Goal: Task Accomplishment & Management: Use online tool/utility

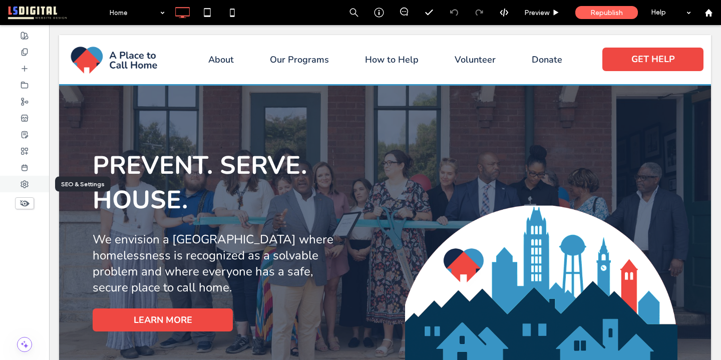
click at [23, 183] on icon at bounding box center [25, 184] width 8 height 8
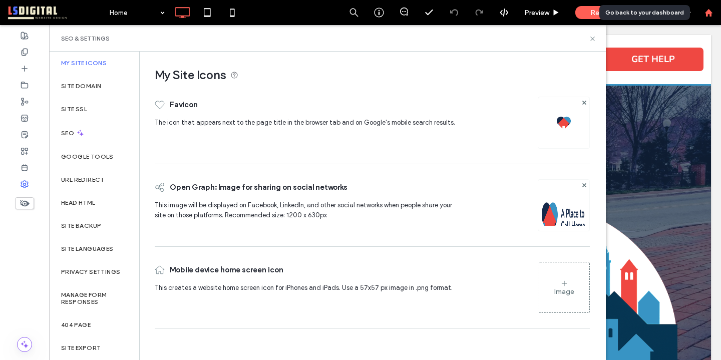
click at [707, 13] on use at bounding box center [708, 13] width 8 height 8
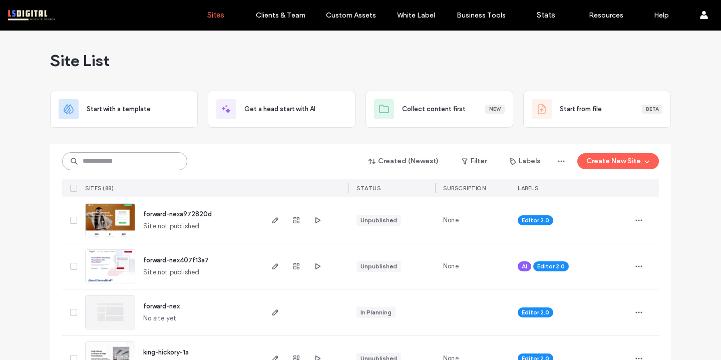
click at [154, 162] on input at bounding box center [124, 161] width 125 height 18
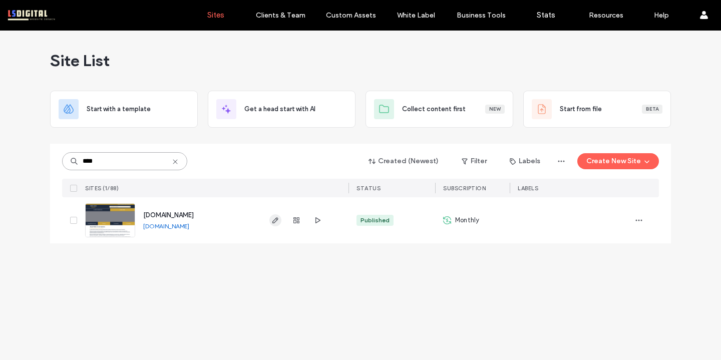
type input "****"
click at [275, 223] on icon "button" at bounding box center [275, 220] width 8 height 8
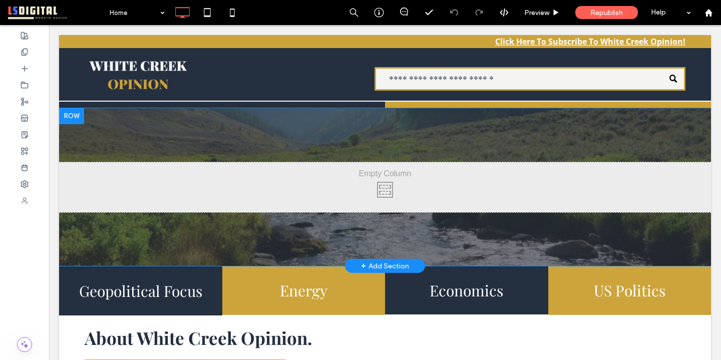
scroll to position [44, 0]
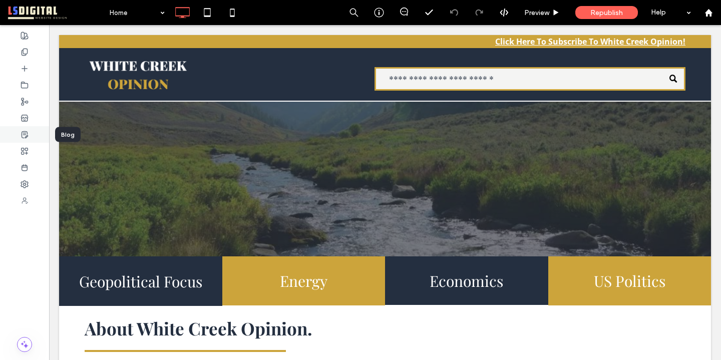
click at [25, 138] on use at bounding box center [25, 134] width 6 height 7
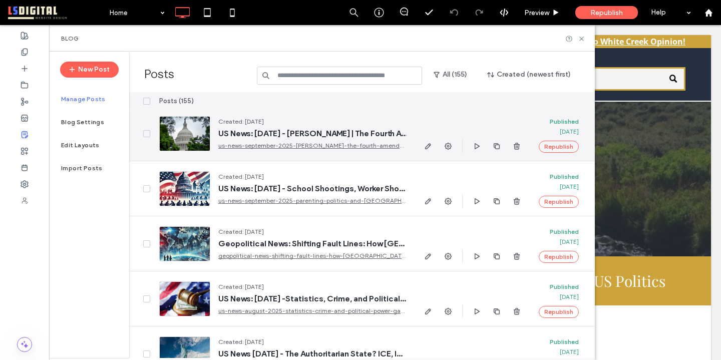
scroll to position [0, 0]
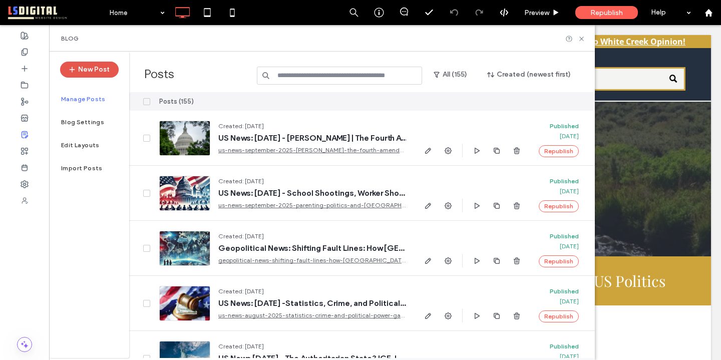
click at [96, 73] on button "New Post" at bounding box center [89, 70] width 59 height 16
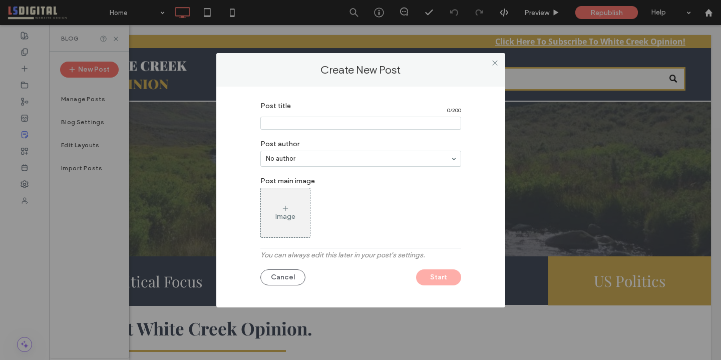
click at [340, 123] on input "Post title" at bounding box center [360, 123] width 201 height 13
paste input "**********"
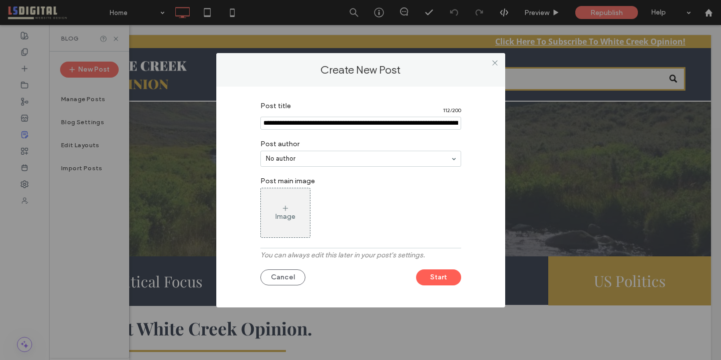
scroll to position [0, 149]
type input "**********"
click at [356, 208] on div "Image" at bounding box center [360, 213] width 201 height 50
click at [284, 208] on use at bounding box center [284, 208] width 5 height 5
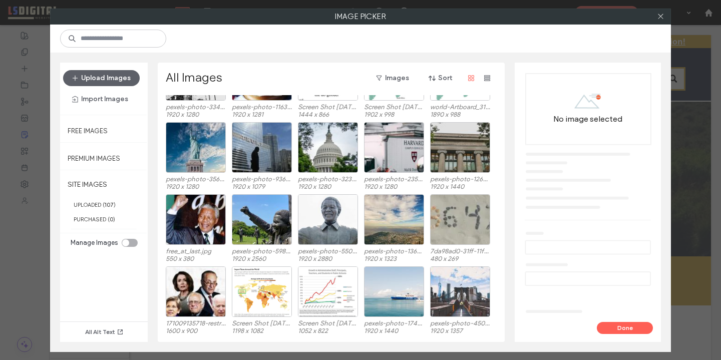
scroll to position [68, 0]
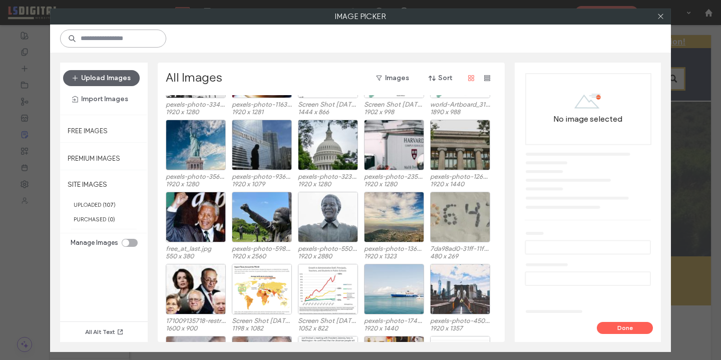
click at [128, 38] on input at bounding box center [113, 39] width 106 height 18
type input "**********"
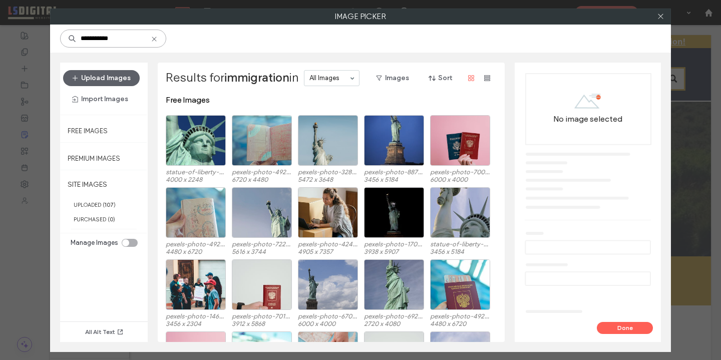
drag, startPoint x: 139, startPoint y: 41, endPoint x: 82, endPoint y: 29, distance: 57.7
click at [82, 30] on input "**********" at bounding box center [113, 39] width 106 height 18
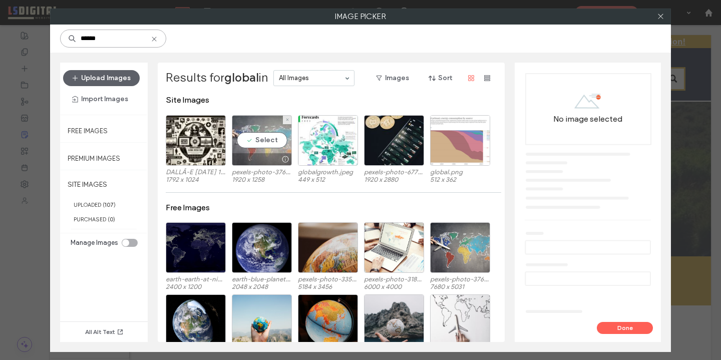
type input "******"
click at [250, 138] on div "Select" at bounding box center [262, 140] width 60 height 51
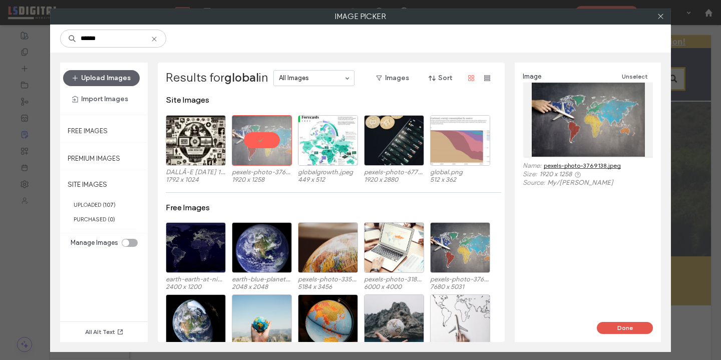
click at [638, 324] on button "Done" at bounding box center [625, 328] width 56 height 12
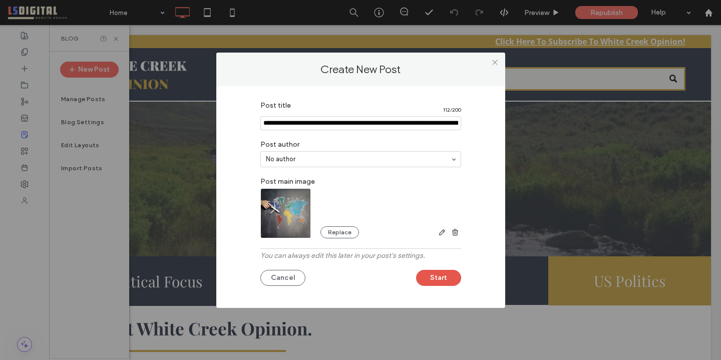
click at [445, 281] on button "Start" at bounding box center [438, 278] width 45 height 16
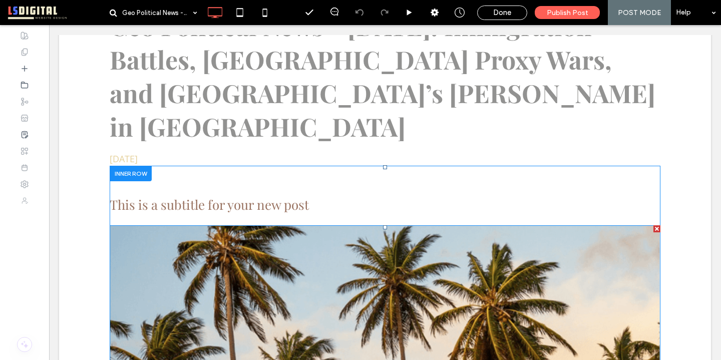
scroll to position [233, 0]
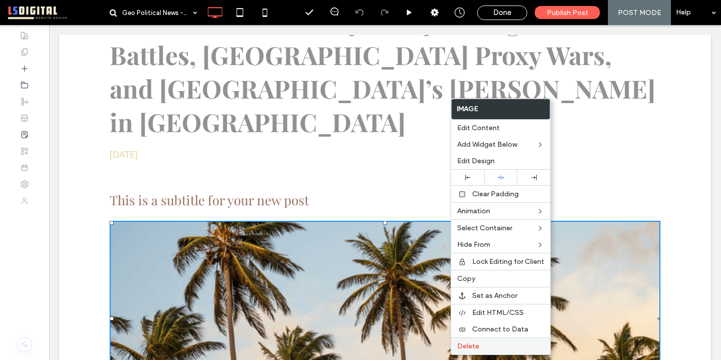
click at [478, 344] on span "Delete" at bounding box center [468, 346] width 22 height 9
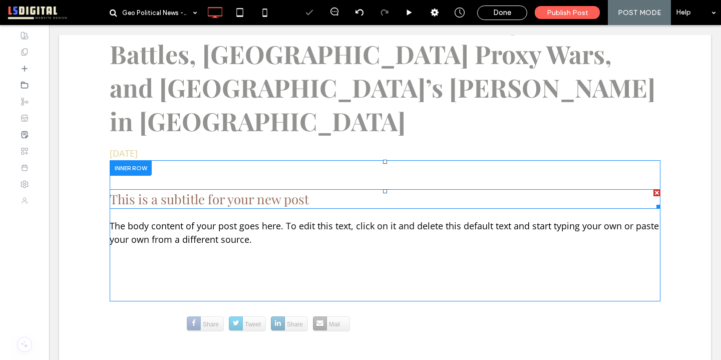
scroll to position [217, 0]
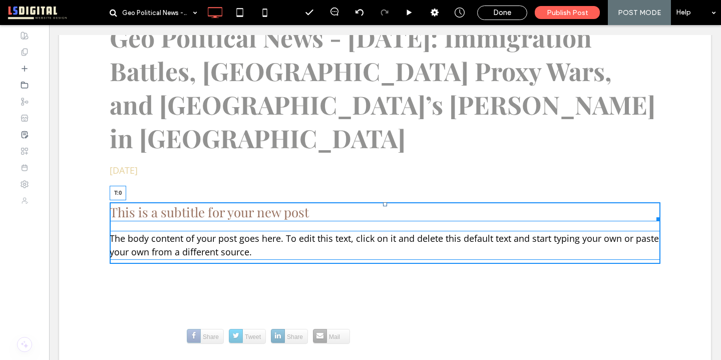
click at [384, 202] on div at bounding box center [385, 204] width 4 height 4
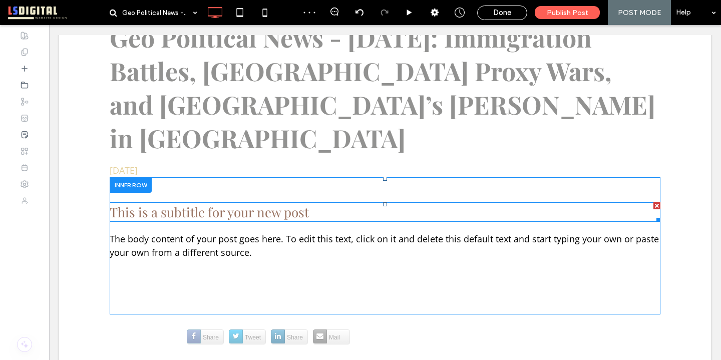
click at [221, 203] on span "This is a subtitle for your new post" at bounding box center [209, 212] width 199 height 18
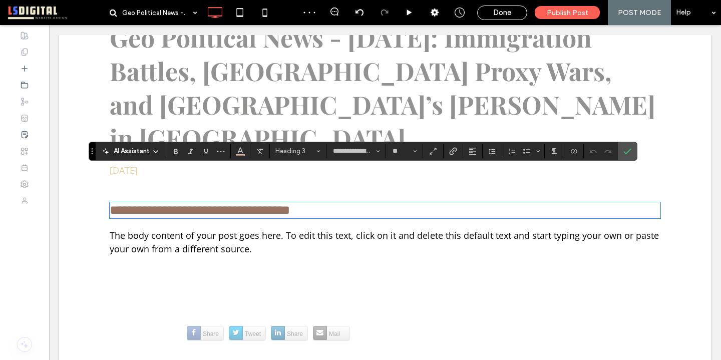
type input "*********"
type input "**"
click at [254, 229] on p "The body content of your post goes here. To edit this text, click on it and del…" at bounding box center [385, 242] width 551 height 27
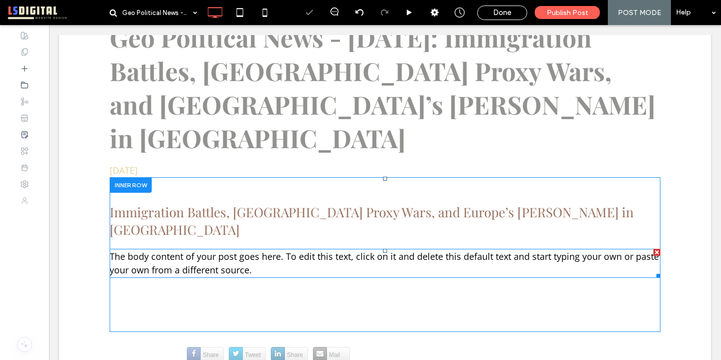
click at [247, 250] on span "The body content of your post goes here. To edit this text, click on it and del…" at bounding box center [384, 263] width 549 height 26
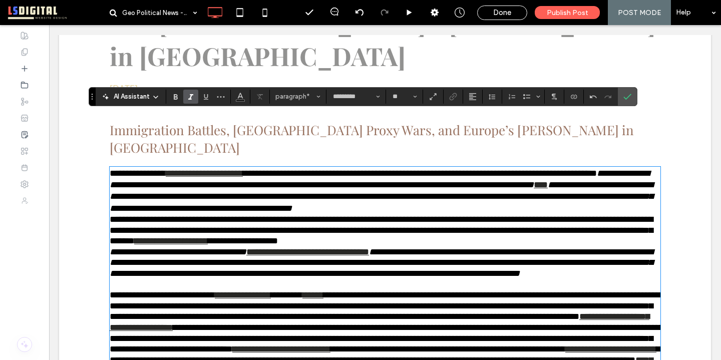
scroll to position [301, 0]
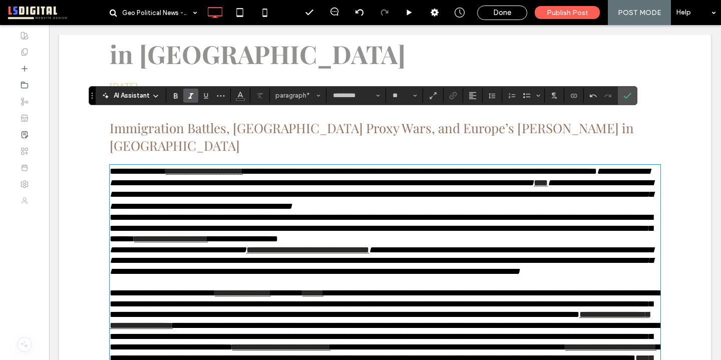
click at [524, 212] on p "**********" at bounding box center [385, 228] width 551 height 33
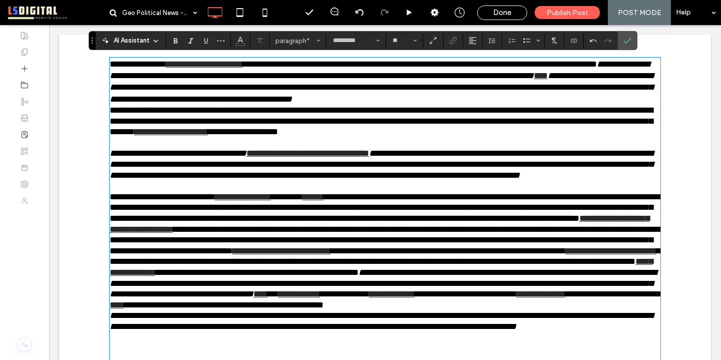
scroll to position [411, 0]
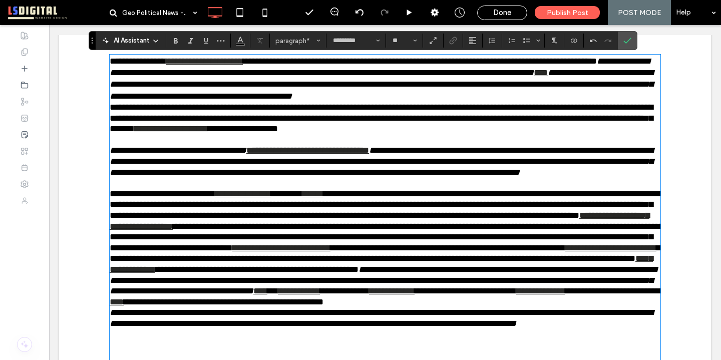
click at [397, 280] on p "**********" at bounding box center [385, 243] width 551 height 130
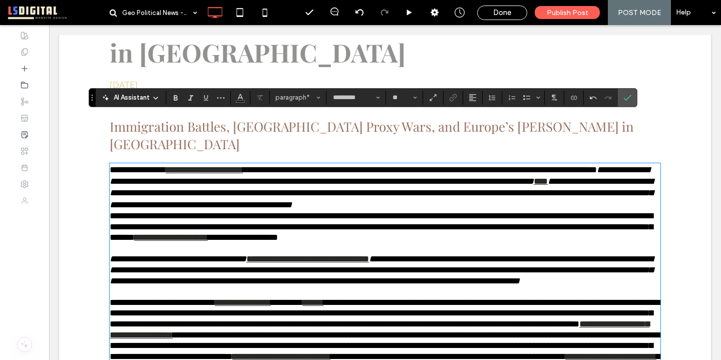
scroll to position [292, 0]
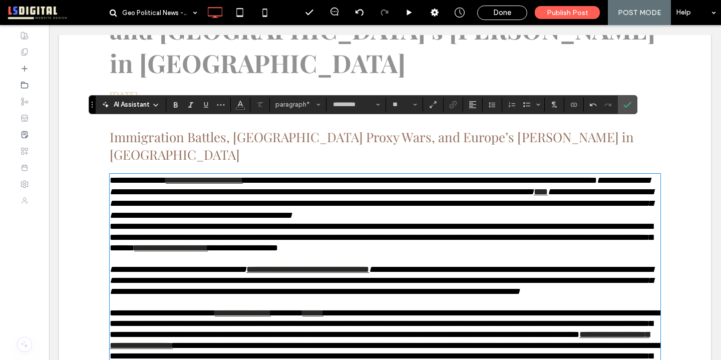
click at [341, 222] on span "**********" at bounding box center [381, 237] width 543 height 31
click at [633, 175] on p "**********" at bounding box center [385, 198] width 551 height 47
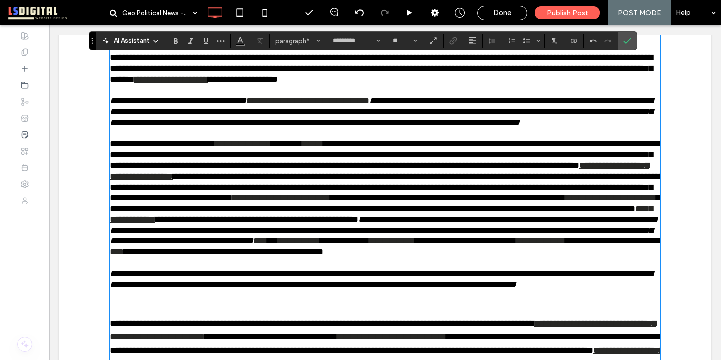
scroll to position [471, 0]
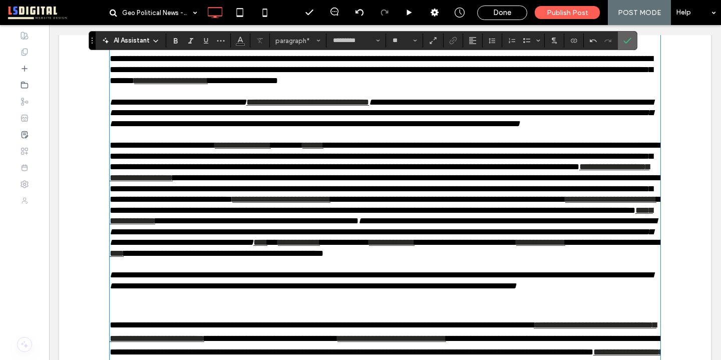
click at [628, 42] on icon "Confirm" at bounding box center [627, 41] width 8 height 8
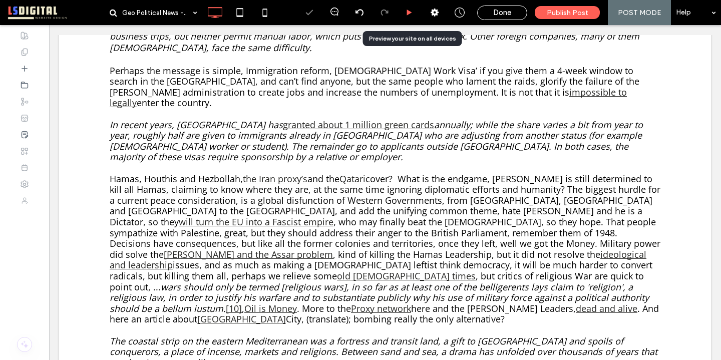
click at [416, 8] on div at bounding box center [409, 12] width 25 height 25
click at [410, 14] on icon at bounding box center [409, 13] width 8 height 8
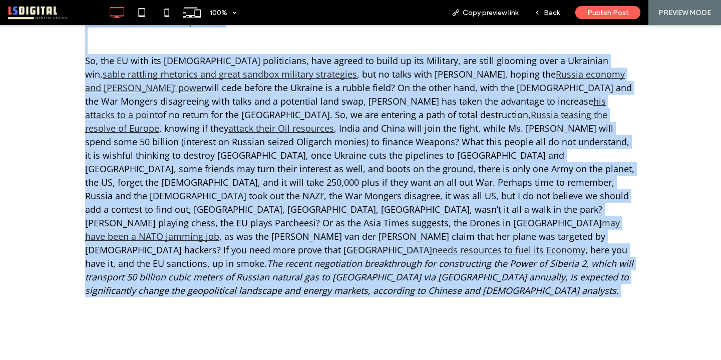
scroll to position [836, 0]
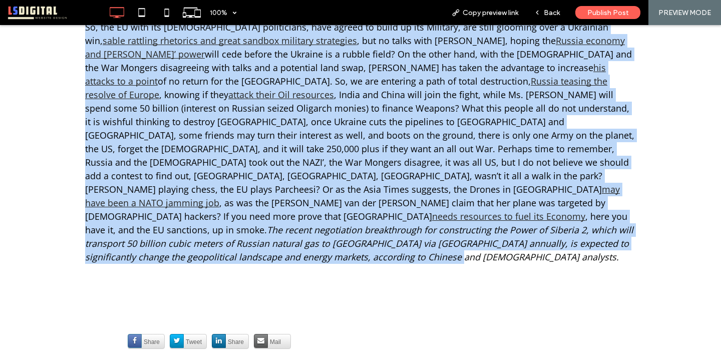
drag, startPoint x: 81, startPoint y: 124, endPoint x: 397, endPoint y: 190, distance: 323.6
copy div "Taking chances, is not obeying the Law , but it is easier to bring specialists …"
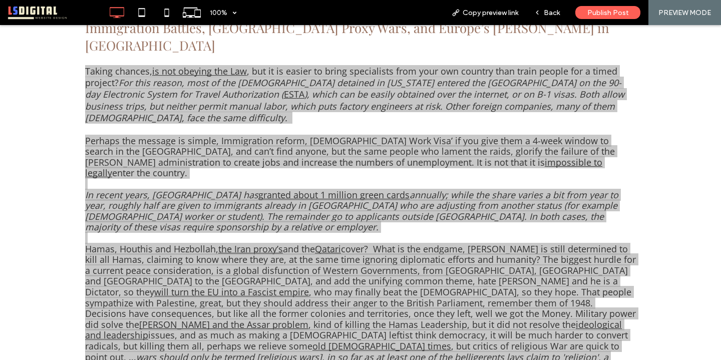
scroll to position [254, 0]
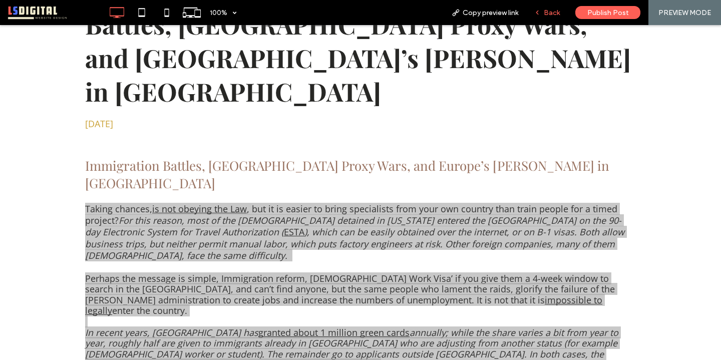
click at [552, 11] on span "Back" at bounding box center [552, 13] width 16 height 9
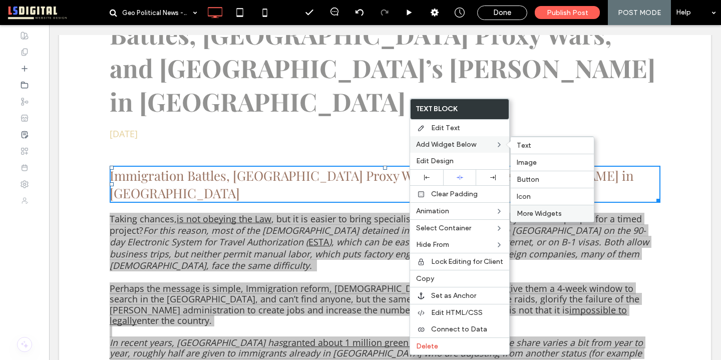
click at [554, 217] on span "More Widgets" at bounding box center [539, 213] width 45 height 9
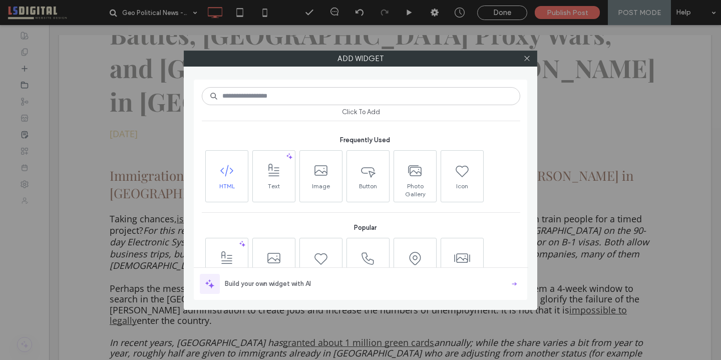
click at [218, 175] on span at bounding box center [227, 171] width 42 height 23
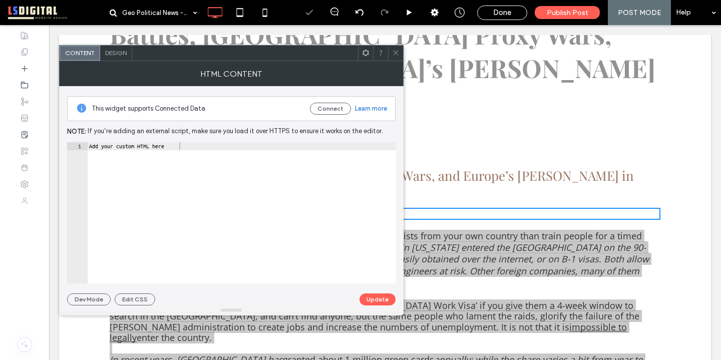
type textarea "**********"
drag, startPoint x: 241, startPoint y: 165, endPoint x: 160, endPoint y: 117, distance: 94.1
click at [167, 122] on div "**********" at bounding box center [231, 195] width 328 height 219
paste textarea "******"
type textarea "******"
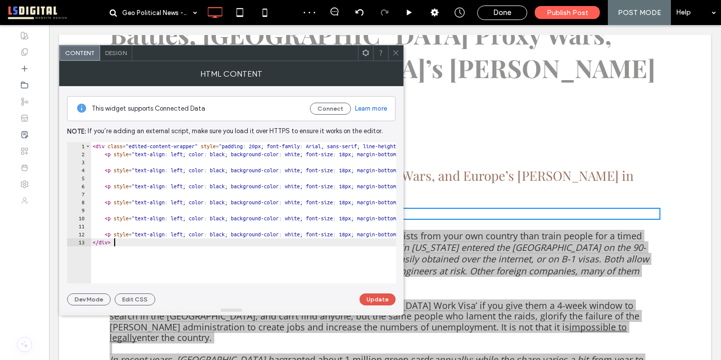
click at [370, 296] on button "Update" at bounding box center [377, 299] width 36 height 12
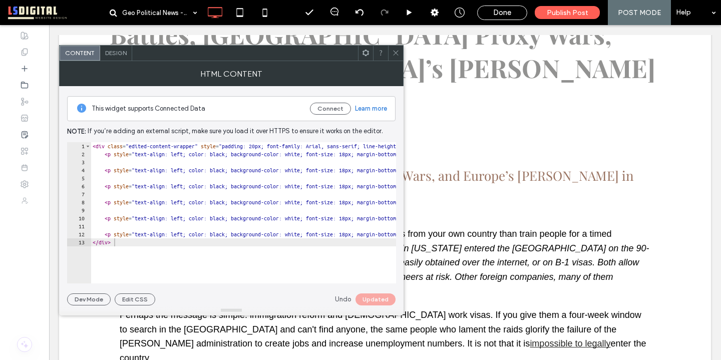
click at [397, 56] on span at bounding box center [396, 53] width 8 height 15
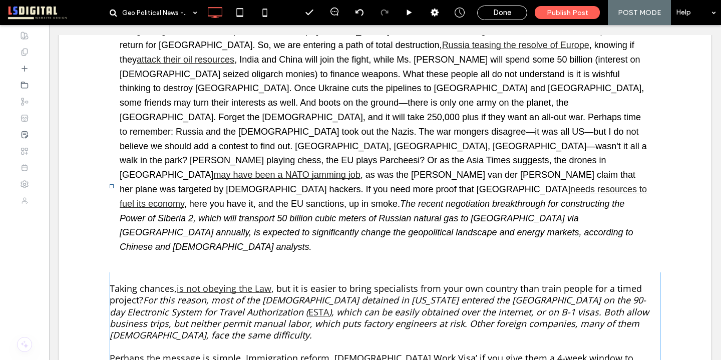
scroll to position [1131, 0]
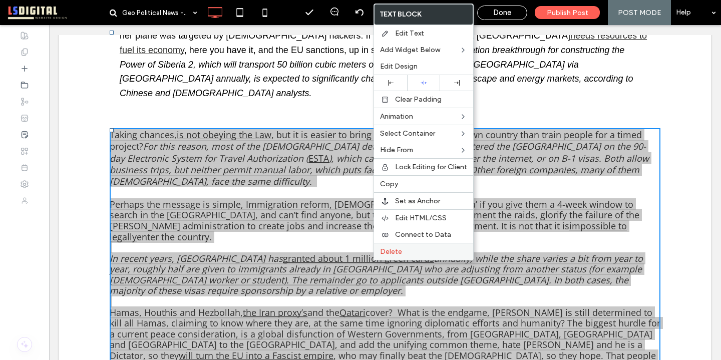
click at [387, 251] on span "Delete" at bounding box center [391, 251] width 22 height 9
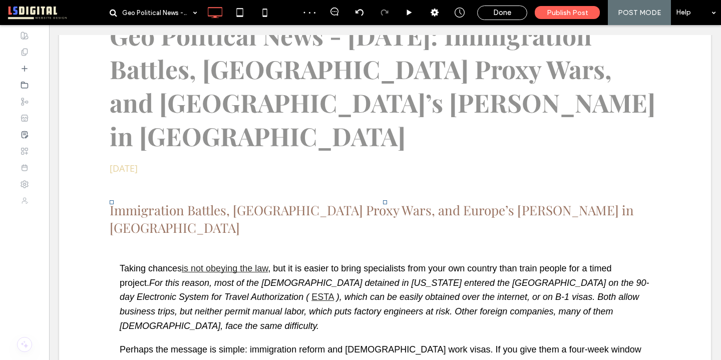
scroll to position [219, 0]
click at [413, 10] on icon at bounding box center [409, 13] width 8 height 8
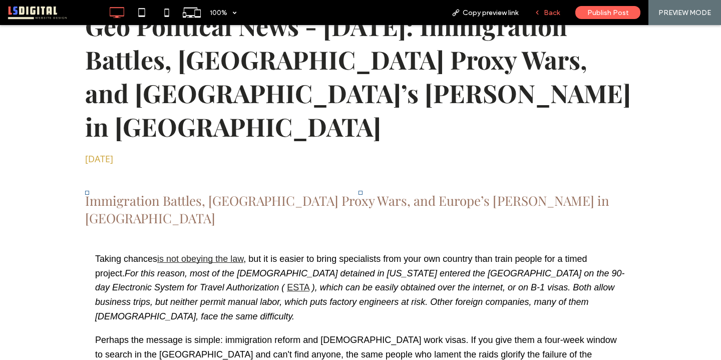
click at [547, 11] on span "Back" at bounding box center [552, 13] width 16 height 9
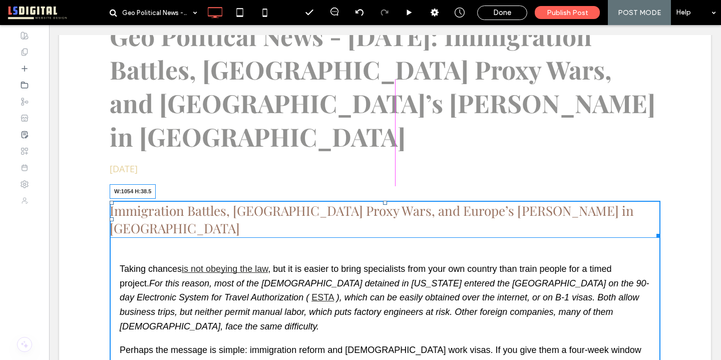
drag, startPoint x: 657, startPoint y: 183, endPoint x: 646, endPoint y: 181, distance: 11.7
click at [653, 230] on div at bounding box center [657, 234] width 8 height 8
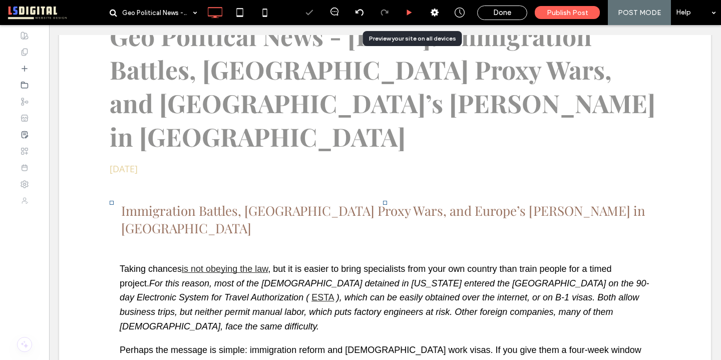
click at [410, 13] on use at bounding box center [409, 13] width 5 height 6
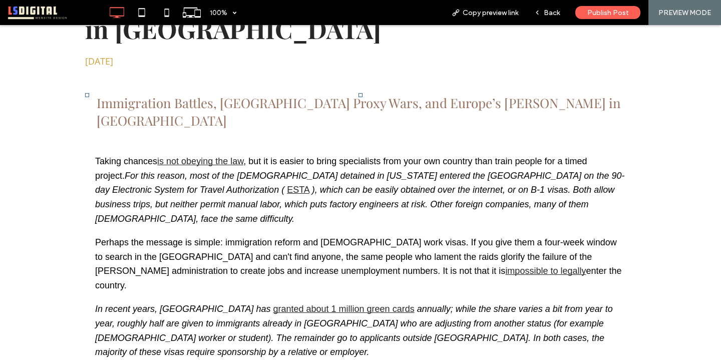
scroll to position [313, 0]
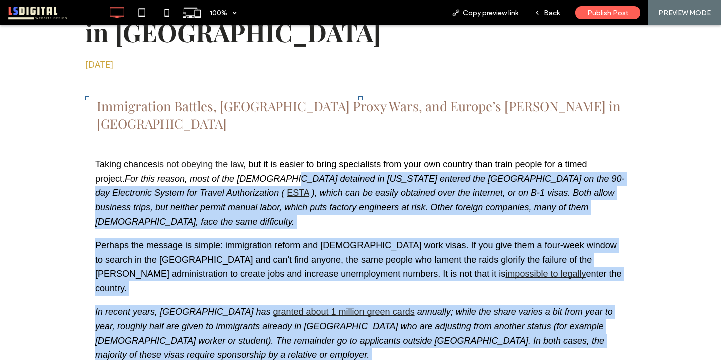
drag, startPoint x: 317, startPoint y: 256, endPoint x: 257, endPoint y: 122, distance: 147.0
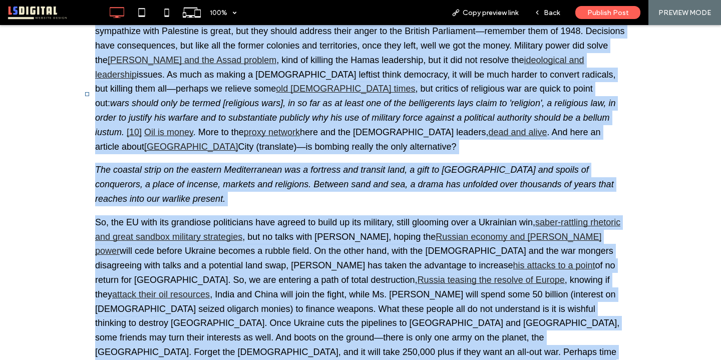
scroll to position [602, 0]
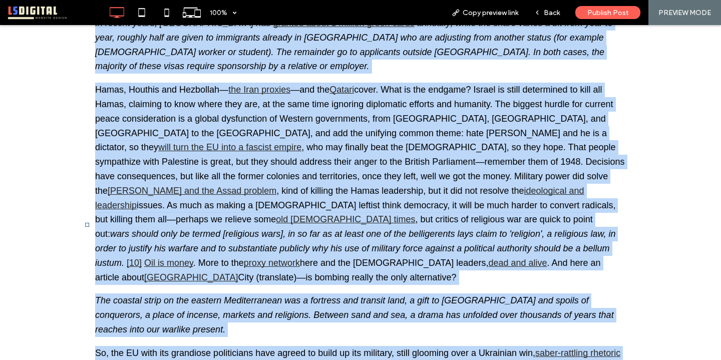
click at [258, 123] on p "Hamas, Houthis and Hezbollah— the Iran proxies —and the Qatari cover. What is t…" at bounding box center [360, 184] width 531 height 202
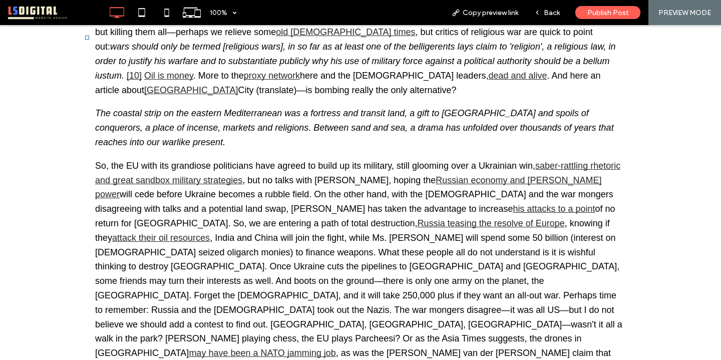
scroll to position [783, 0]
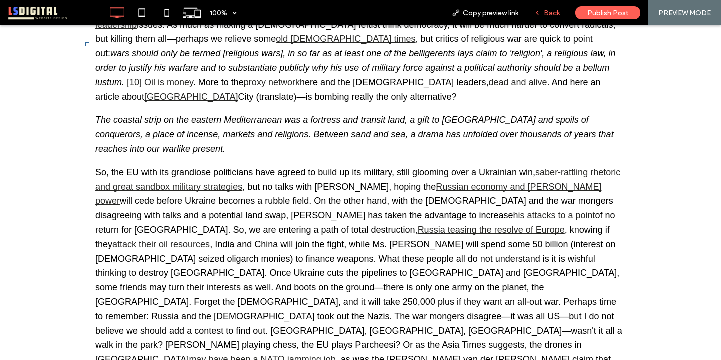
click at [548, 13] on span "Back" at bounding box center [552, 13] width 16 height 9
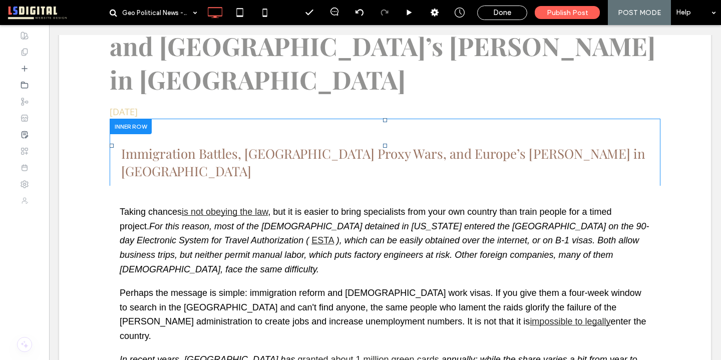
scroll to position [253, 0]
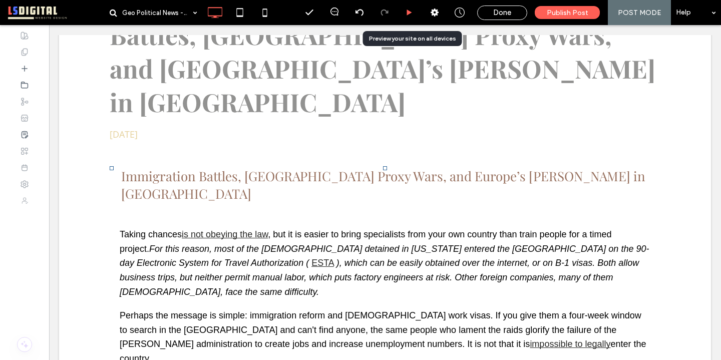
click at [413, 11] on icon at bounding box center [409, 13] width 8 height 8
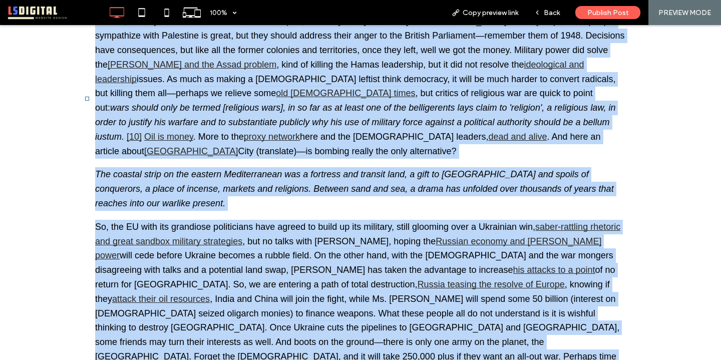
scroll to position [847, 0]
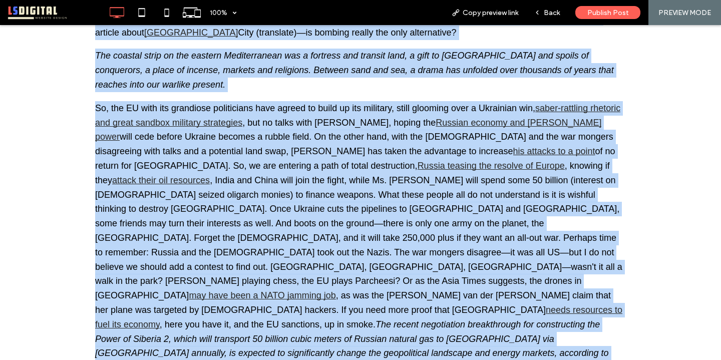
drag, startPoint x: 94, startPoint y: 169, endPoint x: 192, endPoint y: 261, distance: 134.6
copy div "Taking chances is not obeying the law , but it is easier to bring specialists f…"
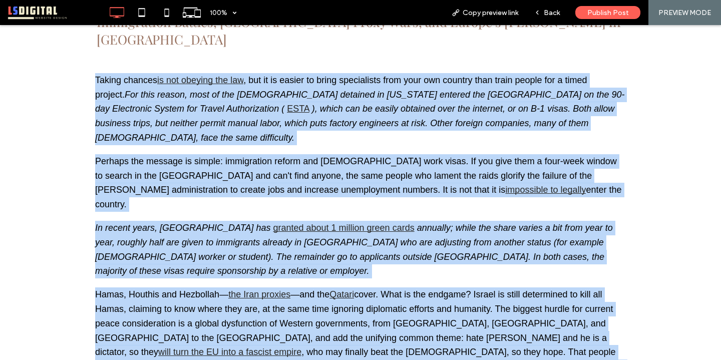
scroll to position [330, 0]
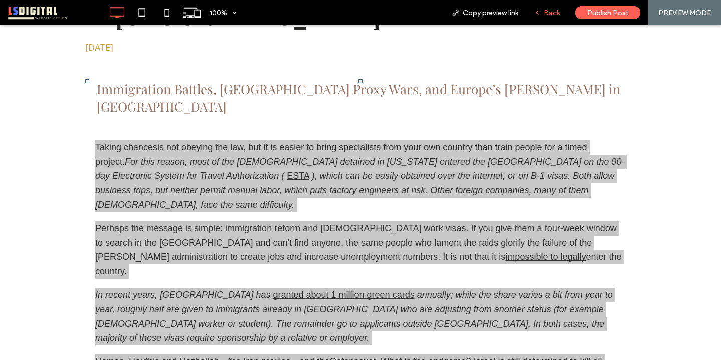
click at [540, 11] on icon at bounding box center [537, 12] width 7 height 7
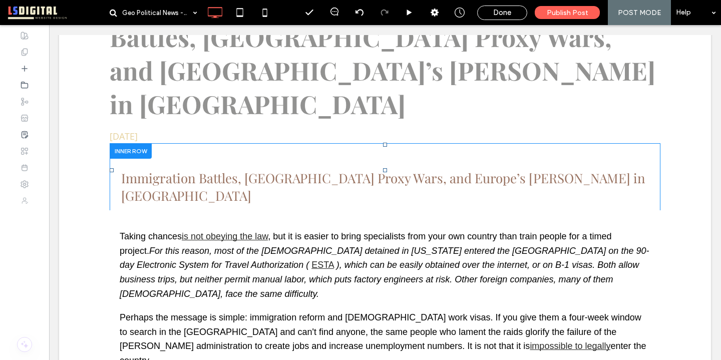
scroll to position [234, 0]
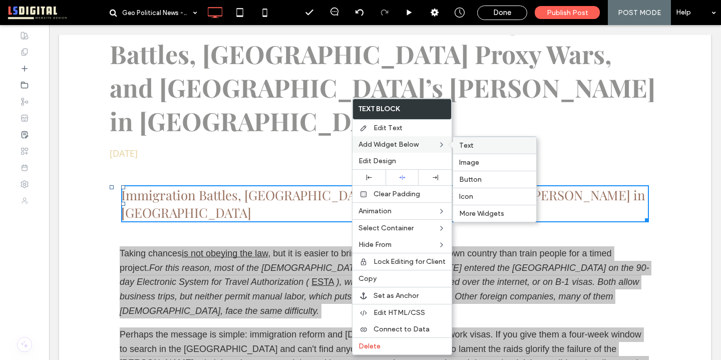
click at [464, 147] on span "Text" at bounding box center [466, 145] width 15 height 9
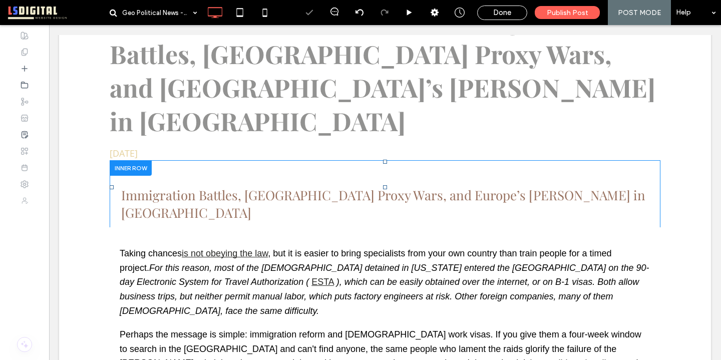
type input "*********"
type input "**"
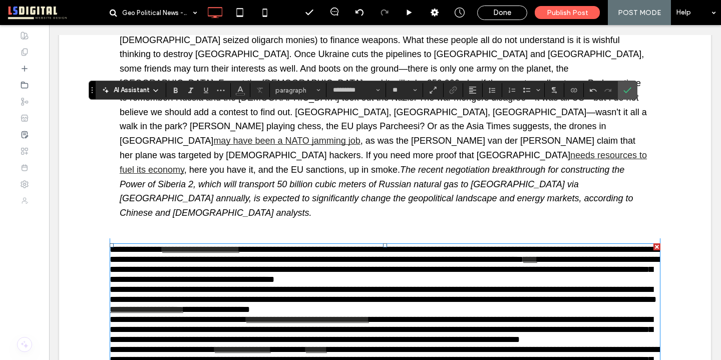
scroll to position [1006, 0]
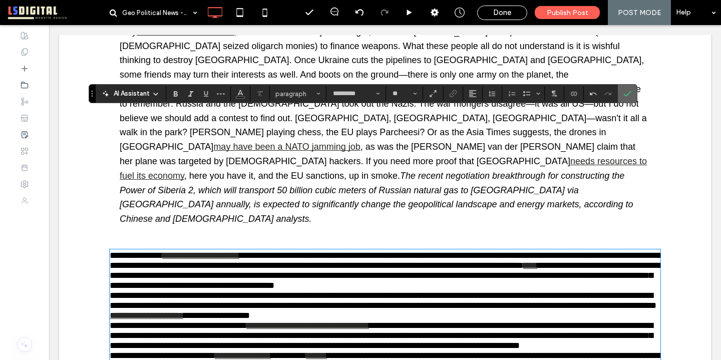
click at [623, 95] on label "Confirm" at bounding box center [627, 94] width 15 height 18
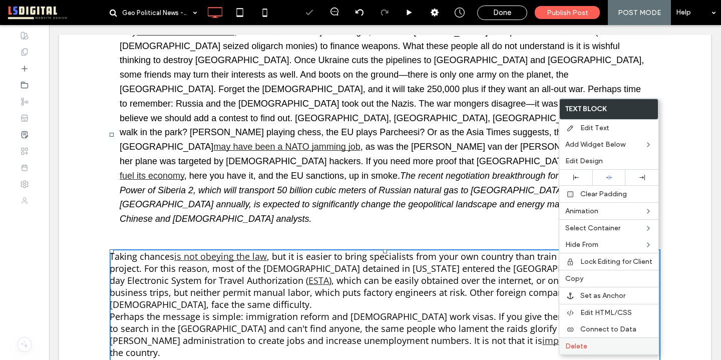
click at [583, 340] on div "Delete" at bounding box center [608, 345] width 99 height 17
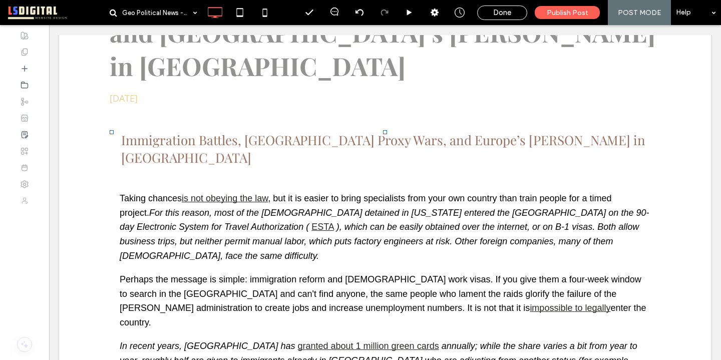
scroll to position [285, 0]
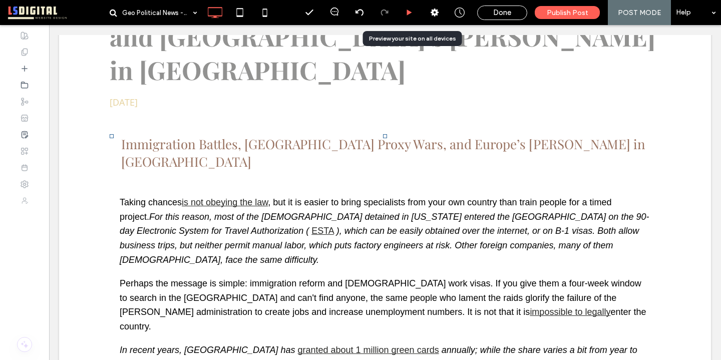
click at [413, 10] on icon at bounding box center [409, 13] width 8 height 8
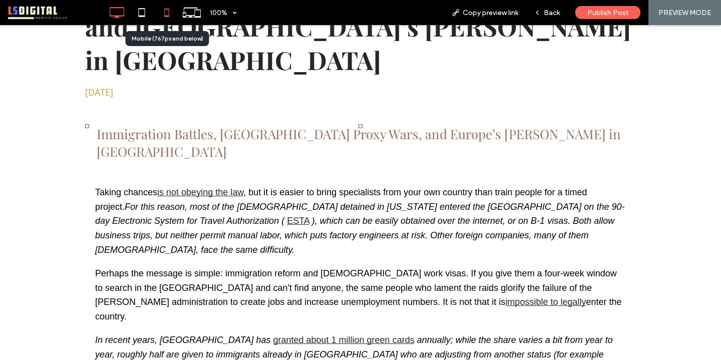
click at [170, 13] on icon at bounding box center [167, 13] width 20 height 20
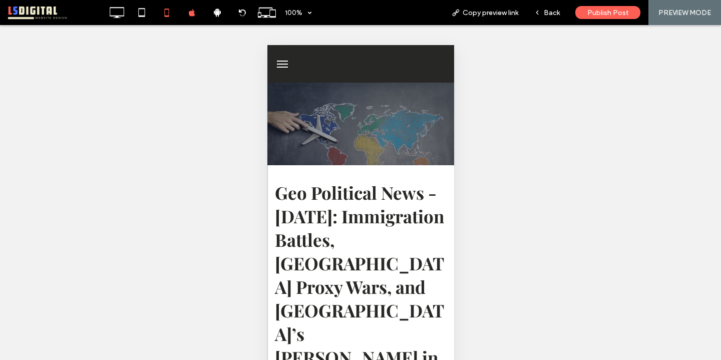
click at [288, 62] on button "menu" at bounding box center [282, 64] width 20 height 20
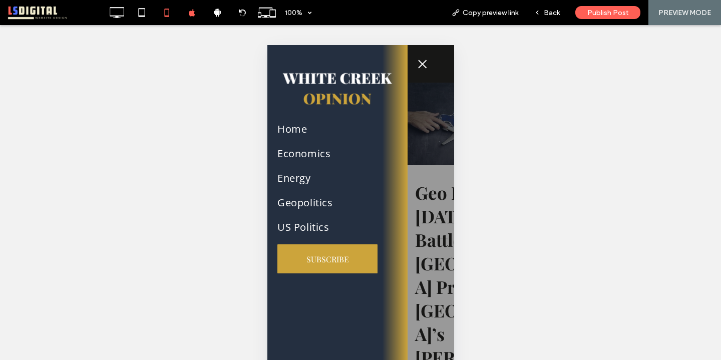
click at [425, 59] on button "menu" at bounding box center [422, 64] width 20 height 20
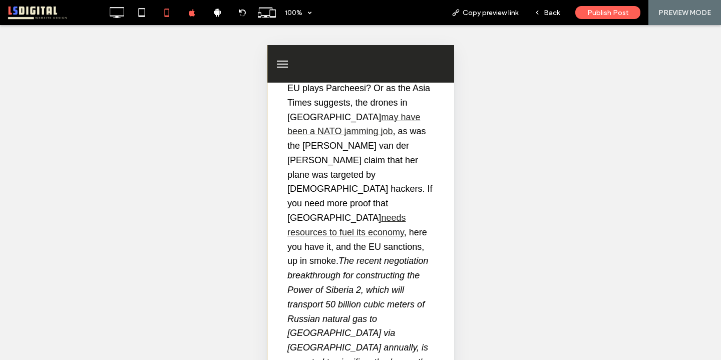
scroll to position [2829, 0]
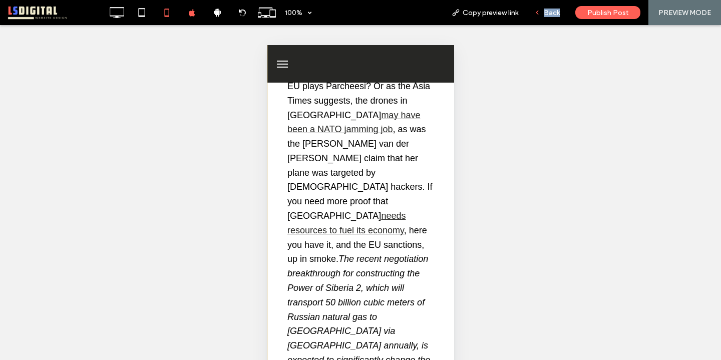
click at [543, 17] on div "Back" at bounding box center [547, 12] width 42 height 25
click at [550, 11] on span "Back" at bounding box center [552, 13] width 16 height 9
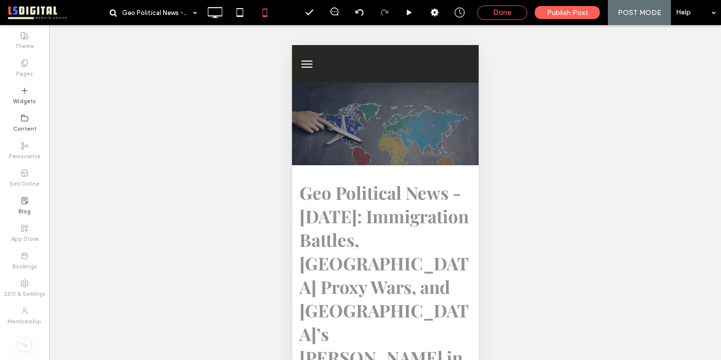
click at [496, 15] on span "Done" at bounding box center [502, 12] width 18 height 9
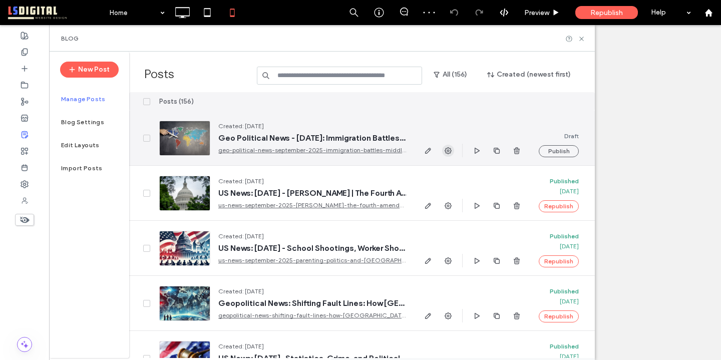
click at [444, 149] on icon "button" at bounding box center [448, 151] width 8 height 8
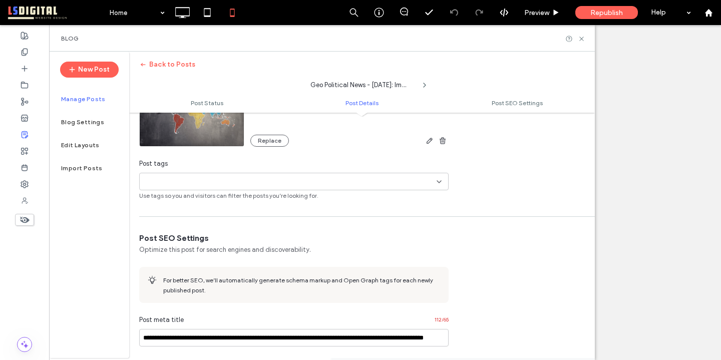
scroll to position [316, 0]
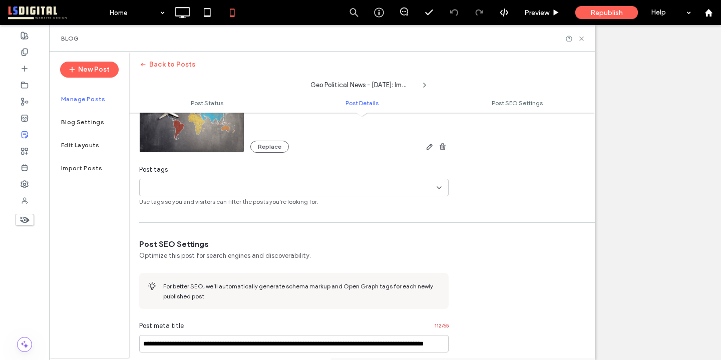
click at [305, 193] on div "+0 +0" at bounding box center [290, 187] width 293 height 17
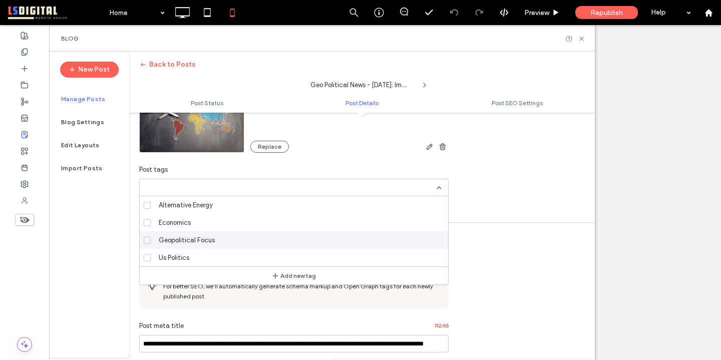
click at [302, 243] on div "Geopolitical Focus" at bounding box center [297, 240] width 285 height 18
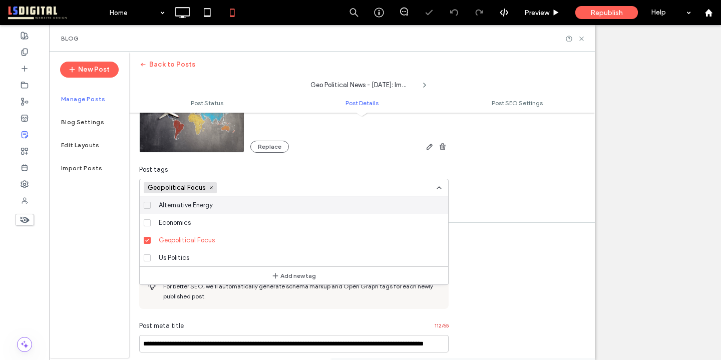
scroll to position [0, 0]
click at [440, 188] on icon at bounding box center [439, 188] width 8 height 8
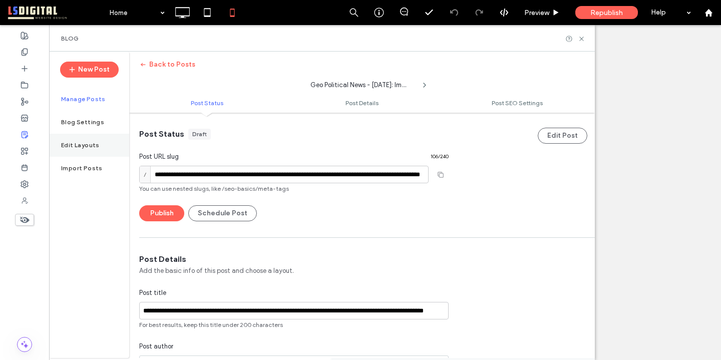
click at [97, 144] on label "Edit Layouts" at bounding box center [80, 145] width 39 height 7
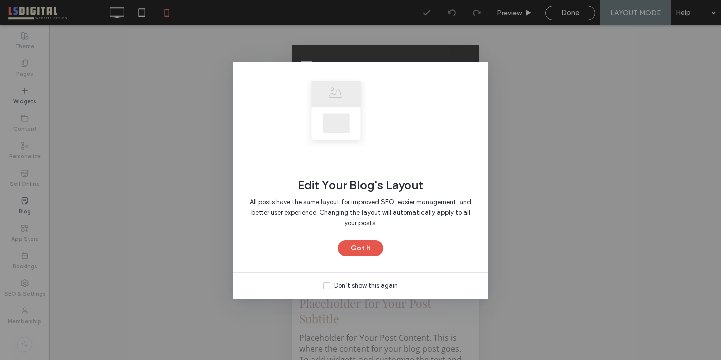
click at [362, 244] on button "Got It" at bounding box center [360, 248] width 45 height 16
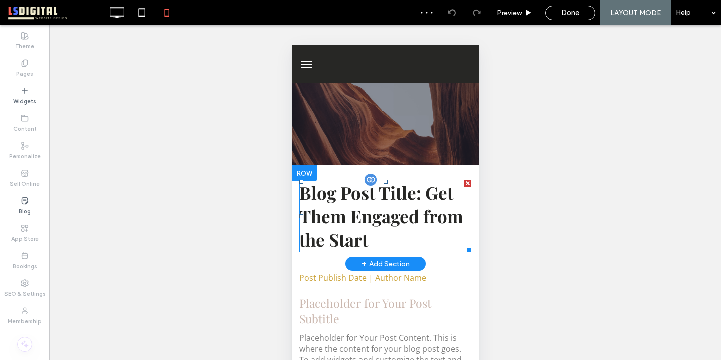
click at [368, 205] on h1 "Blog Post Title: Get Them Engaged from the Start" at bounding box center [385, 216] width 172 height 73
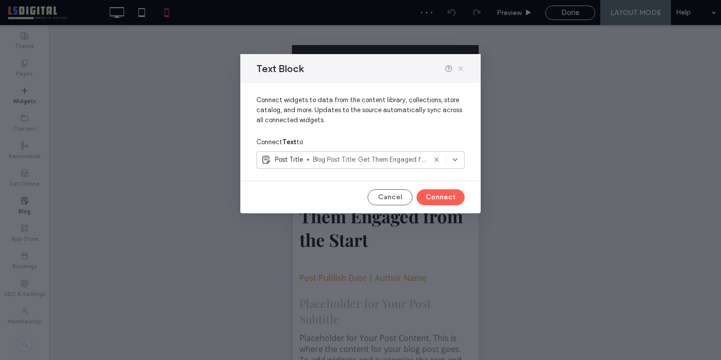
click at [462, 68] on icon at bounding box center [460, 69] width 8 height 8
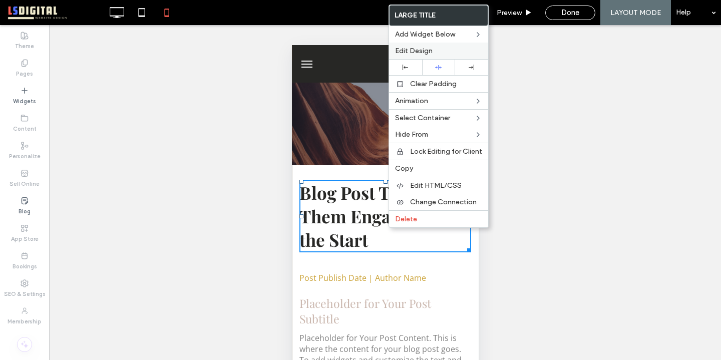
click at [419, 48] on span "Edit Design" at bounding box center [414, 51] width 38 height 9
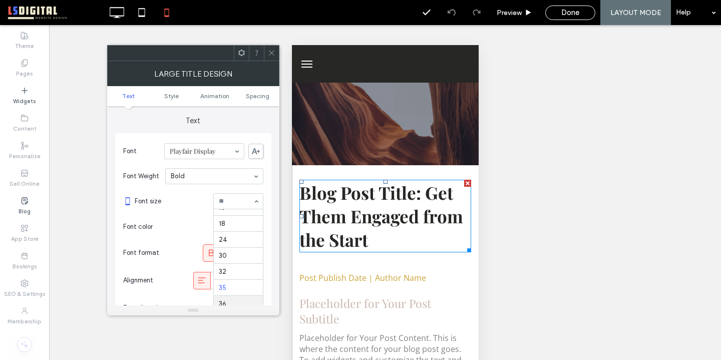
scroll to position [105, 0]
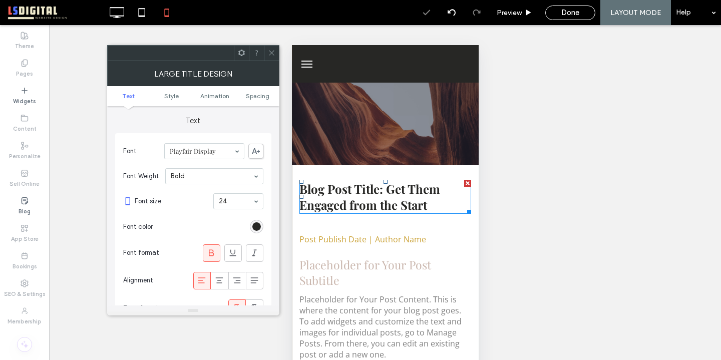
click at [271, 53] on use at bounding box center [271, 53] width 5 height 5
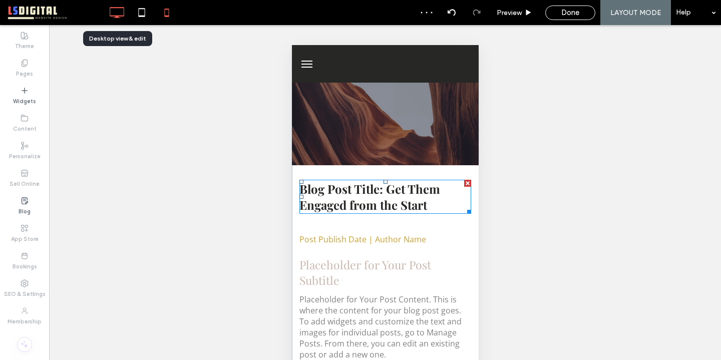
click at [113, 8] on icon at bounding box center [117, 13] width 20 height 20
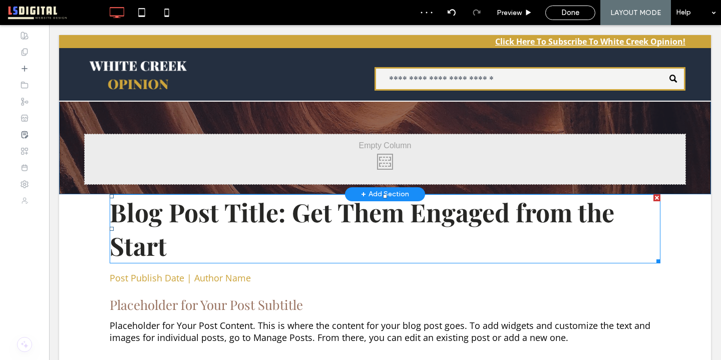
scroll to position [0, 0]
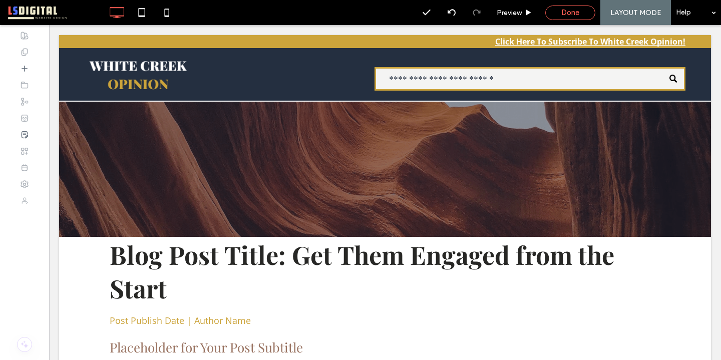
click at [577, 12] on span "Done" at bounding box center [570, 12] width 18 height 9
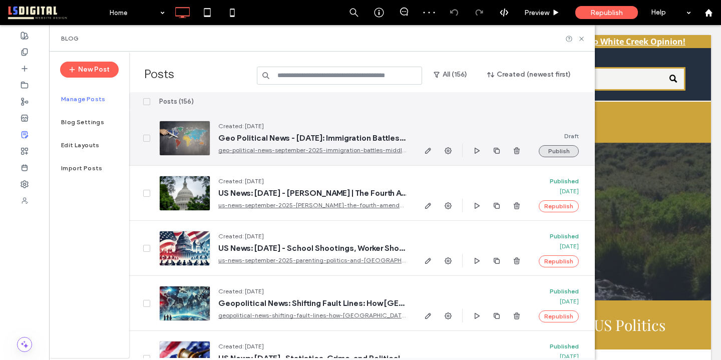
click at [555, 152] on button "Publish" at bounding box center [559, 151] width 40 height 12
click at [429, 150] on use "button" at bounding box center [428, 151] width 6 height 6
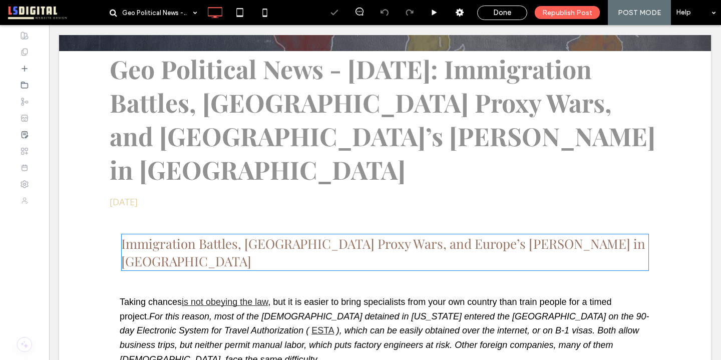
scroll to position [216, 0]
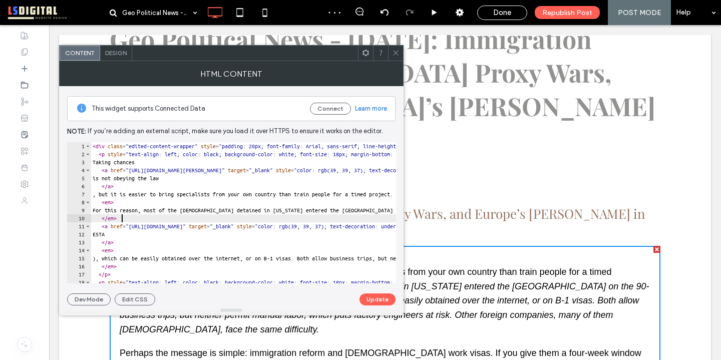
type textarea "**** *******"
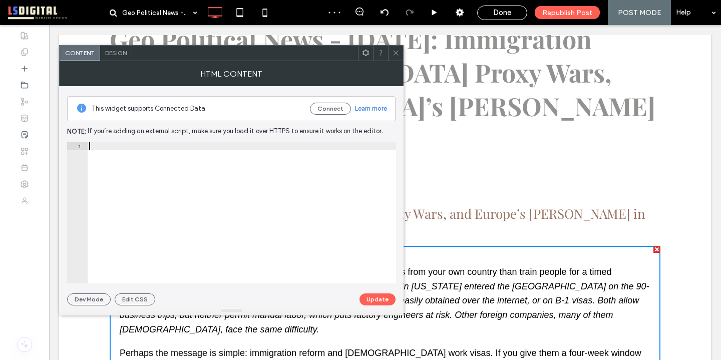
paste textarea "******"
type textarea "******"
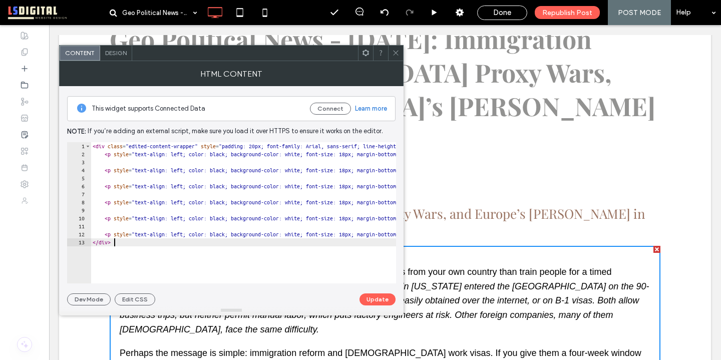
click at [375, 296] on button "Update" at bounding box center [377, 299] width 36 height 12
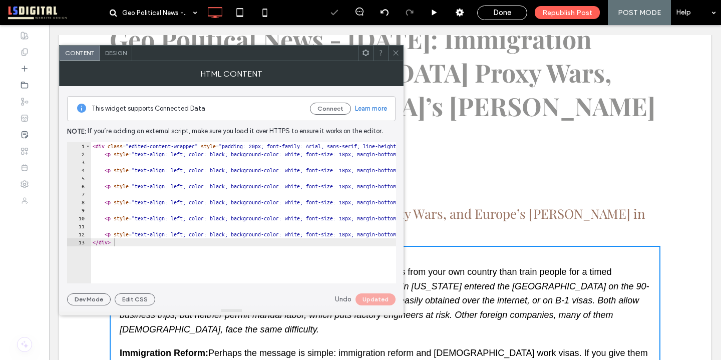
click at [396, 51] on icon at bounding box center [396, 53] width 8 height 8
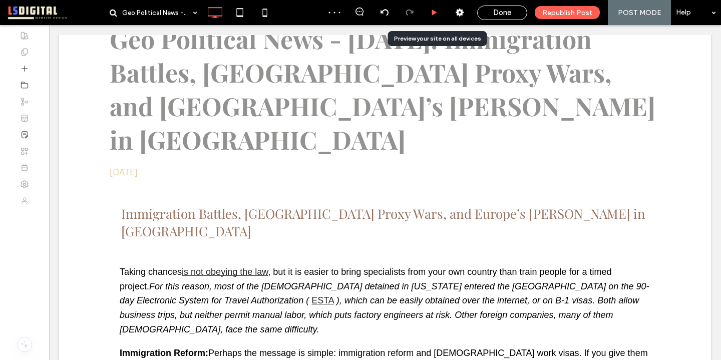
click at [436, 7] on div at bounding box center [434, 12] width 25 height 25
click at [434, 13] on use at bounding box center [434, 13] width 5 height 6
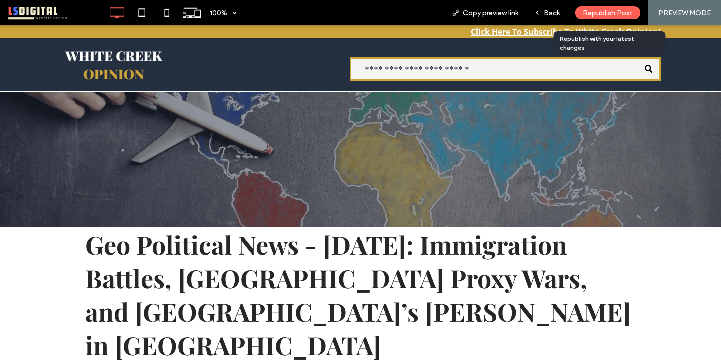
click at [591, 9] on span "Republish Post" at bounding box center [608, 13] width 50 height 9
click at [589, 12] on span "Republish Post" at bounding box center [608, 13] width 50 height 9
click at [547, 10] on span "Back" at bounding box center [552, 13] width 16 height 9
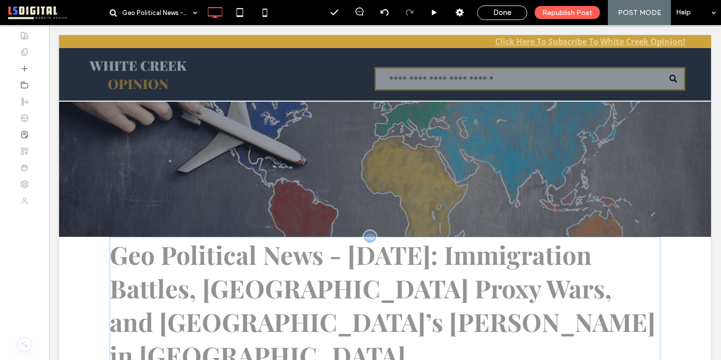
scroll to position [11, 0]
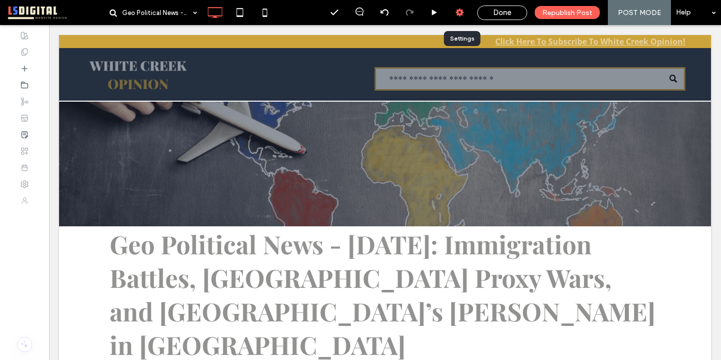
click at [461, 11] on icon at bounding box center [459, 13] width 10 height 10
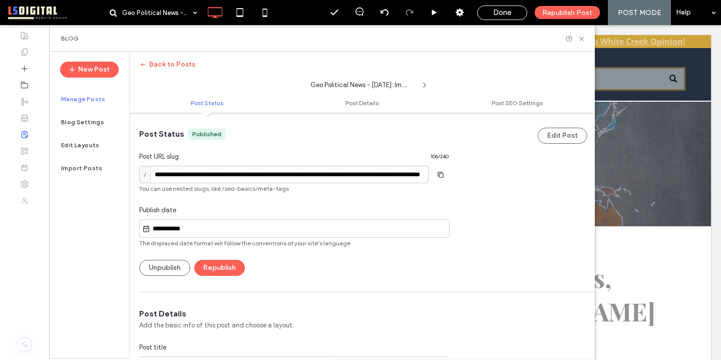
scroll to position [28, 0]
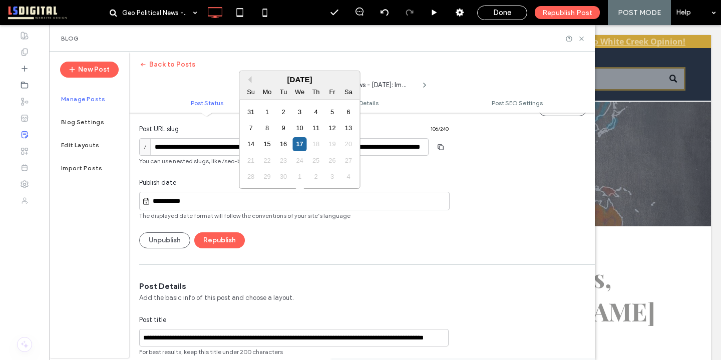
click at [348, 201] on input "**********" at bounding box center [299, 201] width 299 height 12
click at [265, 149] on div "15" at bounding box center [267, 144] width 14 height 14
type input "**********"
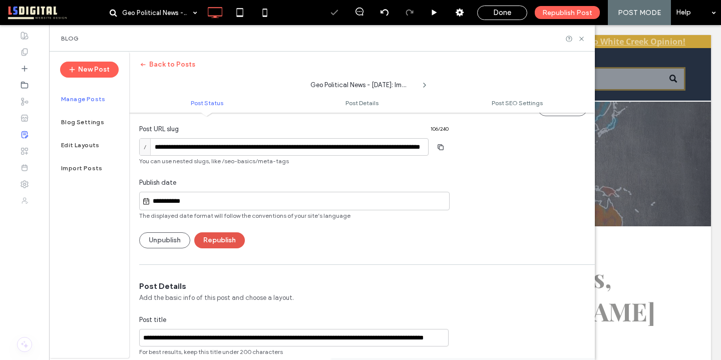
click at [221, 241] on button "Republish" at bounding box center [219, 240] width 51 height 16
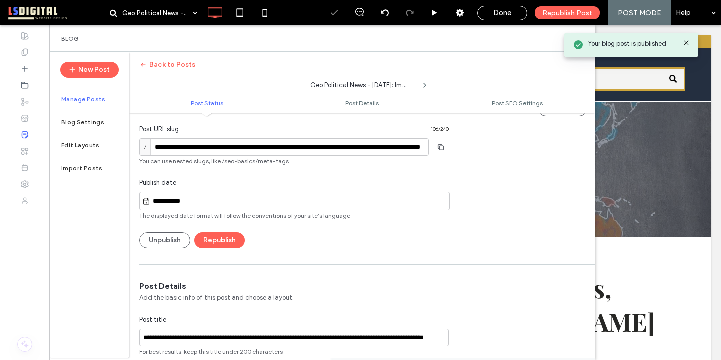
scroll to position [0, 0]
click at [89, 102] on label "Manage Posts" at bounding box center [83, 99] width 45 height 7
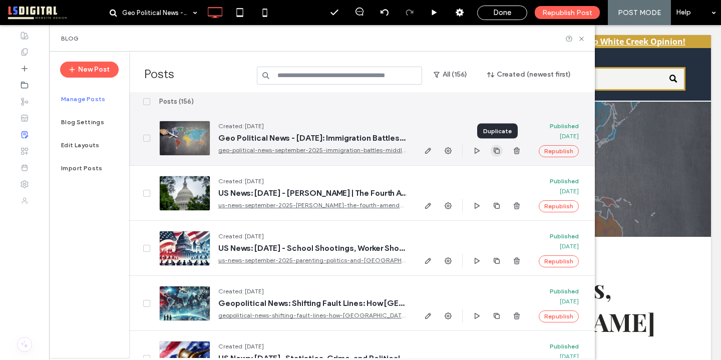
click at [496, 149] on icon "button" at bounding box center [496, 151] width 8 height 8
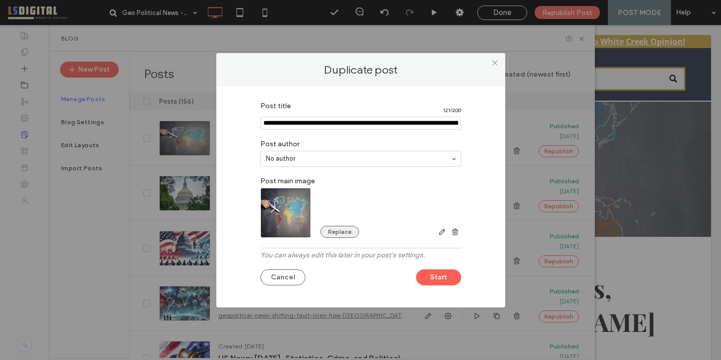
click at [336, 233] on button "Replace" at bounding box center [339, 232] width 39 height 12
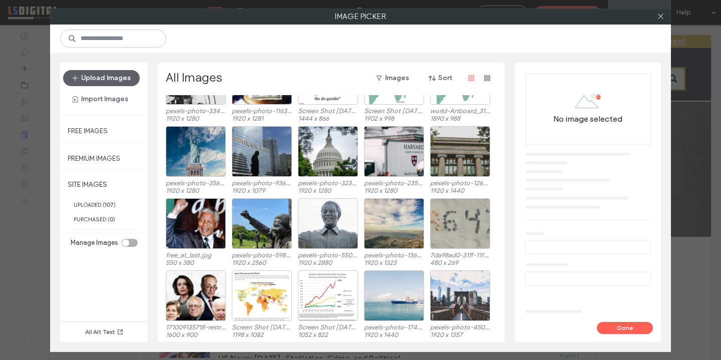
scroll to position [62, 0]
click at [113, 37] on input at bounding box center [113, 39] width 106 height 18
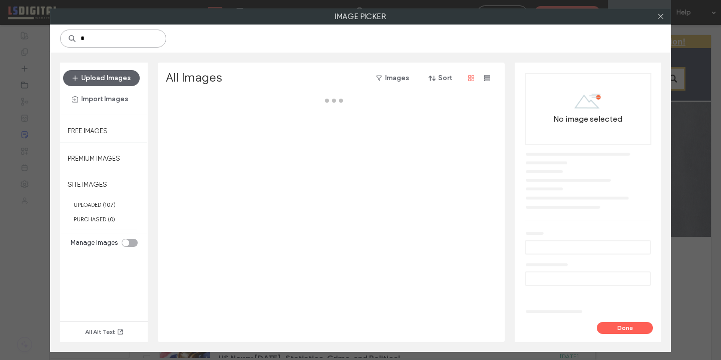
type input "*"
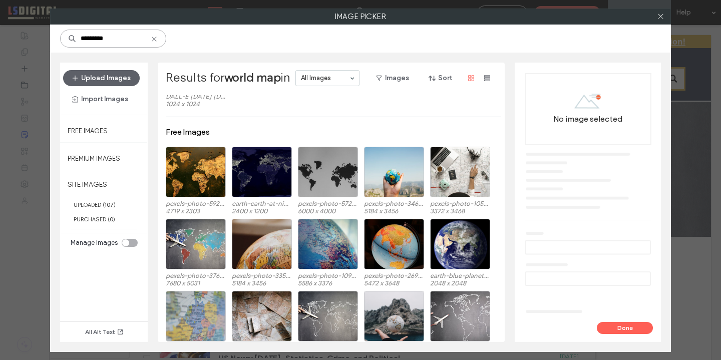
scroll to position [87, 0]
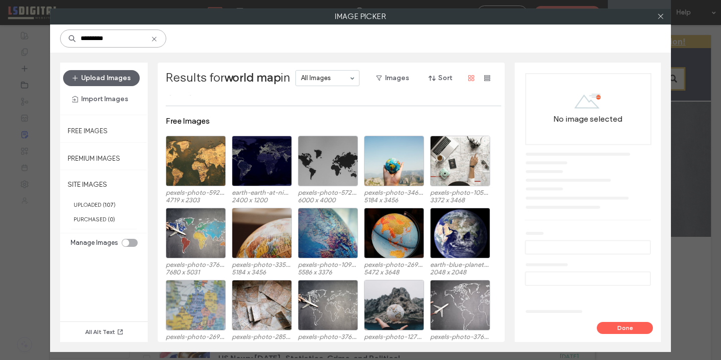
type input "*********"
click at [209, 148] on div "Select" at bounding box center [196, 161] width 60 height 51
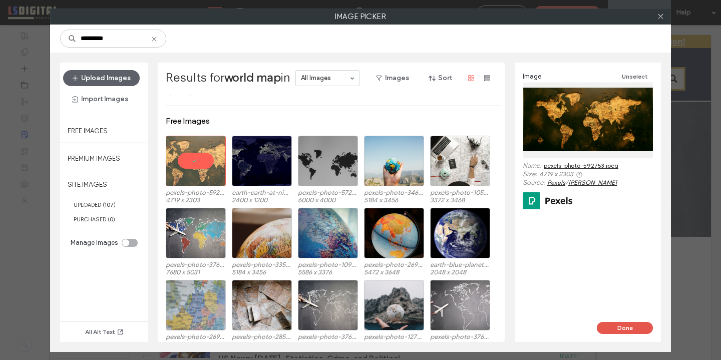
click at [620, 327] on button "Done" at bounding box center [625, 328] width 56 height 12
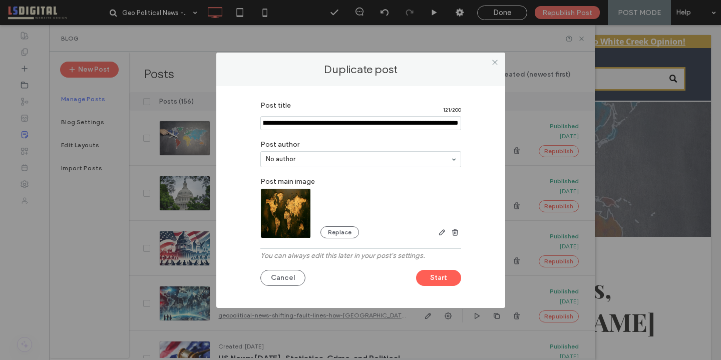
scroll to position [0, 175]
drag, startPoint x: 403, startPoint y: 123, endPoint x: 486, endPoint y: 122, distance: 83.6
click at [486, 123] on div "Post title 121 / 200 Post author No author Post main image Replace You can alwa…" at bounding box center [360, 194] width 259 height 197
drag, startPoint x: 290, startPoint y: 123, endPoint x: 221, endPoint y: 97, distance: 73.8
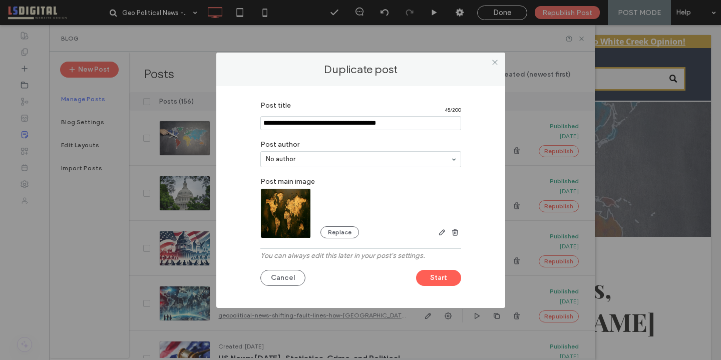
click at [225, 99] on div "Post title 45 / 200 Post author No author Post main image Replace You can alway…" at bounding box center [360, 197] width 289 height 222
click at [431, 125] on input "Post title" at bounding box center [360, 123] width 201 height 14
paste input "**********"
type input "**********"
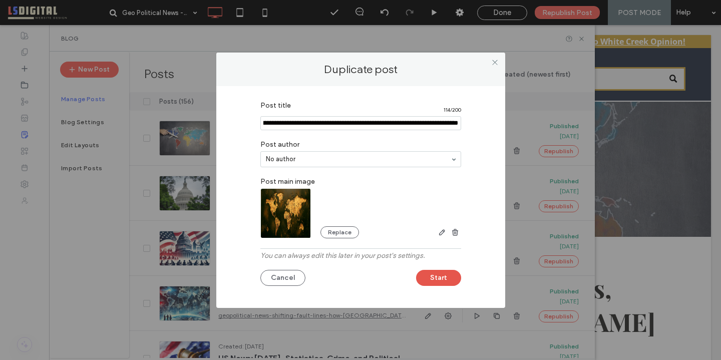
click at [452, 279] on button "Start" at bounding box center [438, 278] width 45 height 16
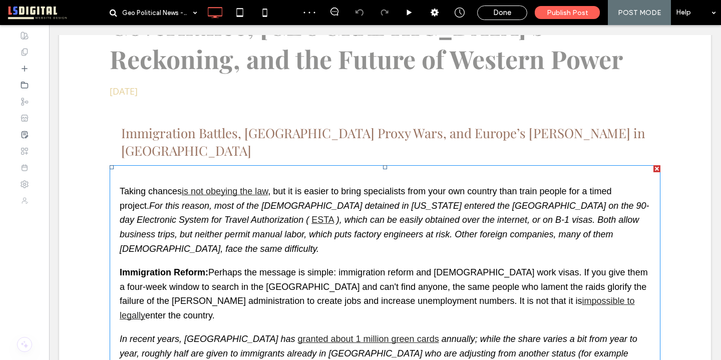
scroll to position [248, 0]
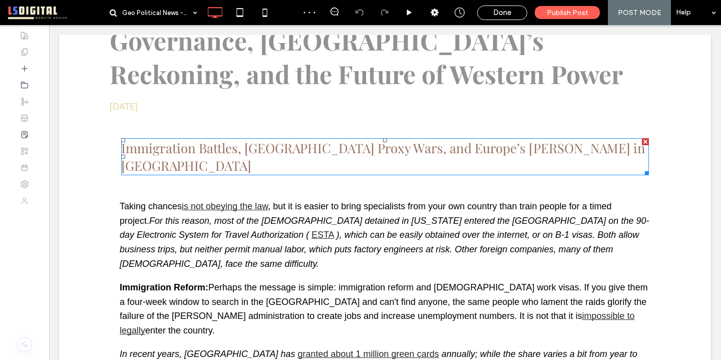
click at [600, 142] on h3 "Immigration Battles, Middle East Proxy Wars, and Europe’s Gamble in Ukraine" at bounding box center [385, 156] width 528 height 35
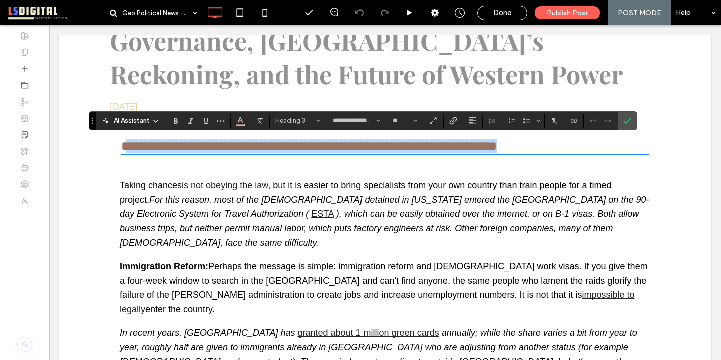
drag, startPoint x: 599, startPoint y: 142, endPoint x: 124, endPoint y: 151, distance: 475.6
click at [124, 151] on h3 "**********" at bounding box center [385, 146] width 528 height 14
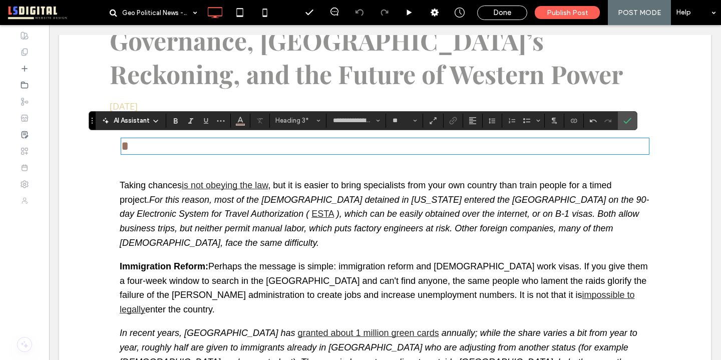
type input "*********"
type input "**"
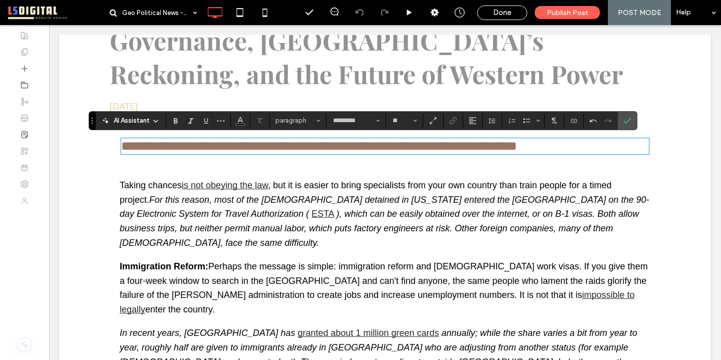
type input "**********"
type input "**"
click at [125, 149] on span "**********" at bounding box center [318, 146] width 395 height 13
drag, startPoint x: 585, startPoint y: 92, endPoint x: 633, endPoint y: 117, distance: 54.6
click at [633, 117] on label "Confirm" at bounding box center [627, 121] width 15 height 18
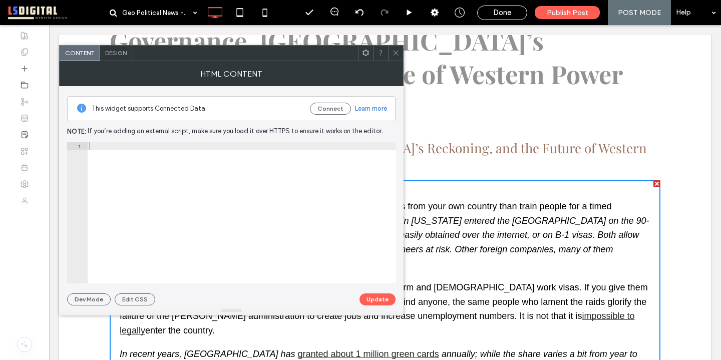
click at [397, 47] on span at bounding box center [396, 53] width 8 height 15
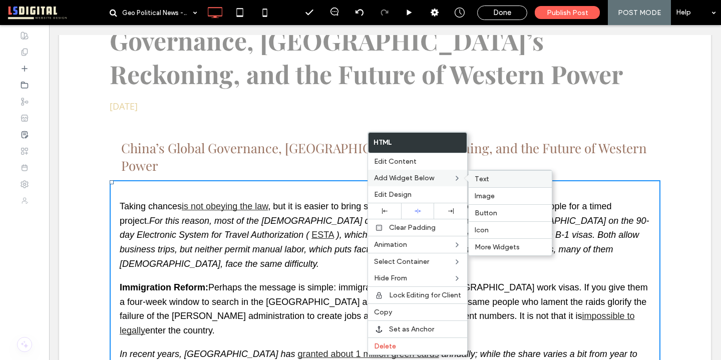
click at [489, 176] on label "Text" at bounding box center [509, 179] width 71 height 9
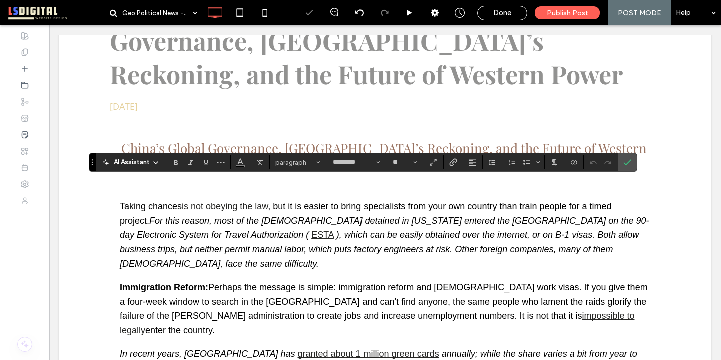
scroll to position [937, 0]
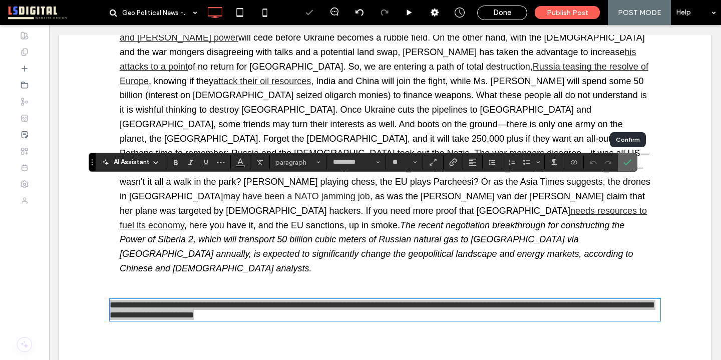
drag, startPoint x: 629, startPoint y: 160, endPoint x: 580, endPoint y: 135, distance: 55.1
click at [629, 160] on icon "Confirm" at bounding box center [627, 162] width 8 height 8
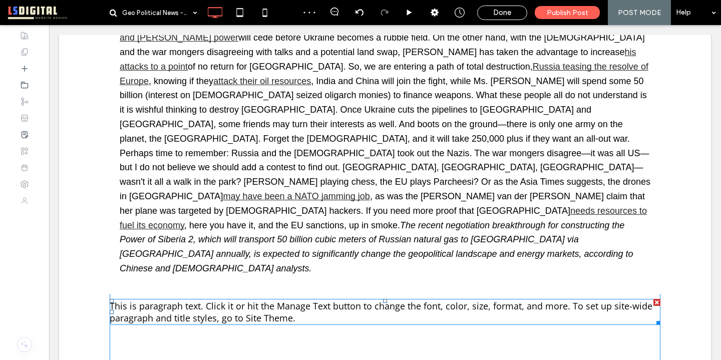
click at [375, 300] on span "This is paragraph text. Click it or hit the Manage Text button to change the fo…" at bounding box center [381, 312] width 543 height 24
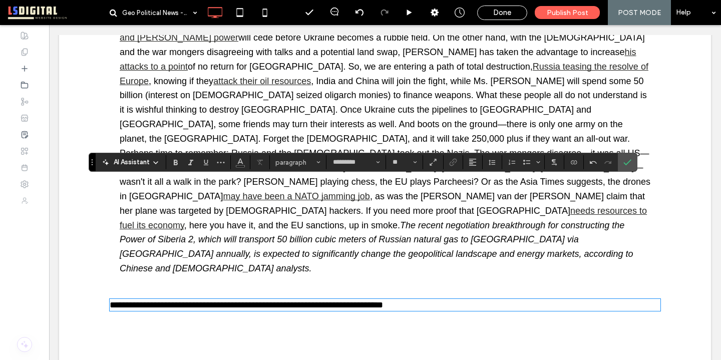
drag, startPoint x: 462, startPoint y: 190, endPoint x: 380, endPoint y: 159, distance: 88.2
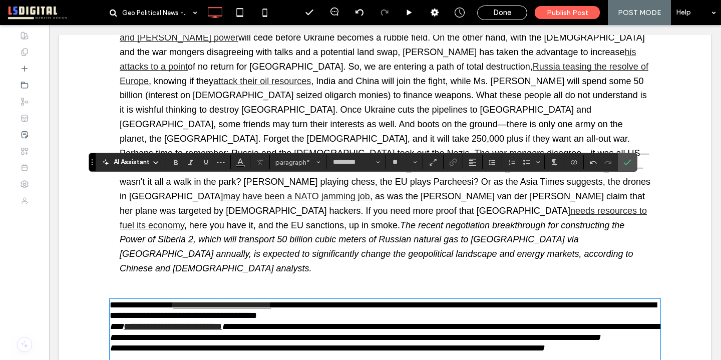
scroll to position [1315, 0]
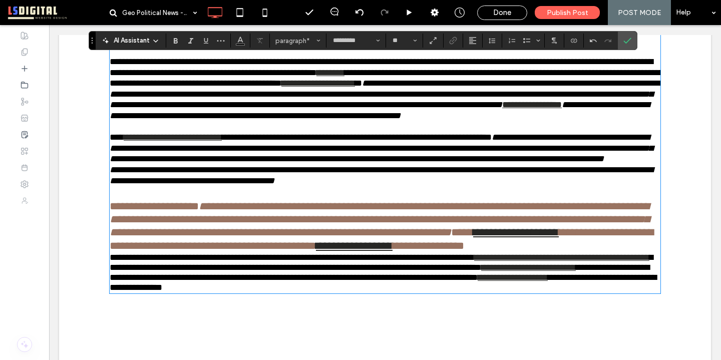
type input "**********"
type input "**"
click at [229, 186] on h4 "**********" at bounding box center [385, 219] width 551 height 66
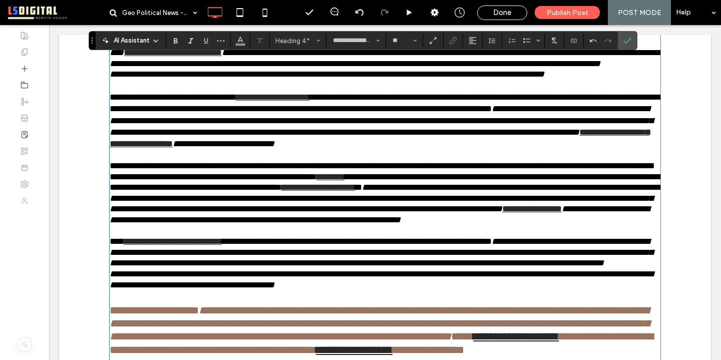
scroll to position [1205, 0]
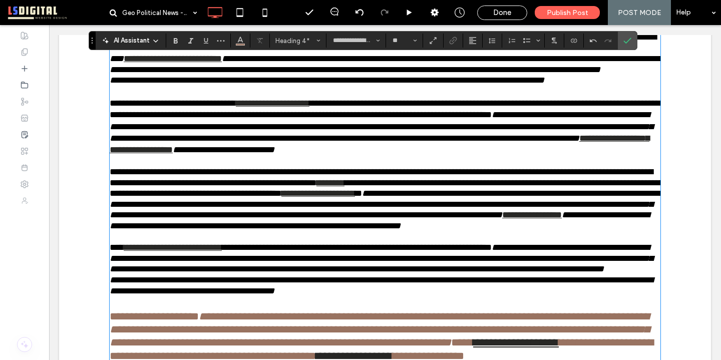
type input "*********"
type input "**"
click at [387, 242] on p "**********" at bounding box center [385, 258] width 551 height 33
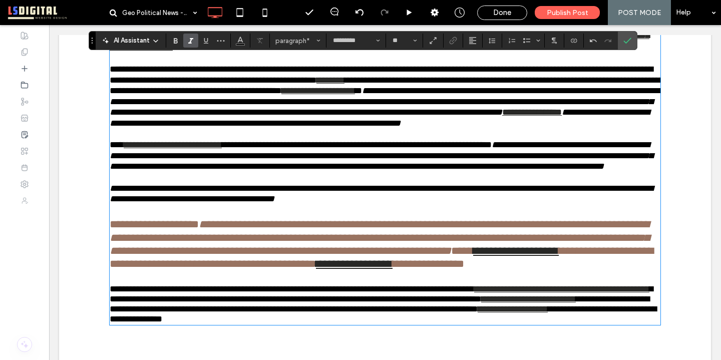
scroll to position [1308, 0]
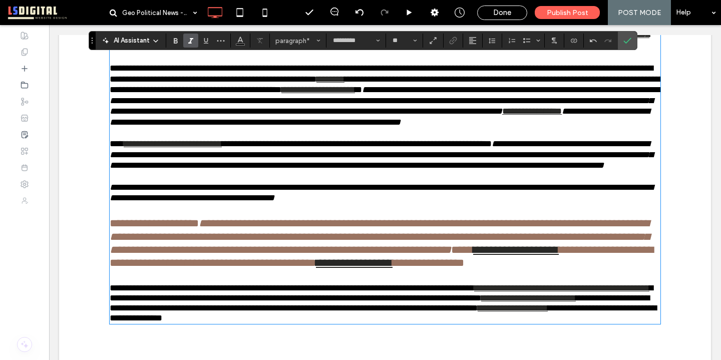
type input "**********"
type input "**"
click at [353, 270] on h4 at bounding box center [385, 276] width 551 height 13
click at [299, 218] on span "**********" at bounding box center [380, 237] width 540 height 38
click at [280, 204] on h4 "**********" at bounding box center [385, 237] width 551 height 66
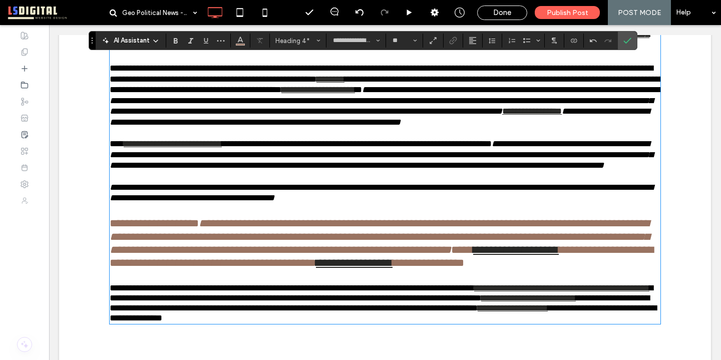
click at [252, 244] on span "**********" at bounding box center [382, 256] width 544 height 24
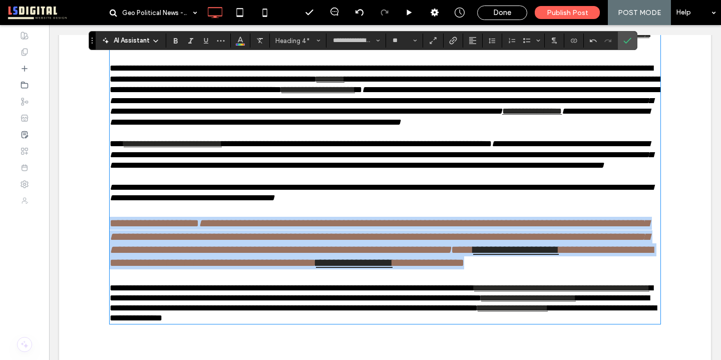
drag, startPoint x: 191, startPoint y: 202, endPoint x: 111, endPoint y: 146, distance: 97.8
click at [111, 204] on h4 "**********" at bounding box center [385, 237] width 551 height 66
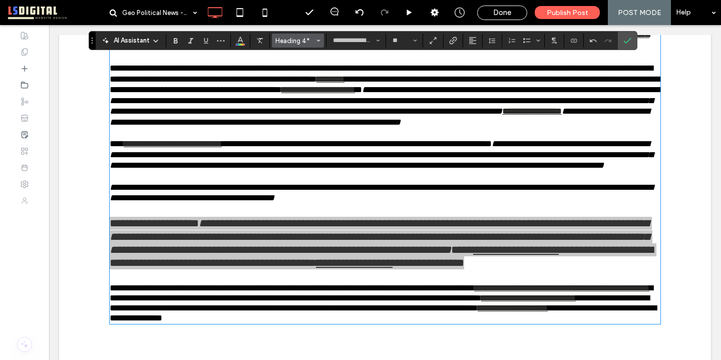
click at [310, 37] on span "Heading 4*" at bounding box center [294, 41] width 39 height 8
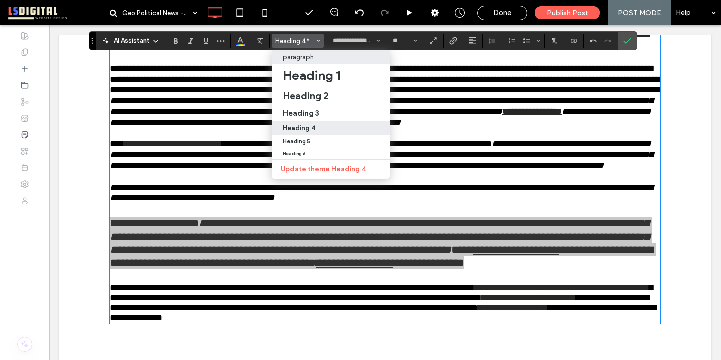
click at [316, 58] on div "paragraph" at bounding box center [331, 57] width 96 height 8
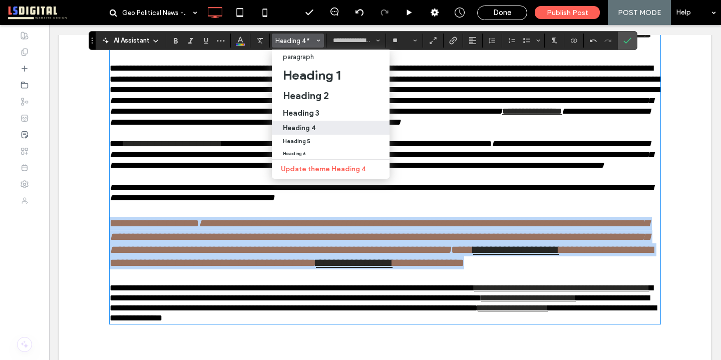
type input "*********"
type input "**"
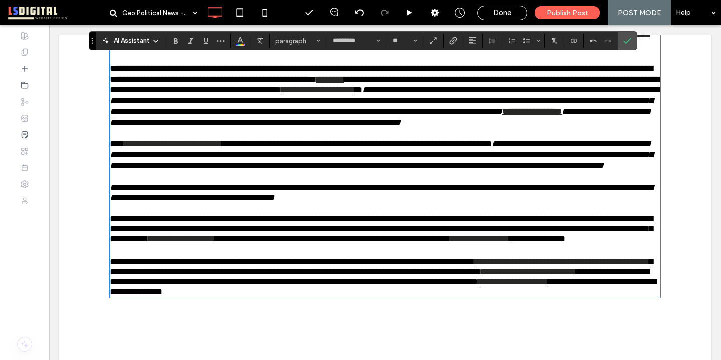
click at [205, 214] on span "**********" at bounding box center [381, 228] width 543 height 29
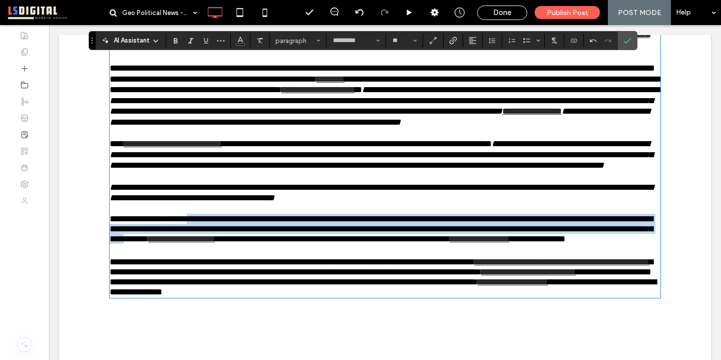
drag, startPoint x: 197, startPoint y: 142, endPoint x: 375, endPoint y: 171, distance: 180.0
click at [375, 214] on span "**********" at bounding box center [381, 228] width 543 height 29
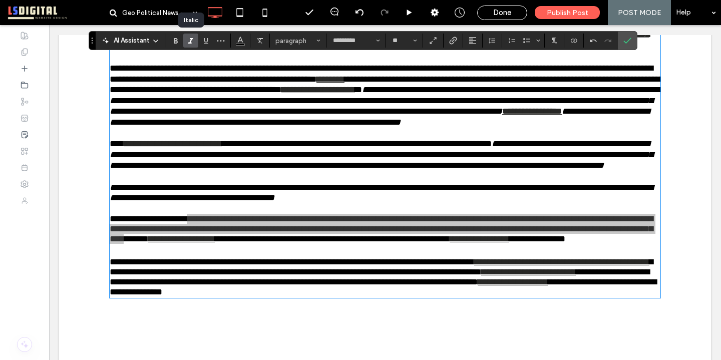
click at [191, 37] on icon "Italic" at bounding box center [191, 41] width 8 height 8
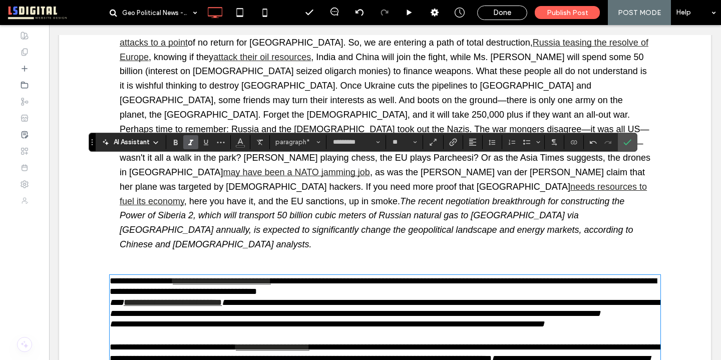
scroll to position [944, 0]
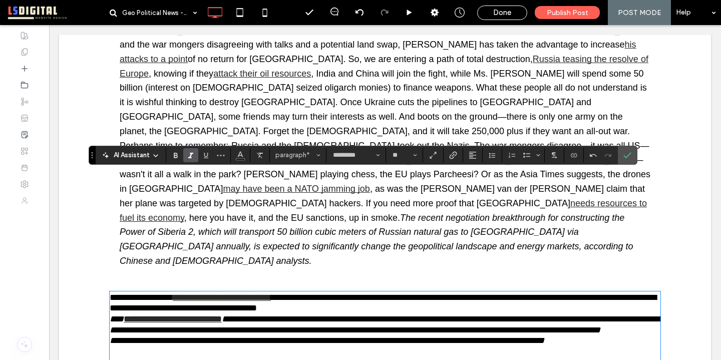
click at [437, 293] on span "**********" at bounding box center [383, 303] width 547 height 20
click at [440, 292] on p "**********" at bounding box center [385, 303] width 551 height 22
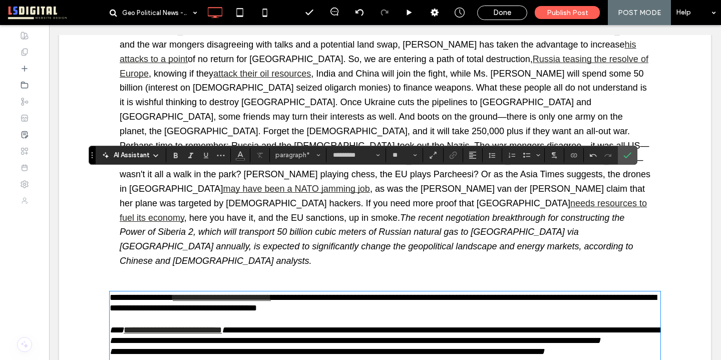
click at [363, 347] on span "**********" at bounding box center [327, 351] width 434 height 9
click at [342, 325] on p "**********" at bounding box center [385, 336] width 551 height 22
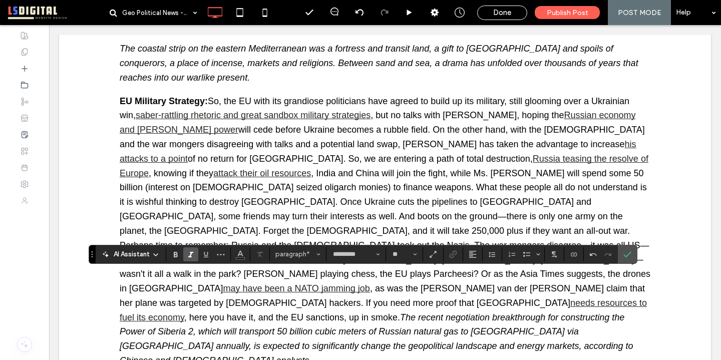
scroll to position [845, 0]
click at [411, 11] on use at bounding box center [409, 13] width 5 height 6
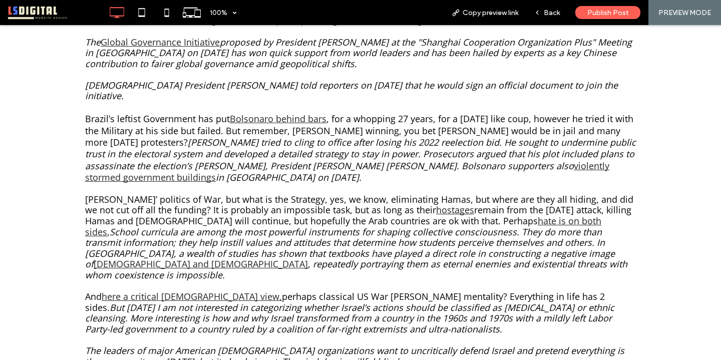
scroll to position [1337, 0]
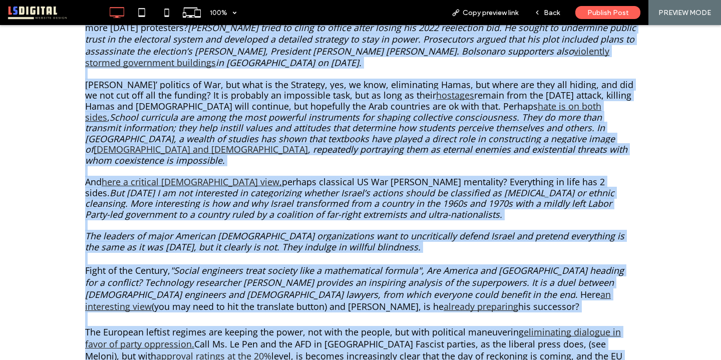
drag, startPoint x: 86, startPoint y: 263, endPoint x: 146, endPoint y: 298, distance: 69.3
click at [146, 298] on div "Click To Paste Row Geo Political News - September 2025:China’s Global Governanc…" at bounding box center [360, 244] width 721 height 2978
copy div "Ever heard of the Global Governance Initiative , sounds like a WEF concept, but…"
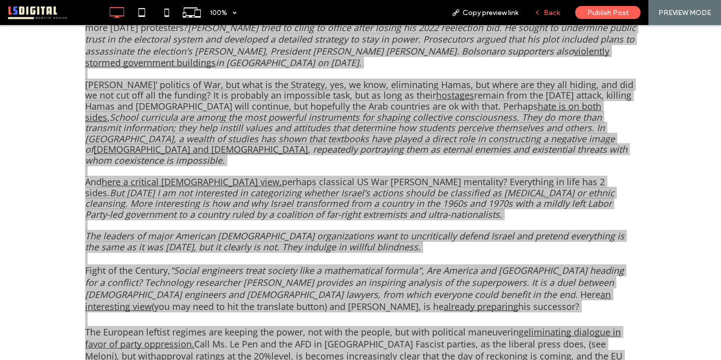
click at [547, 9] on span "Back" at bounding box center [552, 13] width 16 height 9
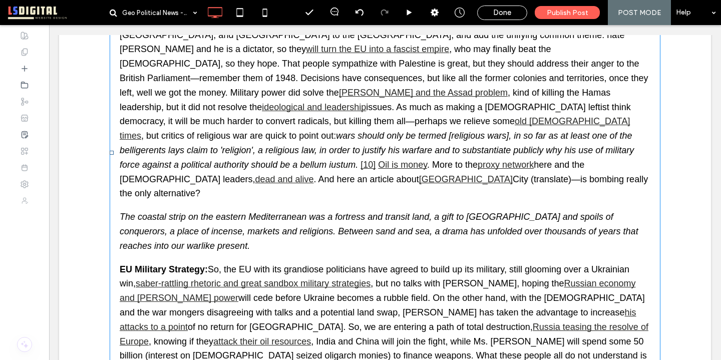
scroll to position [678, 0]
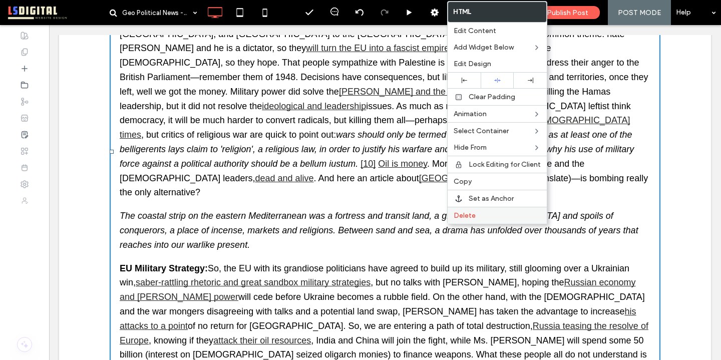
click at [468, 218] on span "Delete" at bounding box center [464, 215] width 22 height 9
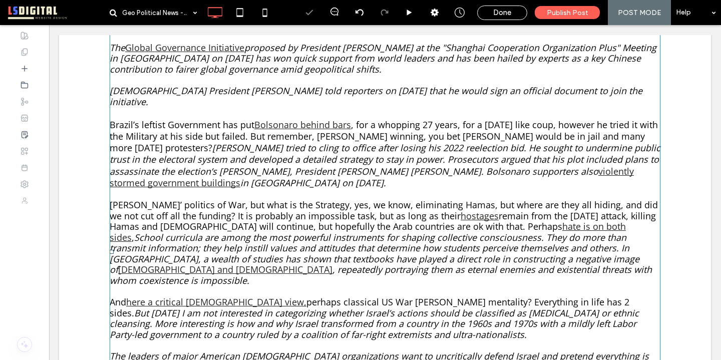
click at [468, 231] on span "School curricula are among the most powerful instruments for shaping collective…" at bounding box center [375, 253] width 530 height 45
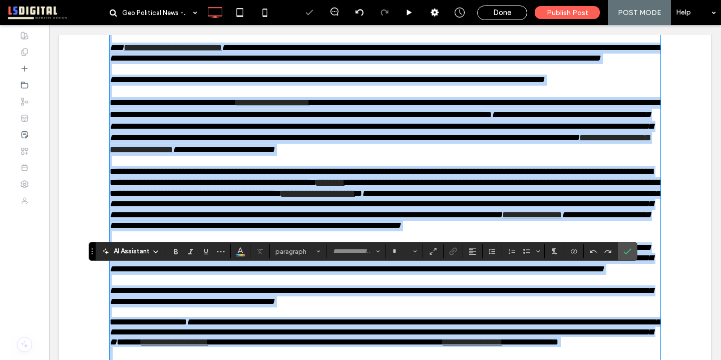
type input "*********"
type input "**"
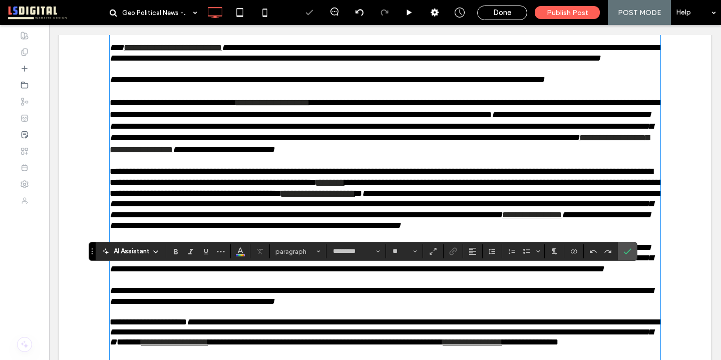
scroll to position [223, 0]
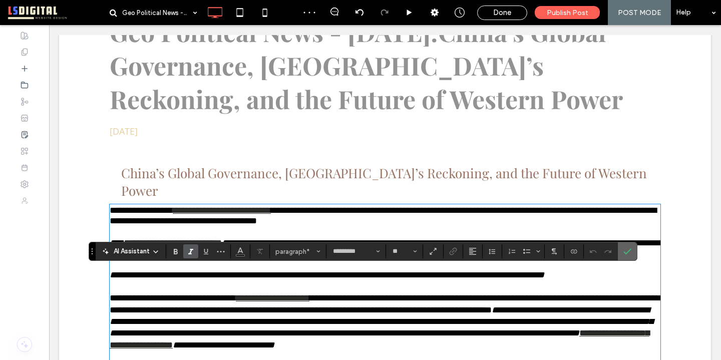
click at [631, 250] on label "Confirm" at bounding box center [627, 251] width 15 height 18
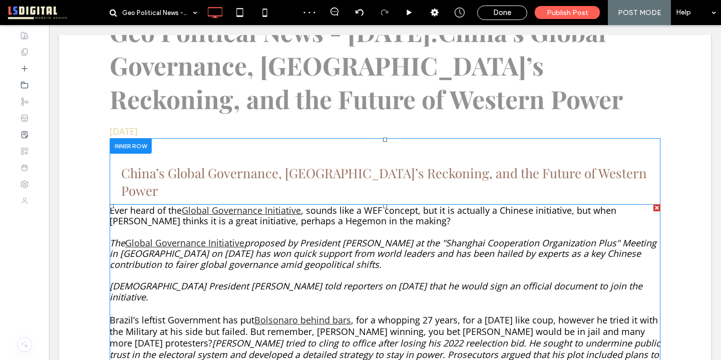
click at [382, 237] on span "proposed by President Xi Jinping at the "Shanghai Cooperation Organization Plus…" at bounding box center [383, 254] width 547 height 34
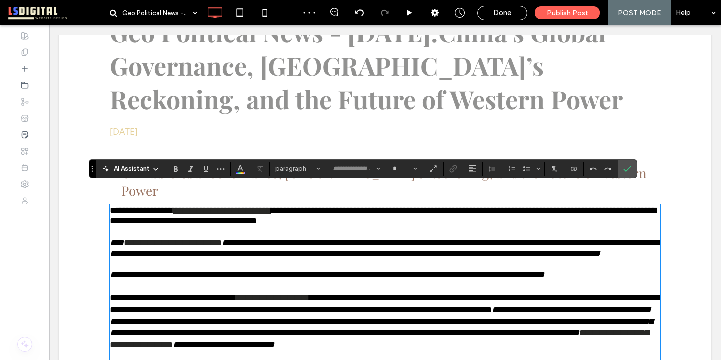
type input "*********"
type input "**"
click at [627, 168] on icon "Confirm" at bounding box center [627, 169] width 8 height 8
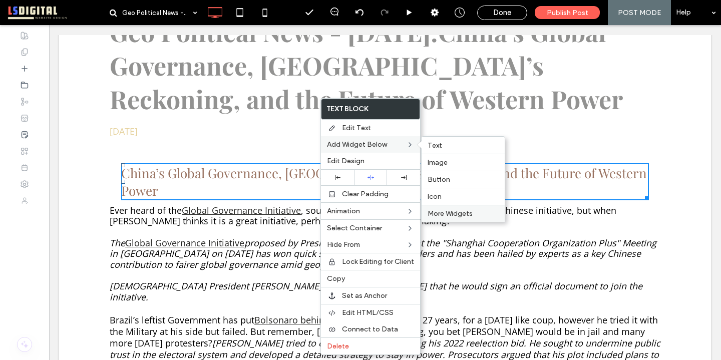
click at [443, 215] on span "More Widgets" at bounding box center [449, 213] width 45 height 9
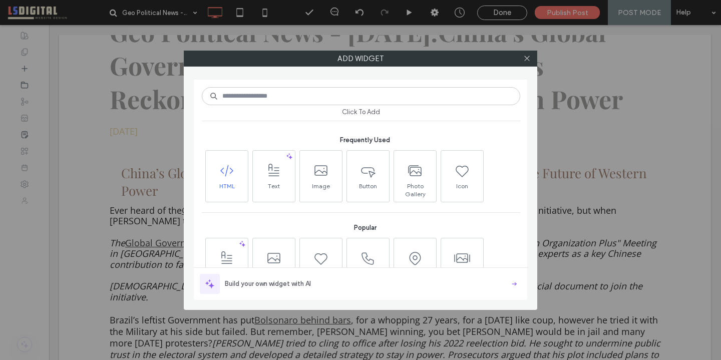
click at [232, 172] on icon at bounding box center [227, 171] width 16 height 16
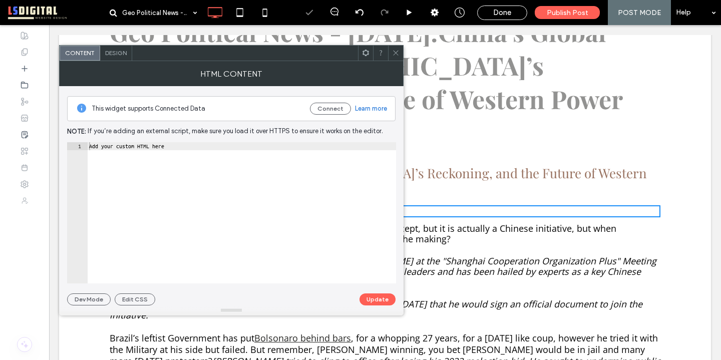
type textarea "**********"
drag, startPoint x: 245, startPoint y: 170, endPoint x: 141, endPoint y: 91, distance: 130.7
click at [141, 91] on div "**********" at bounding box center [231, 195] width 328 height 219
paste textarea "******"
type textarea "******"
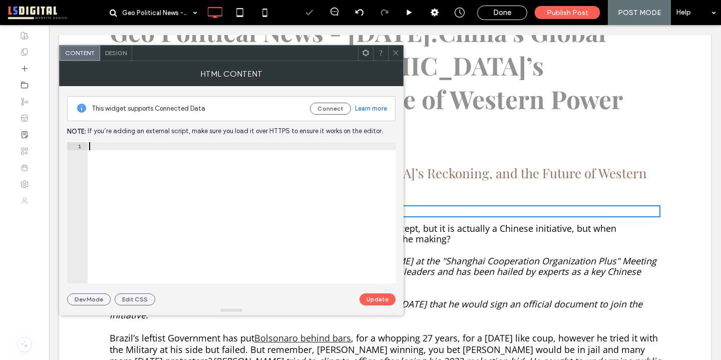
scroll to position [11, 0]
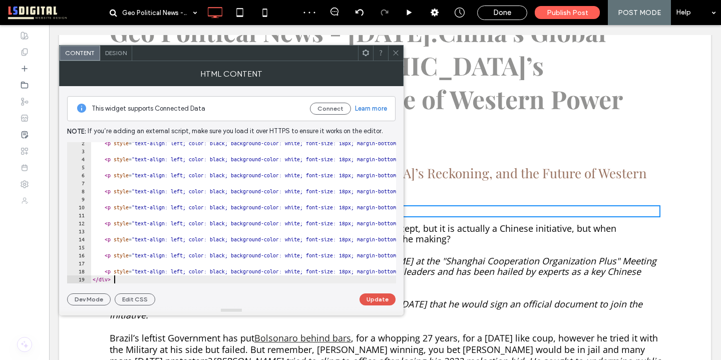
click at [381, 299] on button "Update" at bounding box center [377, 299] width 36 height 12
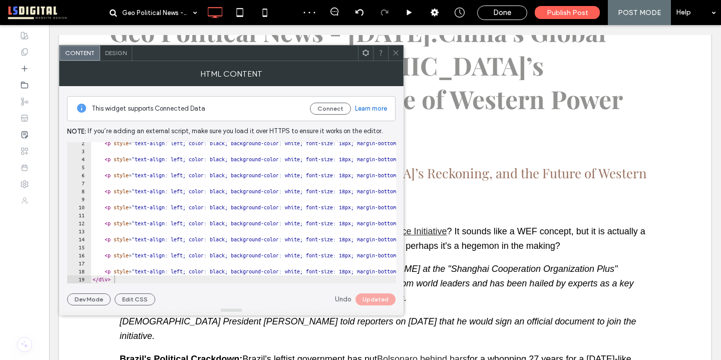
click at [396, 56] on icon at bounding box center [396, 53] width 8 height 8
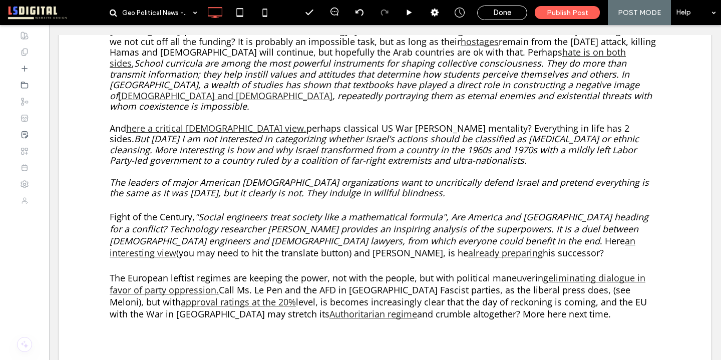
scroll to position [1246, 0]
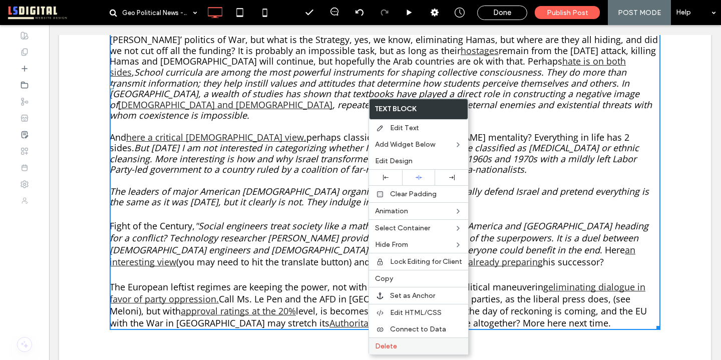
click at [408, 343] on label "Delete" at bounding box center [418, 346] width 87 height 9
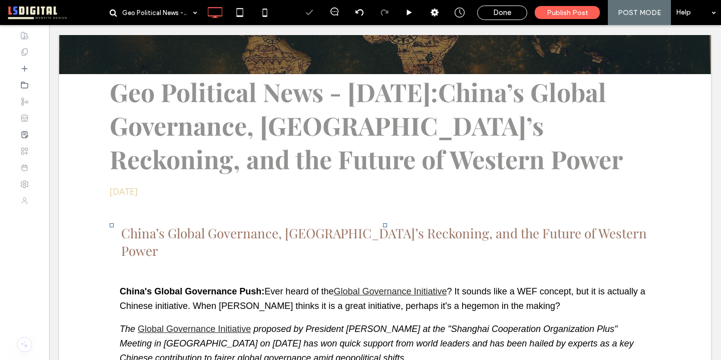
scroll to position [160, 0]
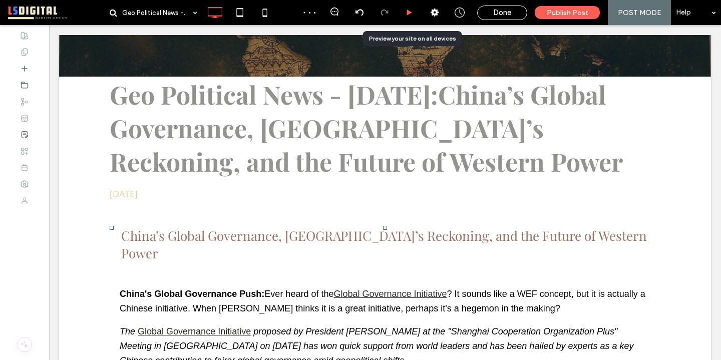
click at [408, 10] on use at bounding box center [409, 13] width 5 height 6
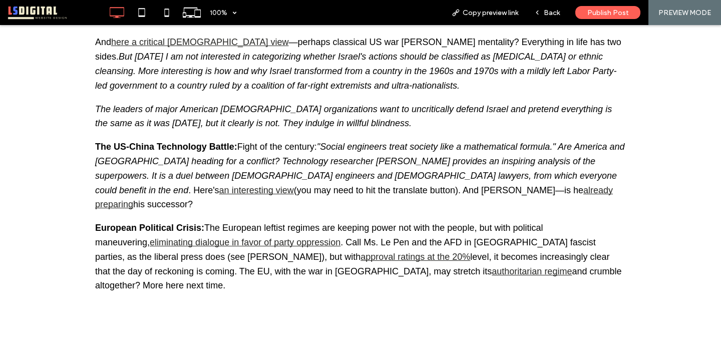
scroll to position [758, 0]
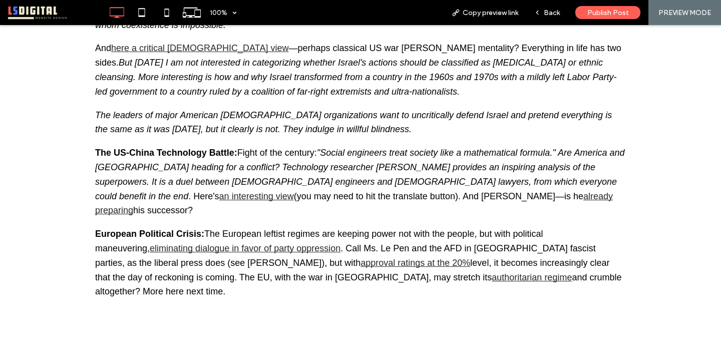
click at [361, 191] on link "already preparing" at bounding box center [354, 203] width 518 height 25
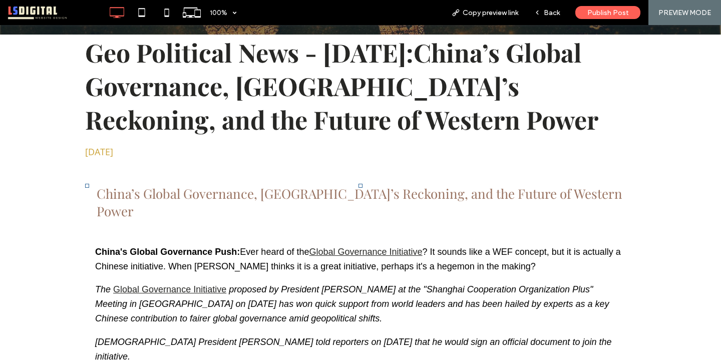
scroll to position [205, 0]
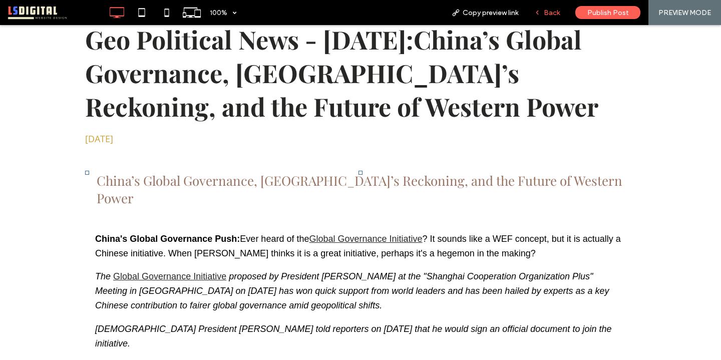
click at [553, 15] on span "Back" at bounding box center [552, 13] width 16 height 9
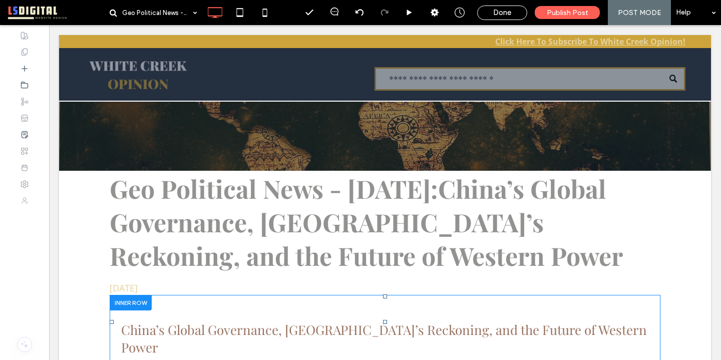
scroll to position [66, 0]
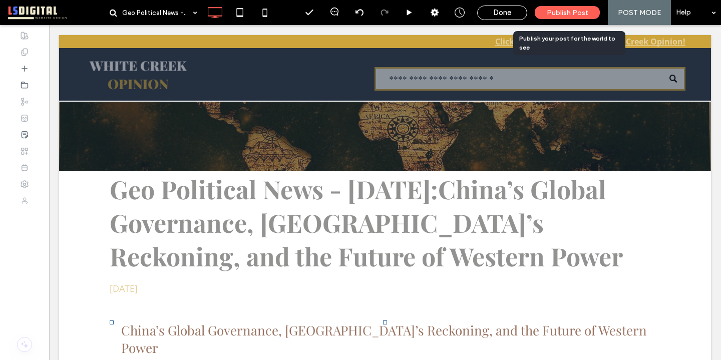
click at [554, 15] on span "Publish Post" at bounding box center [568, 13] width 42 height 9
click at [566, 11] on span "Republish Post" at bounding box center [567, 13] width 50 height 9
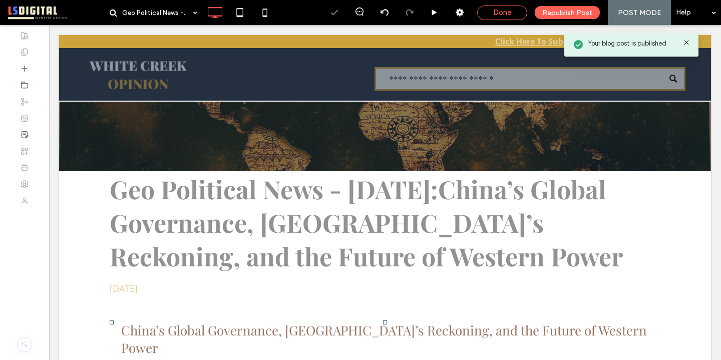
click at [505, 15] on span "Done" at bounding box center [502, 12] width 18 height 9
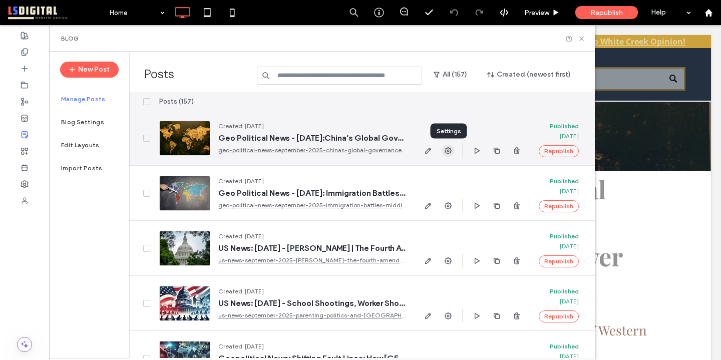
click at [450, 151] on use "button" at bounding box center [447, 150] width 7 height 7
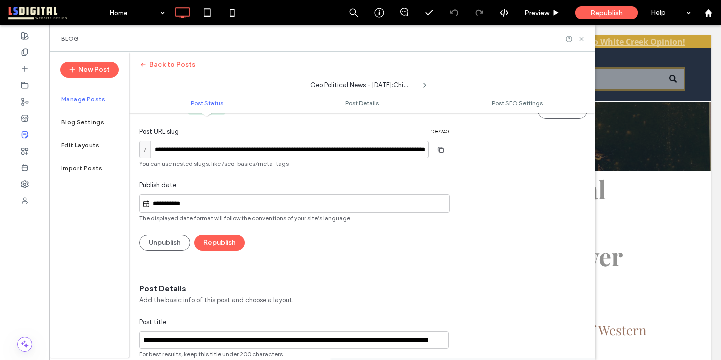
scroll to position [26, 0]
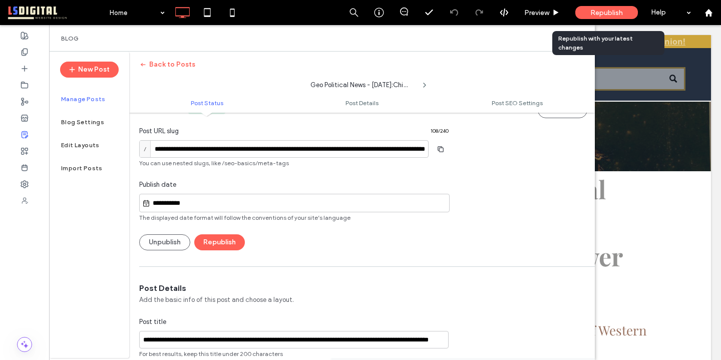
click at [588, 16] on div "Republish" at bounding box center [606, 12] width 63 height 13
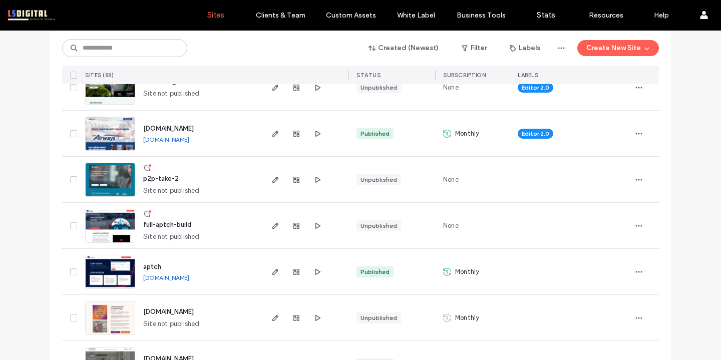
scroll to position [1194, 0]
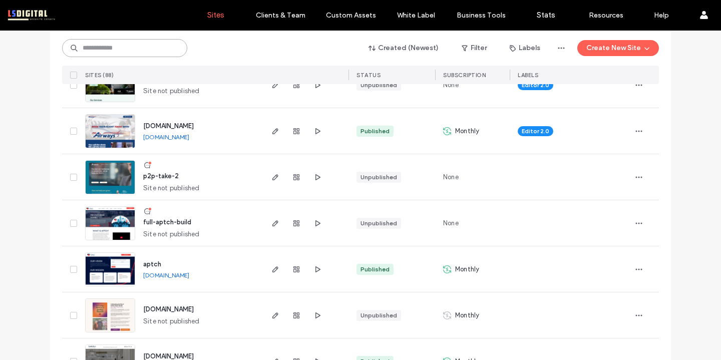
click at [108, 45] on input at bounding box center [124, 48] width 125 height 18
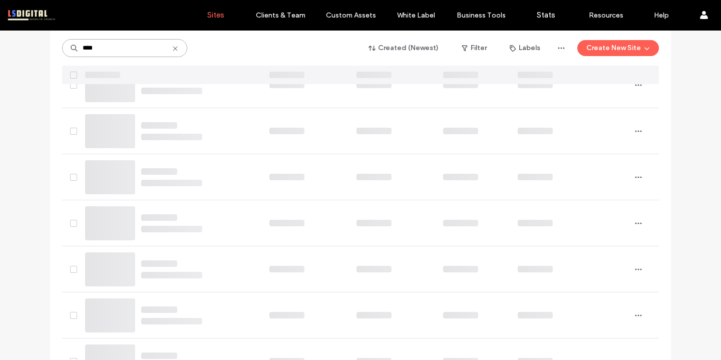
scroll to position [0, 0]
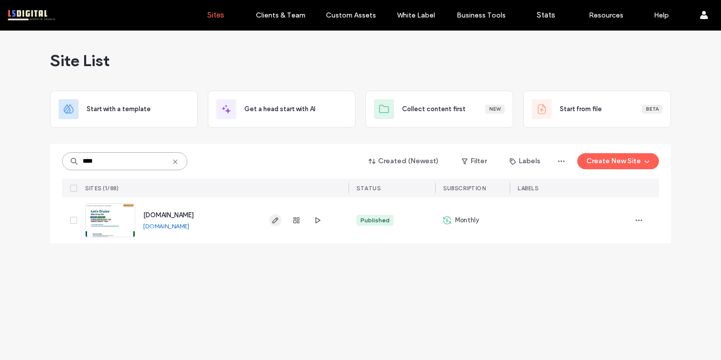
type input "****"
click at [273, 218] on icon "button" at bounding box center [275, 220] width 8 height 8
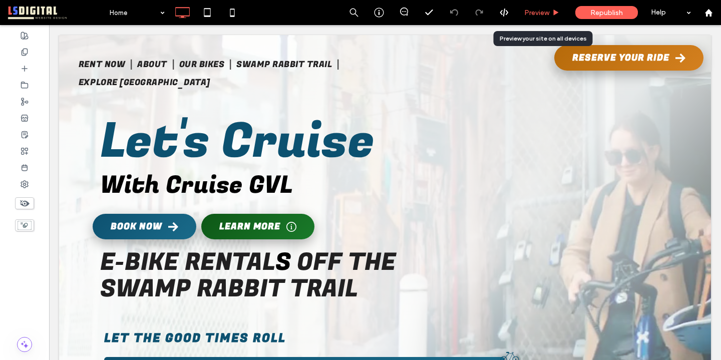
click at [533, 18] on div "Preview" at bounding box center [542, 12] width 51 height 25
click at [544, 12] on span "Preview" at bounding box center [536, 13] width 25 height 9
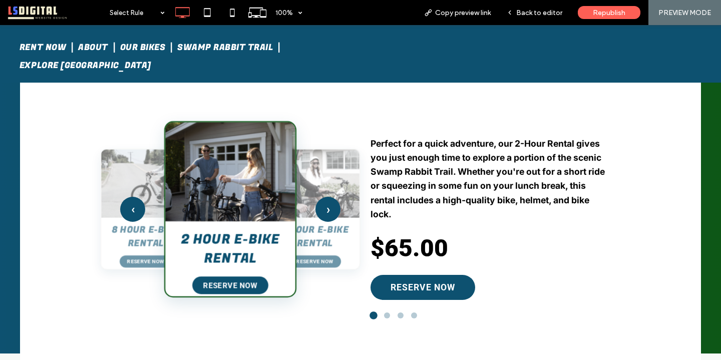
scroll to position [437, 0]
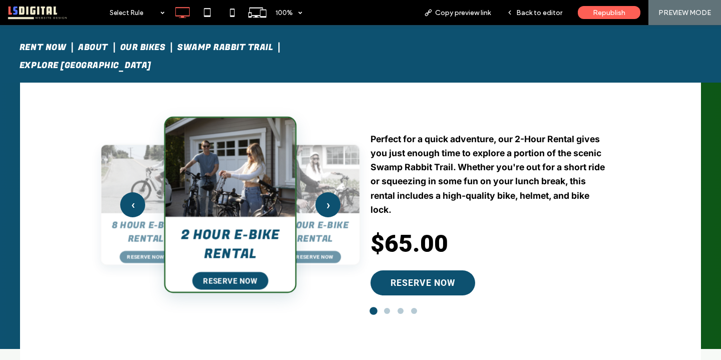
click at [387, 311] on div at bounding box center [387, 311] width 6 height 6
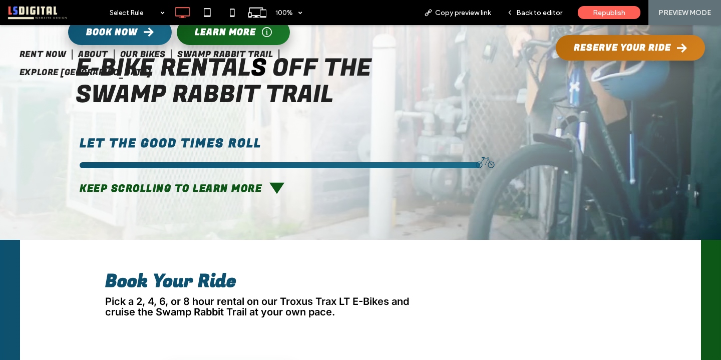
scroll to position [0, 0]
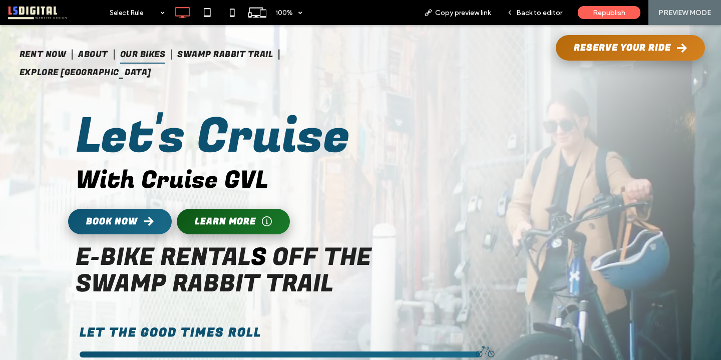
click at [142, 56] on span "Our Bikes" at bounding box center [143, 55] width 46 height 18
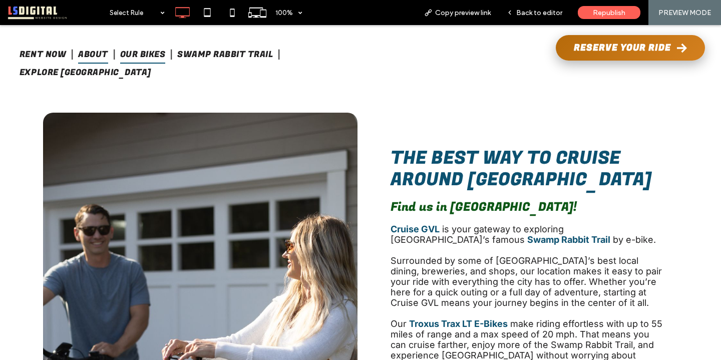
click at [104, 55] on span "About" at bounding box center [93, 55] width 30 height 18
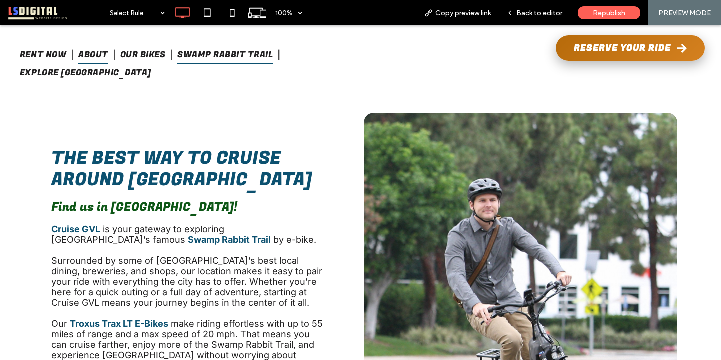
click at [236, 51] on span "Swamp Rabbit Trail" at bounding box center [225, 55] width 96 height 18
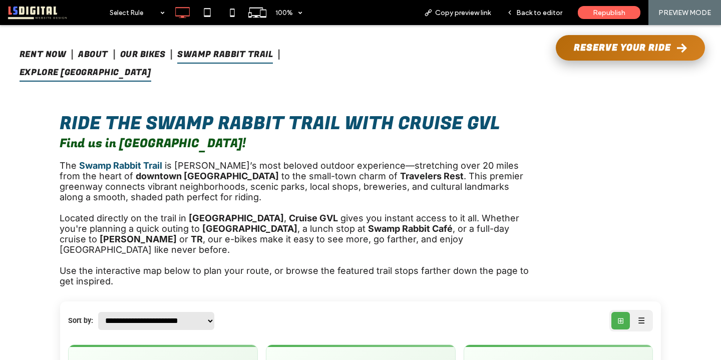
click at [151, 64] on span "Explore Greenville" at bounding box center [86, 73] width 132 height 18
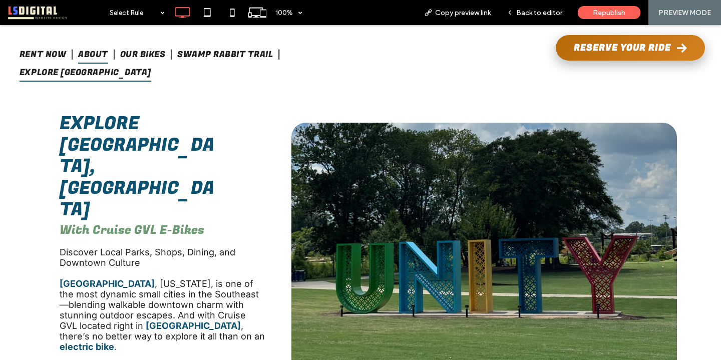
drag, startPoint x: 99, startPoint y: 52, endPoint x: 99, endPoint y: 77, distance: 25.0
click at [99, 52] on span "About" at bounding box center [93, 55] width 30 height 18
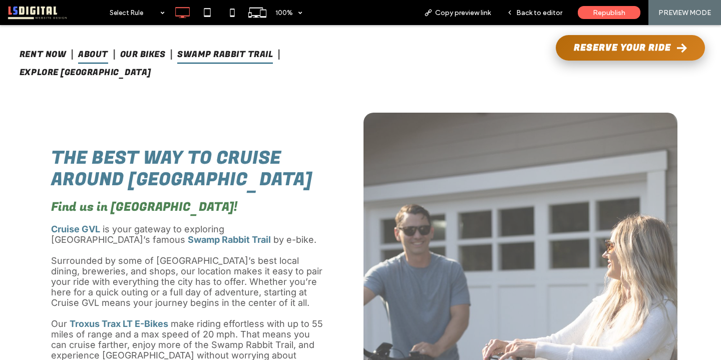
click at [227, 57] on span "Swamp Rabbit Trail" at bounding box center [225, 55] width 96 height 18
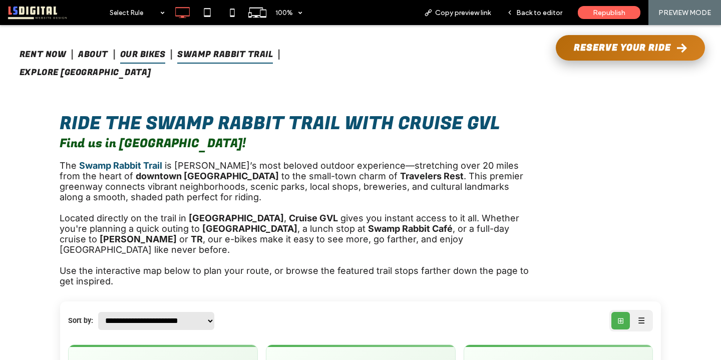
click at [148, 52] on span "Our Bikes" at bounding box center [143, 55] width 46 height 18
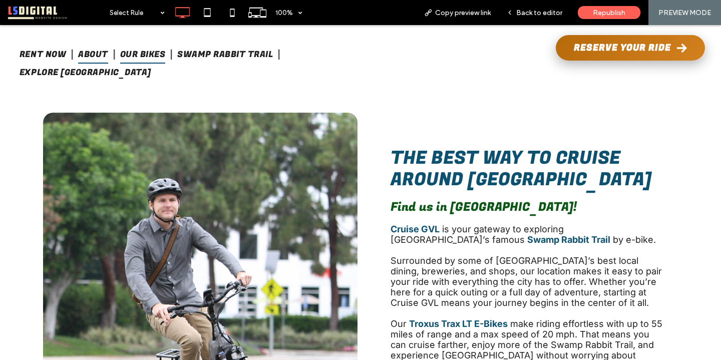
click at [95, 52] on span "About" at bounding box center [93, 55] width 30 height 18
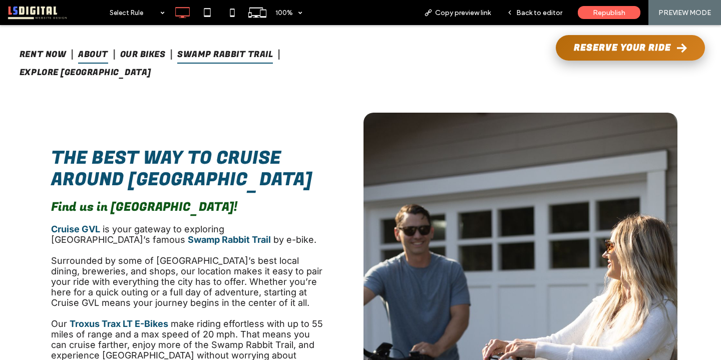
click at [199, 55] on span "Swamp Rabbit Trail" at bounding box center [225, 55] width 96 height 18
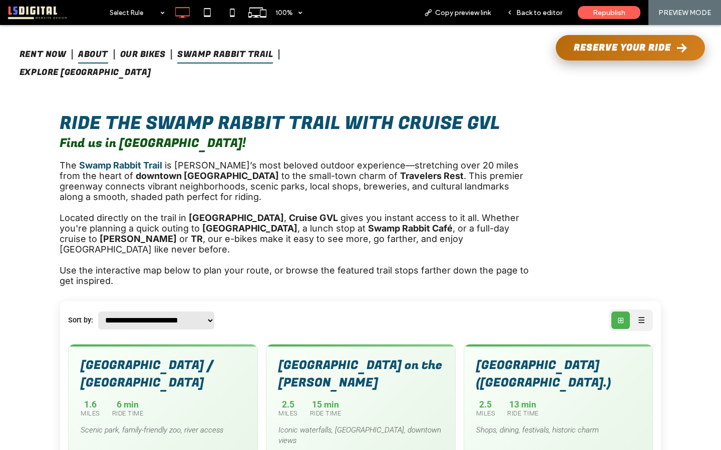
click at [93, 54] on span "About" at bounding box center [93, 55] width 30 height 18
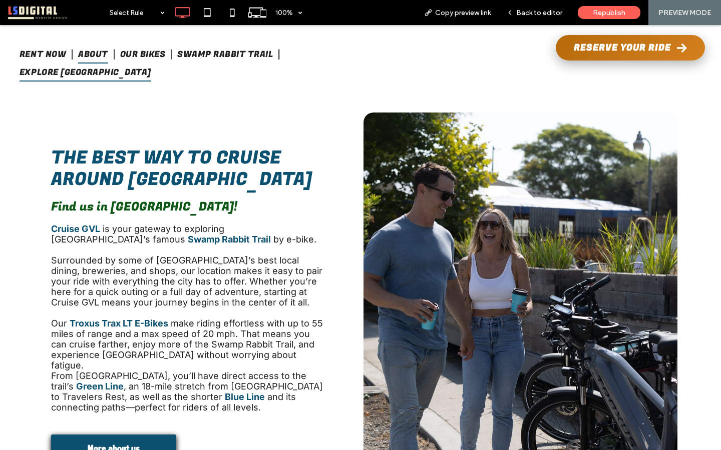
click at [151, 64] on span "Explore Greenville" at bounding box center [86, 73] width 132 height 18
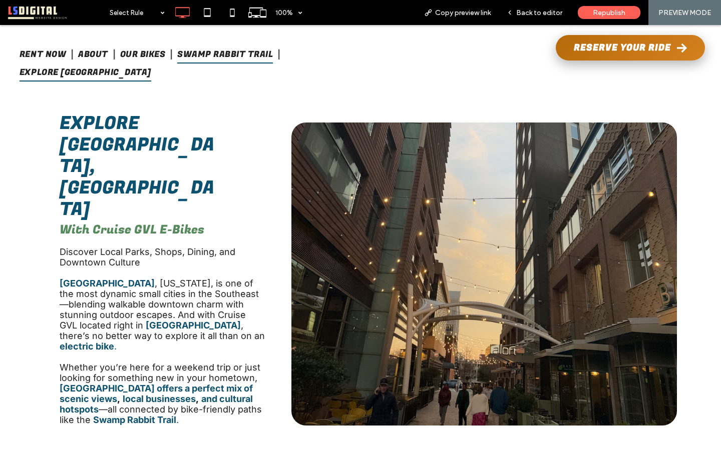
click at [216, 55] on span "Swamp Rabbit Trail" at bounding box center [225, 55] width 96 height 18
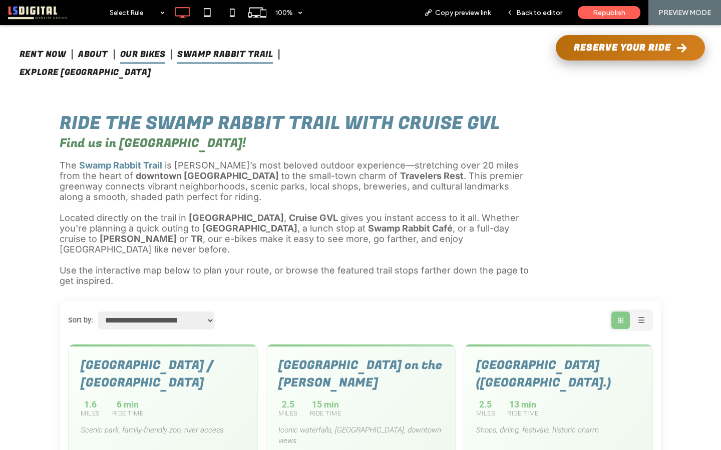
click at [151, 55] on span "Our Bikes" at bounding box center [143, 55] width 46 height 18
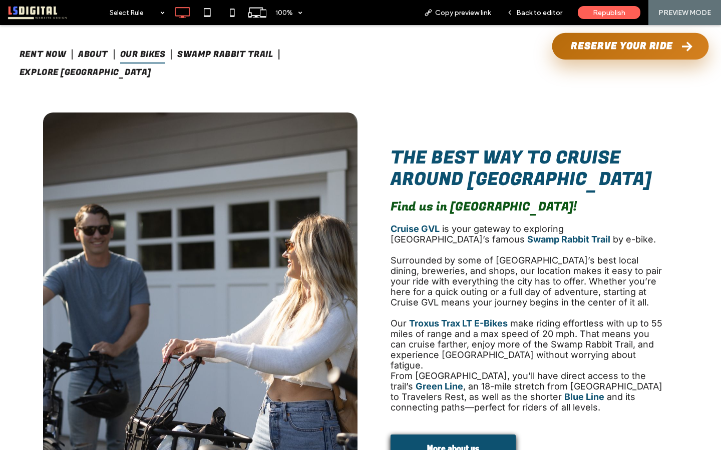
click at [601, 53] on link "Reserve Your Ride" at bounding box center [630, 46] width 157 height 27
click at [601, 47] on span "Reserve Your Ride" at bounding box center [622, 46] width 102 height 14
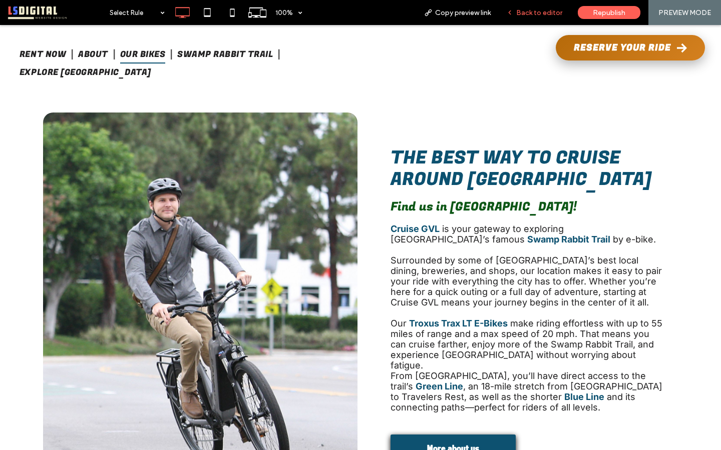
click at [539, 13] on span "Back to editor" at bounding box center [539, 13] width 46 height 9
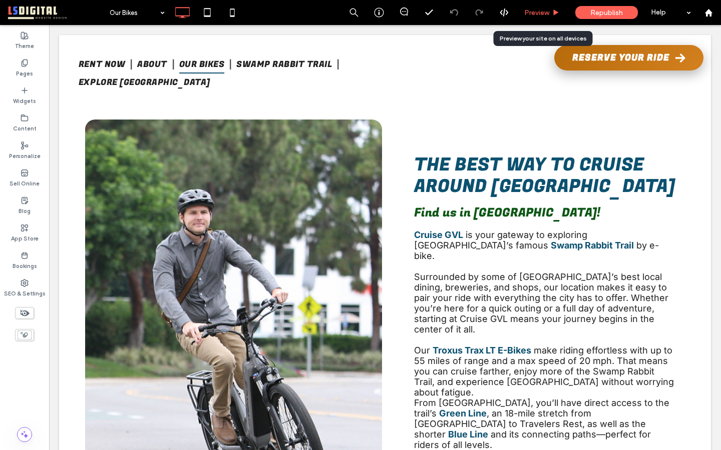
click at [540, 14] on span "Preview" at bounding box center [536, 13] width 25 height 9
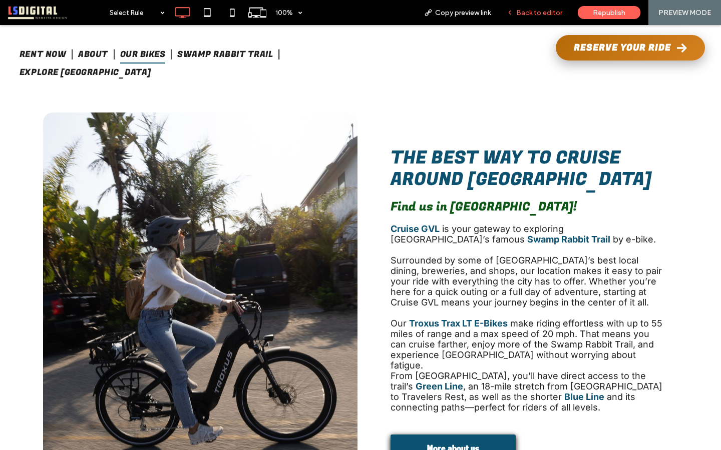
click at [534, 14] on span "Back to editor" at bounding box center [539, 13] width 46 height 9
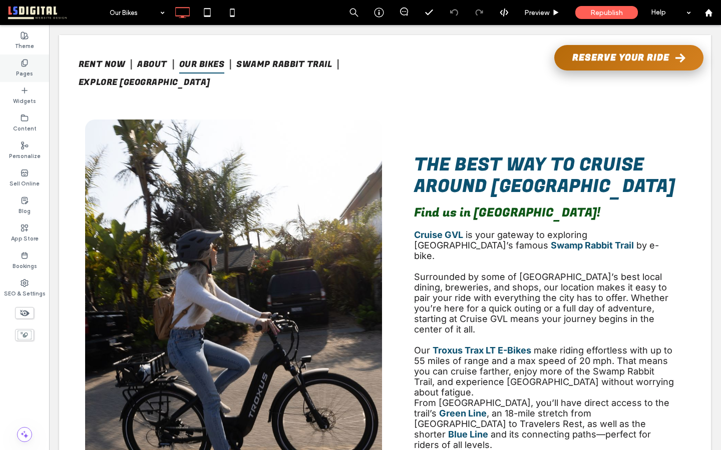
click at [29, 71] on label "Pages" at bounding box center [24, 72] width 17 height 11
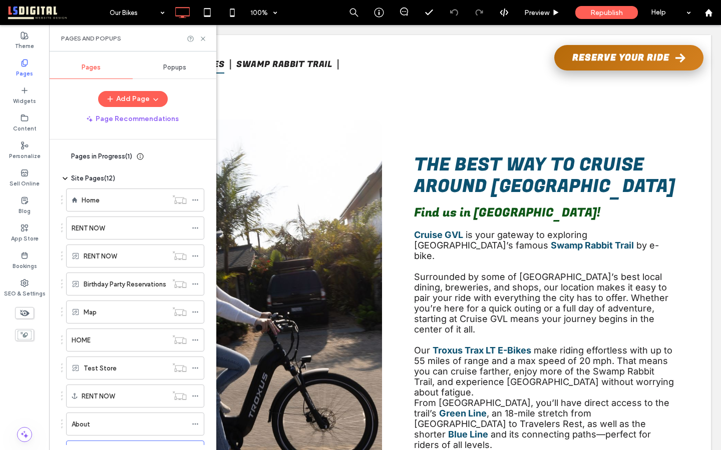
click at [106, 204] on div "Home" at bounding box center [125, 200] width 86 height 11
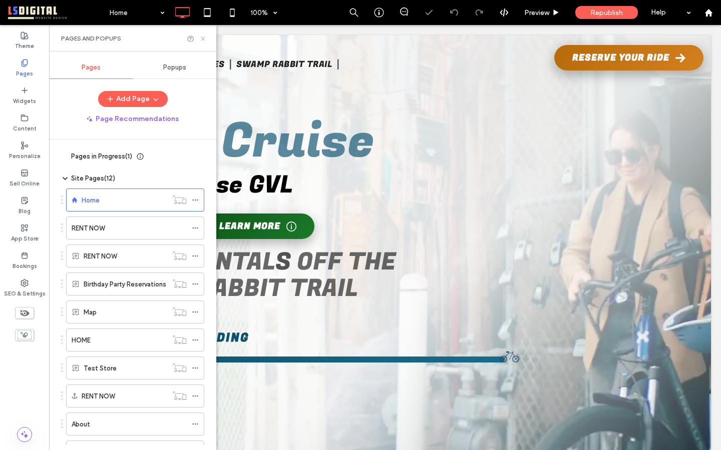
click at [202, 38] on icon at bounding box center [203, 39] width 8 height 8
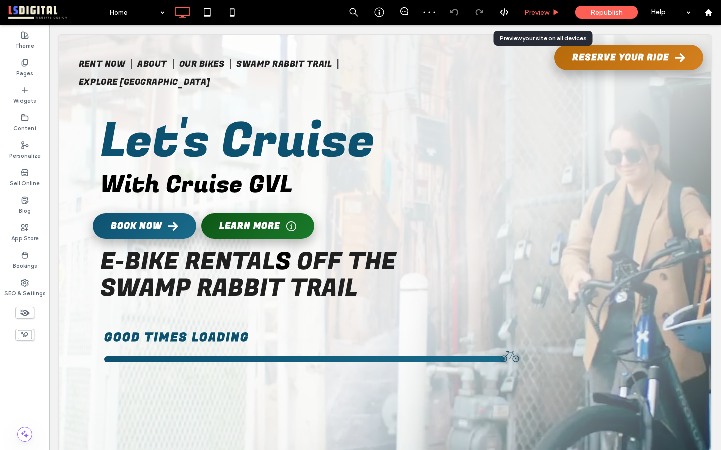
click at [543, 12] on span "Preview" at bounding box center [536, 13] width 25 height 9
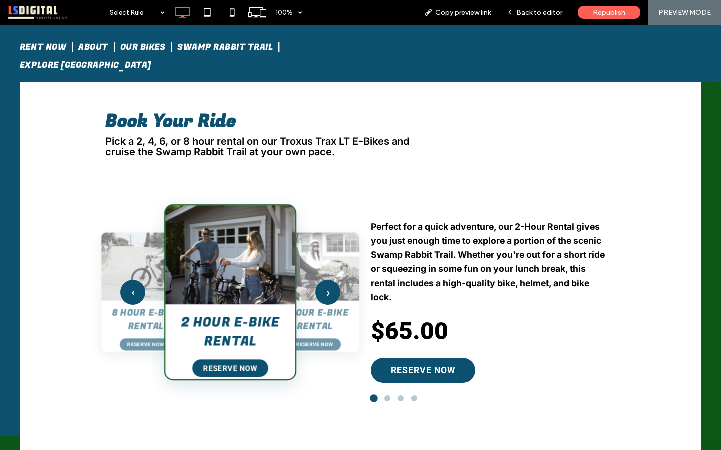
scroll to position [357, 0]
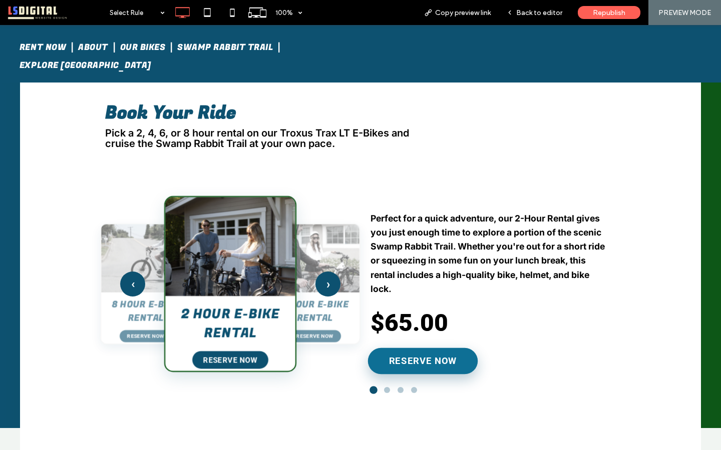
click at [445, 359] on button "Reserve Now" at bounding box center [423, 361] width 110 height 27
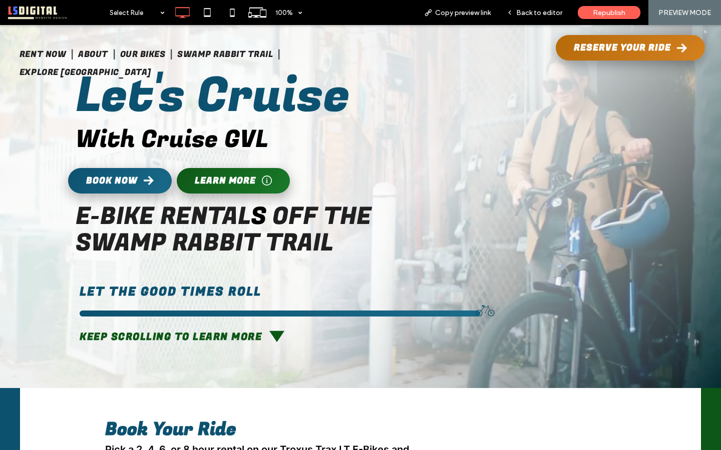
scroll to position [0, 0]
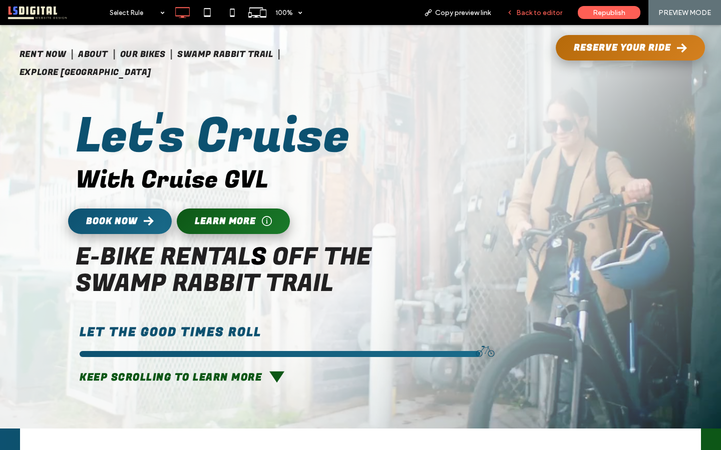
click at [524, 12] on span "Back to editor" at bounding box center [539, 13] width 46 height 9
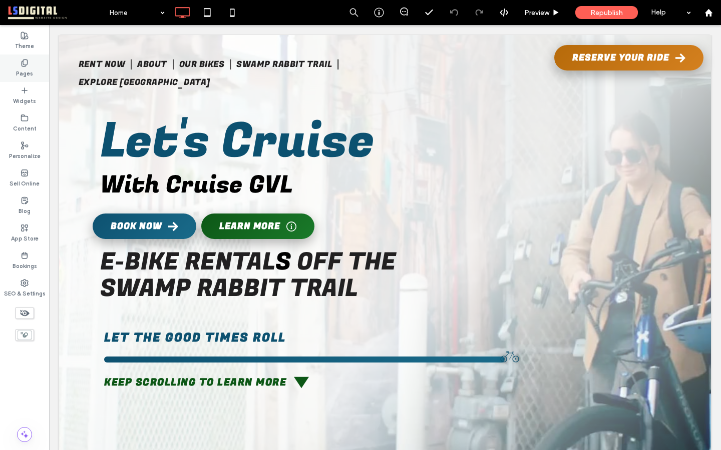
click at [18, 67] on div "Pages" at bounding box center [24, 69] width 49 height 28
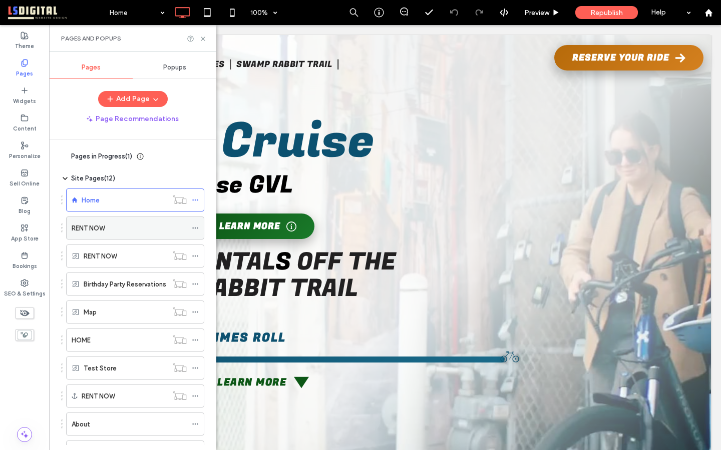
click at [100, 223] on label "RENT NOW" at bounding box center [88, 229] width 33 height 18
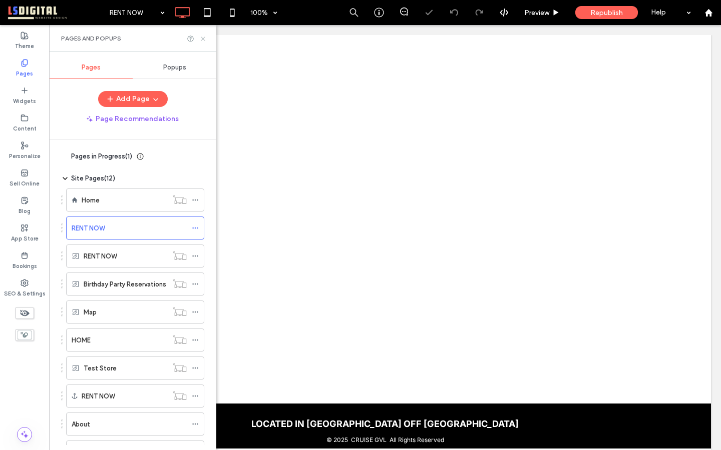
click at [201, 38] on icon at bounding box center [203, 39] width 8 height 8
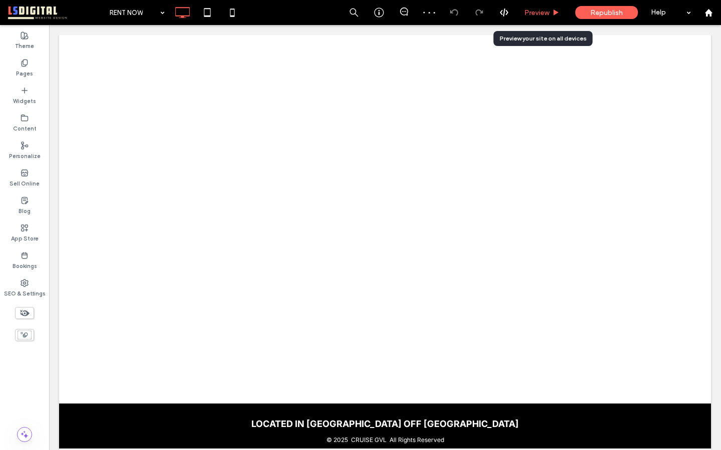
click at [549, 10] on span "Preview" at bounding box center [536, 13] width 25 height 9
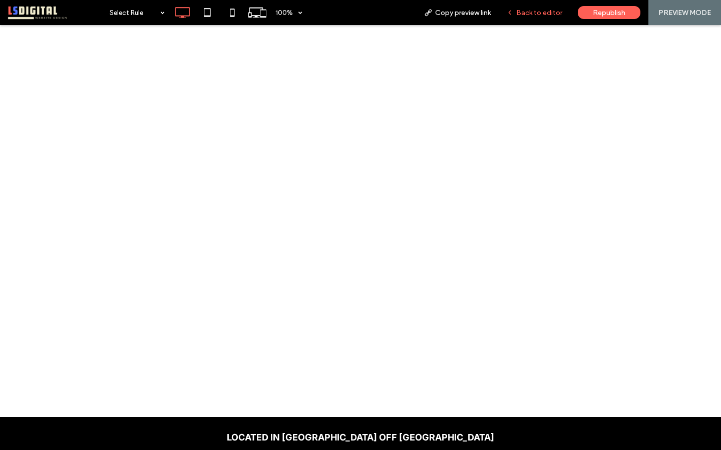
click at [536, 19] on div "Back to editor" at bounding box center [535, 12] width 72 height 25
click at [534, 13] on span "Back to editor" at bounding box center [539, 13] width 46 height 9
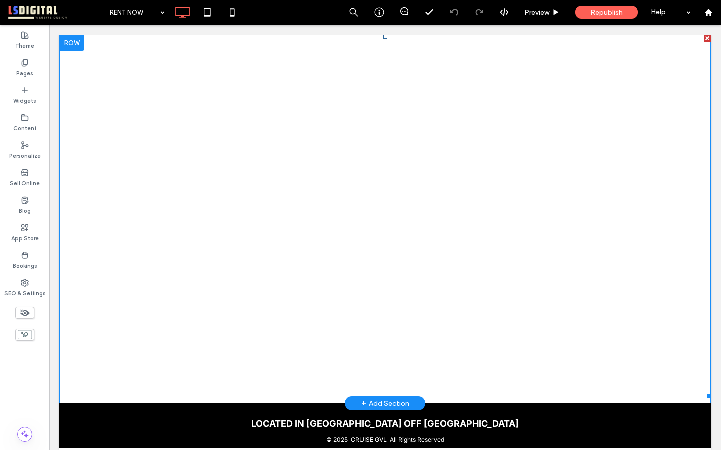
click at [582, 359] on span at bounding box center [385, 217] width 652 height 364
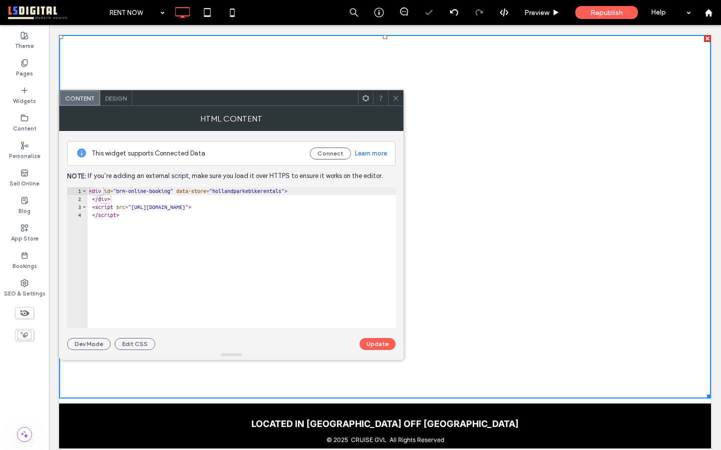
click at [236, 249] on div "< div id = "brm-online-booking" data-store = "hollandparkebikerentals" > </ div…" at bounding box center [241, 265] width 309 height 157
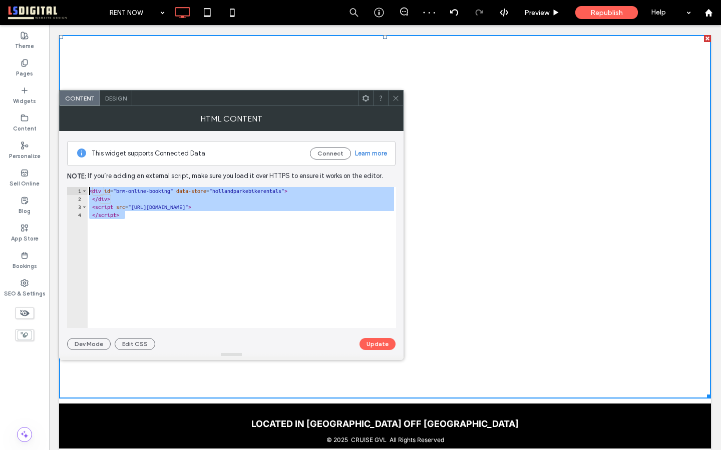
drag, startPoint x: 227, startPoint y: 235, endPoint x: 183, endPoint y: 185, distance: 66.3
click at [182, 185] on div "This widget supports Connected Data Connect Learn more Note: If you’re adding a…" at bounding box center [231, 240] width 328 height 219
type textarea "**********"
click at [397, 102] on span at bounding box center [396, 98] width 8 height 15
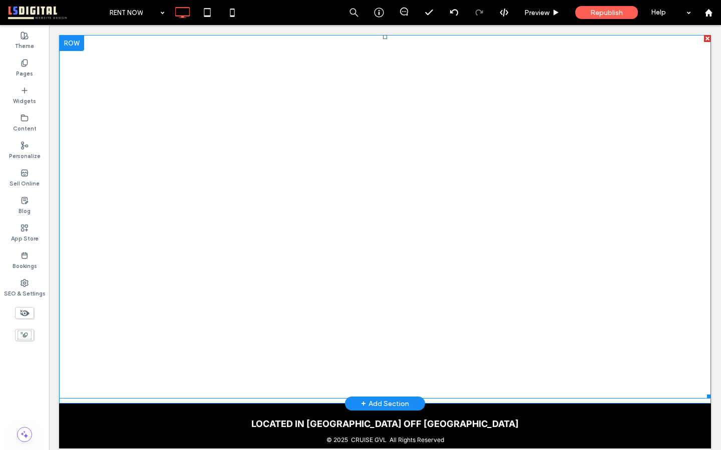
scroll to position [10, 0]
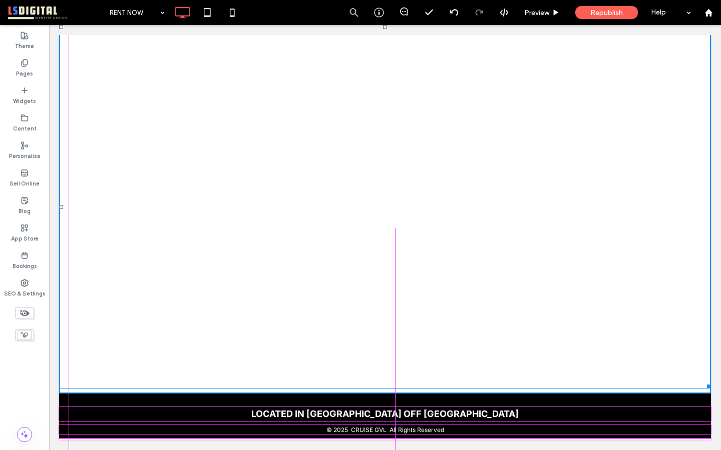
drag, startPoint x: 707, startPoint y: 384, endPoint x: 713, endPoint y: 405, distance: 22.2
click at [713, 359] on body "RENT NOW About Our Bikes Swamp Rabbit Trail Explore Greenville Click To Paste R…" at bounding box center [385, 247] width 672 height 465
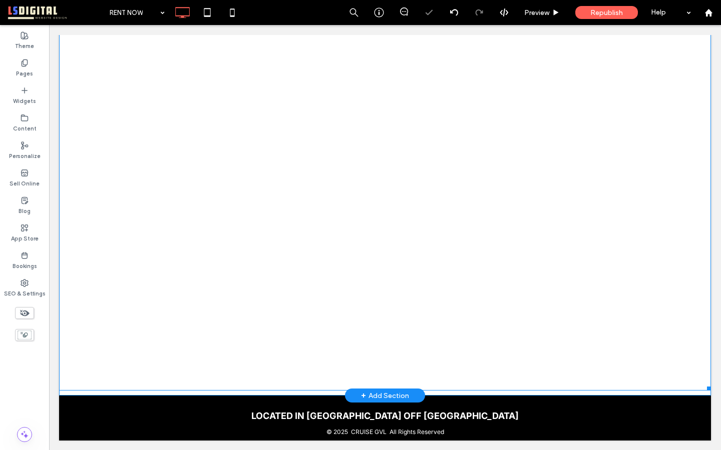
scroll to position [0, 0]
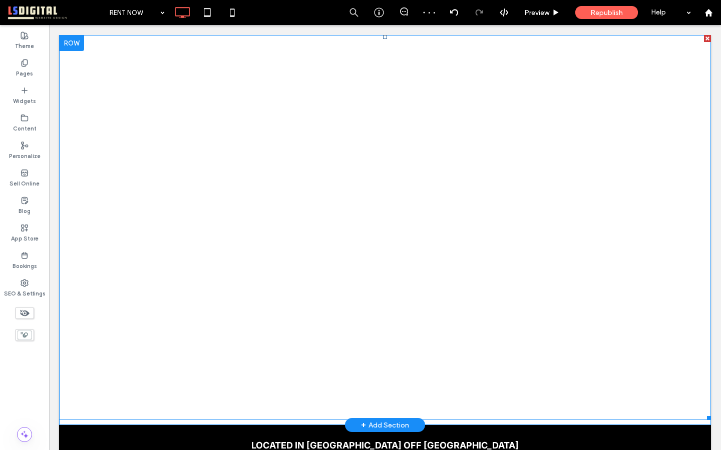
click at [614, 301] on span at bounding box center [385, 227] width 652 height 385
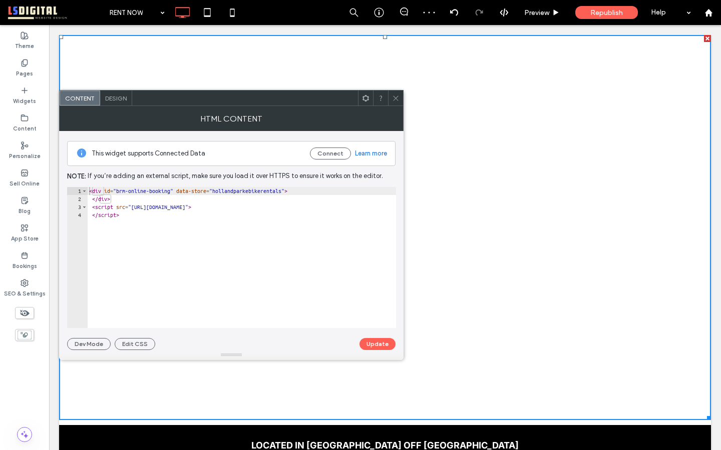
click at [397, 96] on icon at bounding box center [396, 99] width 8 height 8
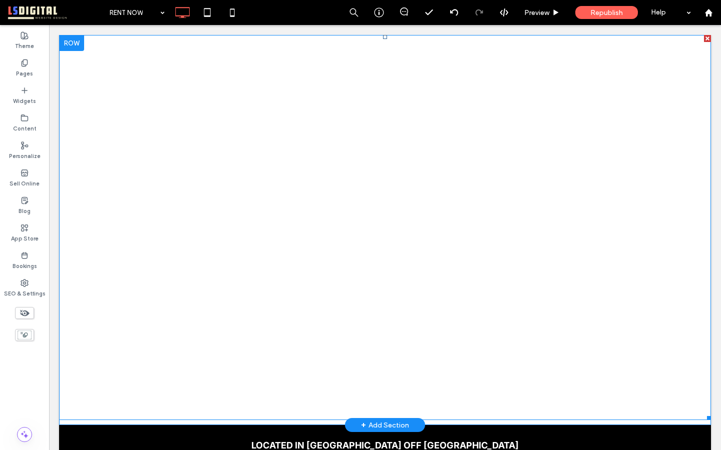
scroll to position [30, 0]
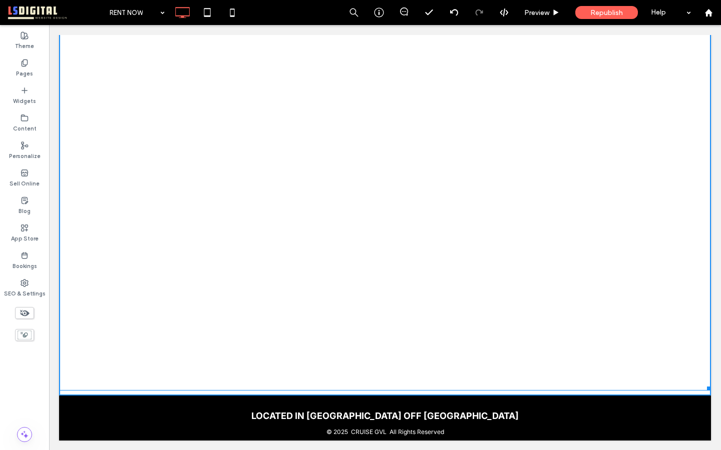
click at [708, 359] on div at bounding box center [707, 387] width 8 height 8
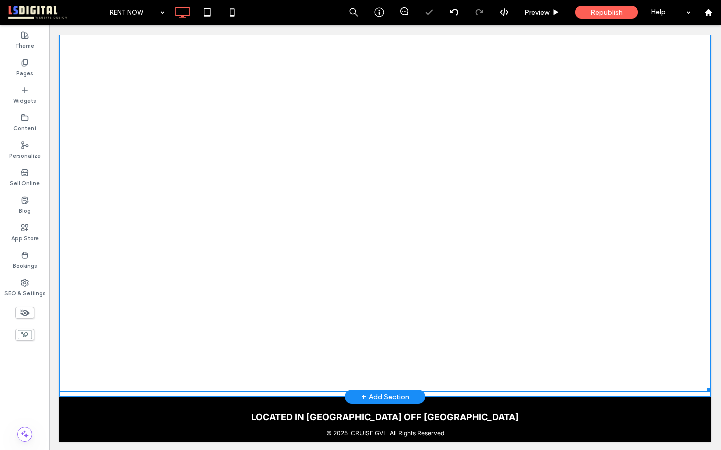
click at [632, 306] on span at bounding box center [385, 199] width 652 height 387
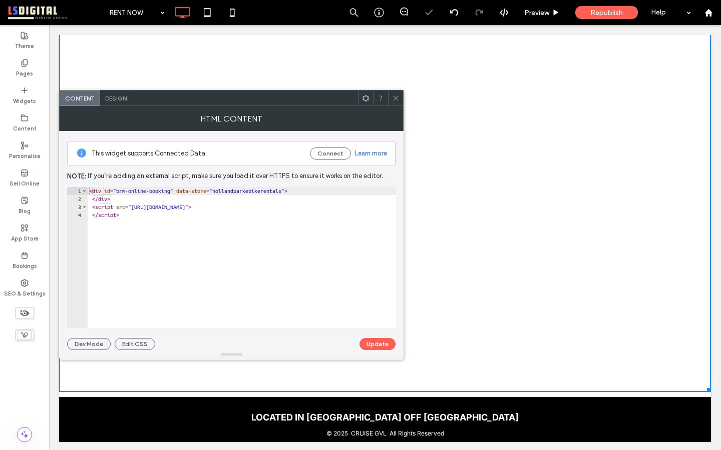
type textarea "*********"
click at [374, 234] on div "< div id = "brm-online-booking" data-store = "hollandparkebikerentals" > </ div…" at bounding box center [241, 265] width 309 height 157
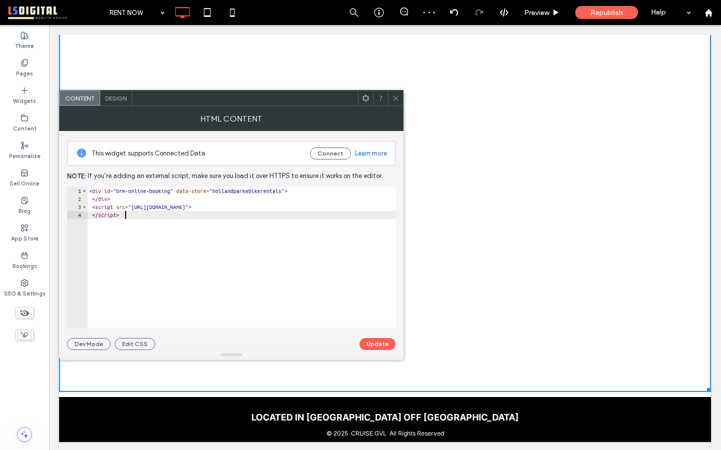
click at [396, 100] on icon at bounding box center [396, 99] width 8 height 8
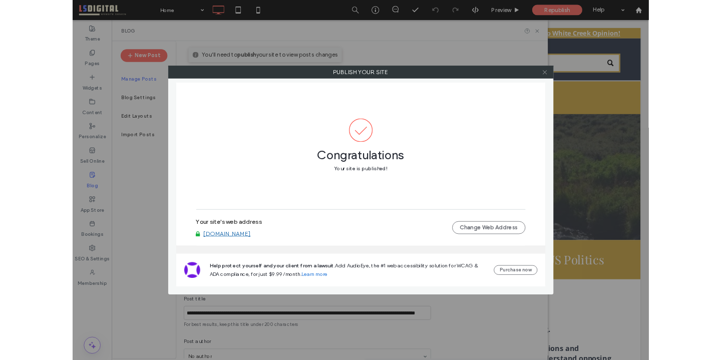
scroll to position [26, 0]
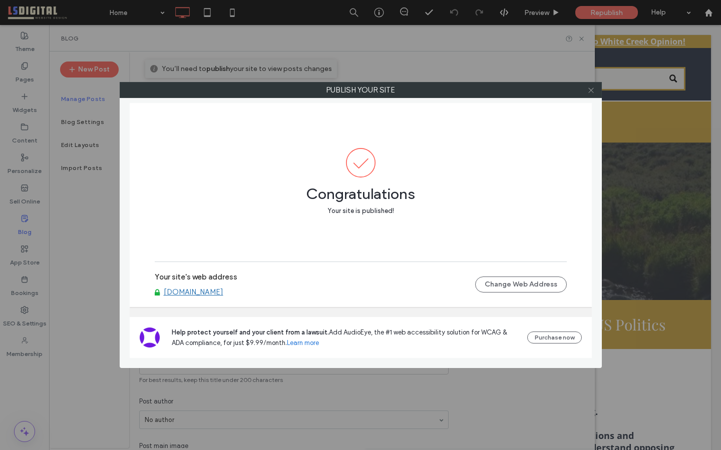
click at [589, 91] on icon at bounding box center [591, 91] width 8 height 8
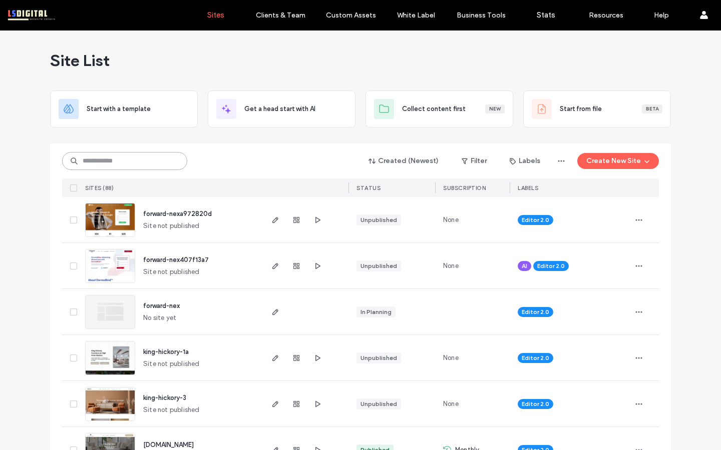
click at [149, 165] on input at bounding box center [124, 161] width 125 height 18
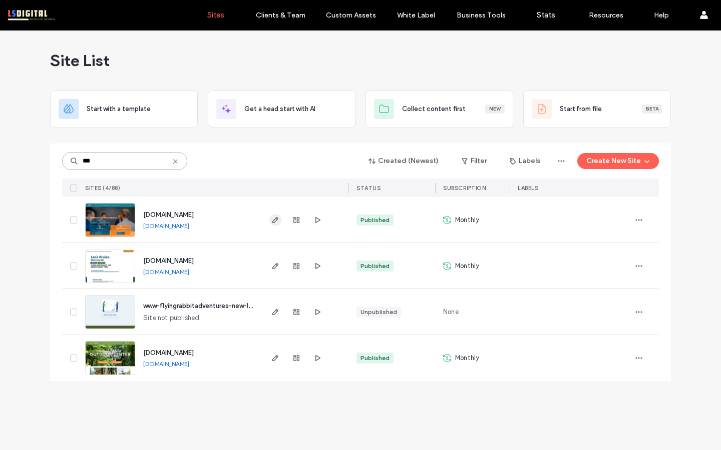
type input "***"
click at [275, 218] on use "button" at bounding box center [275, 220] width 6 height 6
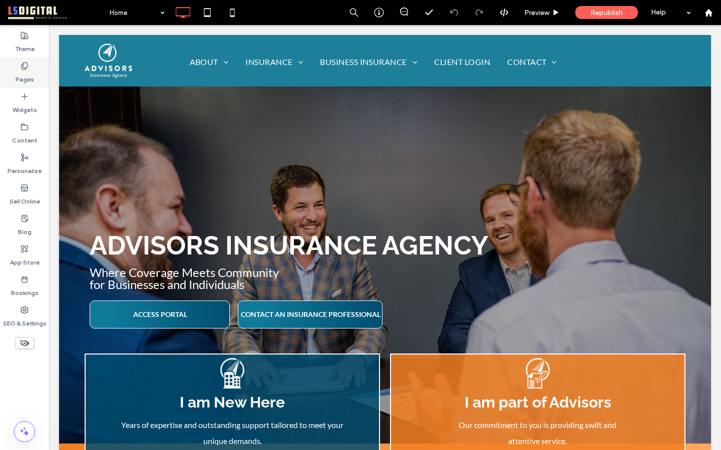
click at [20, 73] on label "Pages" at bounding box center [25, 77] width 19 height 14
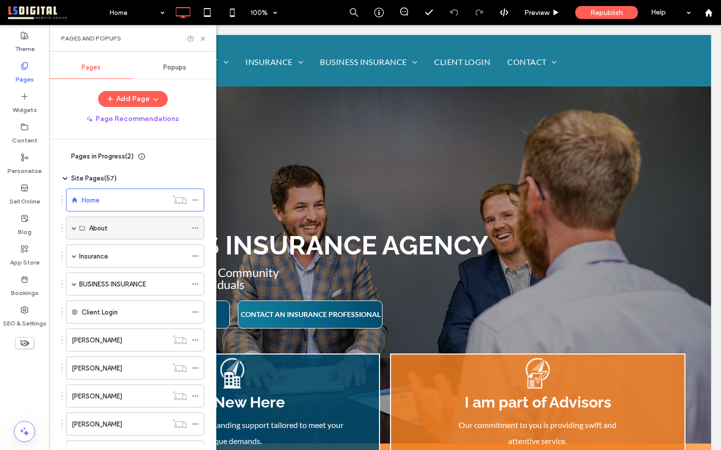
click at [74, 226] on span at bounding box center [74, 228] width 5 height 5
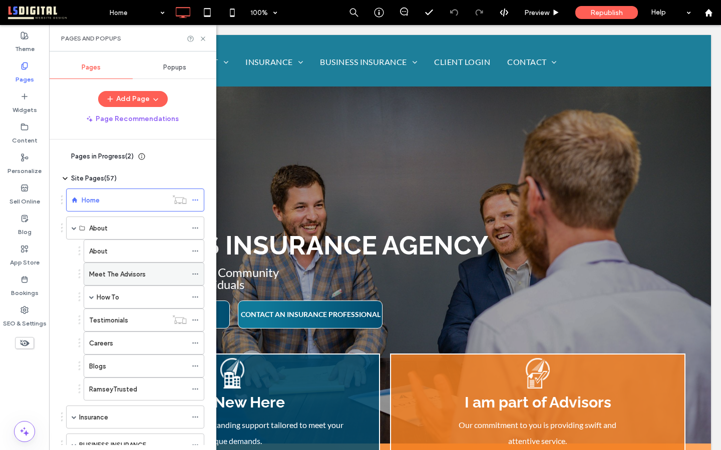
click at [119, 276] on label "Meet The Advisors" at bounding box center [117, 275] width 57 height 18
click at [201, 38] on icon at bounding box center [203, 39] width 8 height 8
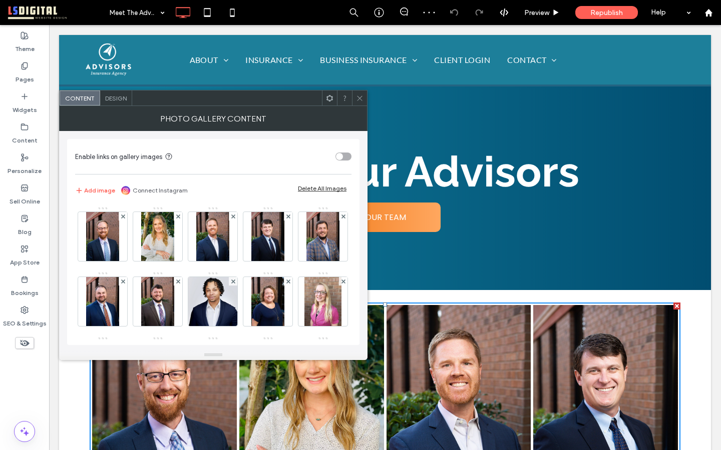
scroll to position [183, 0]
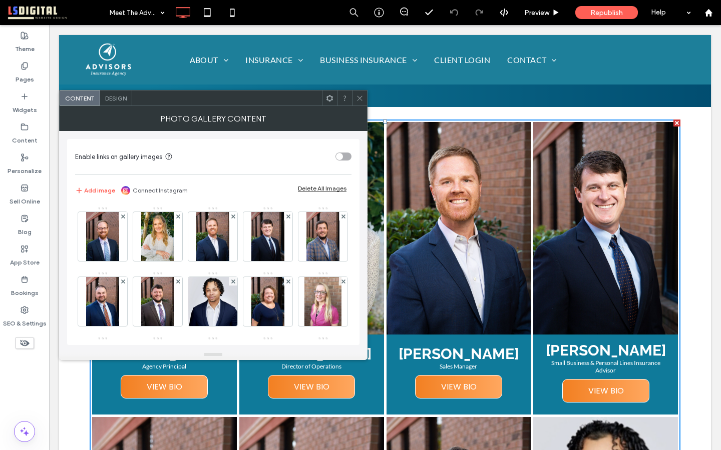
click at [359, 101] on icon at bounding box center [360, 99] width 8 height 8
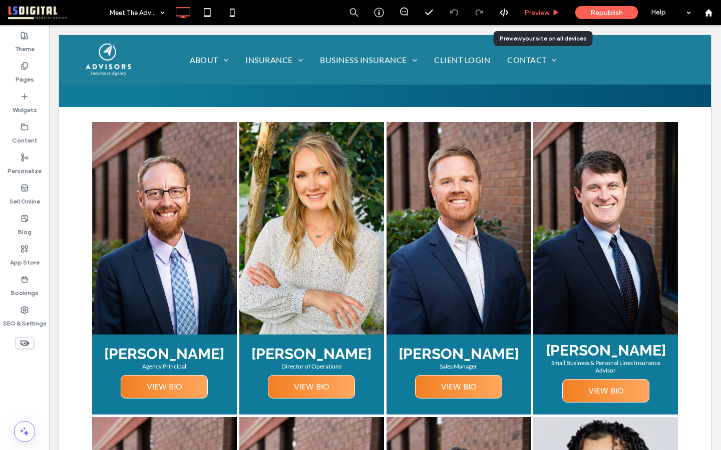
click at [541, 14] on span "Preview" at bounding box center [536, 13] width 25 height 9
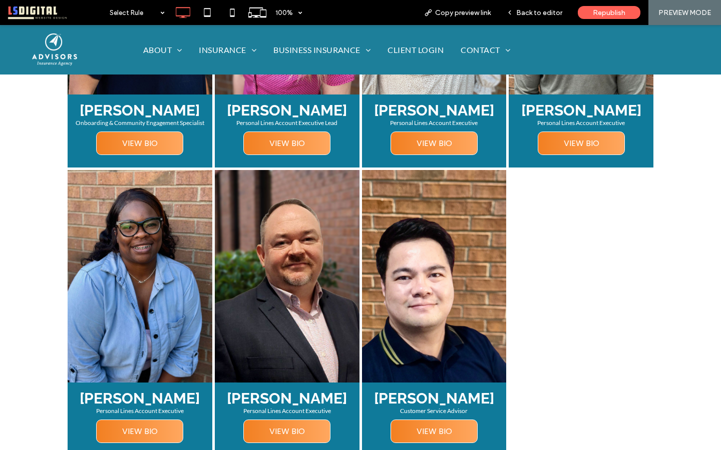
scroll to position [1009, 0]
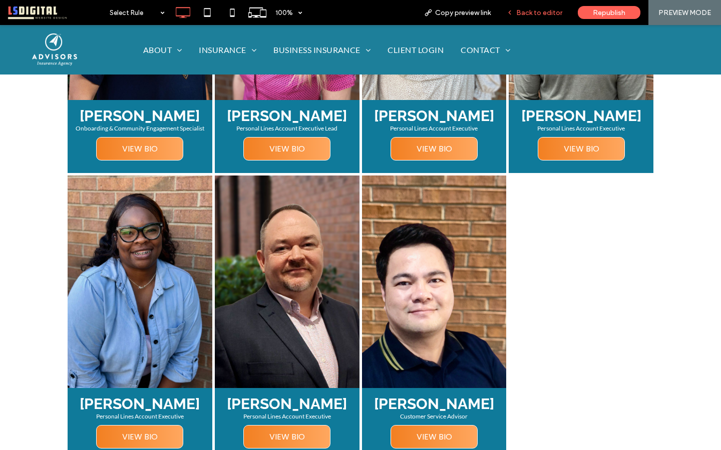
click at [524, 12] on span "Back to editor" at bounding box center [539, 13] width 46 height 9
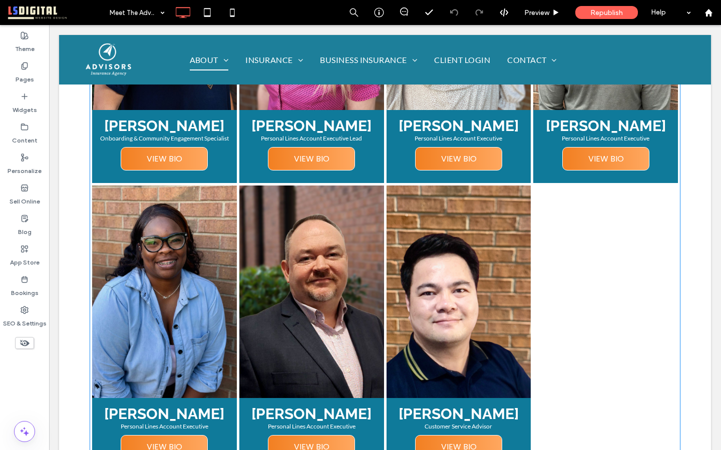
click at [344, 283] on link at bounding box center [311, 292] width 145 height 213
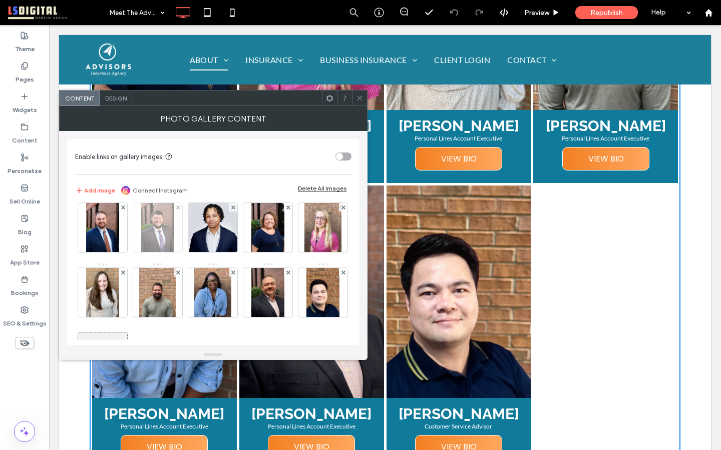
scroll to position [133, 0]
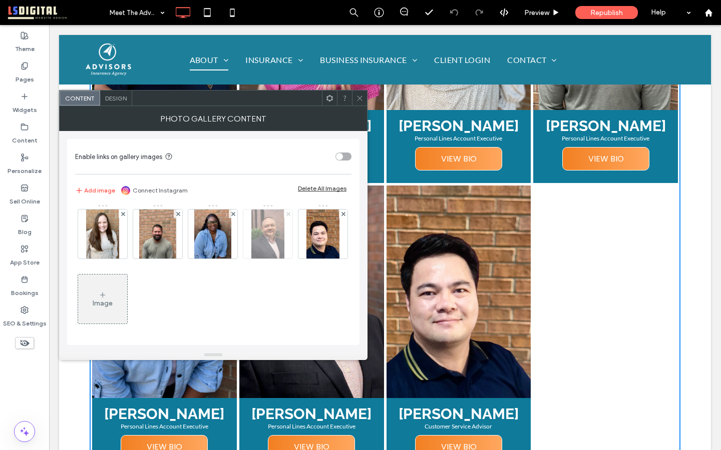
click at [286, 216] on icon at bounding box center [288, 214] width 4 height 4
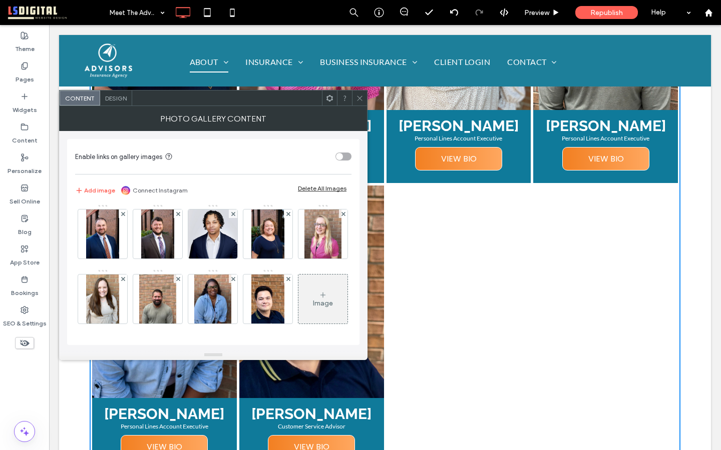
click at [319, 294] on icon at bounding box center [323, 295] width 8 height 8
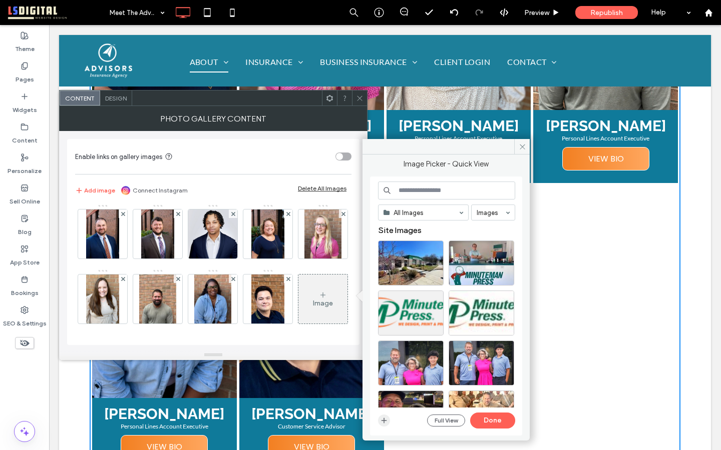
click at [383, 418] on icon "button" at bounding box center [384, 421] width 8 height 8
click at [685, 10] on div "Help" at bounding box center [671, 12] width 50 height 25
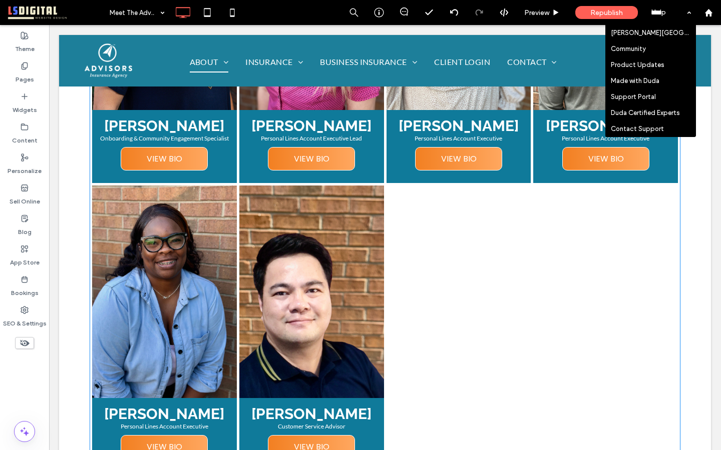
click at [436, 286] on div at bounding box center [458, 328] width 147 height 288
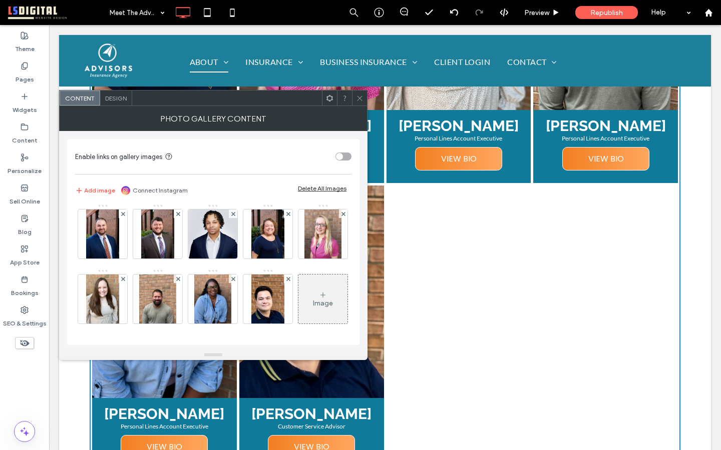
click at [298, 290] on div "Image" at bounding box center [322, 299] width 49 height 47
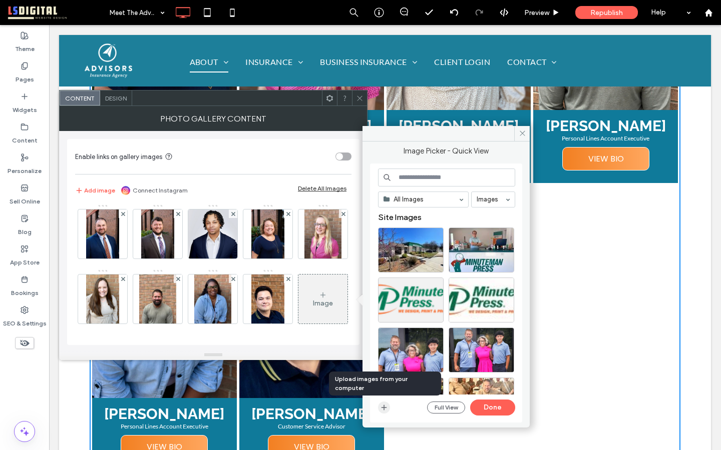
click at [381, 407] on icon "button" at bounding box center [384, 408] width 8 height 8
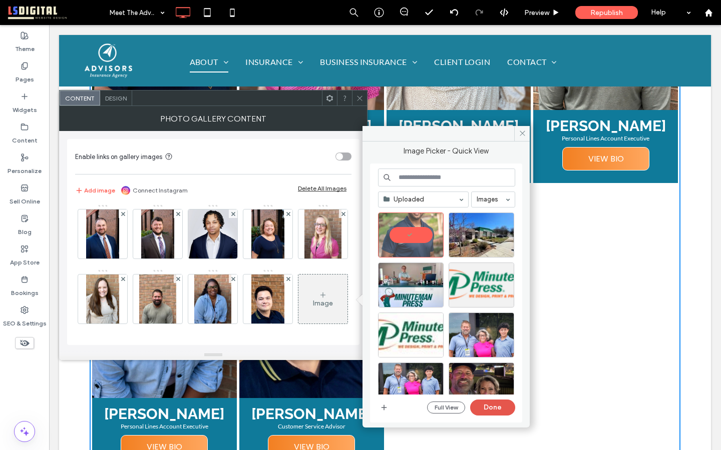
click at [493, 405] on button "Done" at bounding box center [492, 408] width 45 height 16
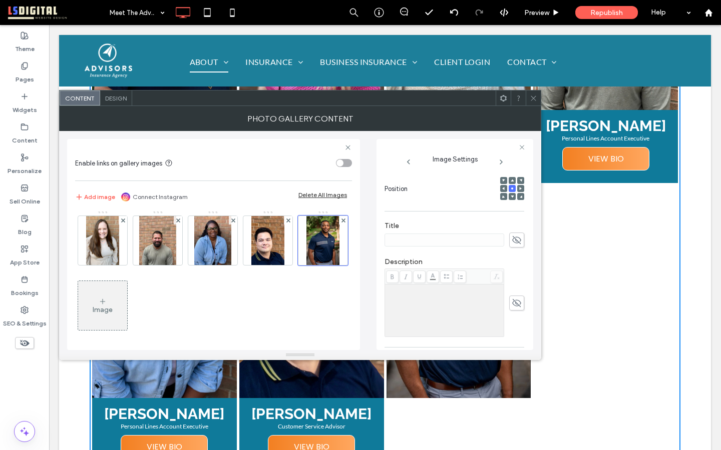
scroll to position [137, 0]
click at [517, 250] on span at bounding box center [516, 248] width 15 height 15
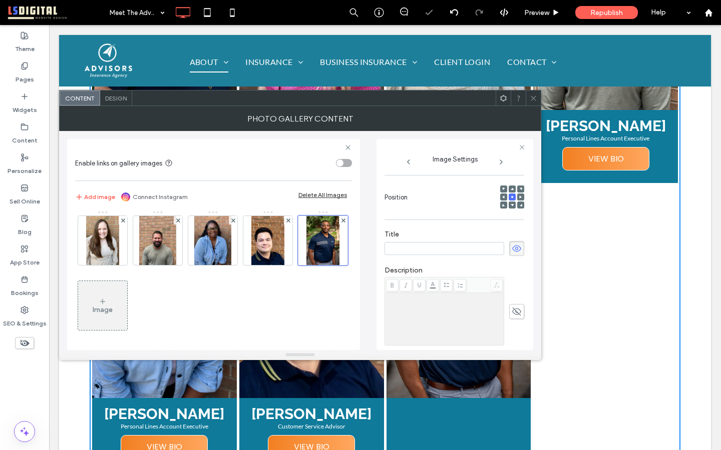
click at [464, 253] on input at bounding box center [444, 248] width 120 height 13
paste input "**********"
type input "**********"
click at [465, 232] on label "Title" at bounding box center [454, 235] width 140 height 11
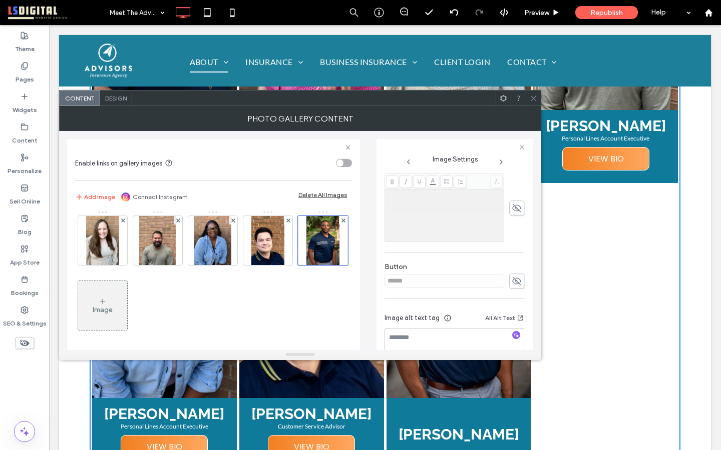
scroll to position [251, 0]
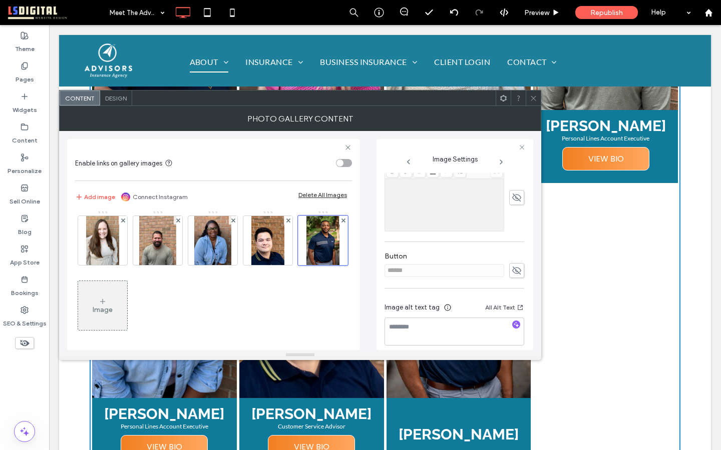
click at [512, 266] on span at bounding box center [516, 270] width 15 height 15
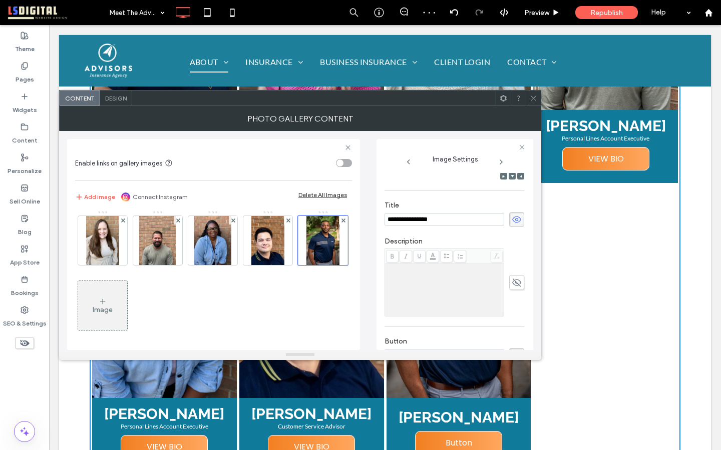
scroll to position [166, 0]
click at [488, 279] on div "Rich Text Editor" at bounding box center [444, 290] width 116 height 50
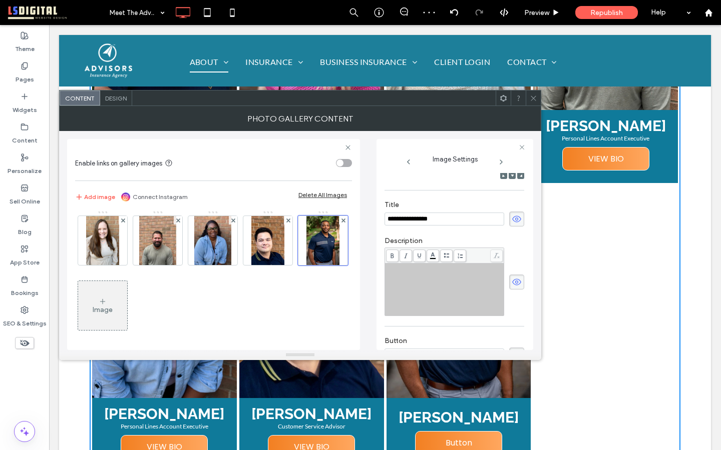
click at [459, 275] on div "Rich Text Editor" at bounding box center [444, 290] width 116 height 50
click at [504, 260] on div "**********" at bounding box center [454, 282] width 140 height 69
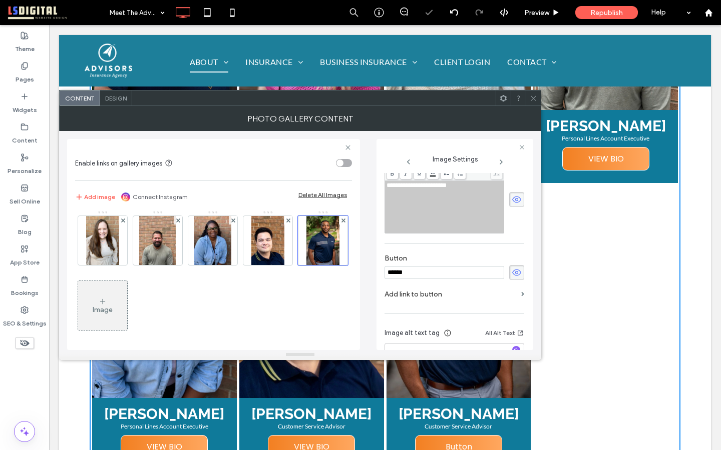
scroll to position [281, 0]
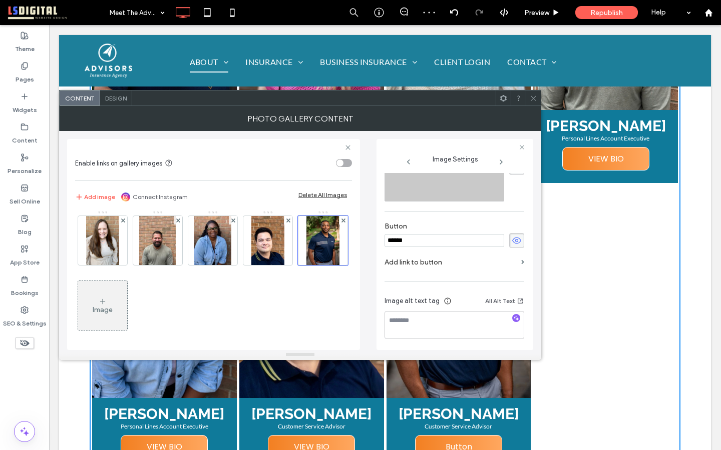
click at [476, 236] on input "******" at bounding box center [444, 240] width 120 height 13
drag, startPoint x: 477, startPoint y: 241, endPoint x: 432, endPoint y: 223, distance: 48.3
click at [436, 225] on div "Button ******" at bounding box center [454, 235] width 140 height 36
type input "*"
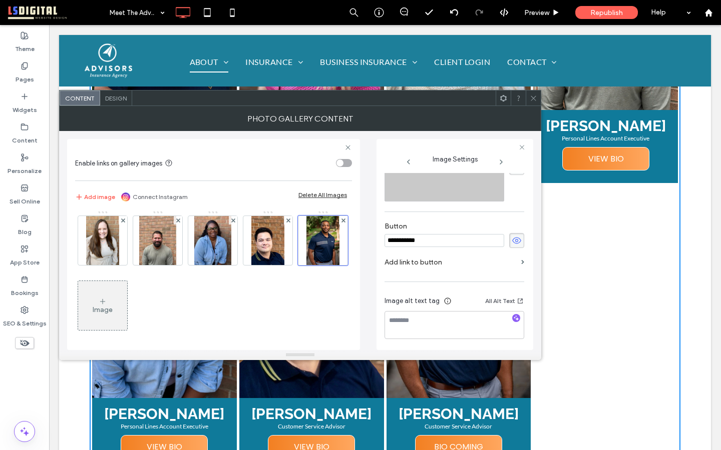
type input "**********"
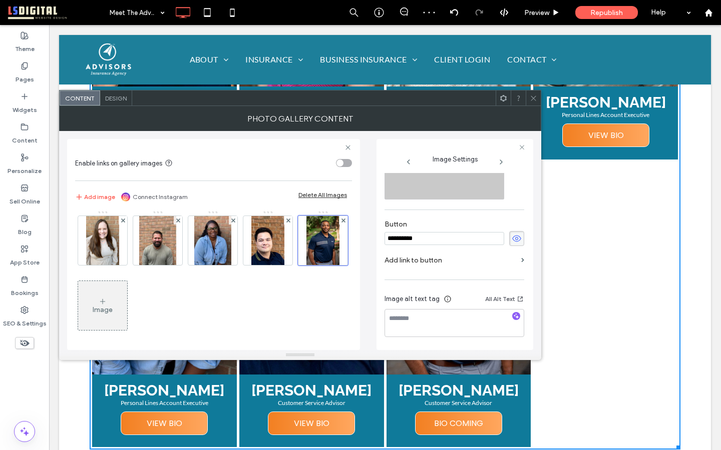
scroll to position [1030, 0]
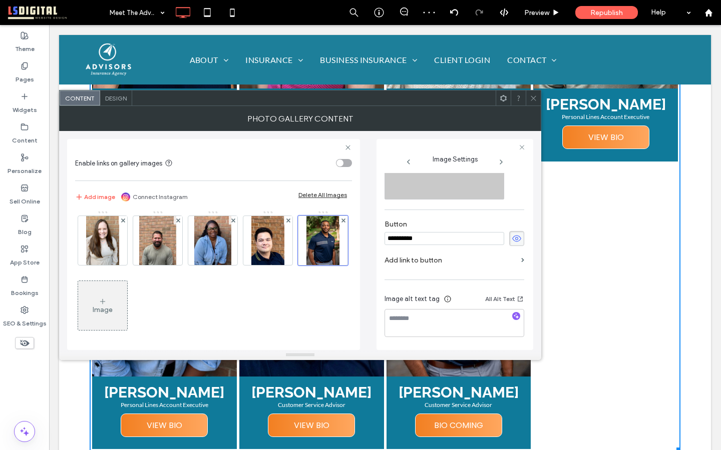
drag, startPoint x: 437, startPoint y: 239, endPoint x: 383, endPoint y: 229, distance: 55.5
click at [383, 230] on div "**********" at bounding box center [454, 244] width 157 height 211
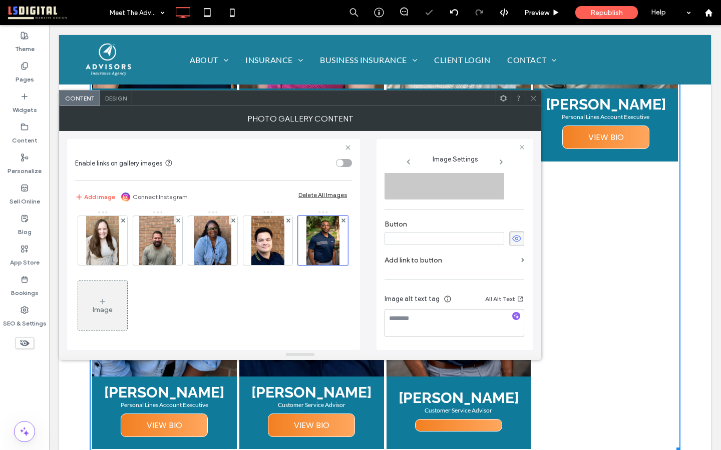
click at [512, 235] on icon at bounding box center [517, 238] width 10 height 11
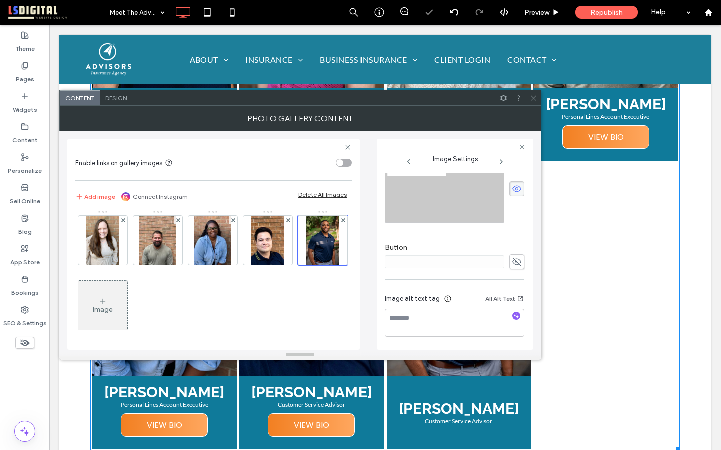
click at [512, 263] on use at bounding box center [516, 262] width 9 height 8
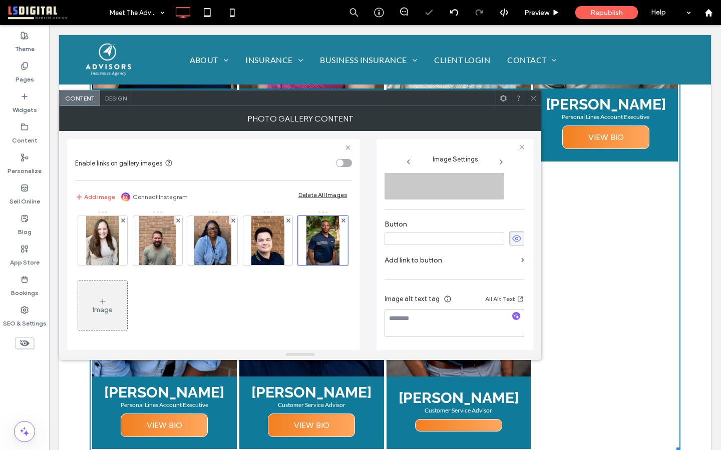
click at [473, 238] on input at bounding box center [444, 238] width 120 height 13
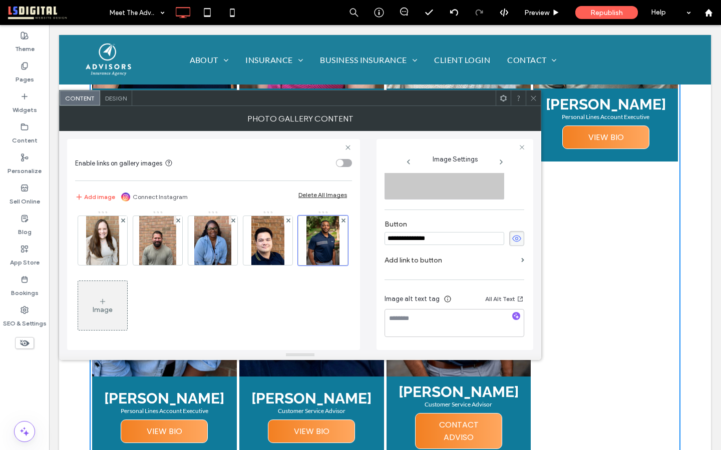
type input "**********"
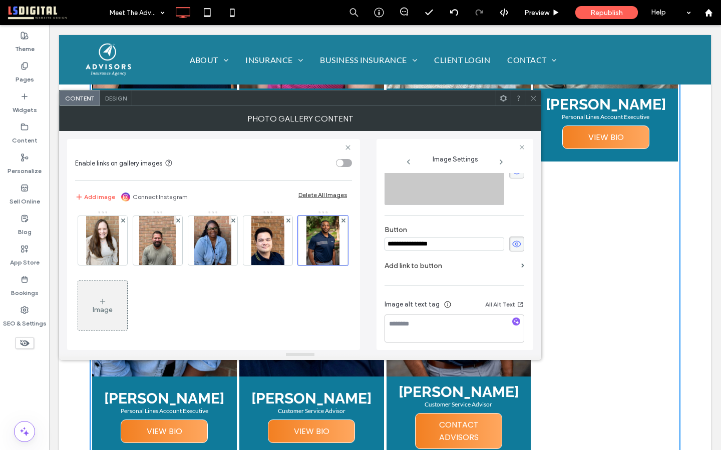
scroll to position [279, 0]
drag, startPoint x: 455, startPoint y: 245, endPoint x: 407, endPoint y: 239, distance: 48.4
click at [407, 239] on input "**********" at bounding box center [444, 242] width 120 height 13
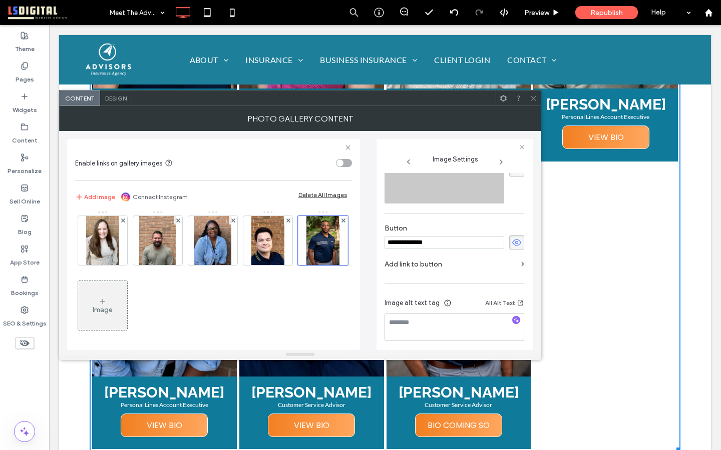
type input "**********"
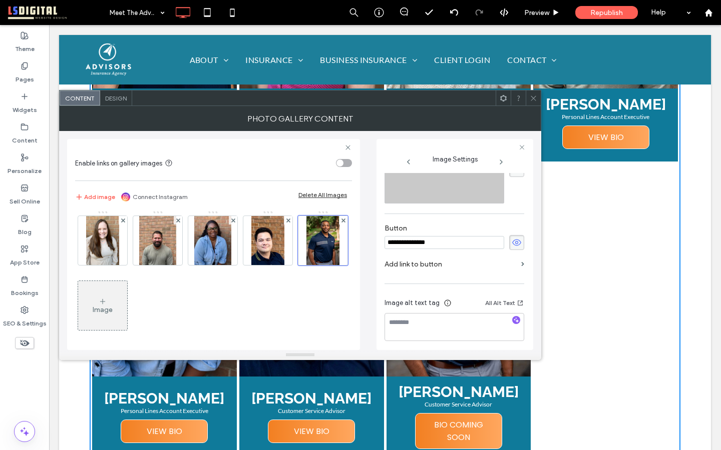
drag, startPoint x: 459, startPoint y: 247, endPoint x: 403, endPoint y: 226, distance: 60.0
click at [403, 226] on div "**********" at bounding box center [454, 237] width 140 height 36
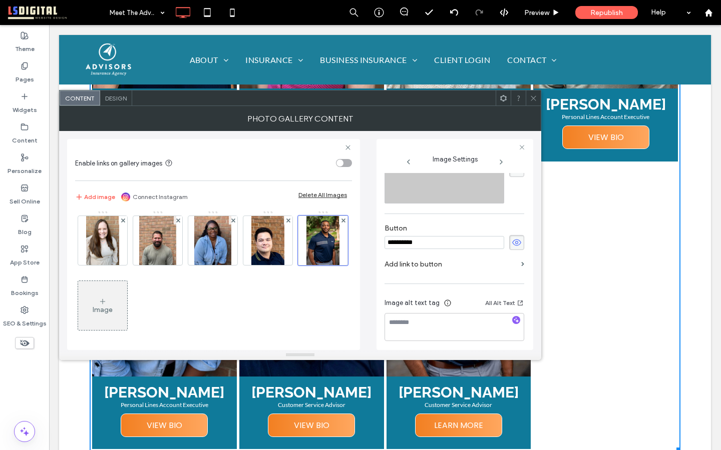
type input "**********"
click at [127, 298] on div "Image" at bounding box center [102, 305] width 49 height 47
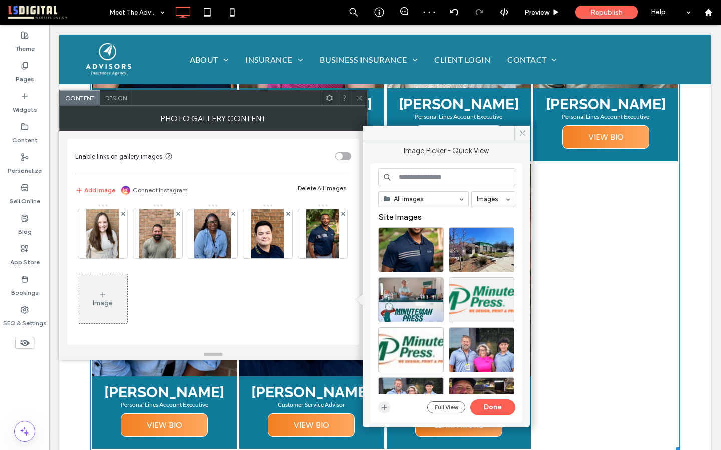
click at [382, 405] on icon "button" at bounding box center [384, 408] width 8 height 8
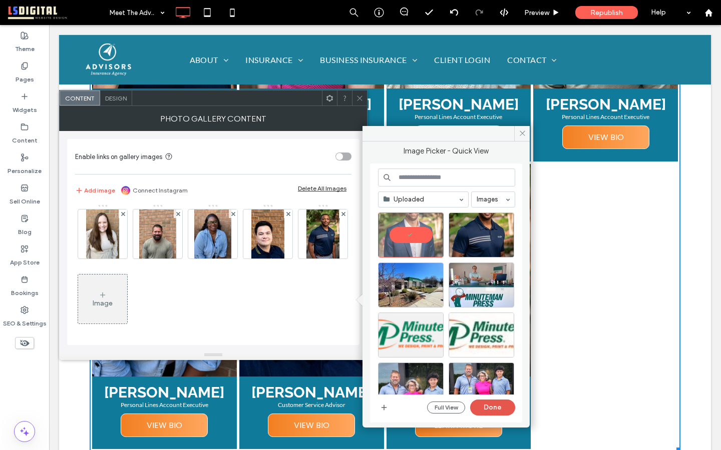
click at [498, 403] on button "Done" at bounding box center [492, 408] width 45 height 16
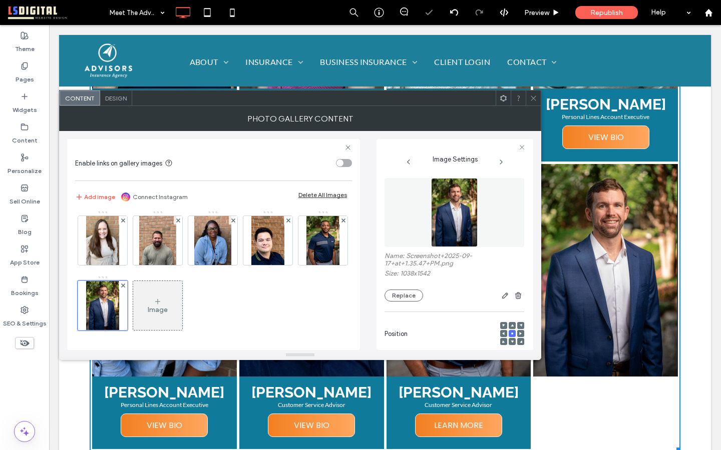
scroll to position [114, 0]
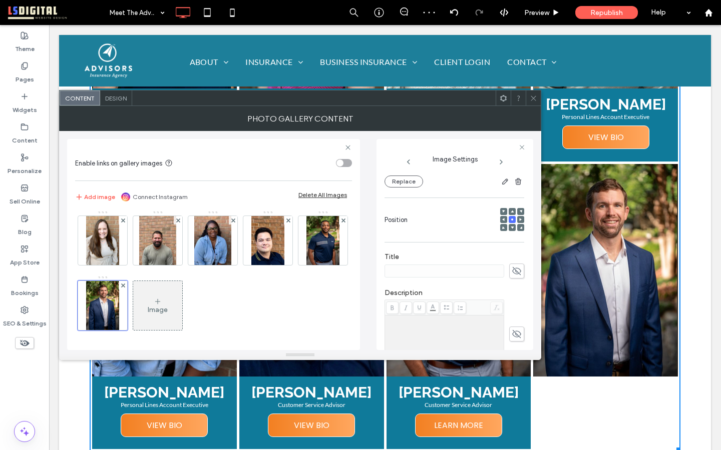
click at [512, 275] on icon at bounding box center [517, 271] width 10 height 11
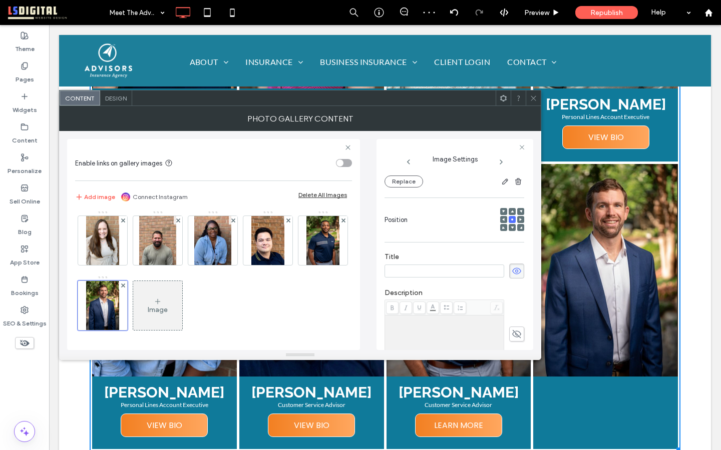
click at [478, 271] on input at bounding box center [444, 271] width 120 height 13
type input "**********"
click at [481, 324] on div "Rich Text Editor" at bounding box center [444, 320] width 116 height 7
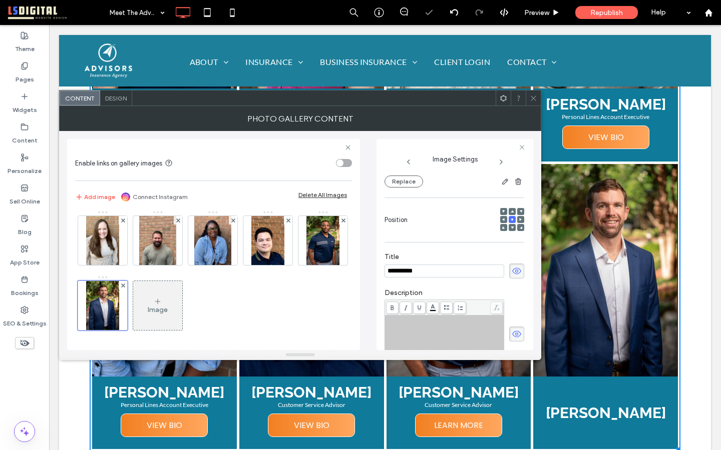
click at [478, 331] on div "Rich Text Editor" at bounding box center [444, 342] width 116 height 50
click at [514, 312] on div "**********" at bounding box center [454, 334] width 140 height 69
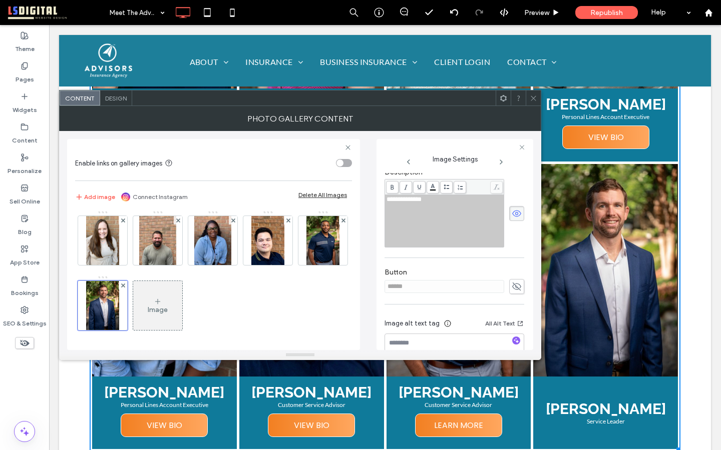
scroll to position [245, 0]
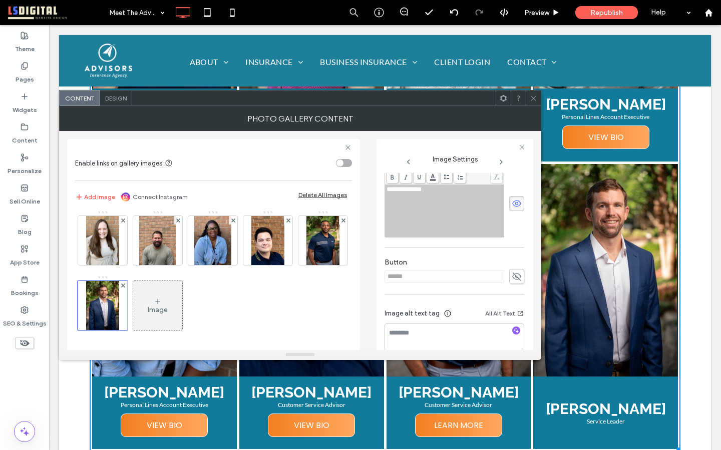
click at [512, 278] on use at bounding box center [516, 277] width 9 height 8
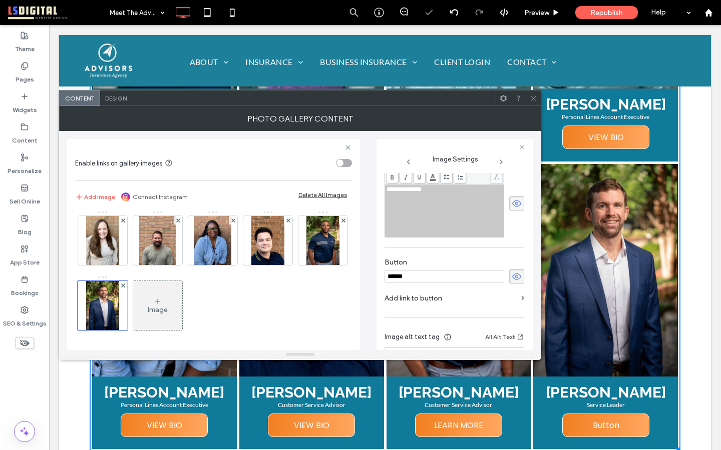
drag, startPoint x: 461, startPoint y: 277, endPoint x: 427, endPoint y: 265, distance: 36.1
click at [432, 267] on div "Button ******" at bounding box center [454, 271] width 140 height 36
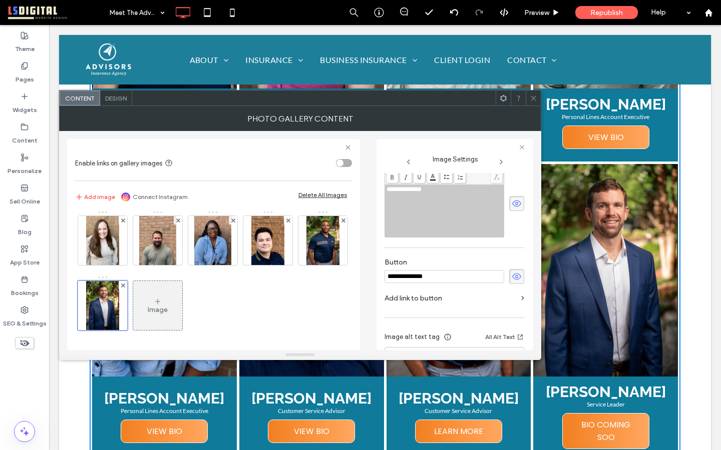
scroll to position [1042, 0]
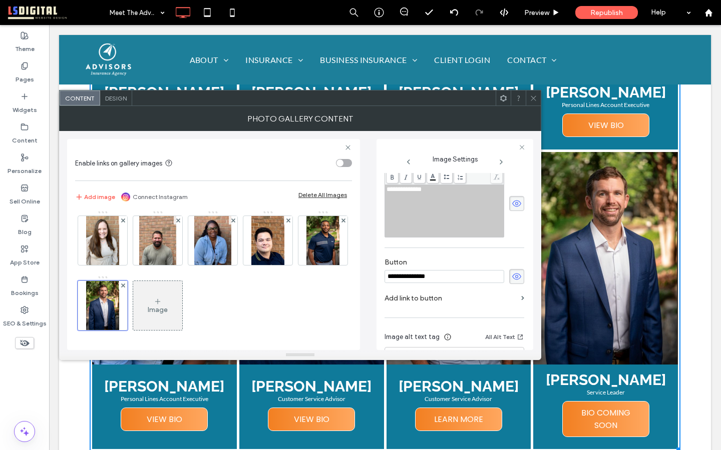
type input "**********"
click at [532, 96] on icon at bounding box center [534, 99] width 8 height 8
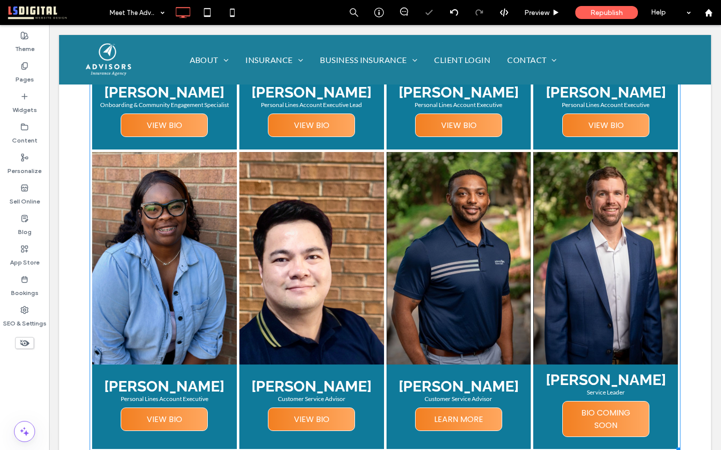
click at [483, 415] on span "LEARN MORE" at bounding box center [458, 419] width 69 height 23
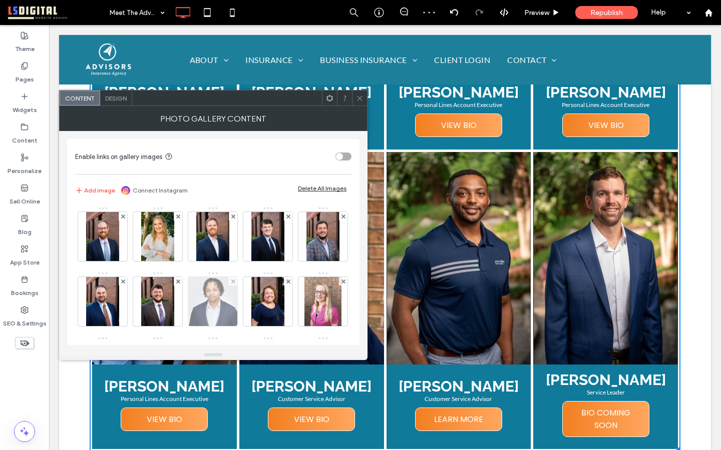
scroll to position [198, 0]
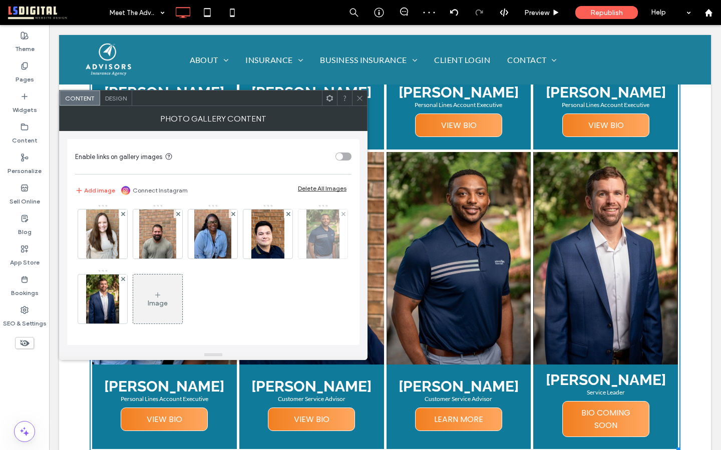
click at [306, 234] on img at bounding box center [322, 234] width 33 height 49
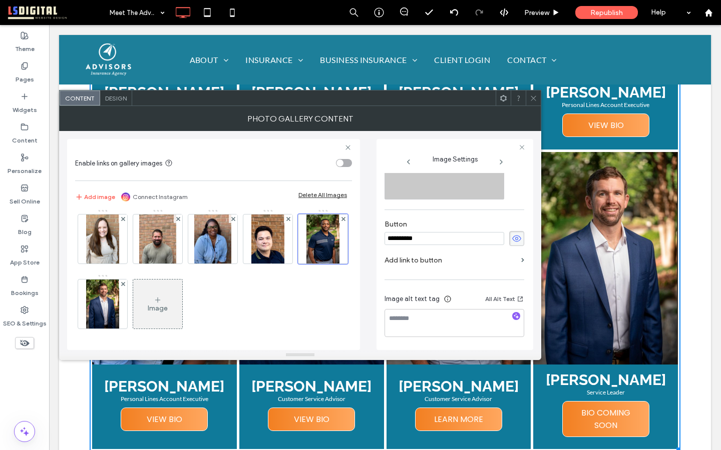
scroll to position [284, 0]
drag, startPoint x: 482, startPoint y: 241, endPoint x: 414, endPoint y: 211, distance: 74.1
click at [420, 215] on div "**********" at bounding box center [454, 119] width 140 height 459
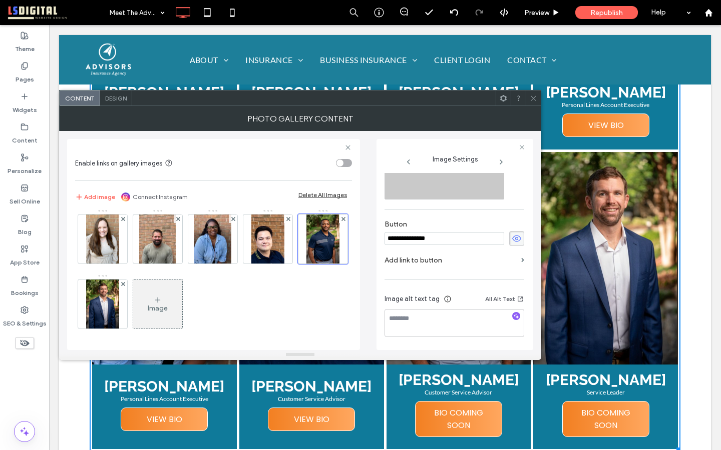
type input "**********"
click at [476, 219] on div "**********" at bounding box center [454, 233] width 140 height 36
click at [481, 257] on label "Add link to button" at bounding box center [450, 260] width 133 height 19
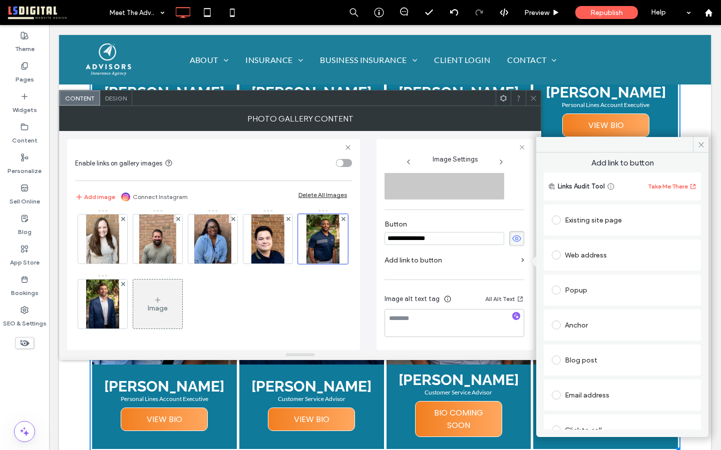
click at [536, 95] on icon at bounding box center [534, 99] width 8 height 8
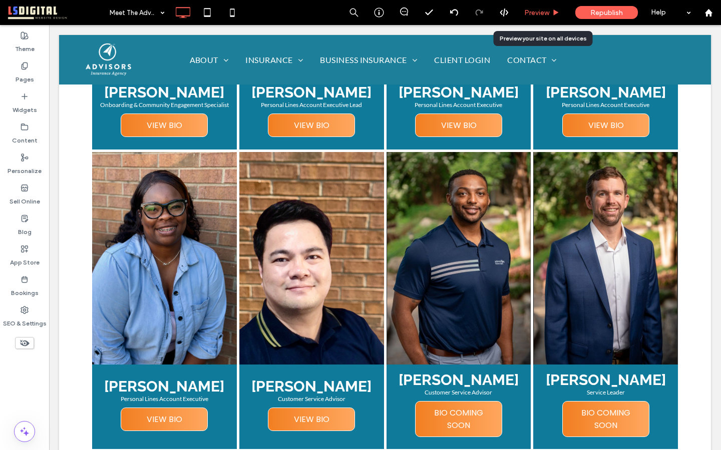
click at [539, 12] on span "Preview" at bounding box center [536, 13] width 25 height 9
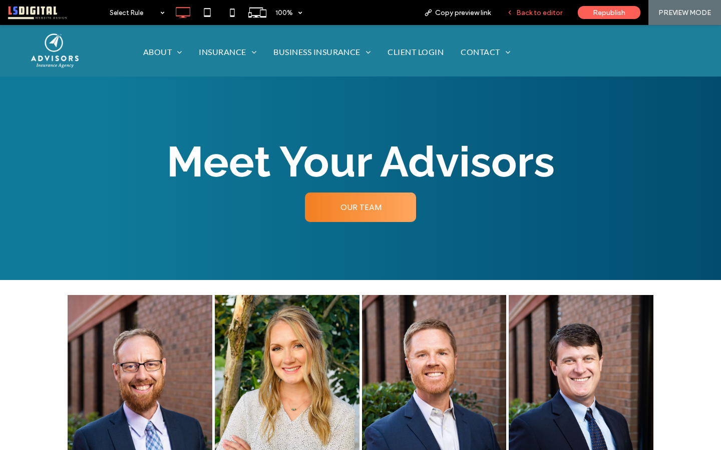
click at [540, 17] on div "Back to editor" at bounding box center [535, 12] width 72 height 25
click at [541, 11] on span "Back to editor" at bounding box center [539, 13] width 46 height 9
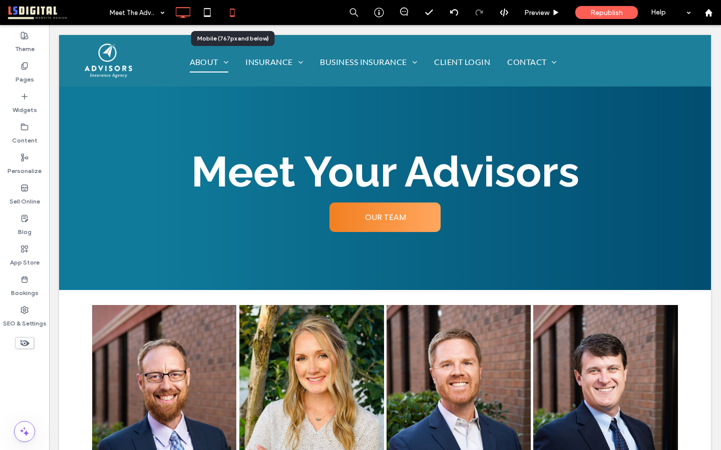
click at [233, 15] on use at bounding box center [232, 13] width 5 height 8
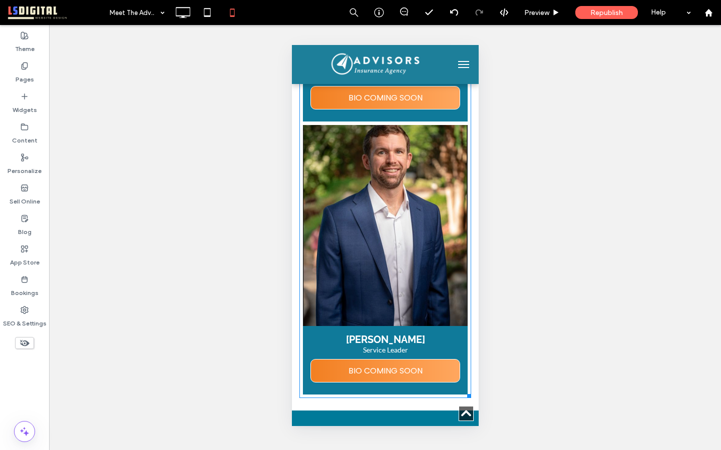
scroll to position [4168, 0]
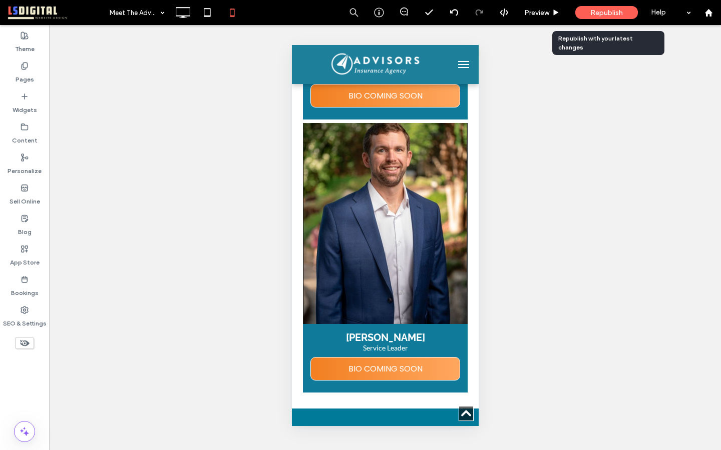
click at [618, 11] on span "Republish" at bounding box center [606, 13] width 33 height 9
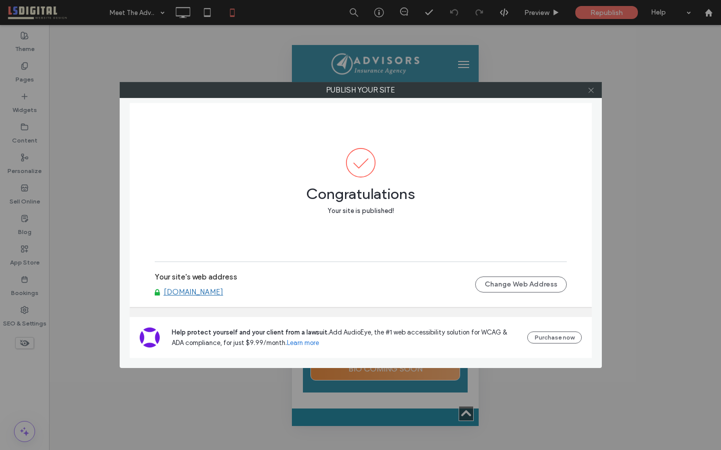
click at [594, 88] on icon at bounding box center [591, 91] width 8 height 8
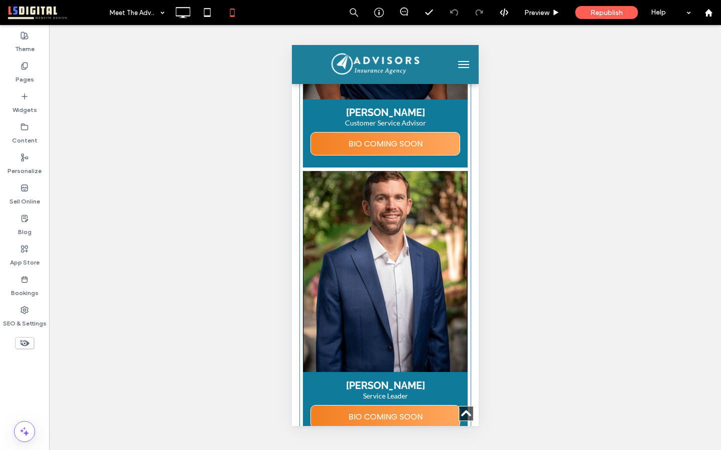
scroll to position [4110, 0]
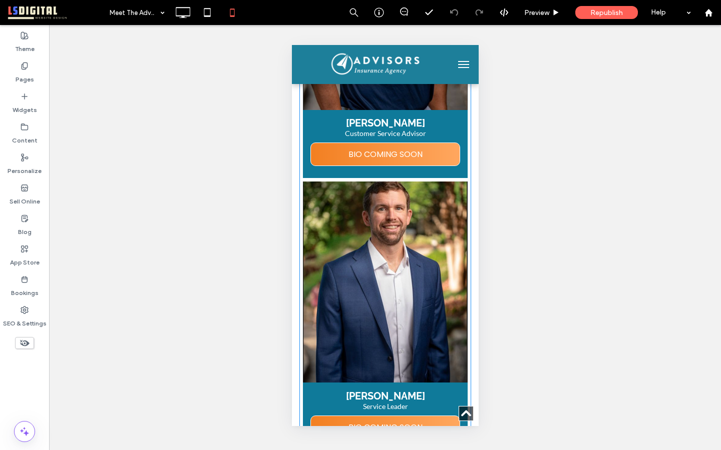
click at [438, 241] on link at bounding box center [384, 282] width 165 height 201
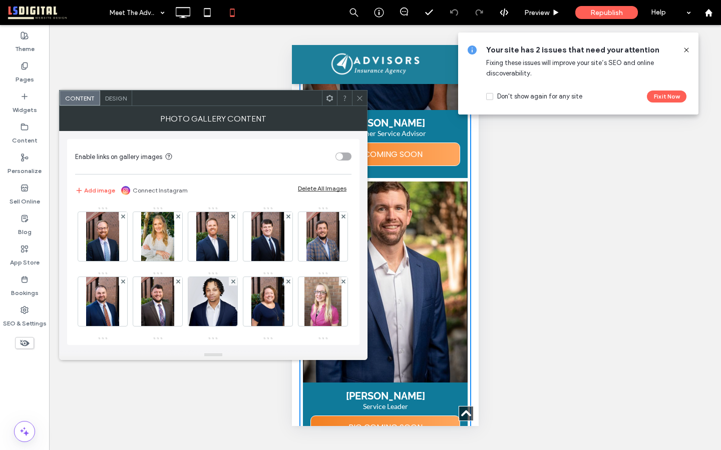
scroll to position [198, 0]
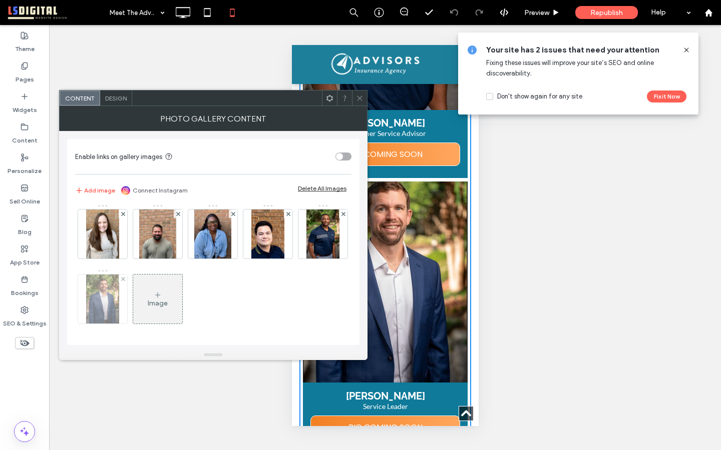
click at [119, 275] on img at bounding box center [102, 299] width 33 height 49
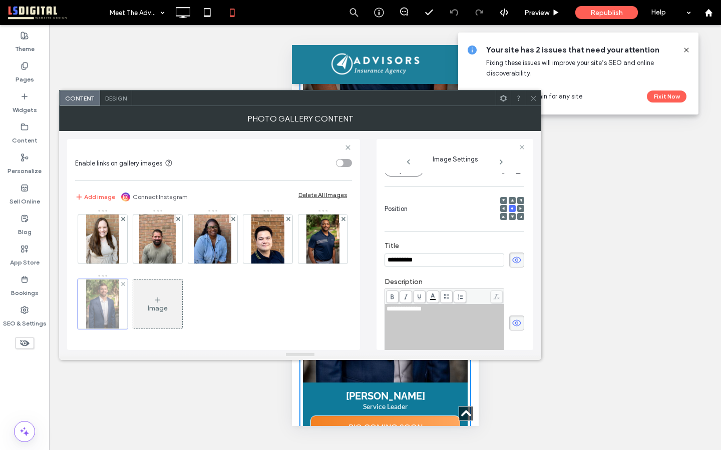
scroll to position [0, 0]
click at [509, 216] on div at bounding box center [512, 216] width 7 height 7
click at [511, 214] on span at bounding box center [512, 216] width 3 height 7
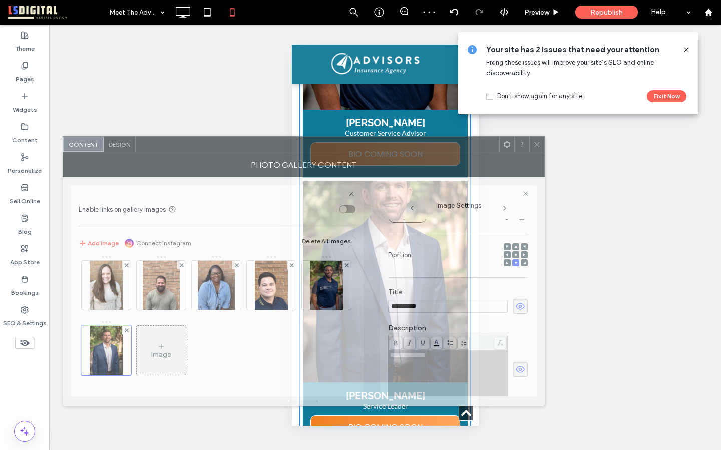
drag, startPoint x: 441, startPoint y: 99, endPoint x: 431, endPoint y: 102, distance: 10.0
click at [431, 137] on div at bounding box center [317, 144] width 363 height 15
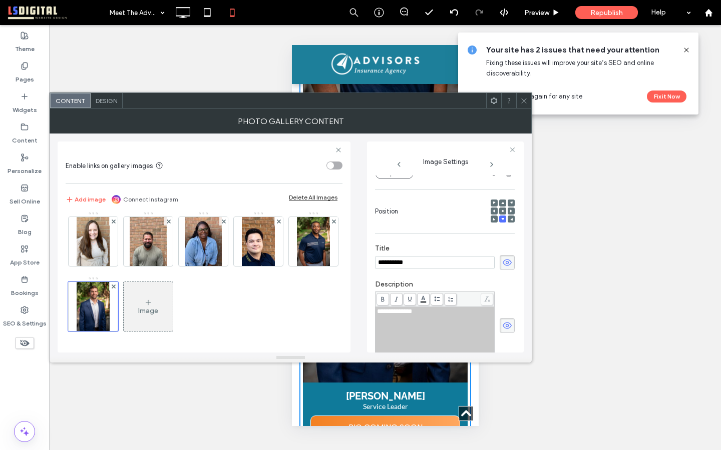
click at [501, 203] on span at bounding box center [502, 203] width 3 height 7
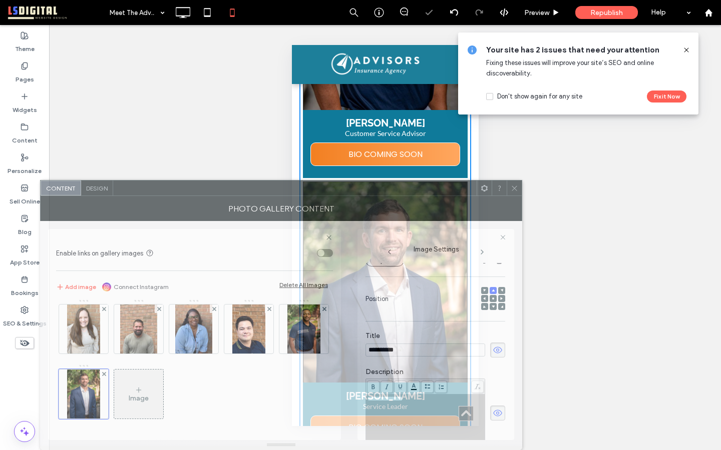
drag, startPoint x: 429, startPoint y: 105, endPoint x: 423, endPoint y: 369, distance: 264.3
click at [423, 369] on div "**********" at bounding box center [281, 315] width 482 height 270
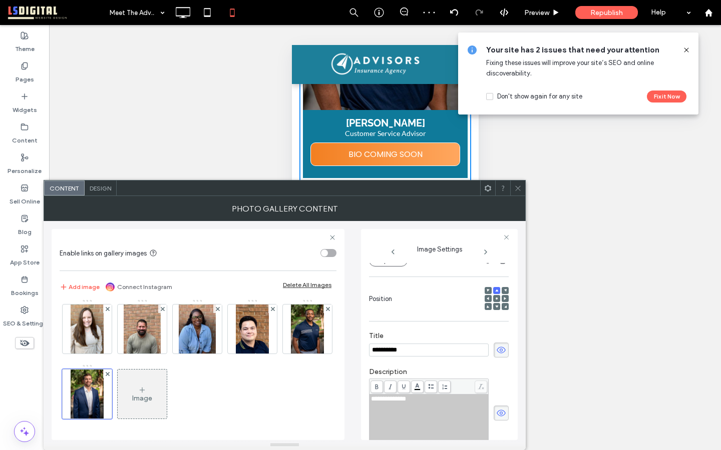
click at [515, 191] on icon at bounding box center [518, 189] width 8 height 8
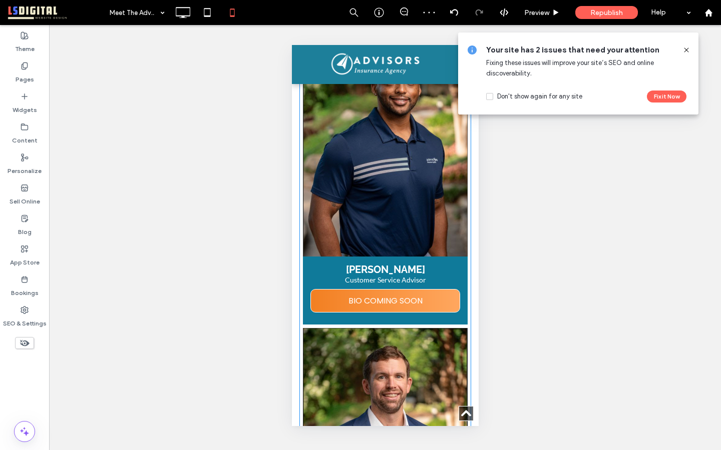
scroll to position [3958, 0]
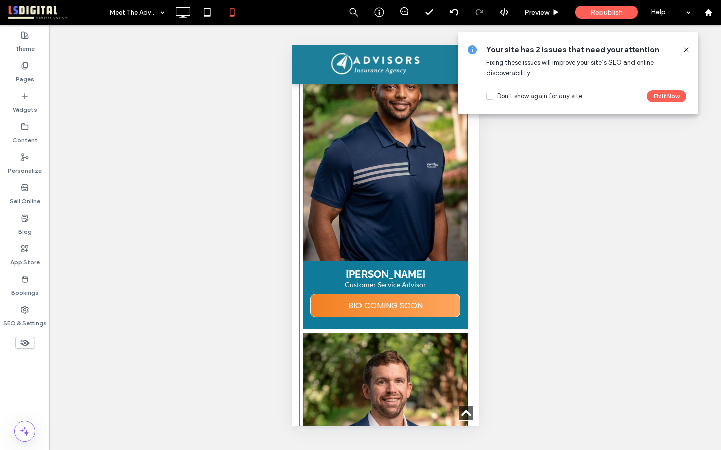
click at [397, 198] on link at bounding box center [384, 161] width 165 height 201
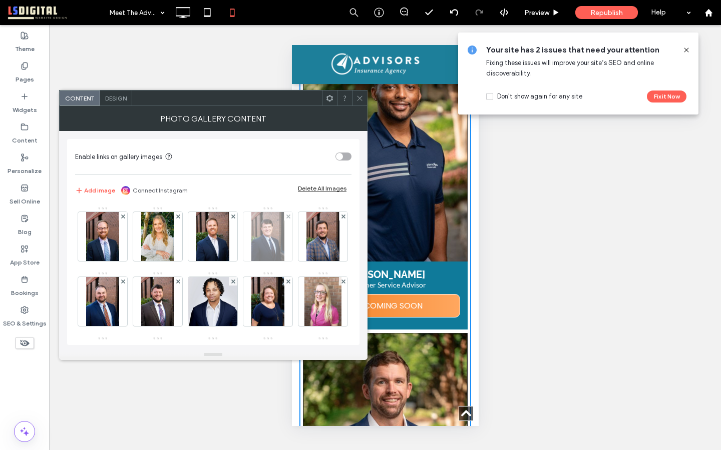
scroll to position [198, 0]
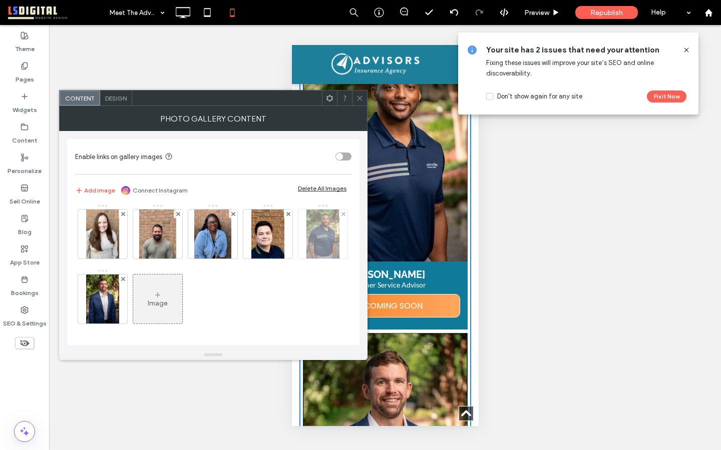
click at [306, 237] on img at bounding box center [322, 234] width 33 height 49
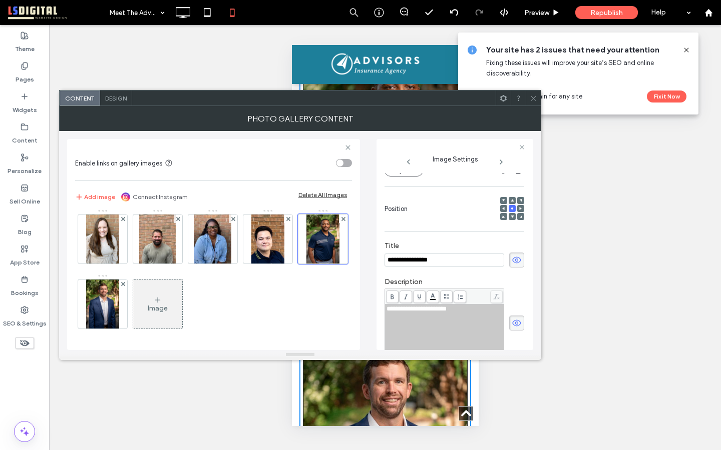
scroll to position [0, 0]
click at [511, 200] on span at bounding box center [512, 200] width 3 height 7
click at [534, 96] on icon at bounding box center [534, 99] width 8 height 8
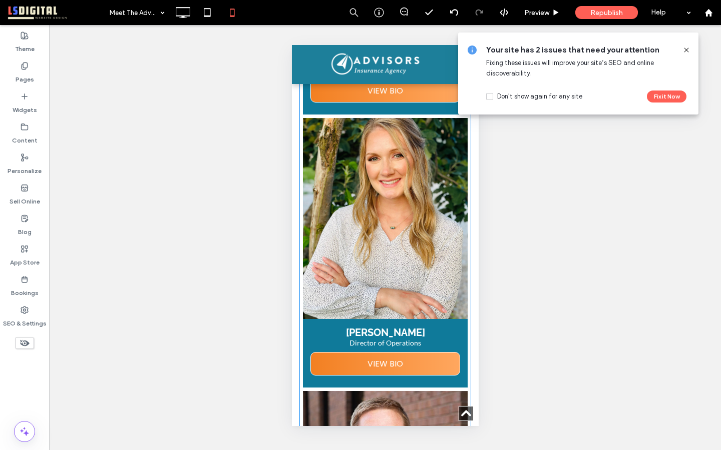
scroll to position [315, 0]
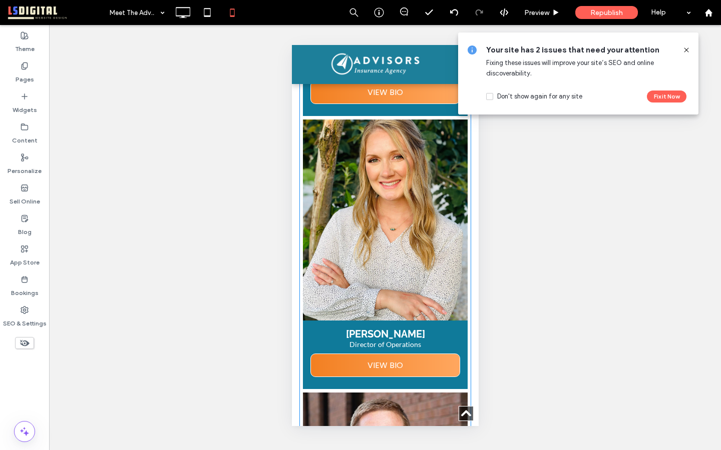
click at [407, 217] on link at bounding box center [384, 220] width 165 height 201
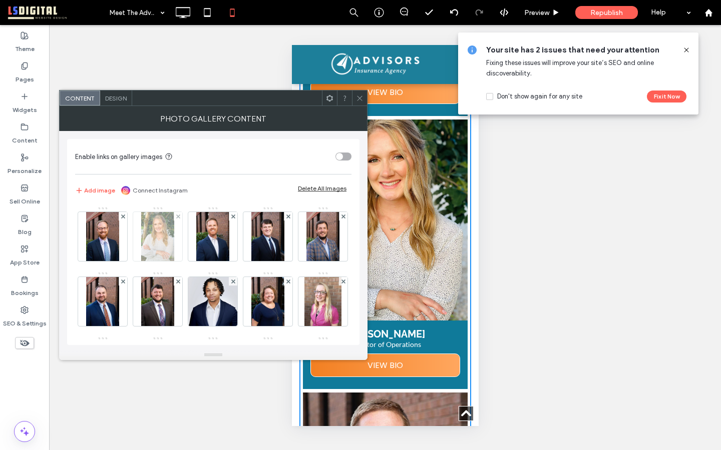
click at [161, 226] on img at bounding box center [157, 236] width 33 height 49
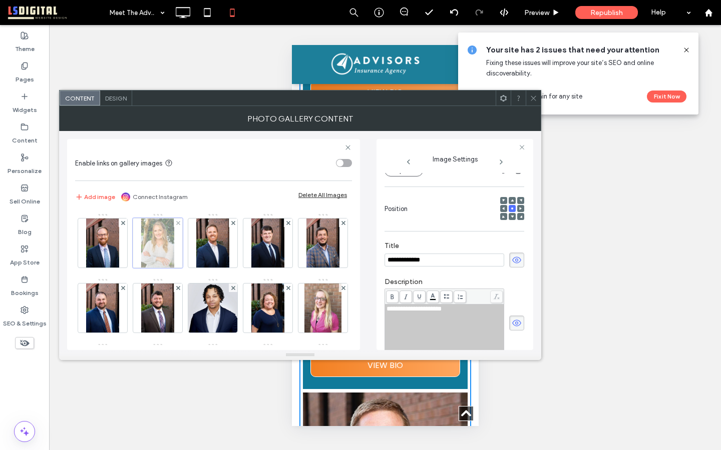
scroll to position [0, 0]
click at [511, 199] on span at bounding box center [512, 200] width 3 height 7
click at [535, 96] on icon at bounding box center [534, 99] width 8 height 8
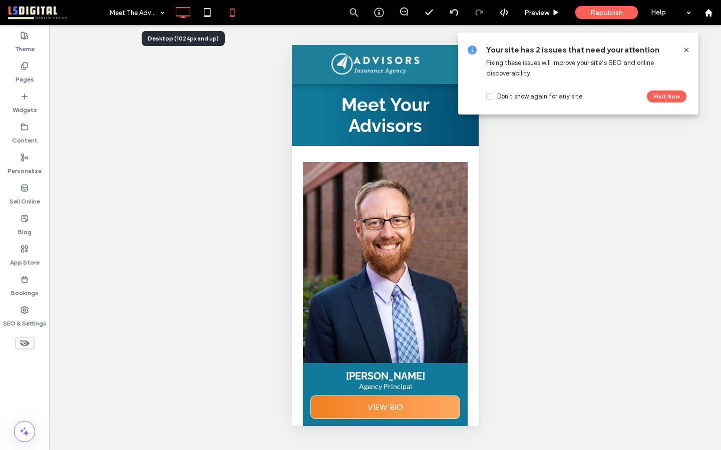
click at [179, 7] on icon at bounding box center [183, 13] width 20 height 20
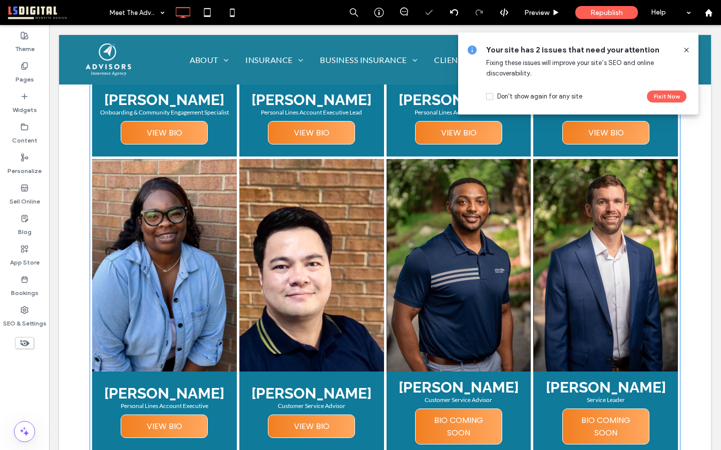
scroll to position [1021, 0]
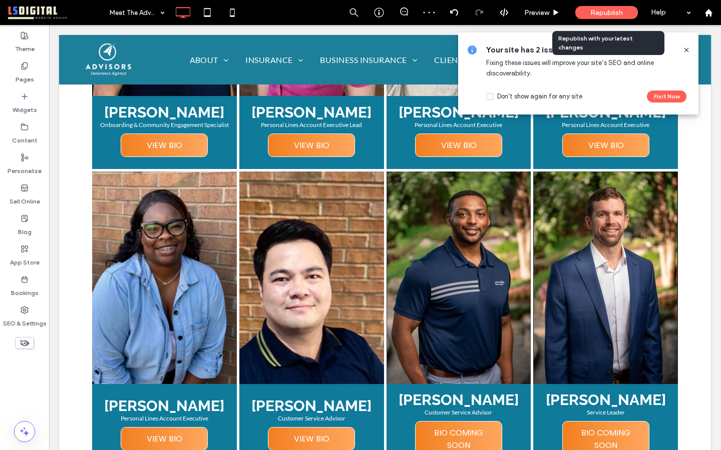
click at [604, 11] on span "Republish" at bounding box center [606, 13] width 33 height 9
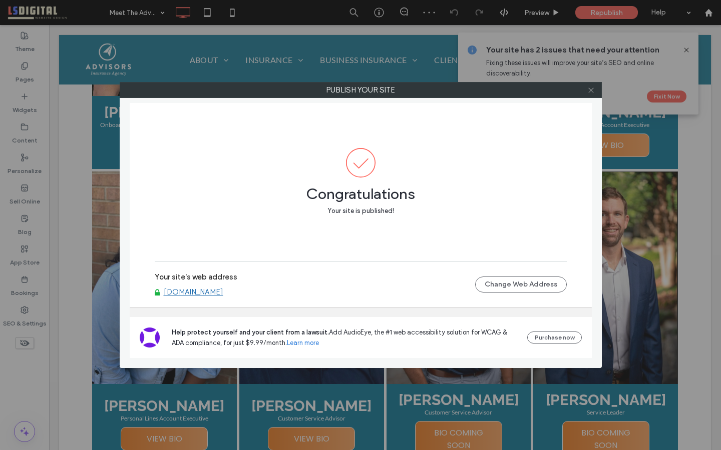
click at [590, 93] on icon at bounding box center [591, 91] width 8 height 8
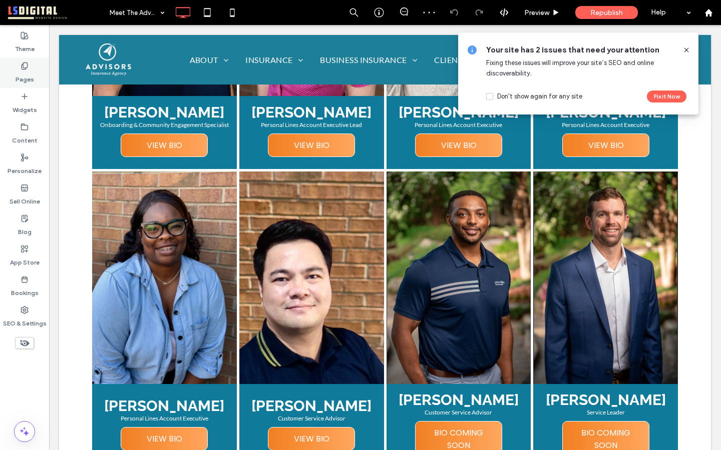
click at [26, 67] on use at bounding box center [25, 66] width 6 height 7
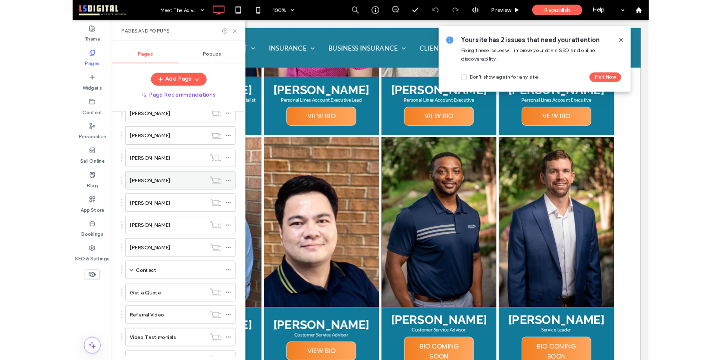
scroll to position [551, 0]
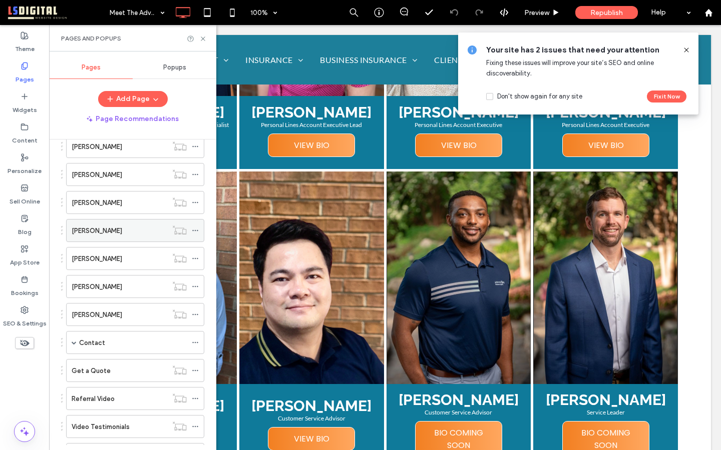
click at [195, 229] on icon at bounding box center [195, 230] width 7 height 7
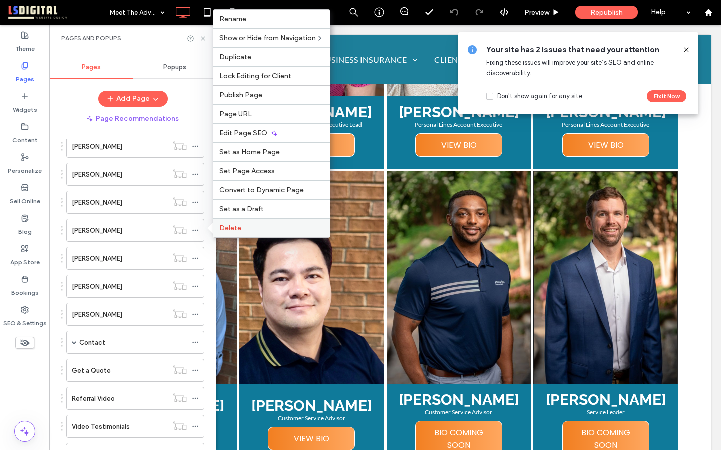
click at [240, 230] on label "Delete" at bounding box center [271, 228] width 105 height 9
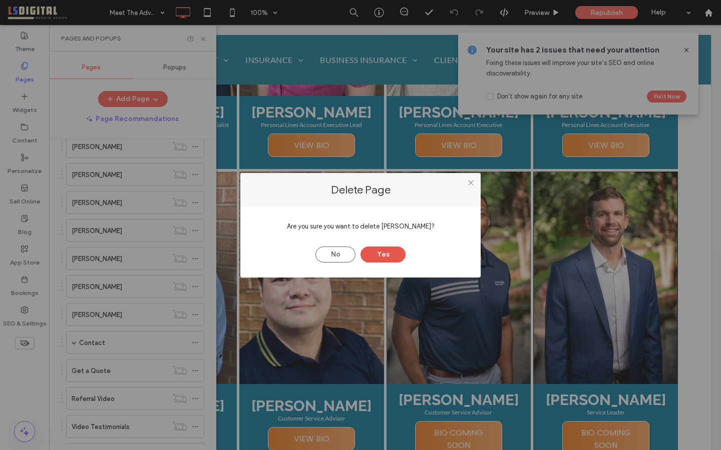
click at [384, 253] on button "Yes" at bounding box center [382, 255] width 45 height 16
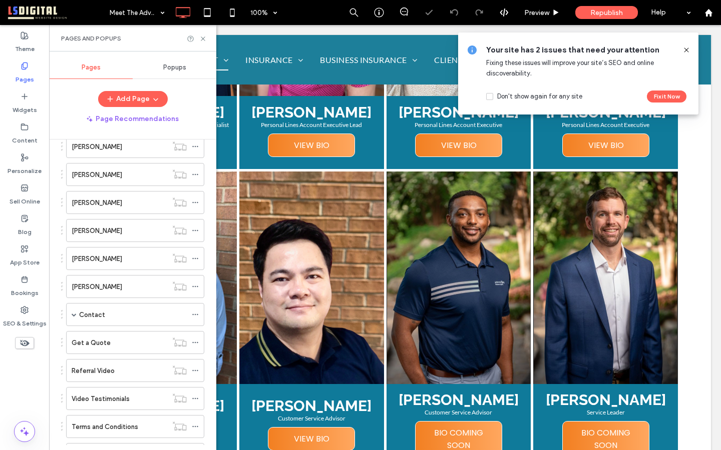
click at [685, 47] on icon at bounding box center [686, 50] width 8 height 8
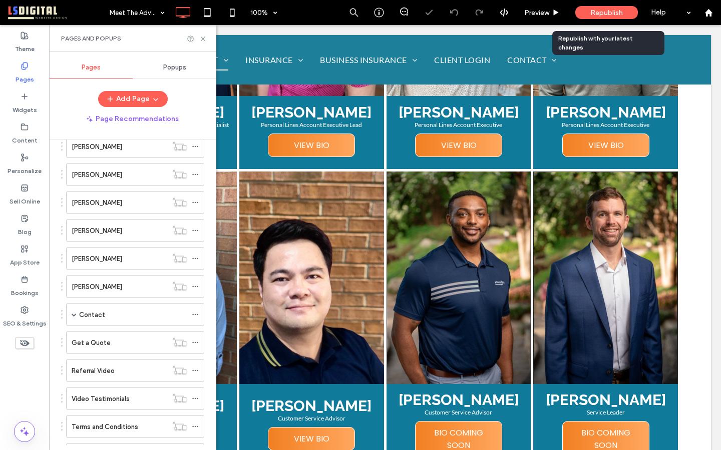
click at [611, 10] on span "Republish" at bounding box center [606, 13] width 33 height 9
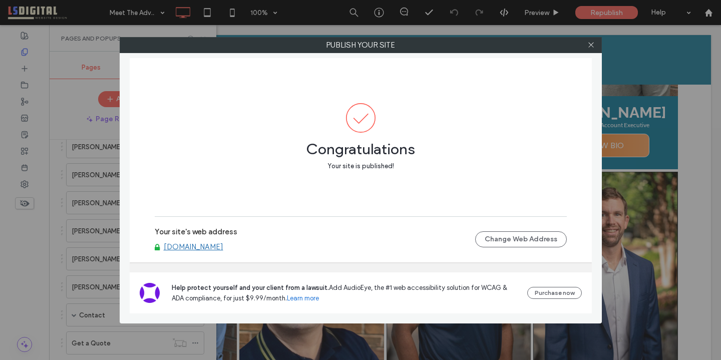
scroll to position [0, 0]
click at [589, 45] on icon at bounding box center [591, 45] width 8 height 8
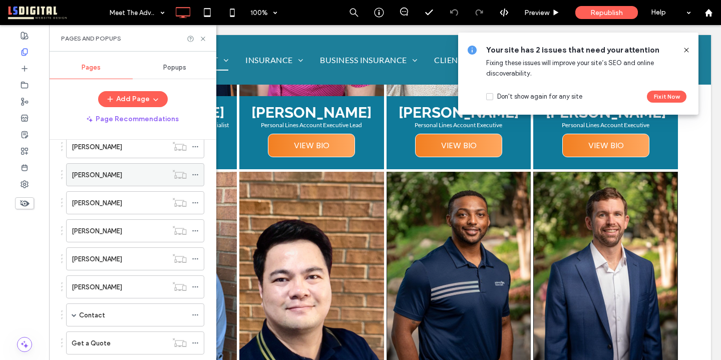
scroll to position [930, 0]
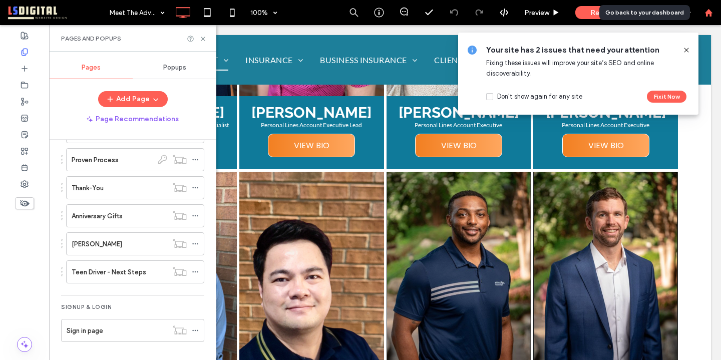
click at [711, 13] on icon at bounding box center [708, 13] width 9 height 9
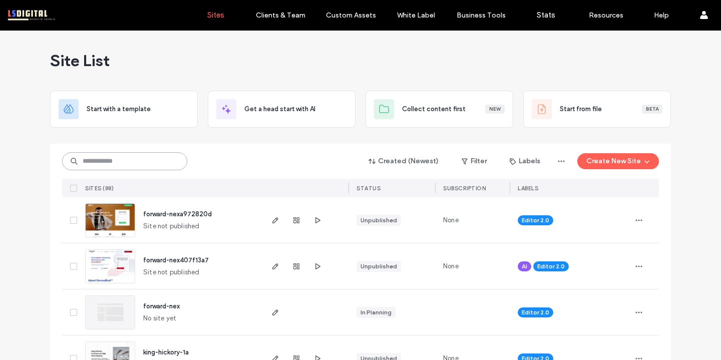
click at [137, 163] on input at bounding box center [124, 161] width 125 height 18
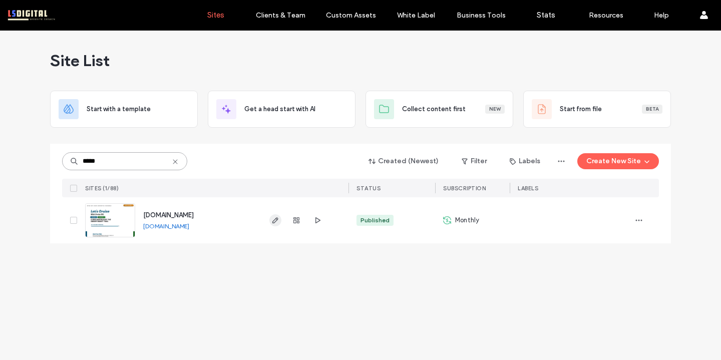
type input "*****"
click at [274, 220] on use "button" at bounding box center [275, 220] width 6 height 6
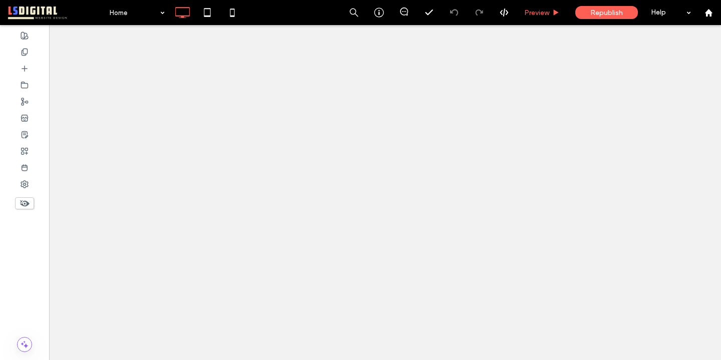
click at [537, 12] on span "Preview" at bounding box center [536, 13] width 25 height 9
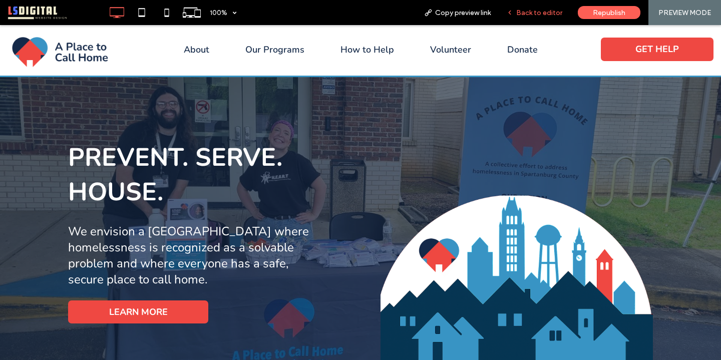
click at [527, 15] on span "Back to editor" at bounding box center [539, 13] width 46 height 9
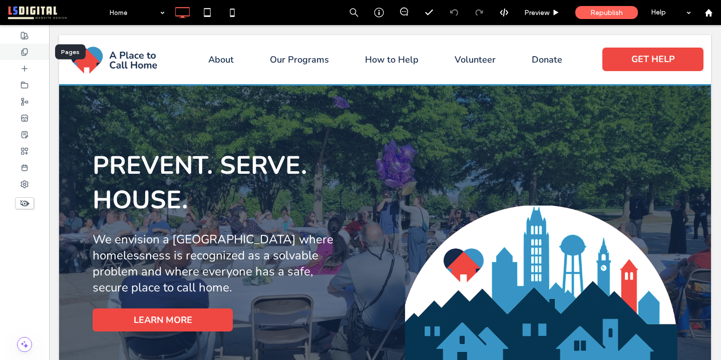
click at [20, 54] on div at bounding box center [24, 52] width 49 height 17
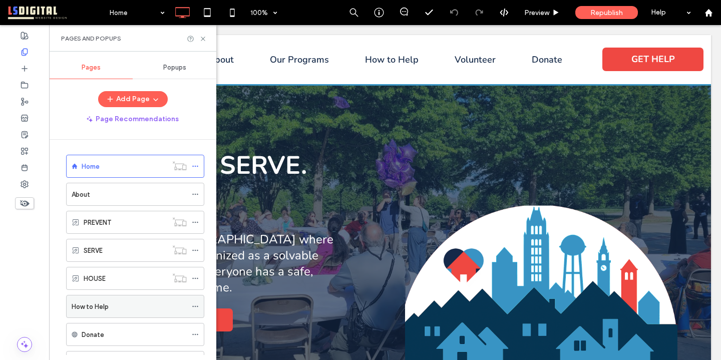
scroll to position [5, 0]
click at [87, 306] on label "How to Help" at bounding box center [90, 304] width 37 height 18
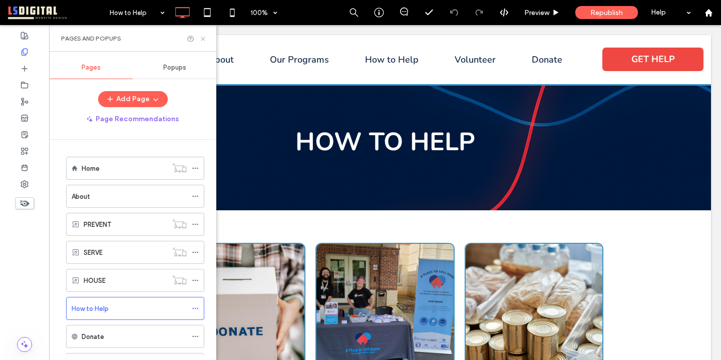
click at [200, 36] on icon at bounding box center [203, 39] width 8 height 8
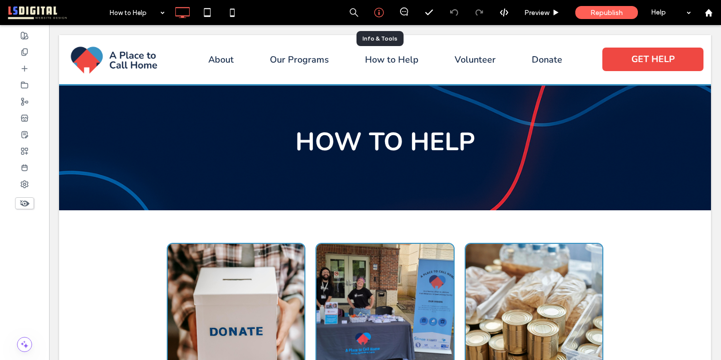
click at [378, 12] on icon at bounding box center [379, 13] width 10 height 10
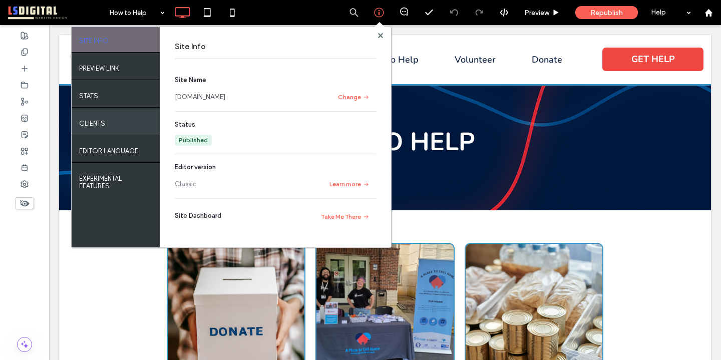
click at [95, 123] on label "Clients" at bounding box center [92, 121] width 26 height 13
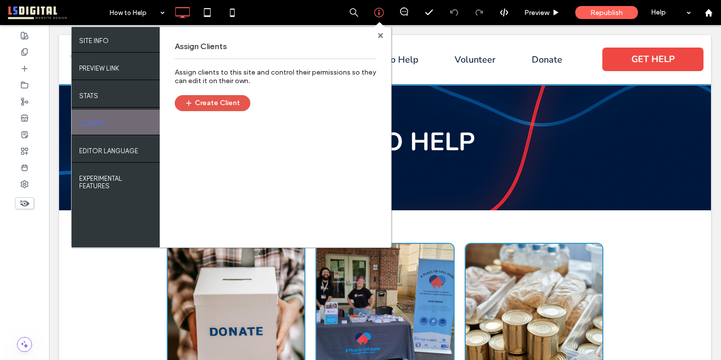
click at [236, 99] on button "Create Client" at bounding box center [213, 103] width 76 height 16
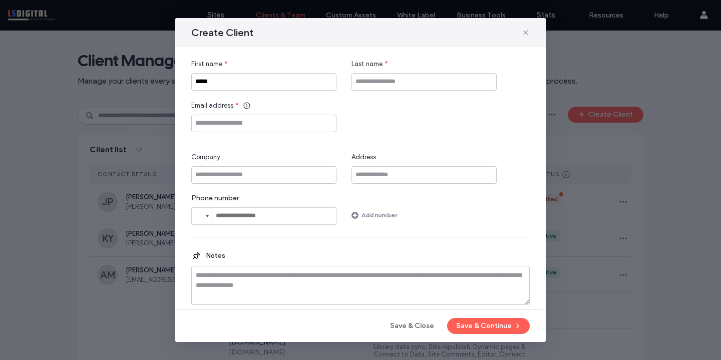
type input "*****"
click at [410, 81] on input "Last name" at bounding box center [423, 82] width 145 height 18
type input "*******"
click at [259, 123] on input "Email address" at bounding box center [263, 124] width 145 height 18
paste input "**********"
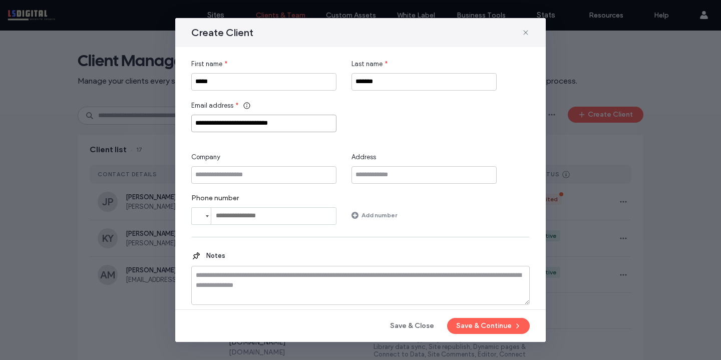
type input "**********"
click at [428, 129] on div "**********" at bounding box center [360, 117] width 338 height 32
click at [483, 325] on button "Save & Continue" at bounding box center [488, 326] width 83 height 16
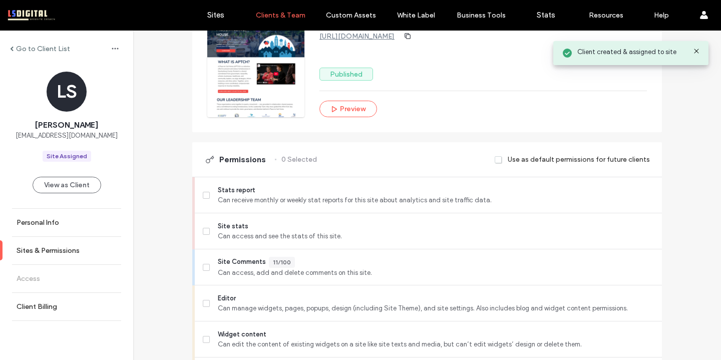
scroll to position [147, 0]
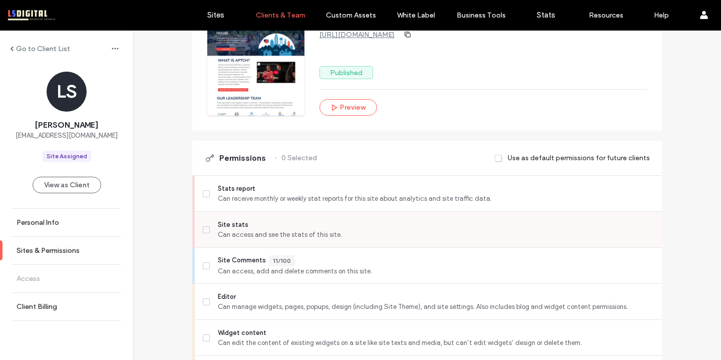
click at [204, 230] on icon at bounding box center [206, 229] width 4 height 3
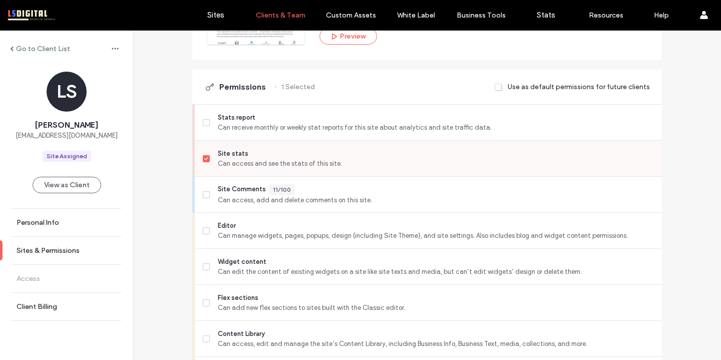
scroll to position [227, 0]
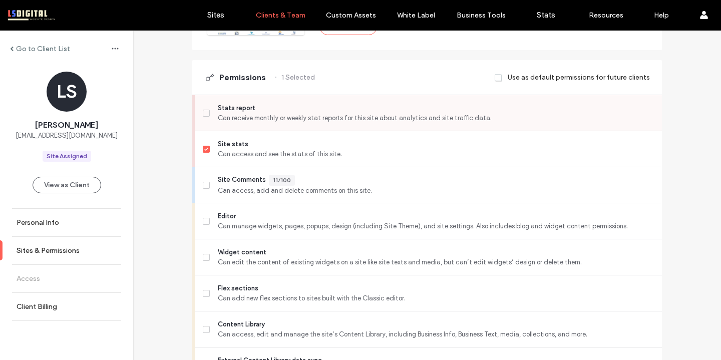
click at [205, 113] on span at bounding box center [206, 113] width 7 height 7
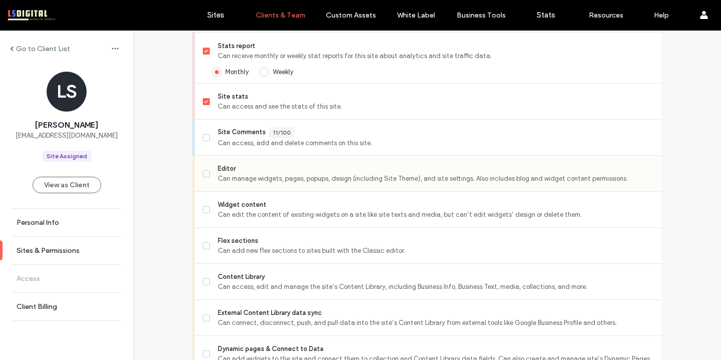
scroll to position [291, 0]
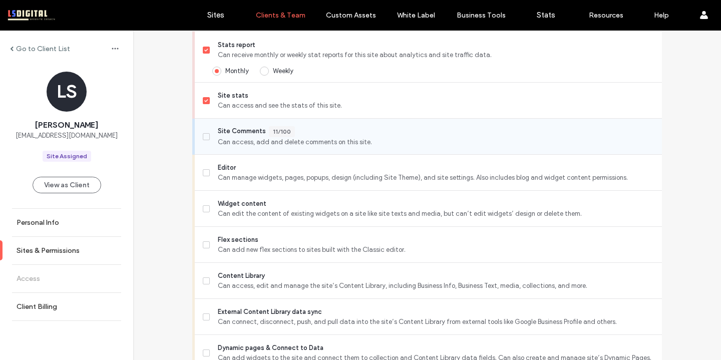
click at [204, 136] on icon at bounding box center [206, 136] width 4 height 3
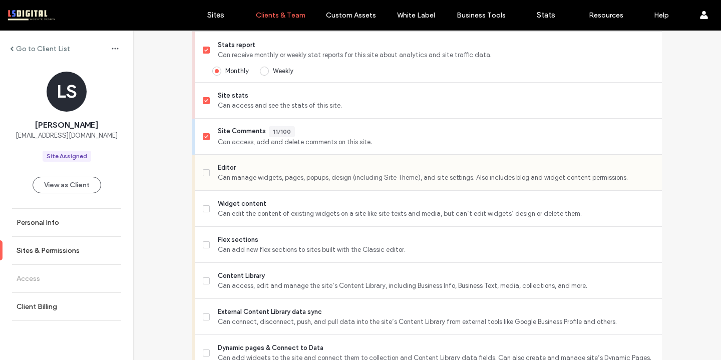
click at [204, 172] on icon at bounding box center [206, 172] width 4 height 3
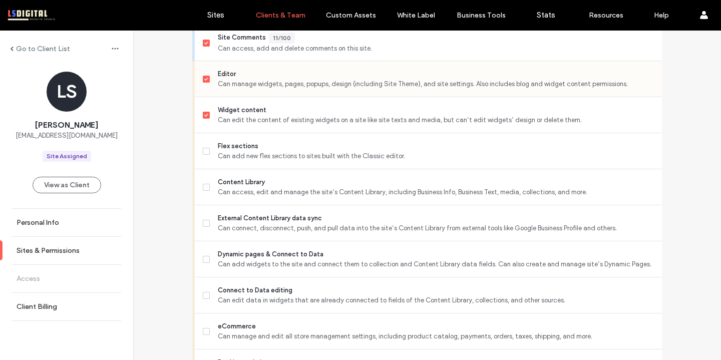
scroll to position [388, 0]
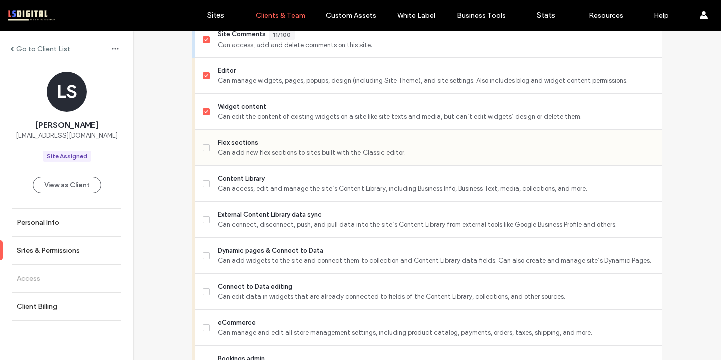
click at [204, 146] on icon at bounding box center [206, 147] width 4 height 3
click at [204, 184] on icon at bounding box center [206, 183] width 4 height 3
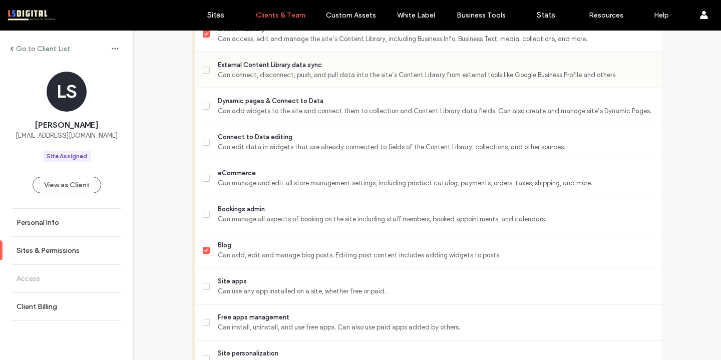
scroll to position [556, 0]
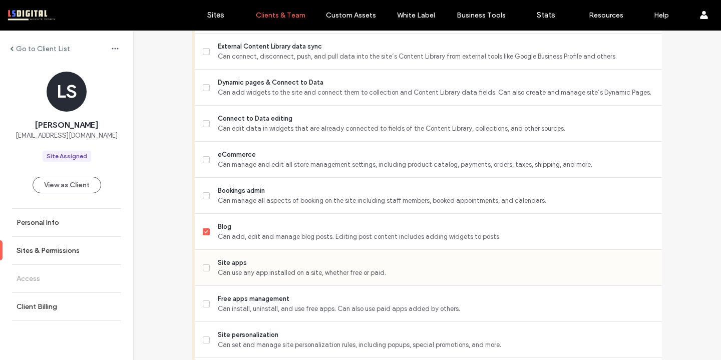
click at [204, 267] on icon at bounding box center [206, 267] width 4 height 3
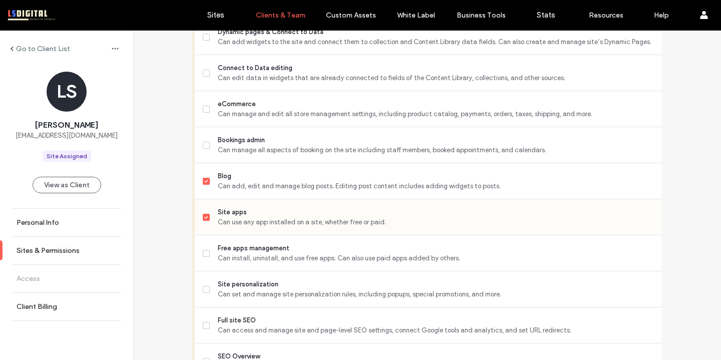
scroll to position [614, 0]
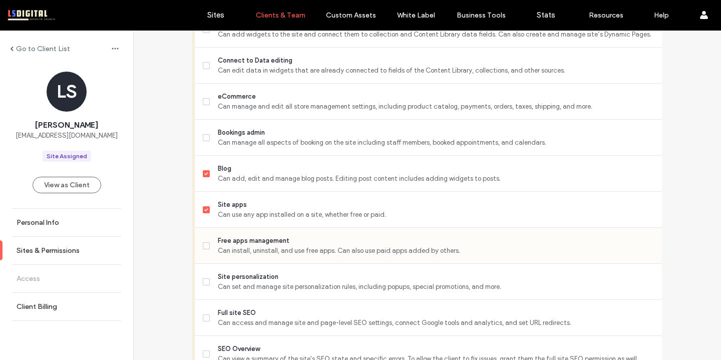
click at [208, 243] on label "Free apps management Can install, uninstall, and use free apps. Can also use pa…" at bounding box center [428, 246] width 451 height 20
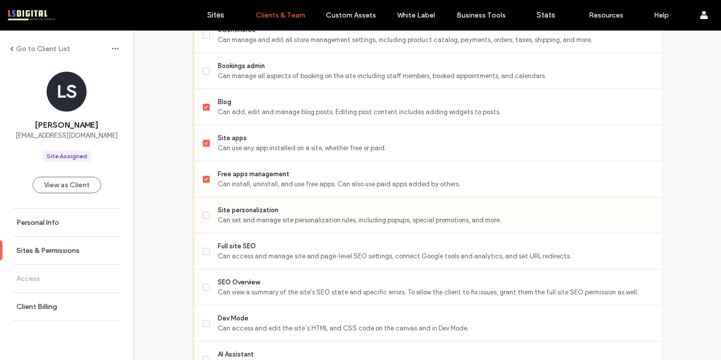
scroll to position [684, 0]
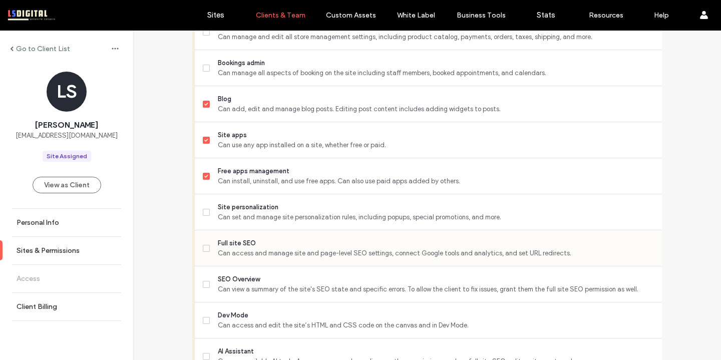
click at [204, 248] on icon at bounding box center [206, 248] width 4 height 3
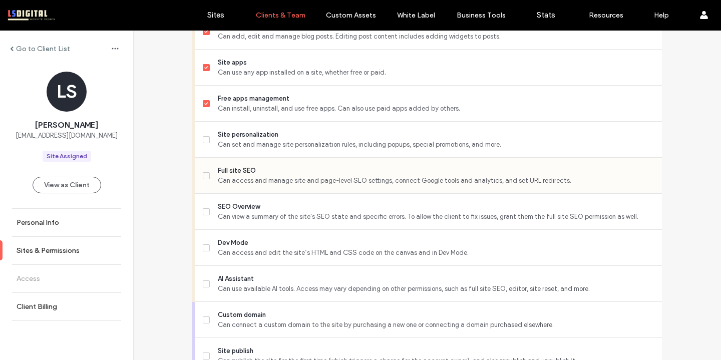
scroll to position [760, 0]
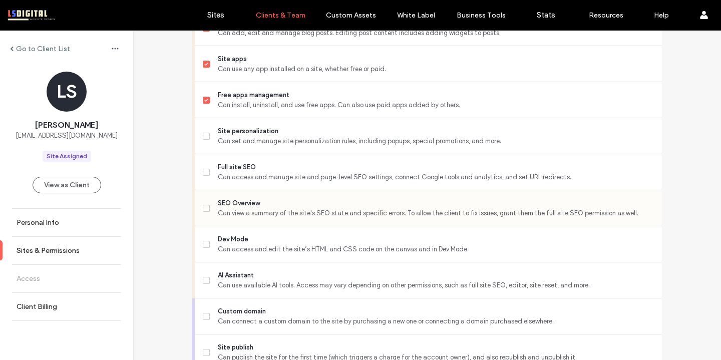
click at [204, 207] on icon at bounding box center [206, 208] width 4 height 3
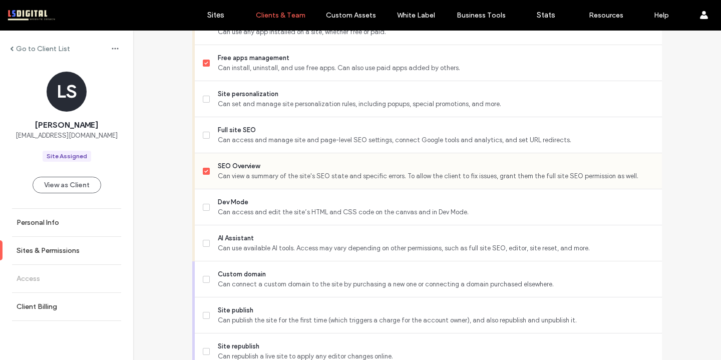
scroll to position [797, 0]
click at [204, 206] on icon at bounding box center [206, 206] width 4 height 3
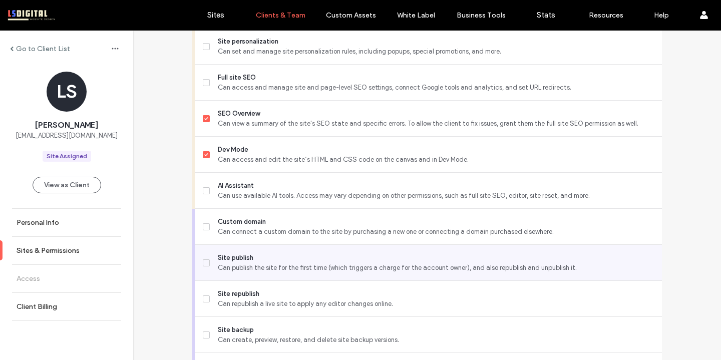
scroll to position [852, 0]
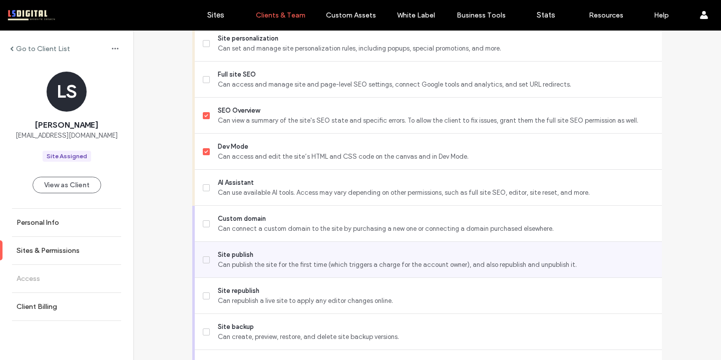
click at [203, 263] on label "Site publish Can publish the site for the first time (which triggers a charge f…" at bounding box center [428, 260] width 451 height 20
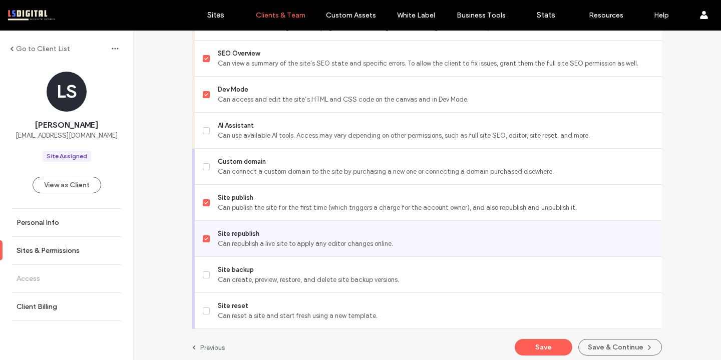
scroll to position [914, 0]
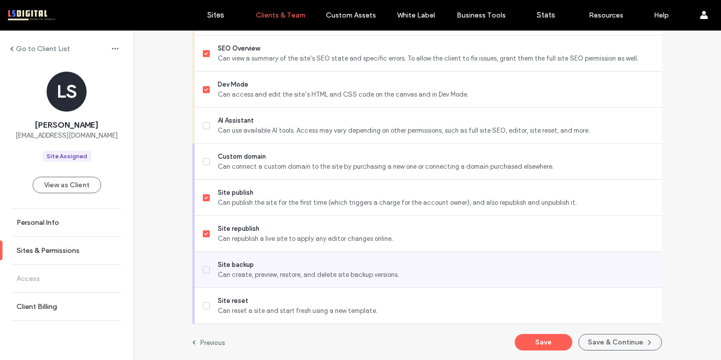
click at [204, 269] on icon at bounding box center [206, 269] width 4 height 3
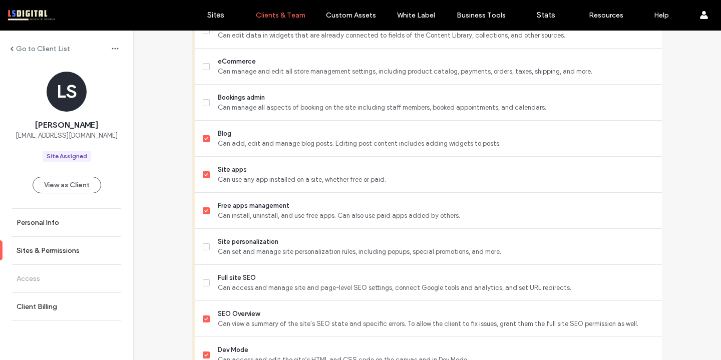
scroll to position [633, 0]
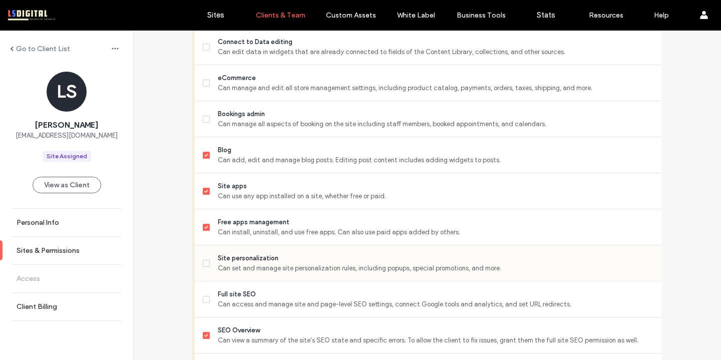
click at [205, 261] on span at bounding box center [206, 263] width 7 height 7
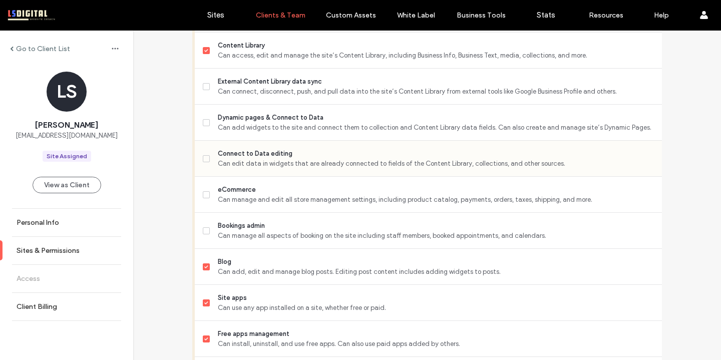
scroll to position [520, 0]
click at [295, 233] on span "Can manage all aspects of booking on the site including staff members, booked a…" at bounding box center [436, 237] width 436 height 10
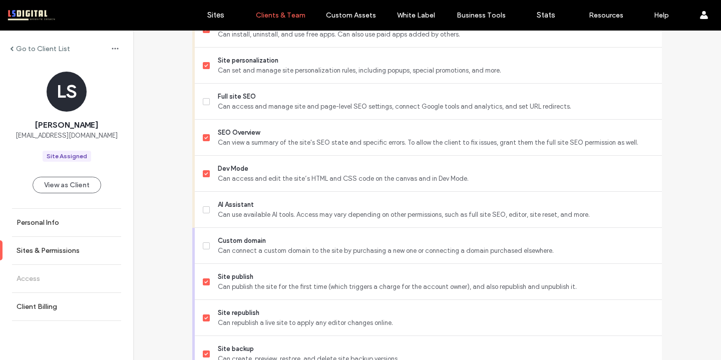
scroll to position [914, 0]
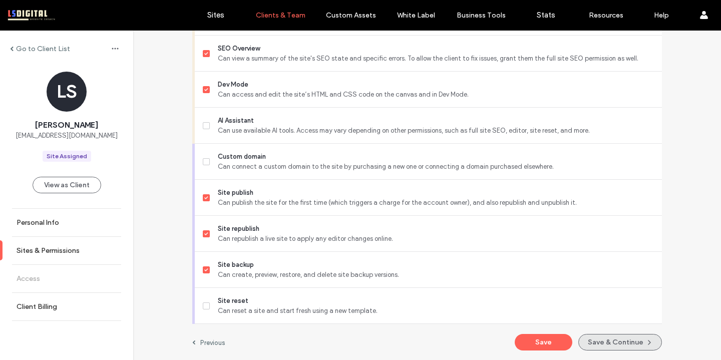
click at [608, 344] on button "Save & Continue" at bounding box center [620, 342] width 84 height 17
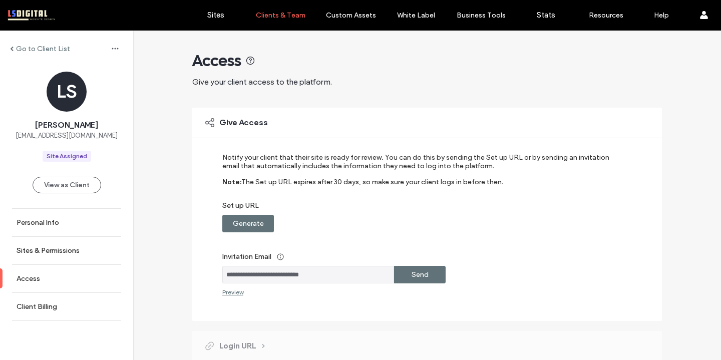
click at [261, 223] on div "Generate" at bounding box center [248, 224] width 52 height 18
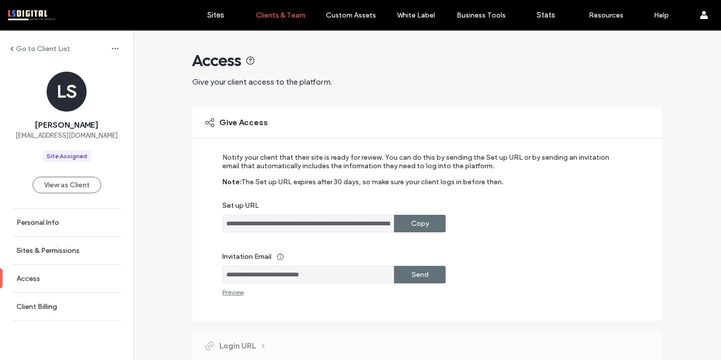
click at [419, 225] on label "Copy" at bounding box center [420, 223] width 18 height 19
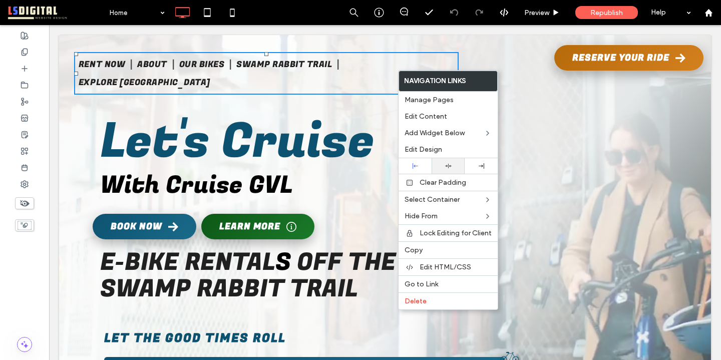
click at [448, 166] on icon at bounding box center [448, 166] width 7 height 7
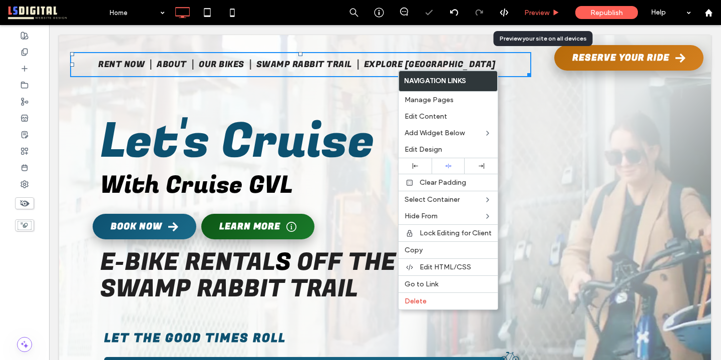
click at [540, 15] on span "Preview" at bounding box center [536, 13] width 25 height 9
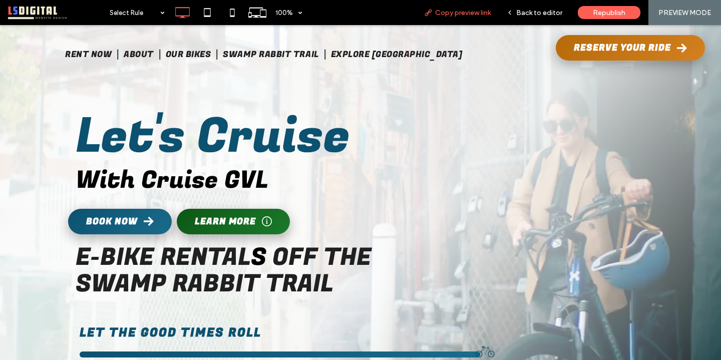
click at [456, 13] on span "Copy preview link" at bounding box center [463, 13] width 56 height 9
click at [532, 13] on span "Back to editor" at bounding box center [539, 13] width 46 height 9
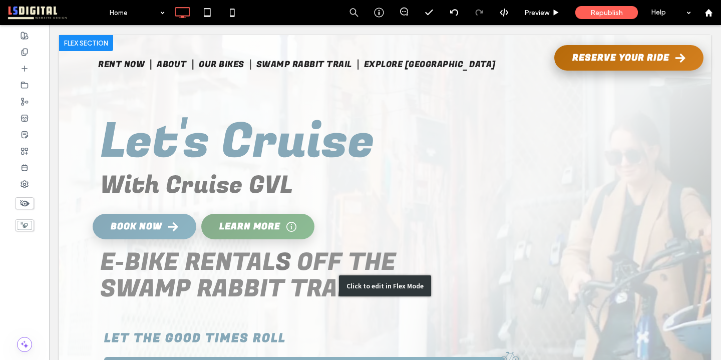
click at [479, 191] on div "Click to edit in Flex Mode" at bounding box center [385, 286] width 652 height 502
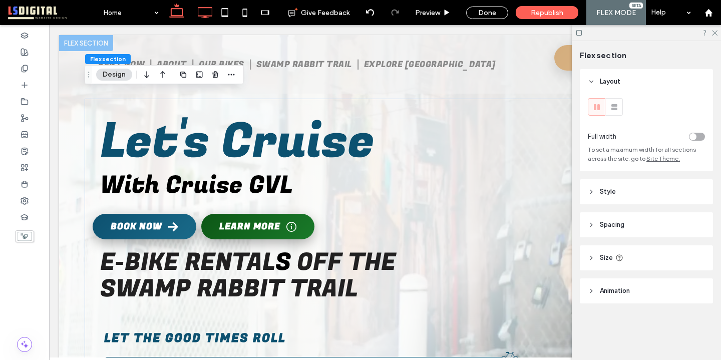
click at [206, 14] on icon at bounding box center [205, 13] width 20 height 20
type input "***"
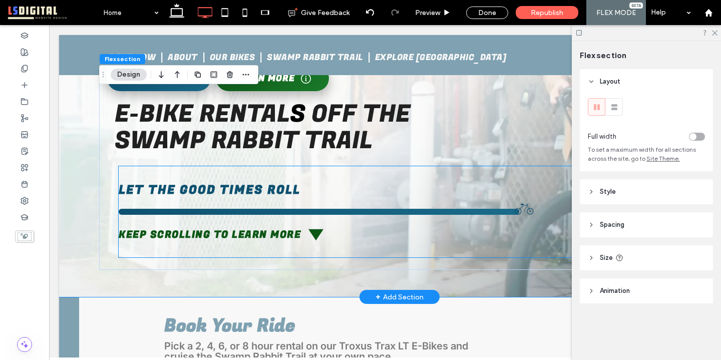
scroll to position [168, 0]
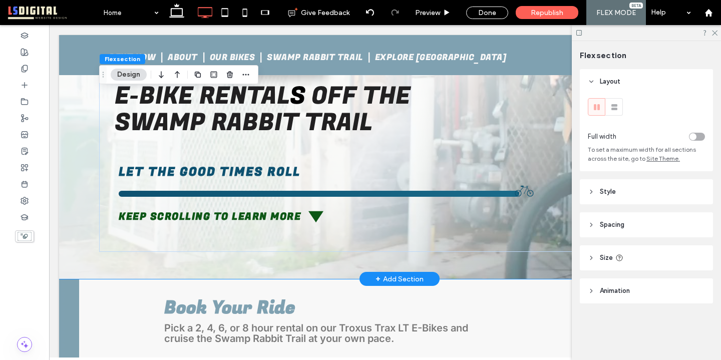
click at [88, 155] on div at bounding box center [399, 73] width 681 height 412
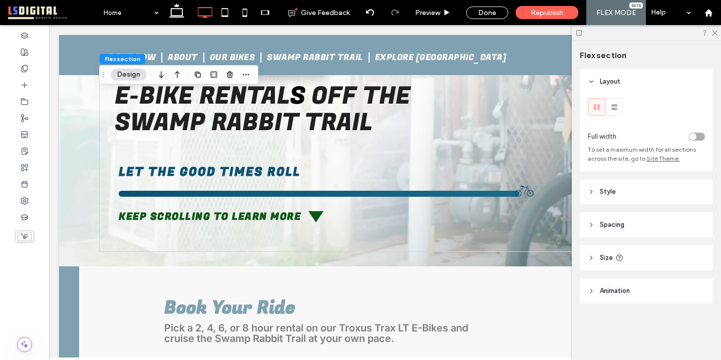
click at [625, 226] on header "Spacing" at bounding box center [646, 224] width 133 height 25
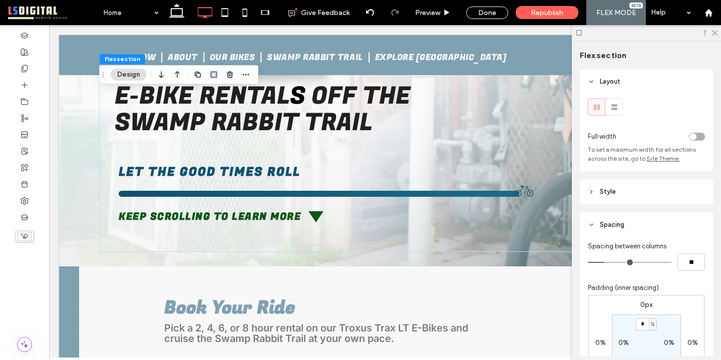
scroll to position [64, 0]
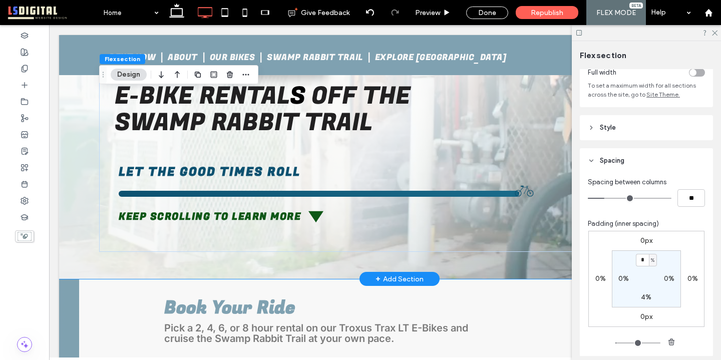
click at [89, 202] on div at bounding box center [399, 73] width 681 height 412
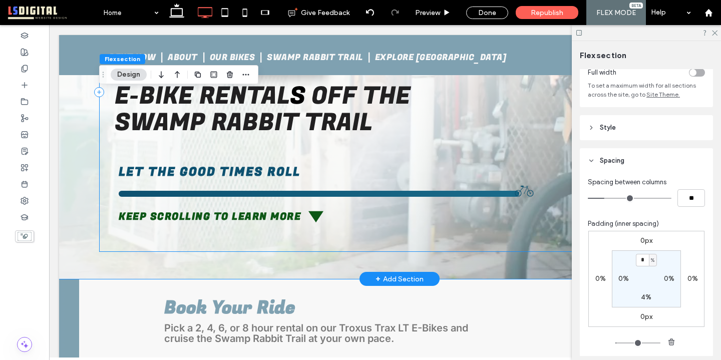
click at [109, 155] on div "Let's Cruise With Cruise GVL E-Bike Action Buttons Book Now Learn More E-BIKE R…" at bounding box center [399, 91] width 601 height 319
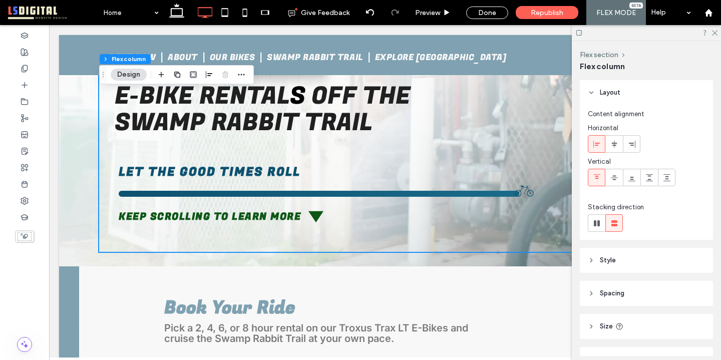
click at [594, 290] on icon at bounding box center [591, 293] width 7 height 7
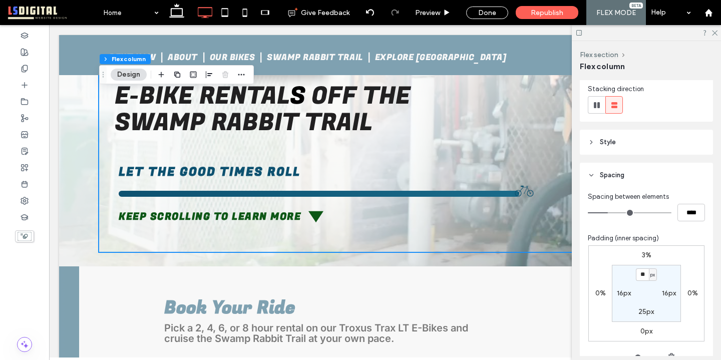
scroll to position [118, 0]
click at [622, 293] on label "16px" at bounding box center [624, 293] width 14 height 9
type input "*"
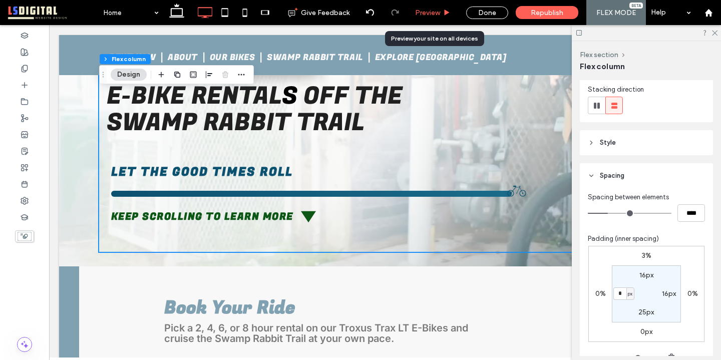
click at [437, 10] on span "Preview" at bounding box center [427, 13] width 25 height 9
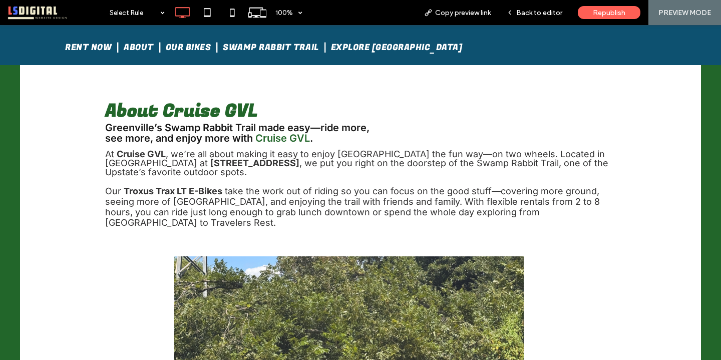
scroll to position [730, 0]
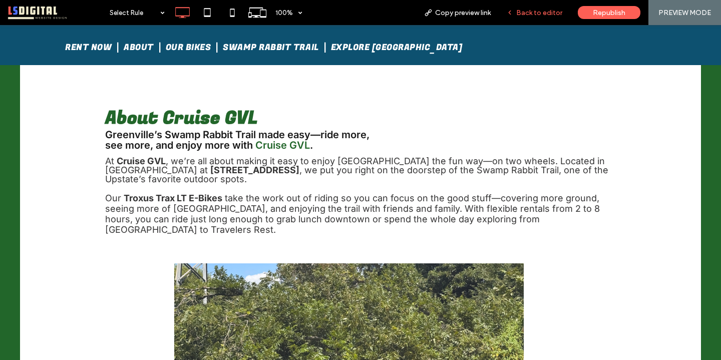
click at [534, 10] on span "Back to editor" at bounding box center [539, 13] width 46 height 9
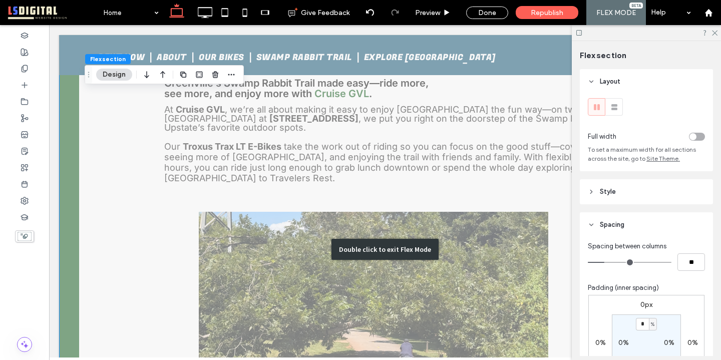
scroll to position [1046, 0]
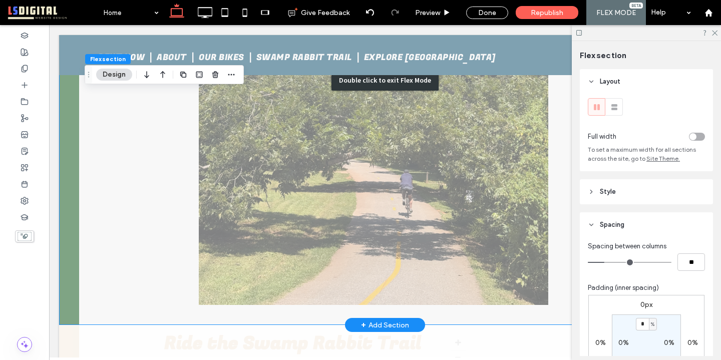
click at [426, 202] on div "Double click to exit Flex Mode" at bounding box center [385, 79] width 652 height 489
click at [421, 202] on div "Double click to exit Flex Mode" at bounding box center [385, 79] width 652 height 489
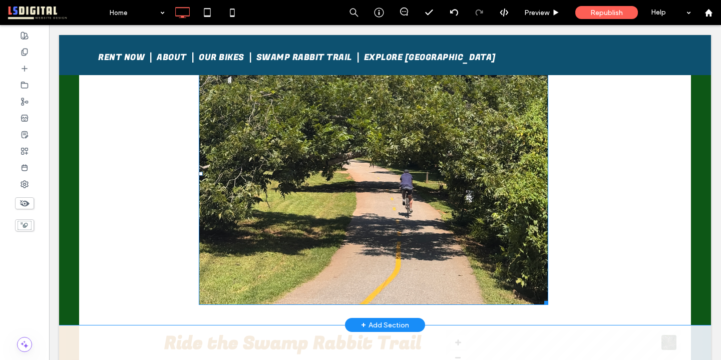
click at [418, 175] on img at bounding box center [373, 174] width 349 height 262
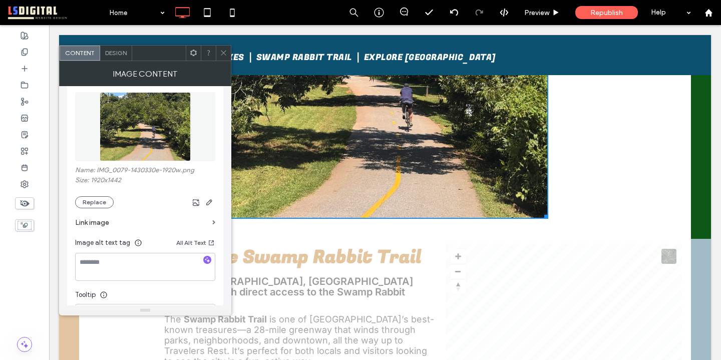
scroll to position [118, 0]
click at [224, 54] on icon at bounding box center [224, 53] width 8 height 8
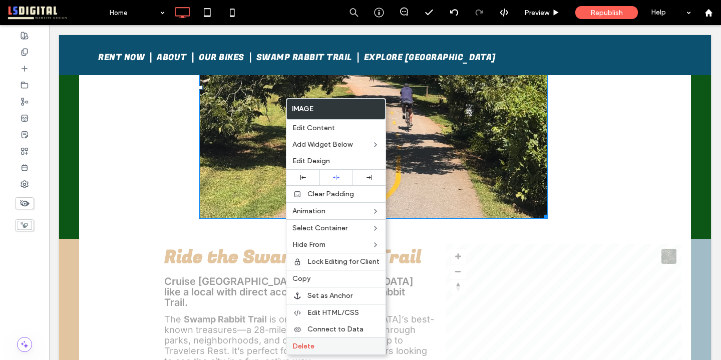
click at [329, 342] on label "Delete" at bounding box center [335, 346] width 87 height 9
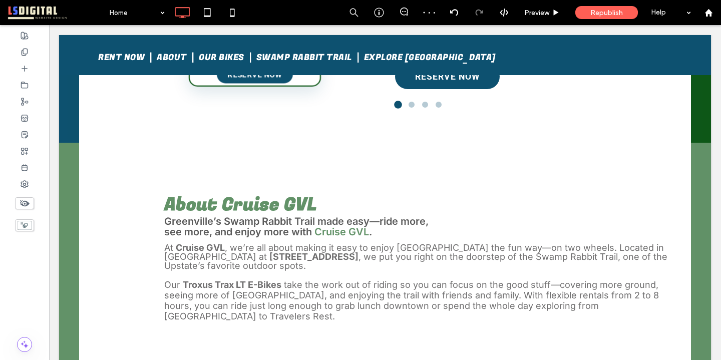
scroll to position [741, 0]
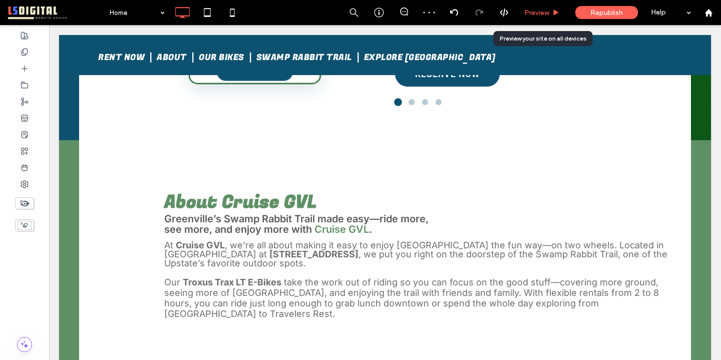
click at [526, 13] on span "Preview" at bounding box center [536, 13] width 25 height 9
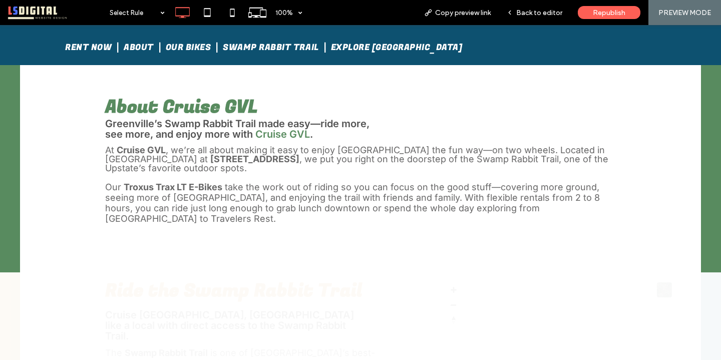
scroll to position [656, 0]
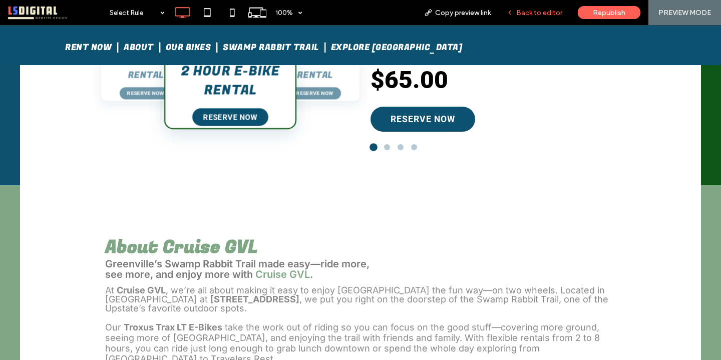
click at [544, 9] on span "Back to editor" at bounding box center [539, 13] width 46 height 9
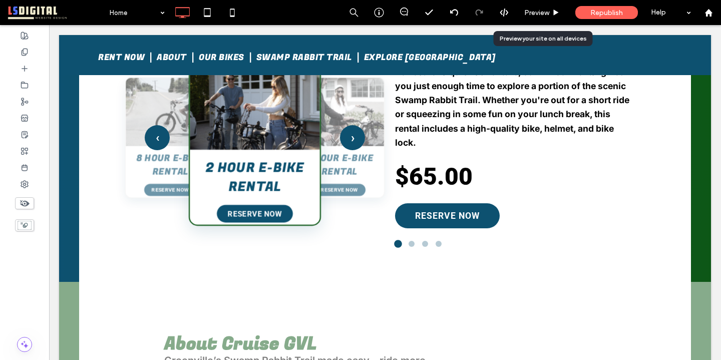
scroll to position [688, 0]
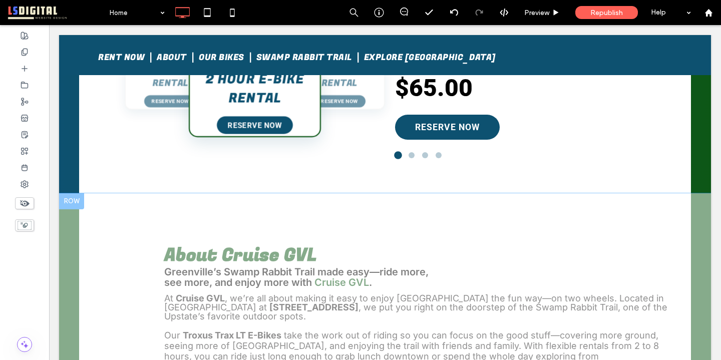
click at [464, 242] on div "About Cruise GVL Greenville’s Swamp Rabbit Trail made easy—ride more, see more,…" at bounding box center [385, 306] width 612 height 227
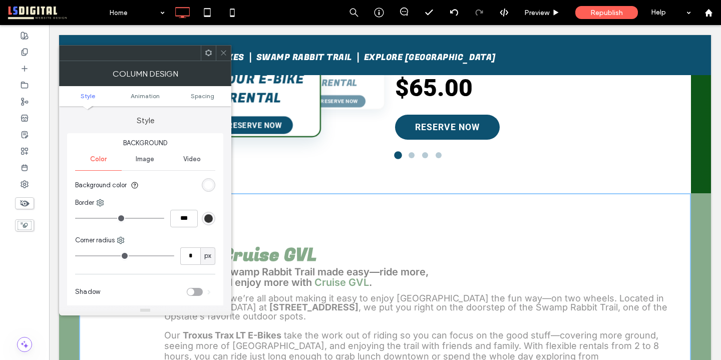
click at [223, 50] on icon at bounding box center [224, 53] width 8 height 8
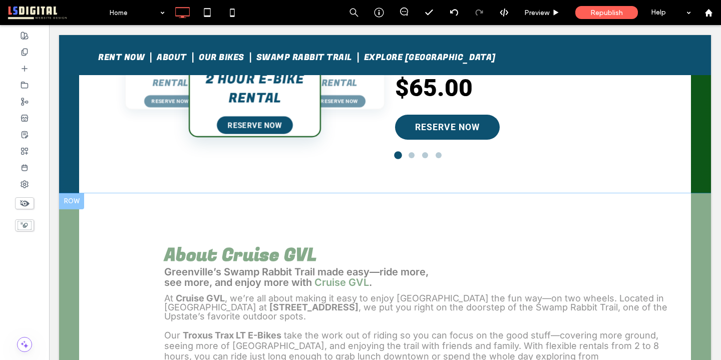
click at [294, 213] on div "About Cruise GVL Greenville’s Swamp Rabbit Trail made easy—ride more, see more,…" at bounding box center [385, 306] width 612 height 227
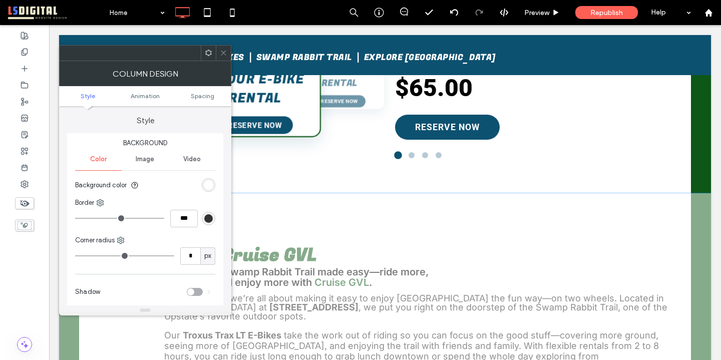
click at [294, 213] on div "About Cruise GVL Greenville’s Swamp Rabbit Trail made easy—ride more, see more,…" at bounding box center [385, 306] width 612 height 227
click at [222, 52] on use at bounding box center [223, 53] width 5 height 5
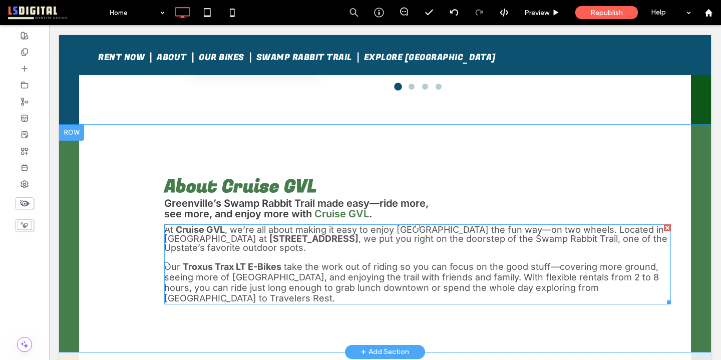
scroll to position [753, 0]
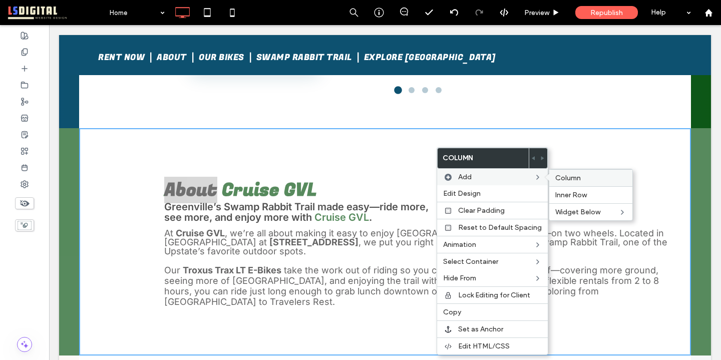
drag, startPoint x: 560, startPoint y: 180, endPoint x: 511, endPoint y: 155, distance: 55.1
click at [560, 180] on span "Column" at bounding box center [568, 178] width 26 height 9
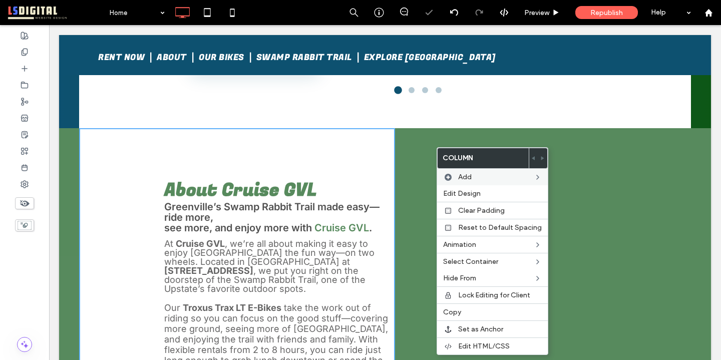
click at [429, 184] on div "Click To Paste Click To Paste" at bounding box center [563, 281] width 296 height 307
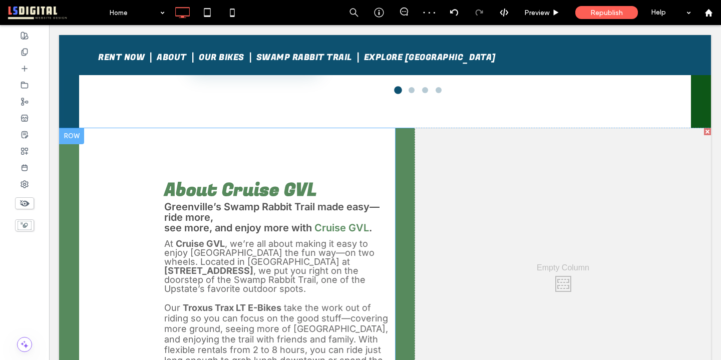
click at [408, 228] on div "About Cruise GVL Greenville’s Swamp Rabbit Trail made easy—ride more, see more,…" at bounding box center [395, 281] width 632 height 307
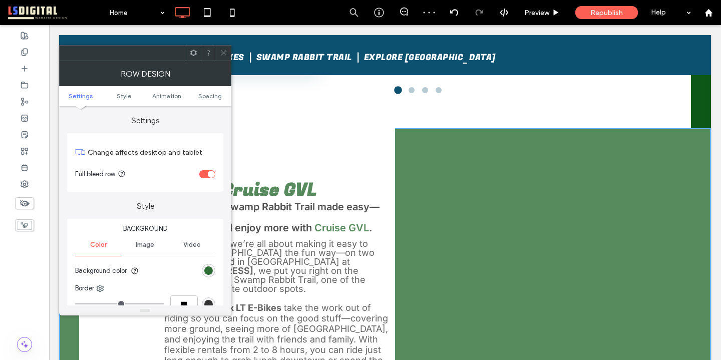
click at [207, 269] on div "rgb(13, 87, 22)" at bounding box center [208, 270] width 9 height 9
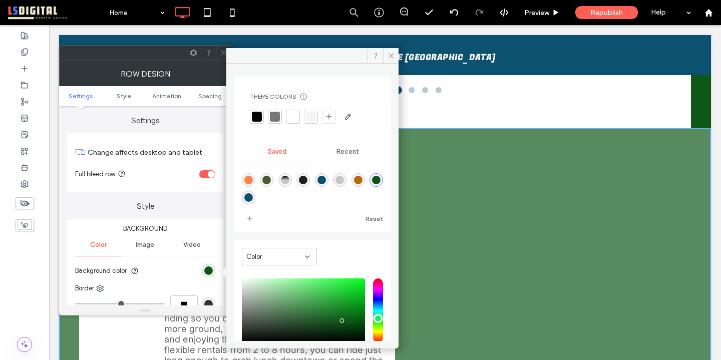
click at [339, 160] on div "Recent" at bounding box center [347, 152] width 71 height 22
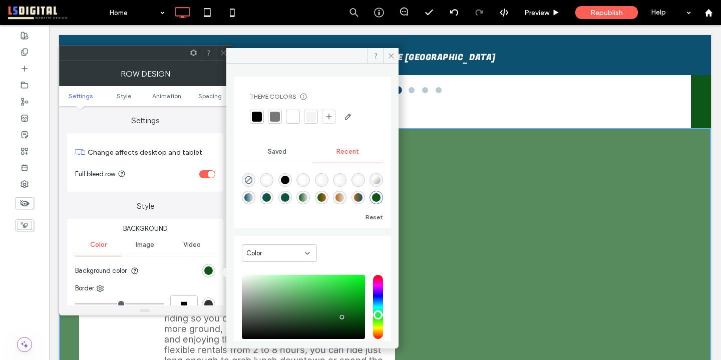
click at [268, 177] on div "rgba(255, 255, 255, 1)" at bounding box center [266, 180] width 9 height 9
type input "*******"
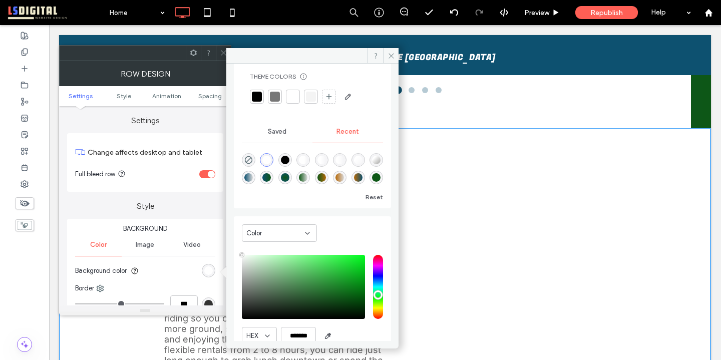
scroll to position [19, 0]
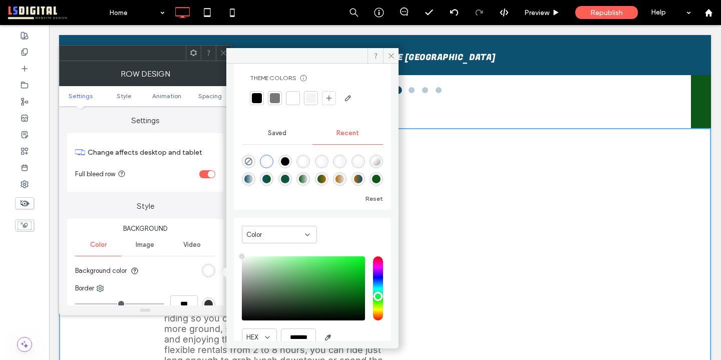
click at [139, 245] on span "Image" at bounding box center [145, 245] width 19 height 8
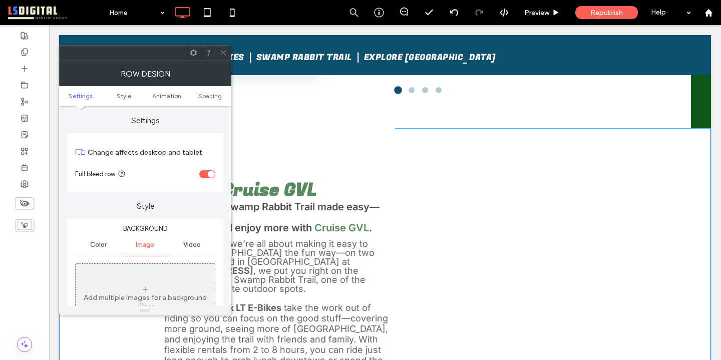
click at [149, 296] on div "Add multiple images for a background slider" at bounding box center [145, 301] width 139 height 17
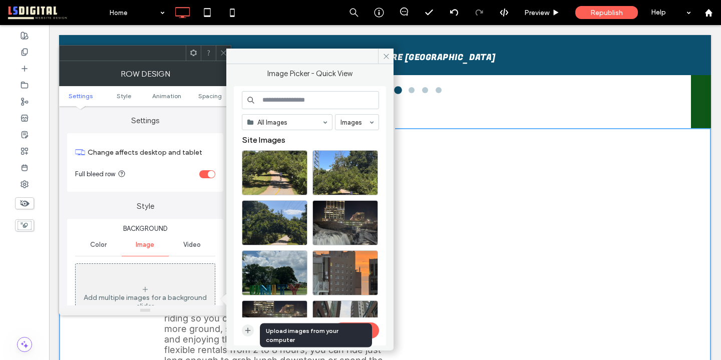
click at [247, 329] on icon "button" at bounding box center [248, 330] width 8 height 8
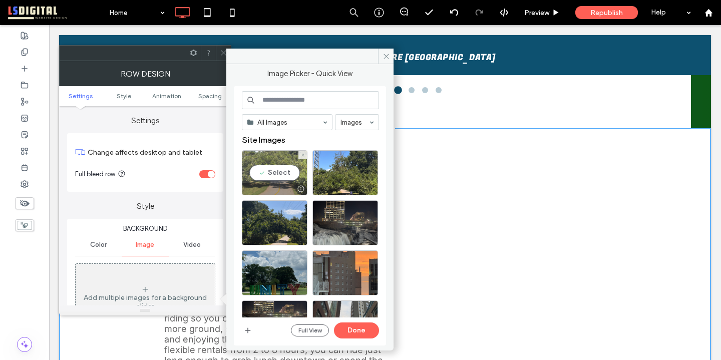
click at [283, 174] on div "Select" at bounding box center [275, 172] width 66 height 45
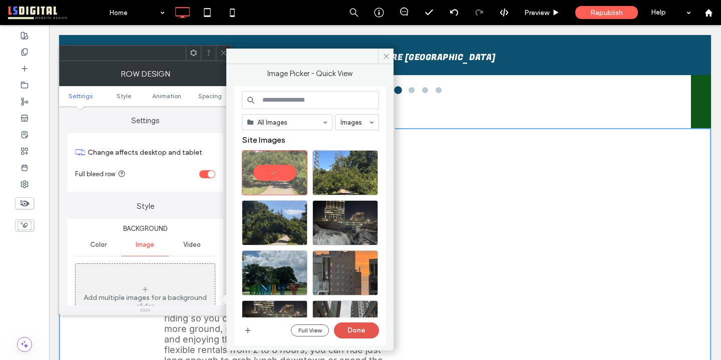
click at [353, 328] on button "Done" at bounding box center [356, 330] width 45 height 16
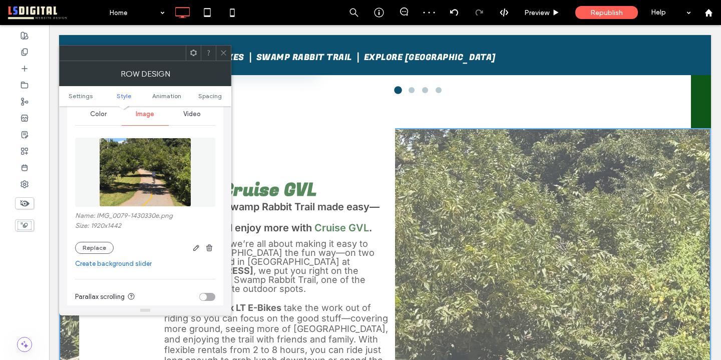
scroll to position [132, 0]
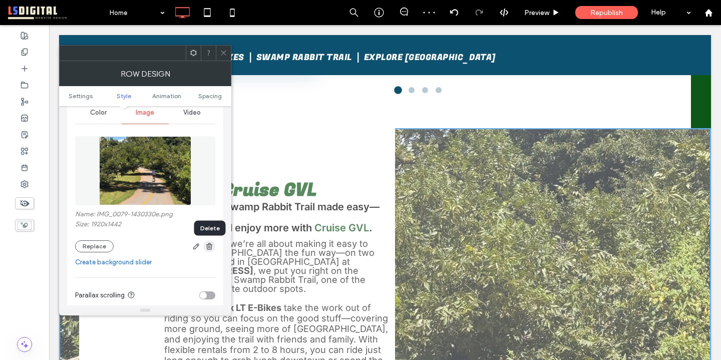
click at [208, 246] on use "button" at bounding box center [209, 246] width 6 height 7
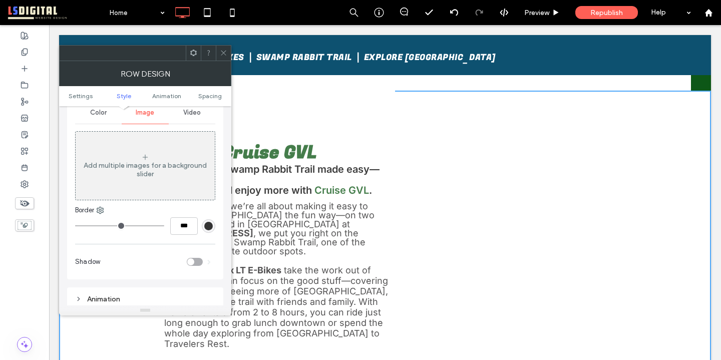
scroll to position [797, 0]
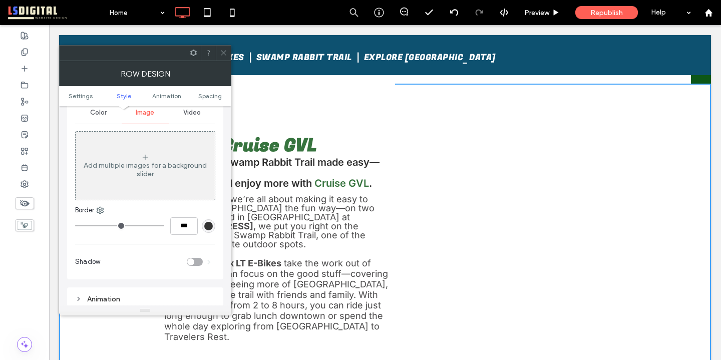
click at [472, 272] on div "Click To Paste Click To Paste" at bounding box center [563, 237] width 296 height 307
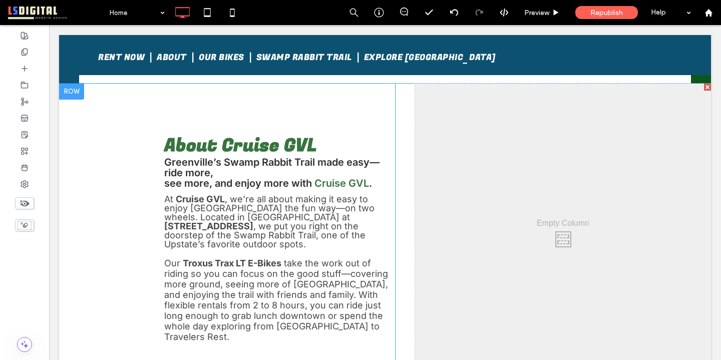
click at [408, 246] on div "About Cruise GVL Greenville’s Swamp Rabbit Trail made easy—ride more, see more,…" at bounding box center [395, 237] width 632 height 307
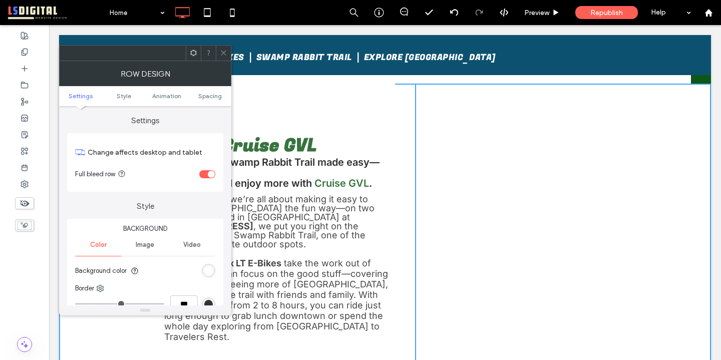
click at [138, 241] on span "Image" at bounding box center [145, 245] width 19 height 8
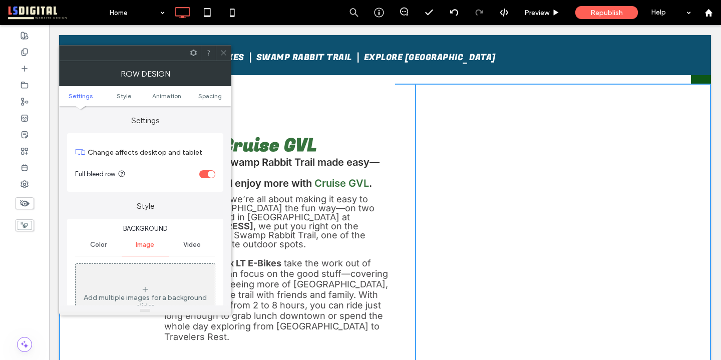
click at [179, 278] on div "Add multiple images for a background slider" at bounding box center [145, 298] width 139 height 66
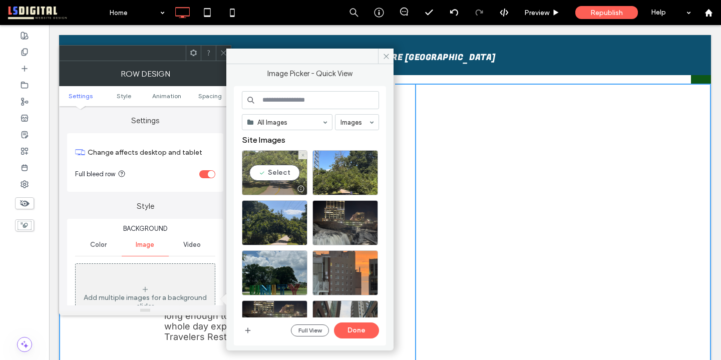
click at [292, 169] on div "Select" at bounding box center [275, 172] width 66 height 45
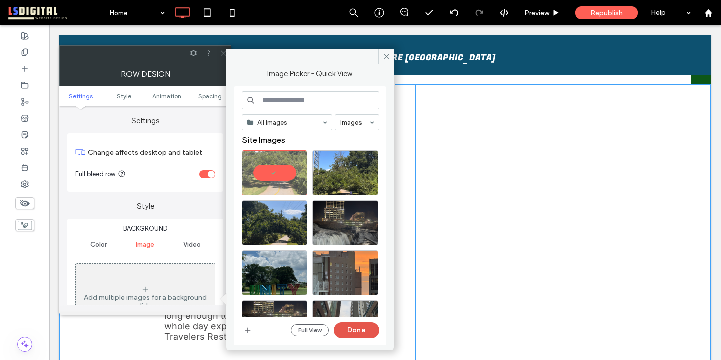
drag, startPoint x: 356, startPoint y: 325, endPoint x: 307, endPoint y: 300, distance: 55.1
click at [356, 325] on button "Done" at bounding box center [356, 330] width 45 height 16
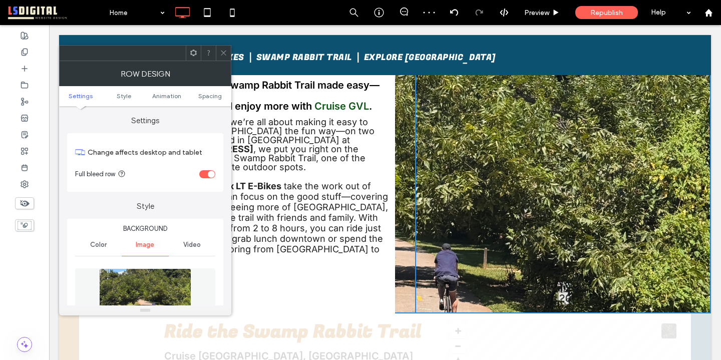
scroll to position [108, 0]
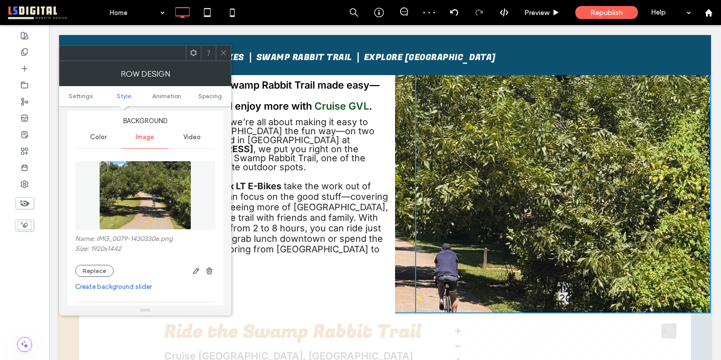
click at [207, 271] on icon "button" at bounding box center [209, 271] width 8 height 8
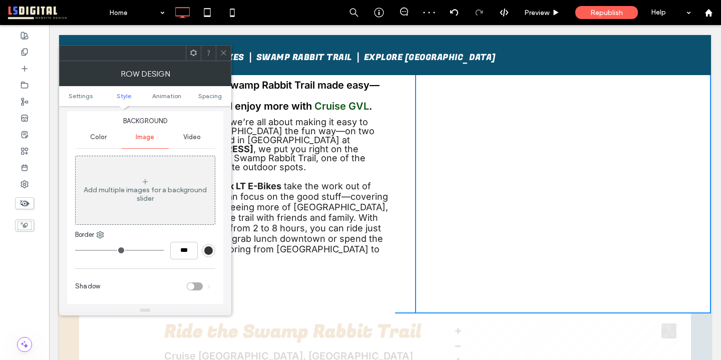
click at [464, 224] on div "Click To Paste Click To Paste" at bounding box center [563, 160] width 296 height 307
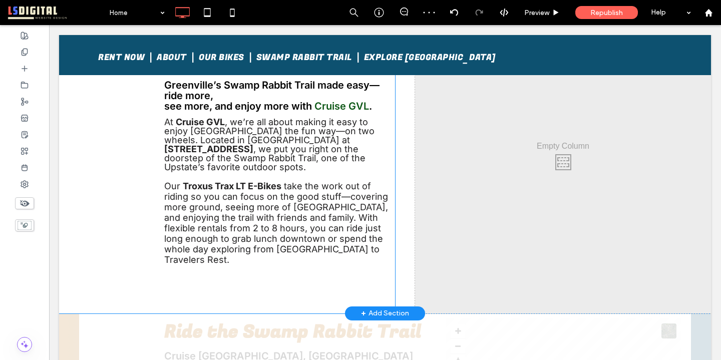
click at [537, 172] on div "Click To Paste Click To Paste" at bounding box center [563, 160] width 296 height 307
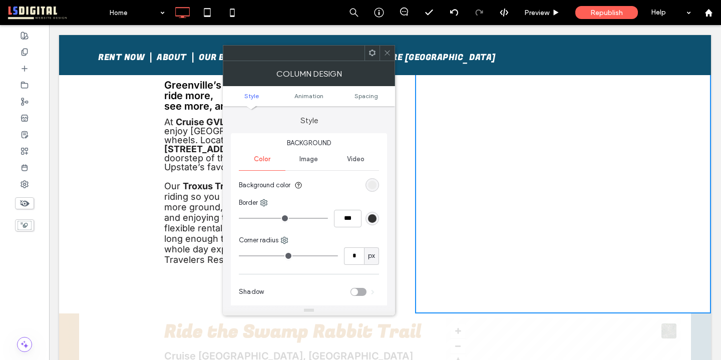
click at [309, 158] on span "Image" at bounding box center [308, 159] width 19 height 8
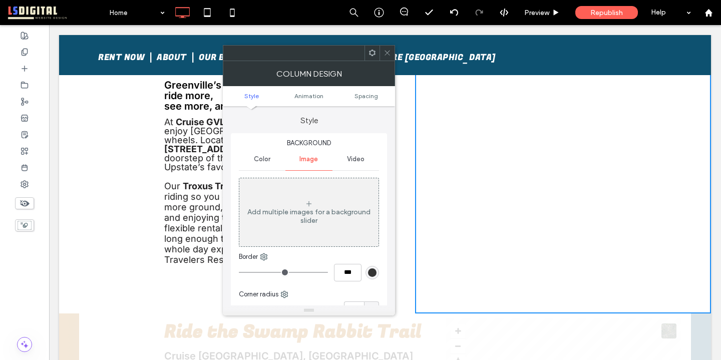
click at [316, 225] on div "Add multiple images for a background slider" at bounding box center [308, 212] width 139 height 66
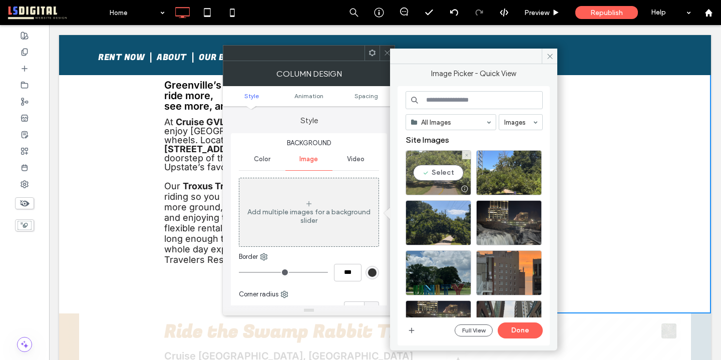
click at [451, 173] on div "Select" at bounding box center [438, 172] width 66 height 45
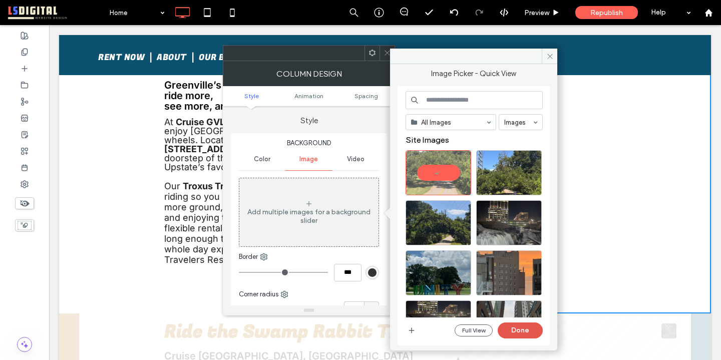
click at [519, 326] on button "Done" at bounding box center [520, 330] width 45 height 16
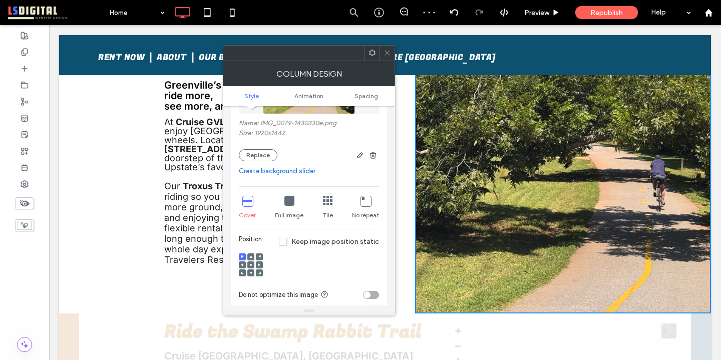
scroll to position [148, 0]
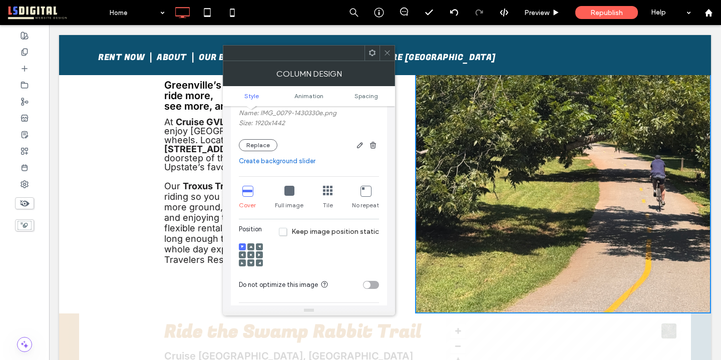
click at [250, 254] on icon at bounding box center [250, 254] width 3 height 3
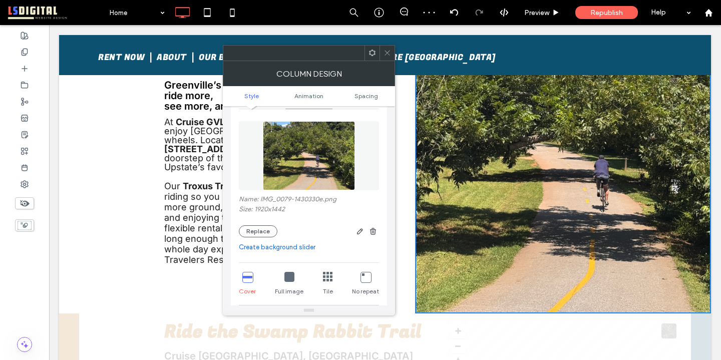
scroll to position [0, 0]
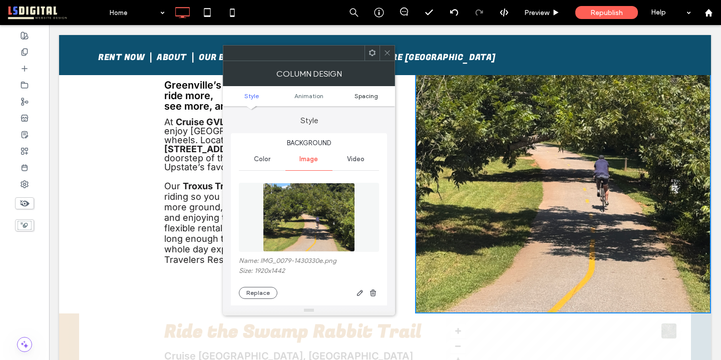
click at [376, 95] on span "Spacing" at bounding box center [366, 96] width 24 height 8
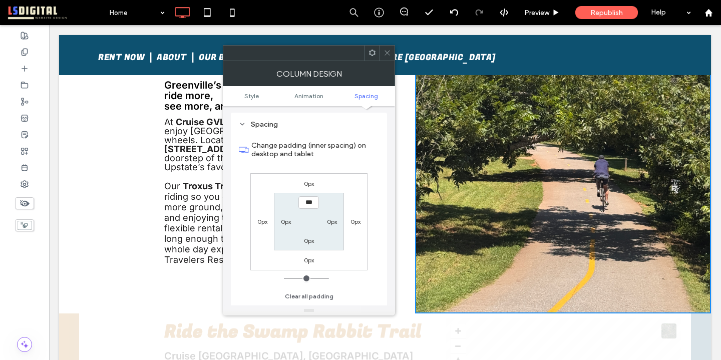
scroll to position [530, 0]
click at [352, 224] on label "0px" at bounding box center [355, 222] width 10 height 8
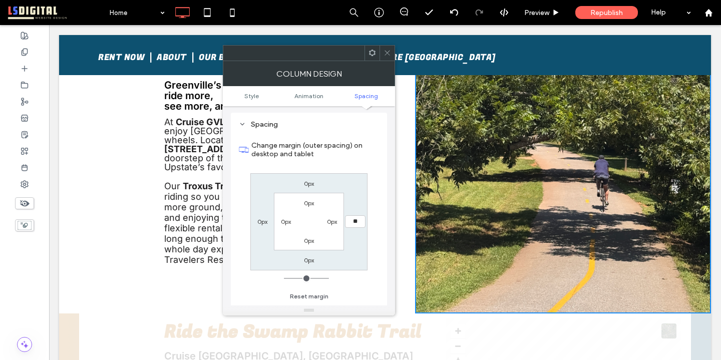
type input "**"
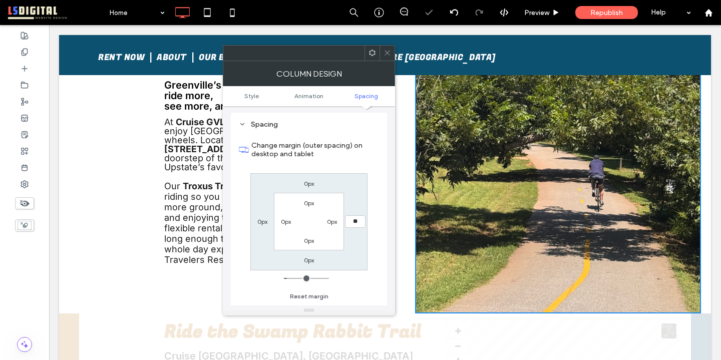
type input "*"
type input "**"
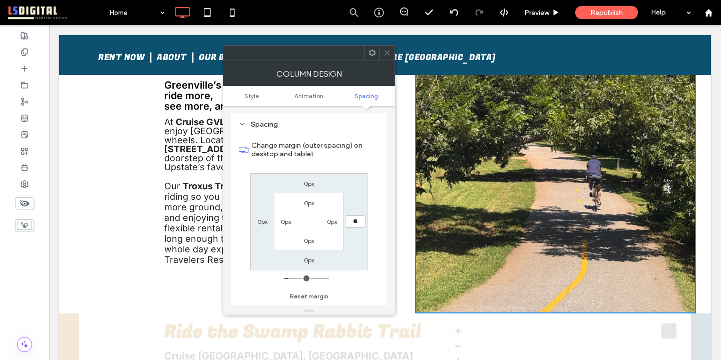
type input "*"
type input "***"
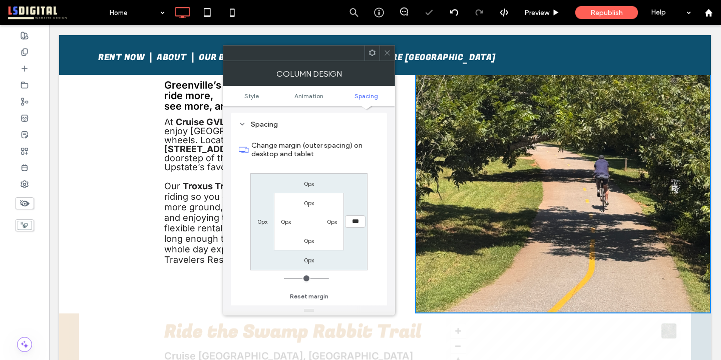
click at [384, 52] on icon at bounding box center [387, 53] width 8 height 8
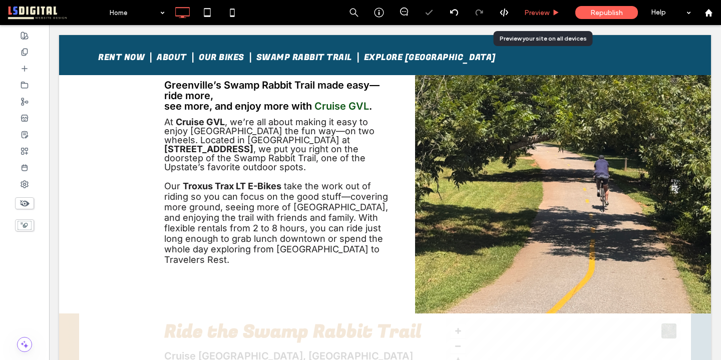
click at [536, 15] on span "Preview" at bounding box center [536, 13] width 25 height 9
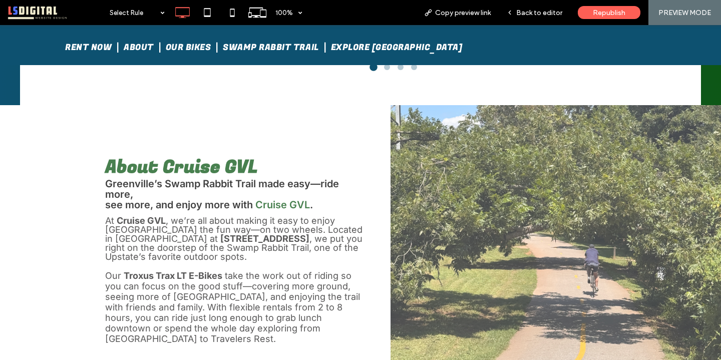
scroll to position [678, 0]
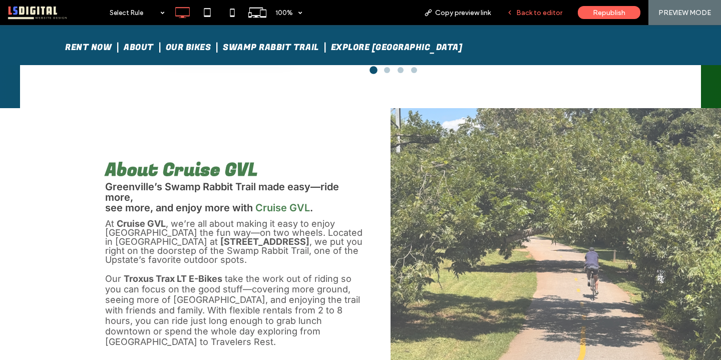
click at [547, 11] on span "Back to editor" at bounding box center [539, 13] width 46 height 9
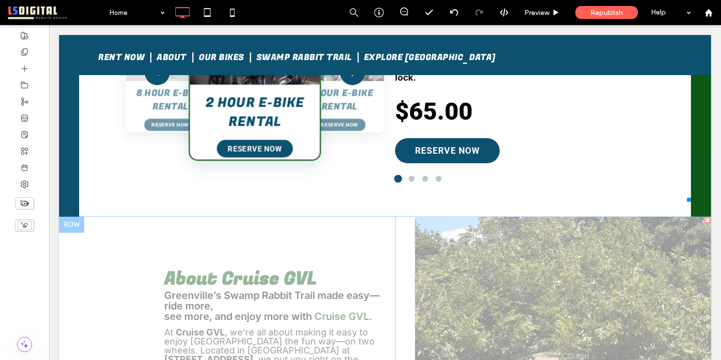
scroll to position [668, 0]
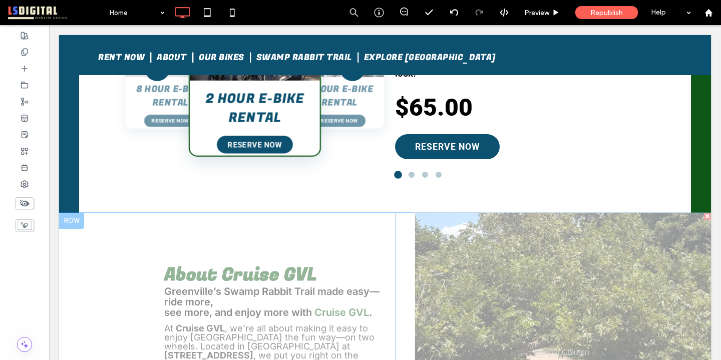
click at [238, 223] on div "About Cruise GVL Greenville’s Swamp Rabbit Trail made easy—ride more, see more,…" at bounding box center [237, 366] width 316 height 307
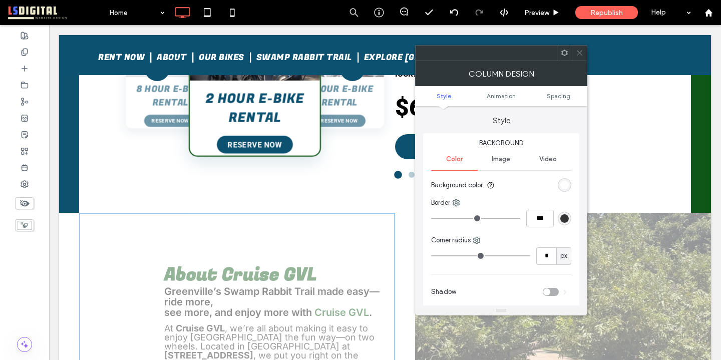
click at [69, 231] on div "About Cruise GVL Greenville’s Swamp Rabbit Trail made easy—ride more, see more,…" at bounding box center [385, 366] width 652 height 307
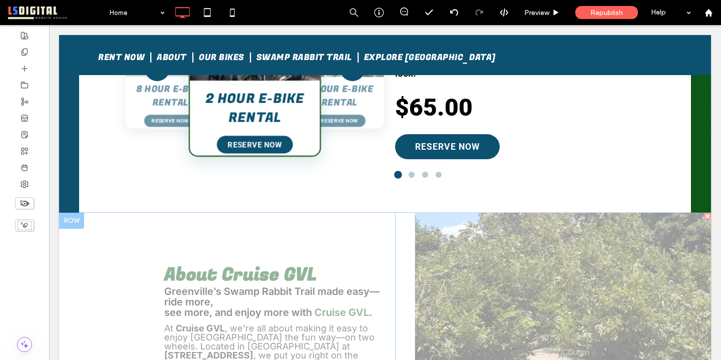
click at [68, 224] on div at bounding box center [71, 221] width 25 height 16
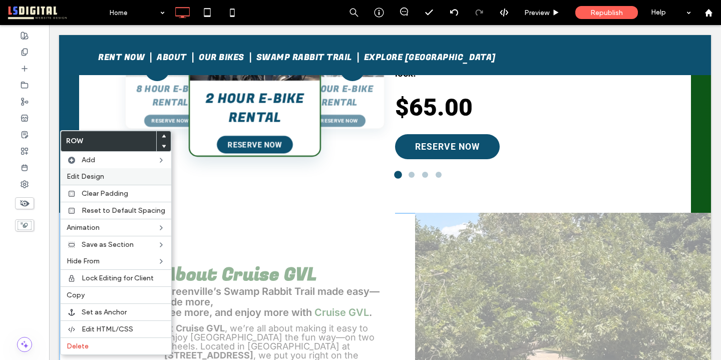
click at [94, 175] on span "Edit Design" at bounding box center [86, 176] width 38 height 9
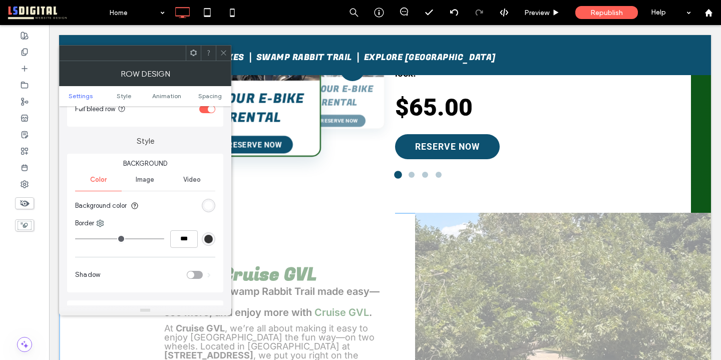
scroll to position [68, 0]
click at [210, 203] on div "rgb(255, 255, 255)" at bounding box center [208, 203] width 9 height 9
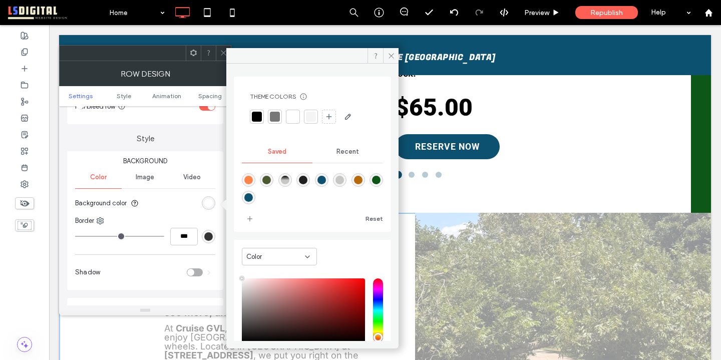
click at [221, 56] on icon at bounding box center [224, 53] width 8 height 8
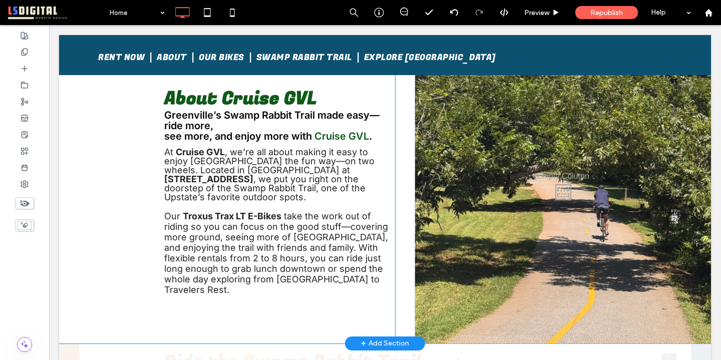
scroll to position [850, 0]
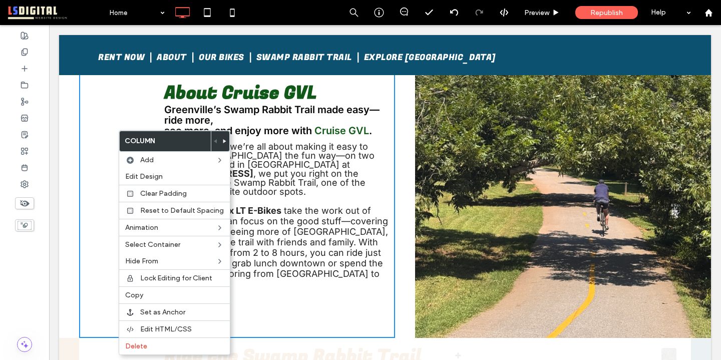
click at [99, 164] on div "About Cruise GVL Greenville’s Swamp Rabbit Trail made easy—ride more, see more,…" at bounding box center [237, 184] width 316 height 307
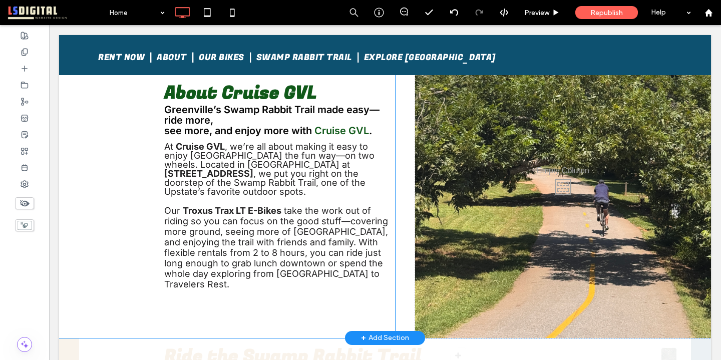
click at [68, 173] on div "About Cruise GVL Greenville’s Swamp Rabbit Trail made easy—ride more, see more,…" at bounding box center [385, 184] width 652 height 307
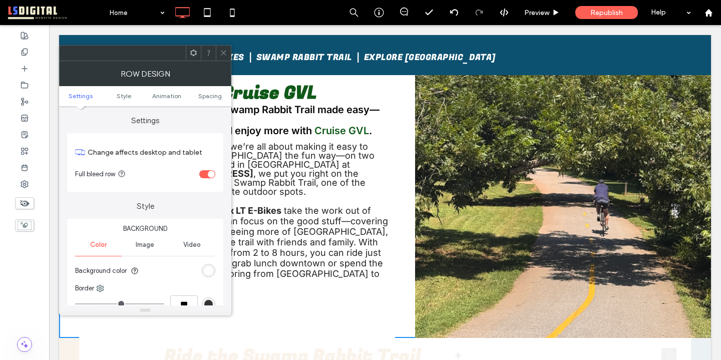
click at [212, 271] on div "rgb(255, 255, 255)" at bounding box center [208, 270] width 9 height 9
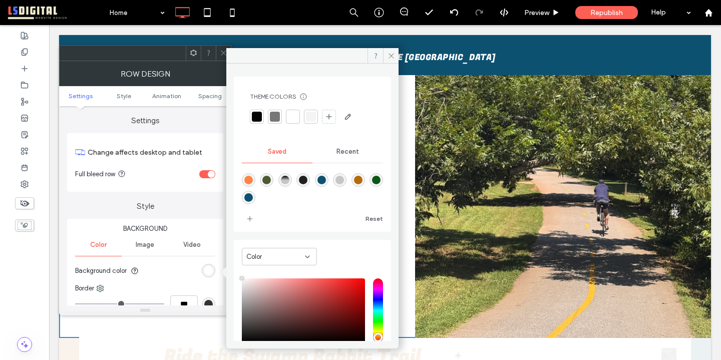
click at [372, 184] on div "rgba(13,87,22,1)" at bounding box center [376, 180] width 9 height 9
type input "*******"
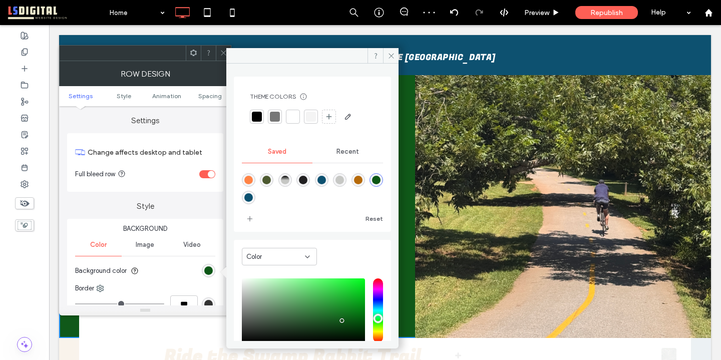
click at [220, 50] on icon at bounding box center [224, 53] width 8 height 8
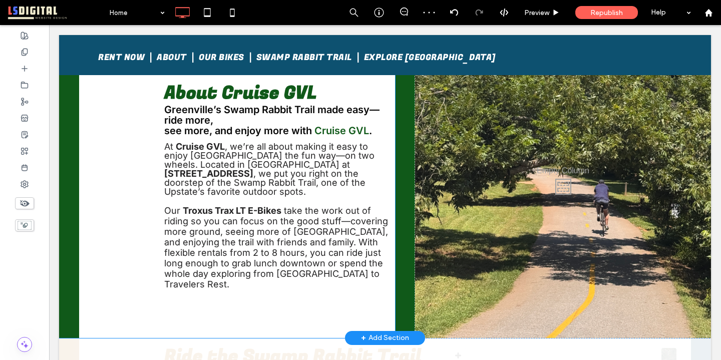
click at [398, 229] on div "About Cruise GVL Greenville’s Swamp Rabbit Trail made easy—ride more, see more,…" at bounding box center [395, 184] width 632 height 307
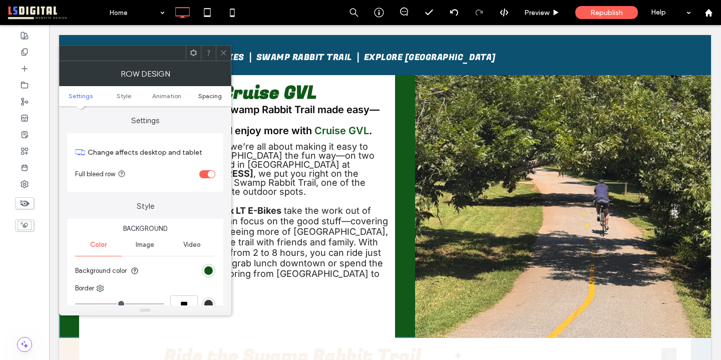
click at [218, 96] on span "Spacing" at bounding box center [210, 96] width 24 height 8
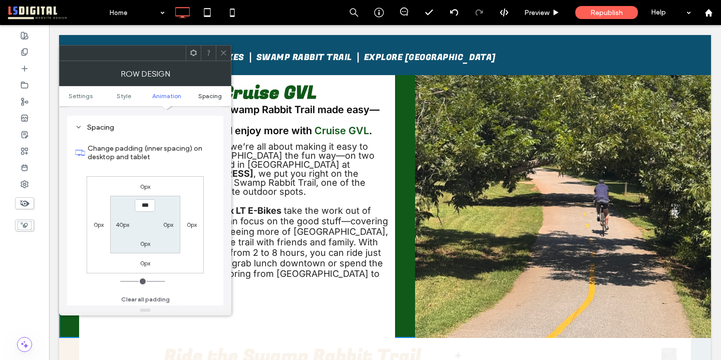
scroll to position [283, 0]
click at [224, 52] on icon at bounding box center [224, 53] width 8 height 8
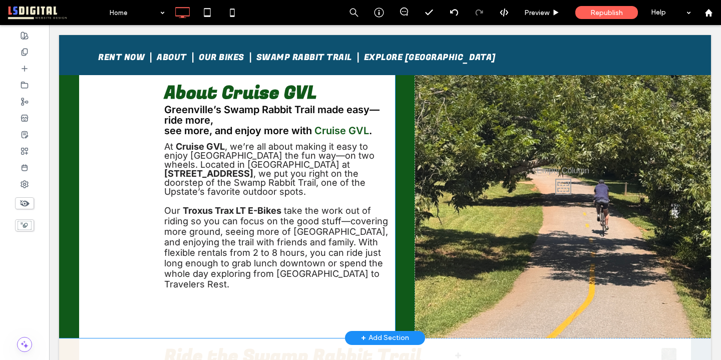
click at [435, 210] on div "Click To Paste Click To Paste" at bounding box center [563, 184] width 296 height 307
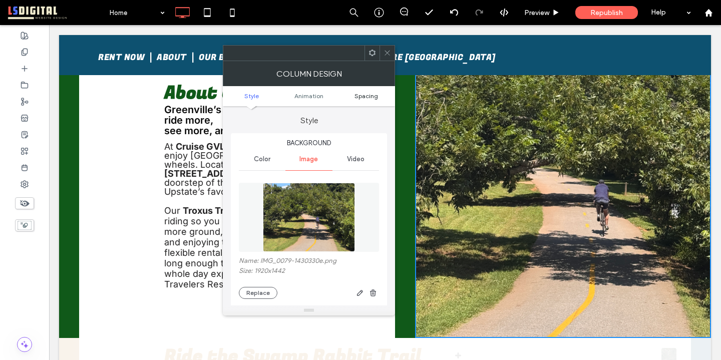
click at [373, 95] on span "Spacing" at bounding box center [366, 96] width 24 height 8
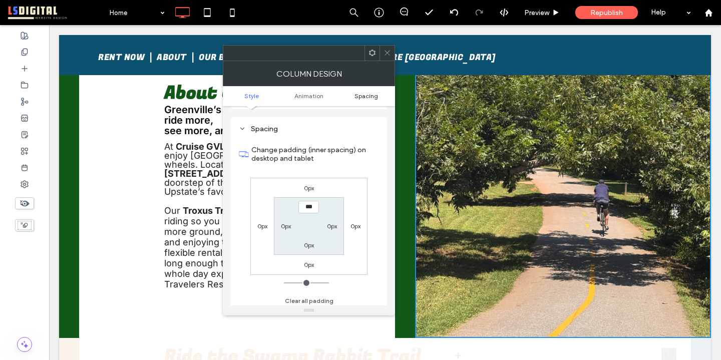
scroll to position [530, 0]
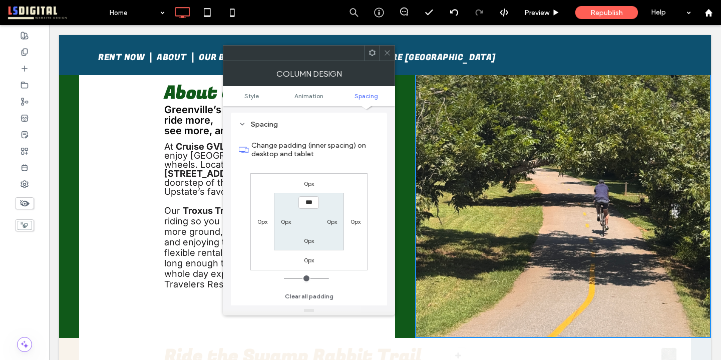
click at [388, 58] on span at bounding box center [387, 53] width 8 height 15
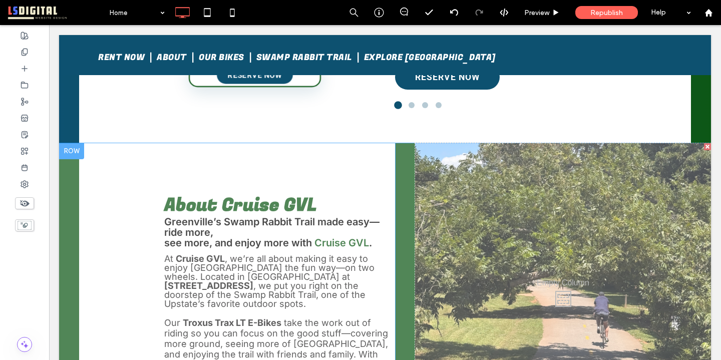
scroll to position [732, 0]
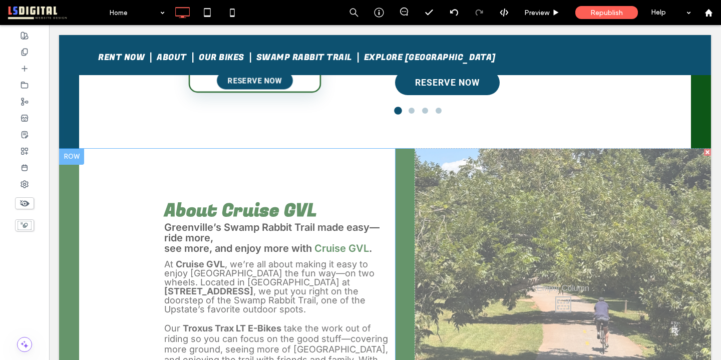
click at [75, 156] on div at bounding box center [71, 157] width 25 height 16
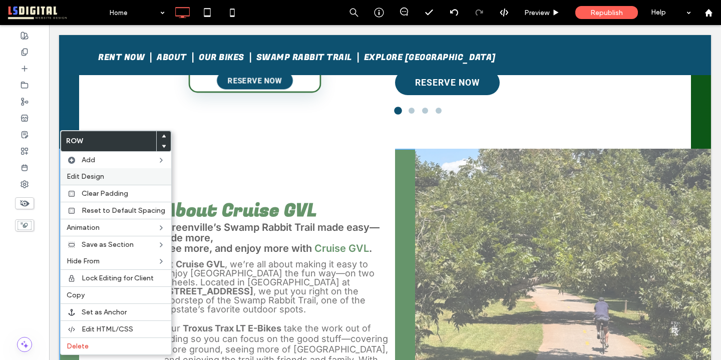
click at [88, 176] on span "Edit Design" at bounding box center [86, 176] width 38 height 9
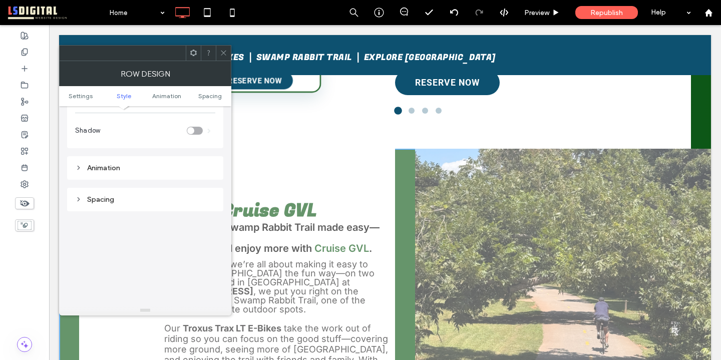
scroll to position [225, 0]
click at [163, 186] on div "Spacing" at bounding box center [145, 184] width 140 height 9
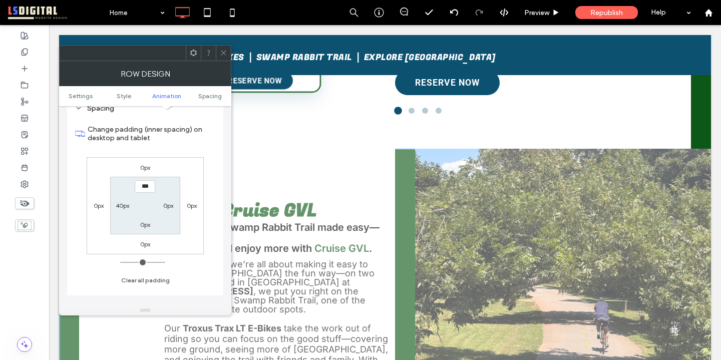
scroll to position [304, 0]
click at [222, 52] on icon at bounding box center [224, 53] width 8 height 8
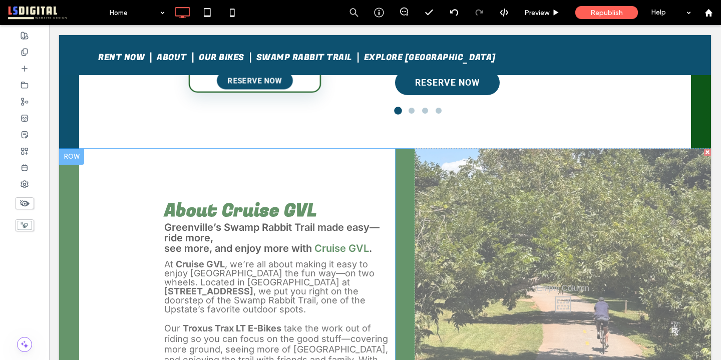
click at [403, 244] on div "About Cruise GVL Greenville’s Swamp Rabbit Trail made easy—ride more, see more,…" at bounding box center [395, 302] width 632 height 307
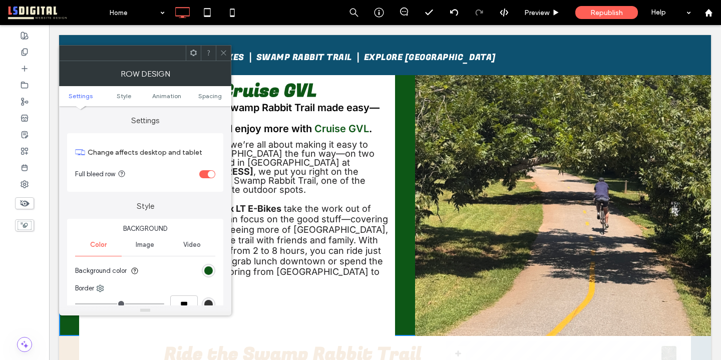
scroll to position [862, 0]
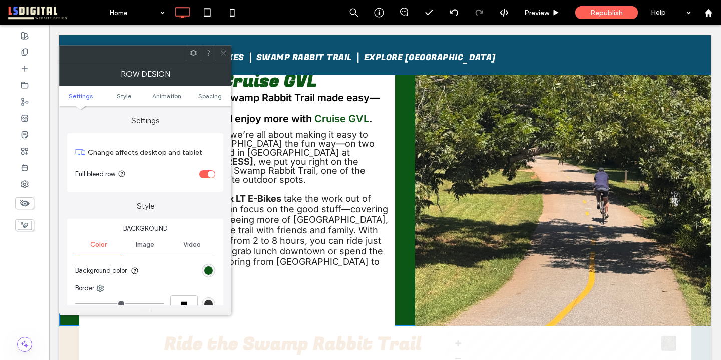
click at [457, 181] on div "Click To Paste Click To Paste" at bounding box center [563, 172] width 296 height 307
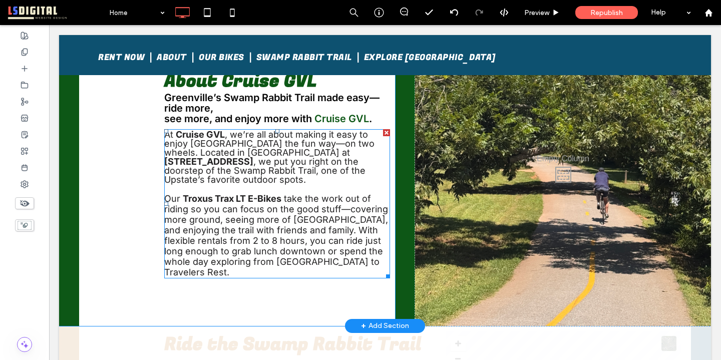
click at [384, 178] on p "At Cruise GVL , we’re all about making it easy to enjoy Greenville the fun way—…" at bounding box center [277, 161] width 226 height 63
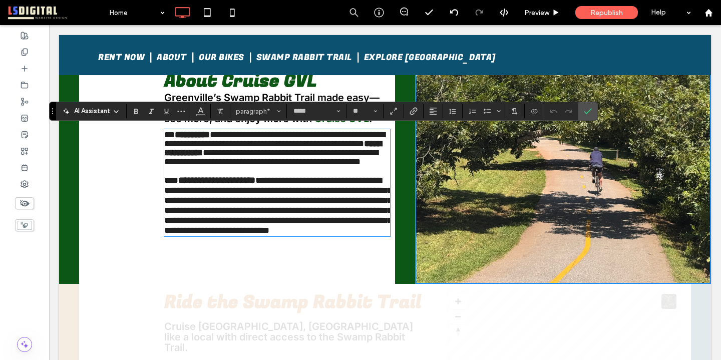
click at [356, 284] on div "**********" at bounding box center [237, 151] width 316 height 265
click at [590, 112] on icon "Confirm" at bounding box center [588, 111] width 8 height 8
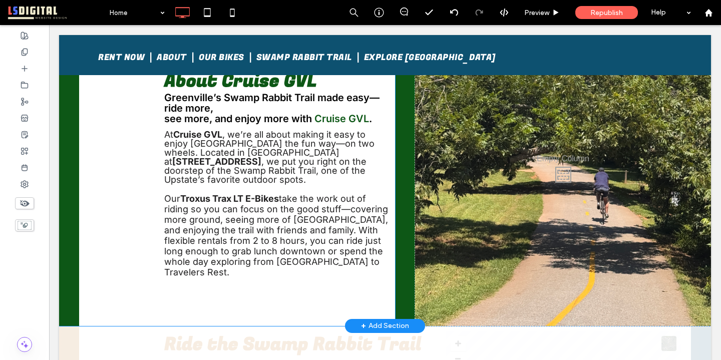
click at [341, 296] on div "About Cruise GVL Greenville’s Swamp Rabbit Trail made easy—ride more, see more,…" at bounding box center [237, 172] width 316 height 307
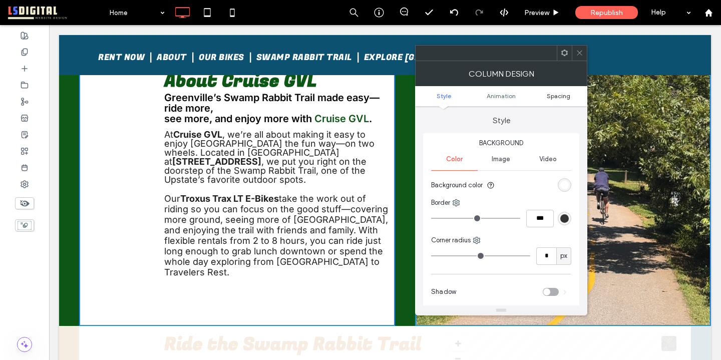
click at [568, 95] on span "Spacing" at bounding box center [559, 96] width 24 height 8
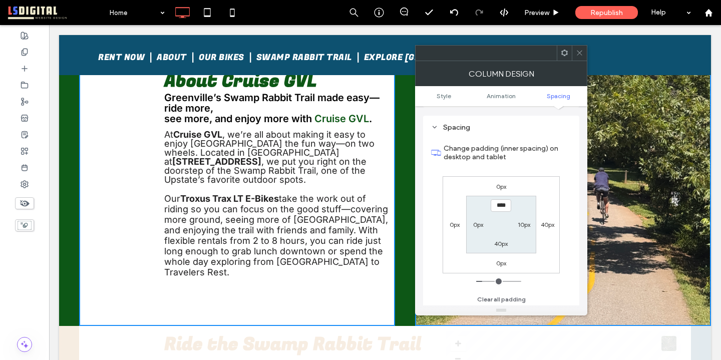
scroll to position [235, 0]
click at [548, 221] on label "40px" at bounding box center [548, 223] width 14 height 8
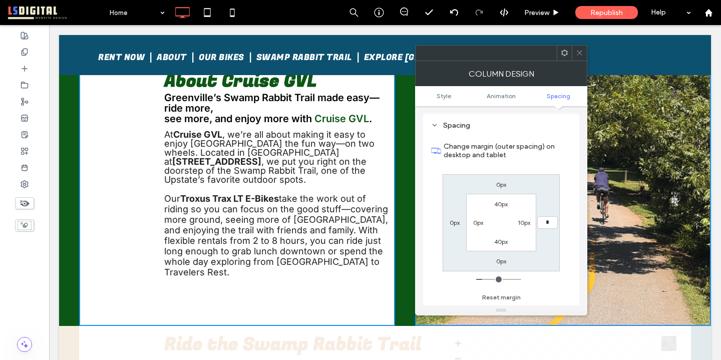
type input "*"
type input "***"
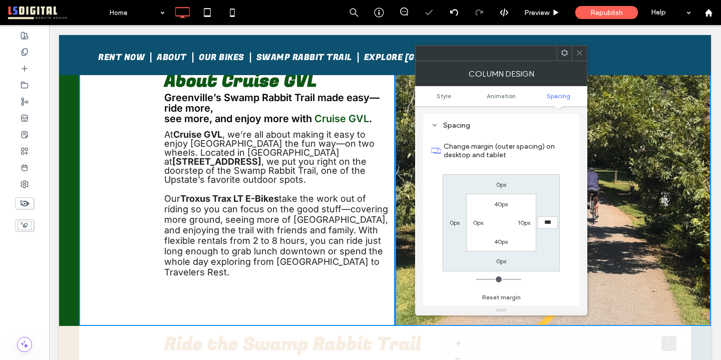
click at [579, 51] on icon at bounding box center [580, 53] width 8 height 8
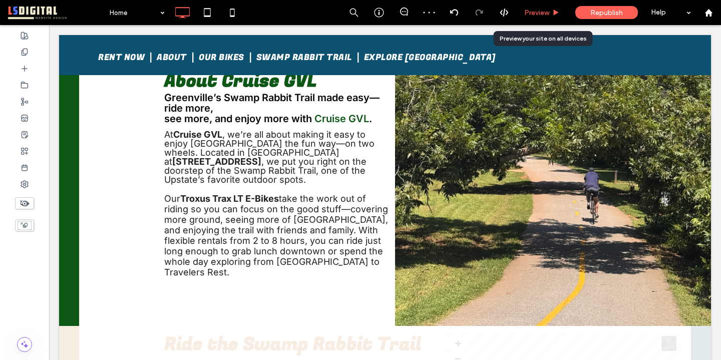
click at [534, 14] on span "Preview" at bounding box center [536, 13] width 25 height 9
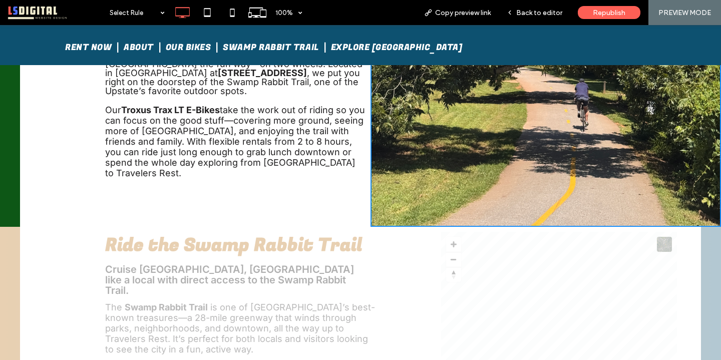
scroll to position [734, 0]
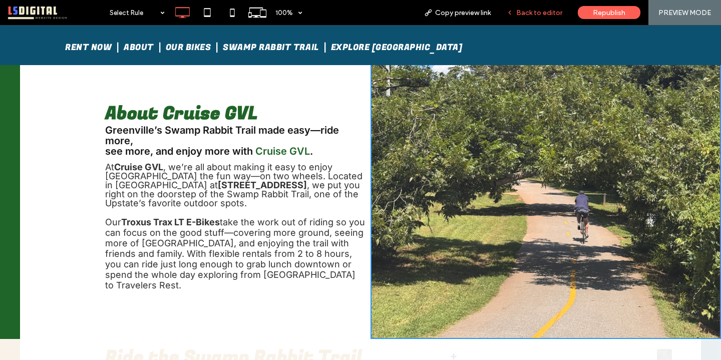
click at [554, 11] on span "Back to editor" at bounding box center [539, 13] width 46 height 9
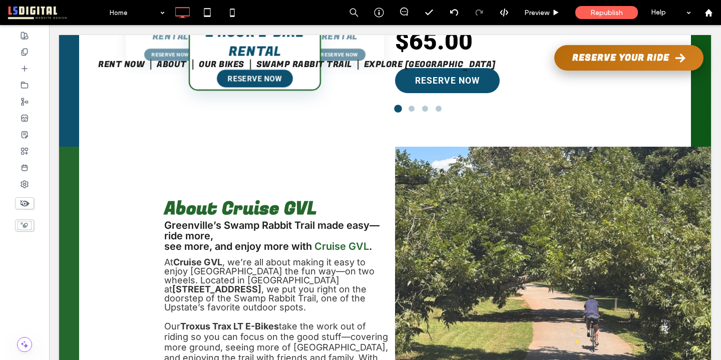
scroll to position [821, 0]
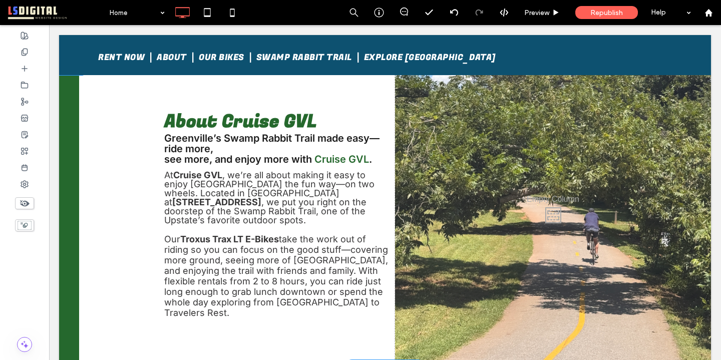
click at [472, 287] on div "Click To Paste Click To Paste" at bounding box center [553, 213] width 316 height 307
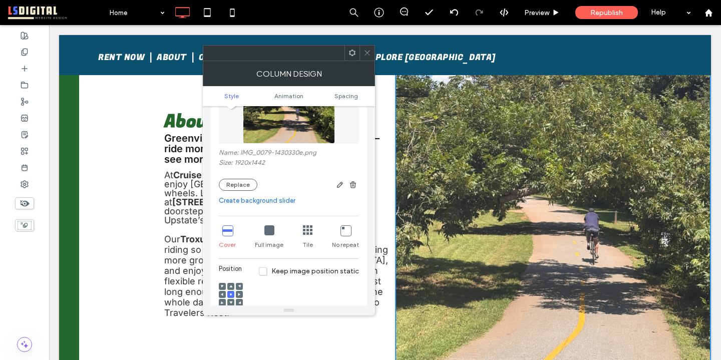
scroll to position [0, 0]
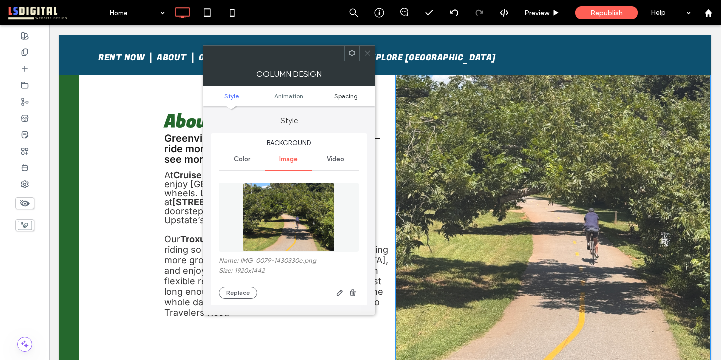
click at [346, 95] on span "Spacing" at bounding box center [346, 96] width 24 height 8
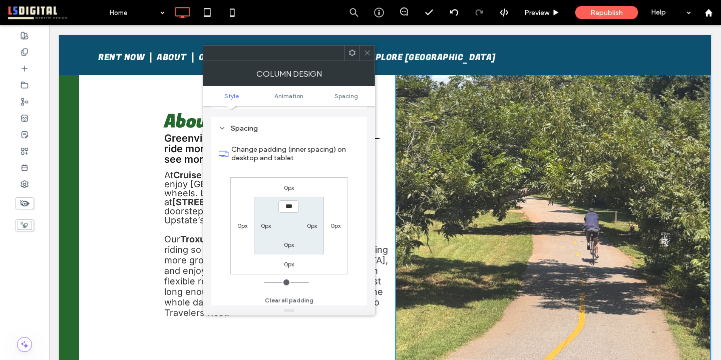
scroll to position [530, 0]
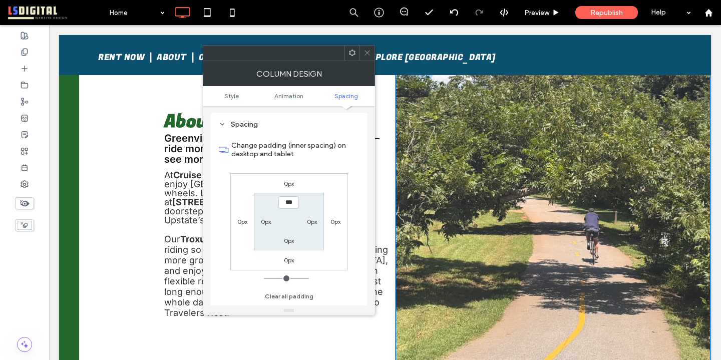
click at [332, 220] on label "0px" at bounding box center [335, 222] width 10 height 8
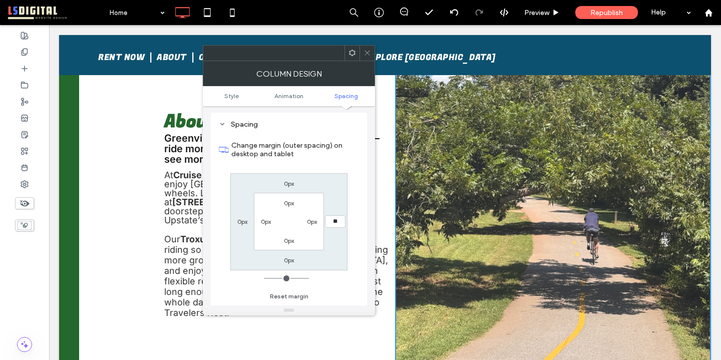
type input "**"
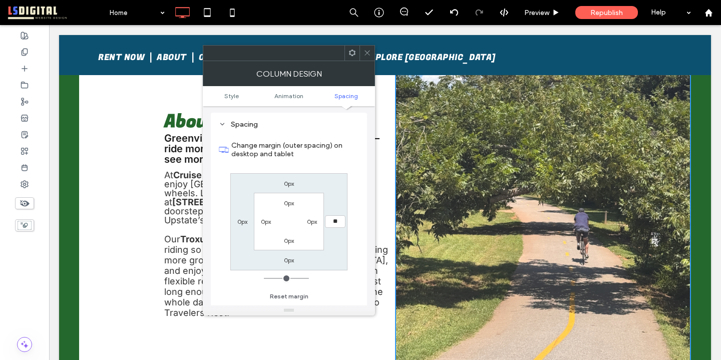
type input "**"
type input "****"
click at [366, 51] on icon at bounding box center [367, 53] width 8 height 8
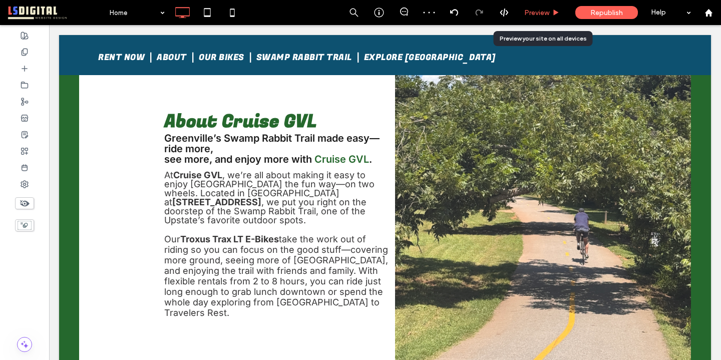
click at [551, 13] on div "Preview" at bounding box center [542, 13] width 51 height 9
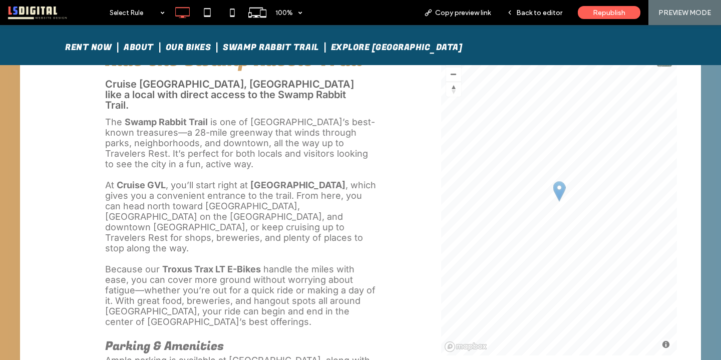
scroll to position [1129, 0]
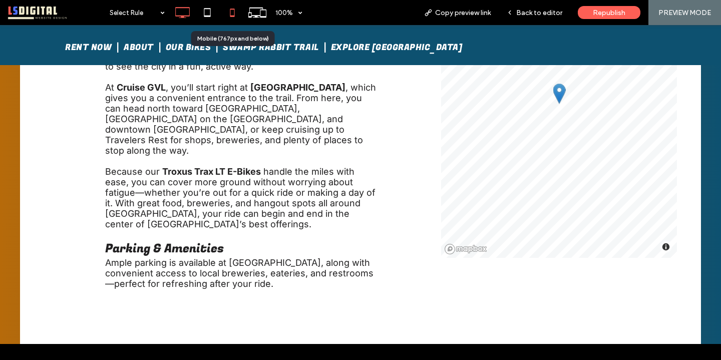
click at [229, 12] on icon at bounding box center [232, 13] width 20 height 20
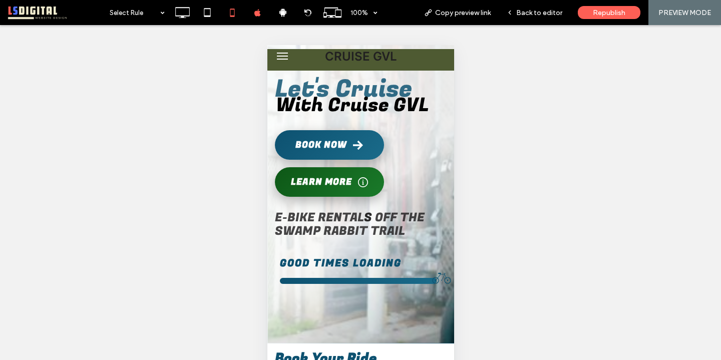
scroll to position [0, 0]
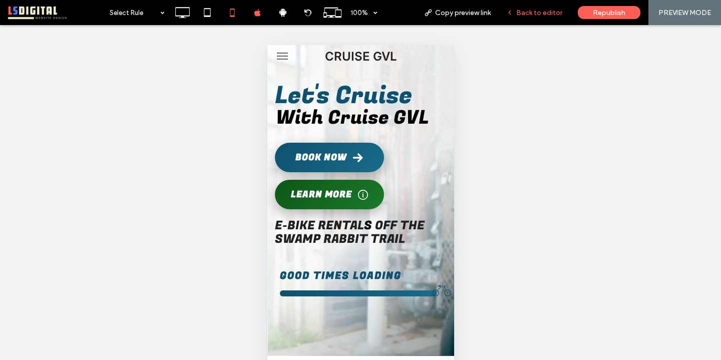
click at [548, 11] on span "Back to editor" at bounding box center [539, 13] width 46 height 9
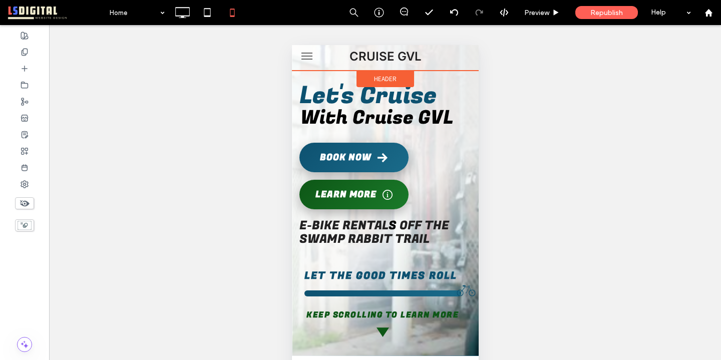
click at [397, 76] on div "Header" at bounding box center [385, 79] width 58 height 17
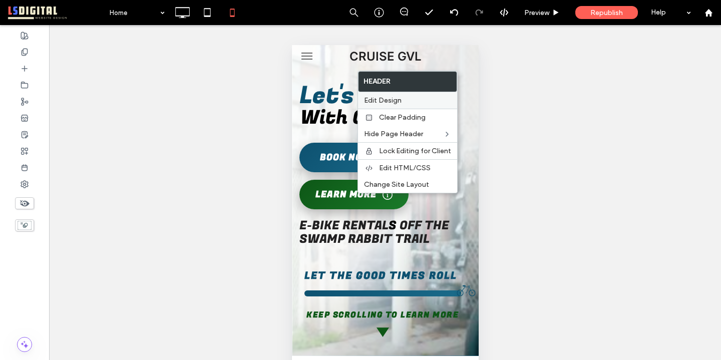
click at [392, 102] on span "Edit Design" at bounding box center [383, 100] width 38 height 9
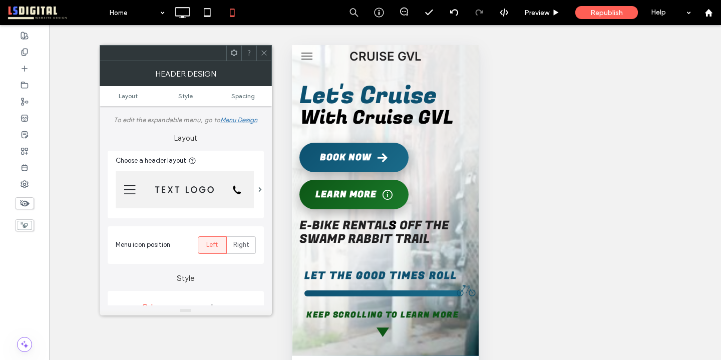
click at [262, 51] on icon at bounding box center [264, 53] width 8 height 8
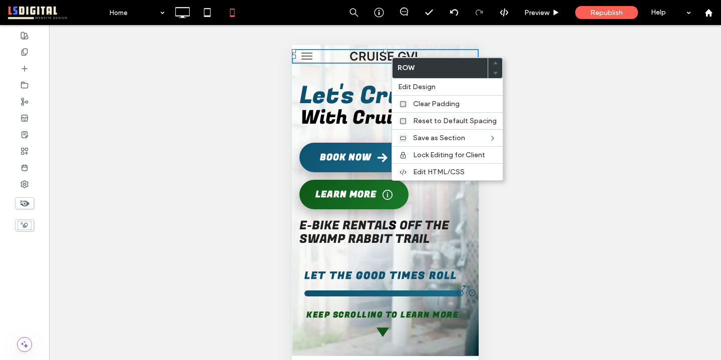
click at [378, 57] on span "CRUISE GVL" at bounding box center [385, 56] width 72 height 15
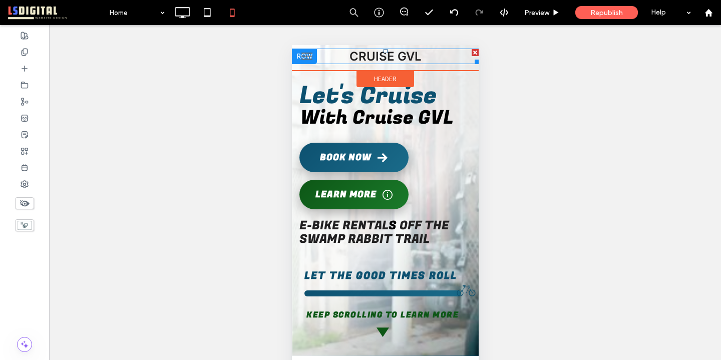
click at [378, 57] on span "CRUISE GVL" at bounding box center [385, 56] width 72 height 15
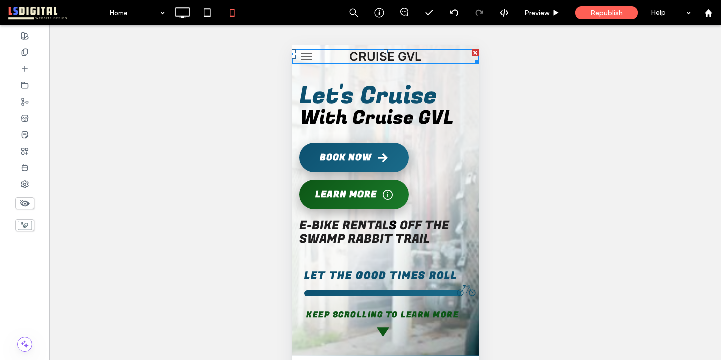
click at [378, 57] on span "CRUISE GVL" at bounding box center [385, 56] width 72 height 15
click at [473, 52] on div at bounding box center [474, 52] width 7 height 7
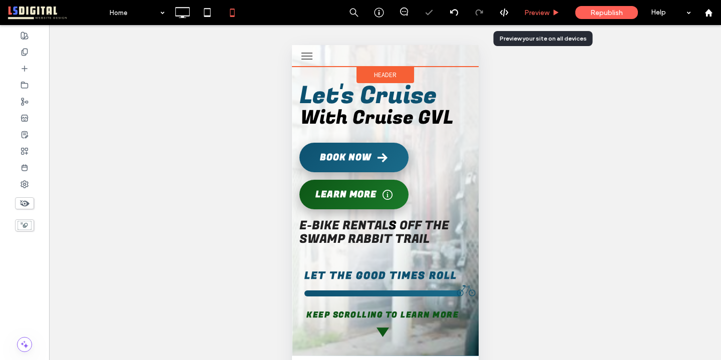
click at [546, 7] on div "Preview" at bounding box center [542, 12] width 51 height 25
click at [545, 13] on span "Preview" at bounding box center [536, 13] width 25 height 9
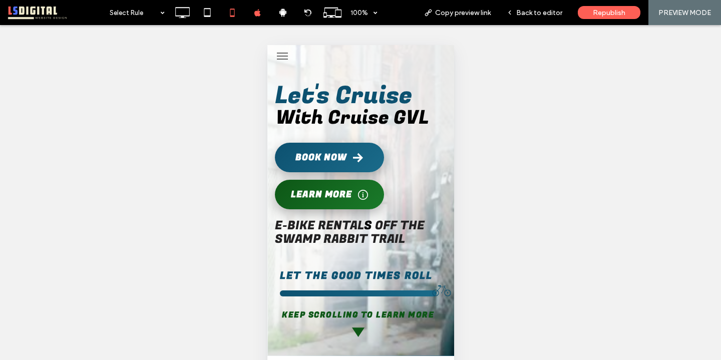
click at [285, 58] on button "menu" at bounding box center [282, 56] width 20 height 20
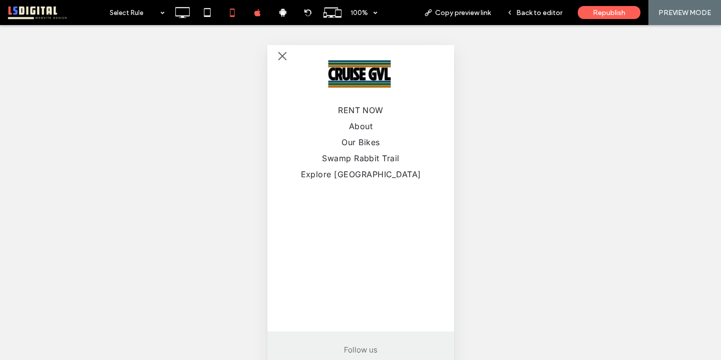
click at [285, 58] on button "menu" at bounding box center [282, 56] width 20 height 20
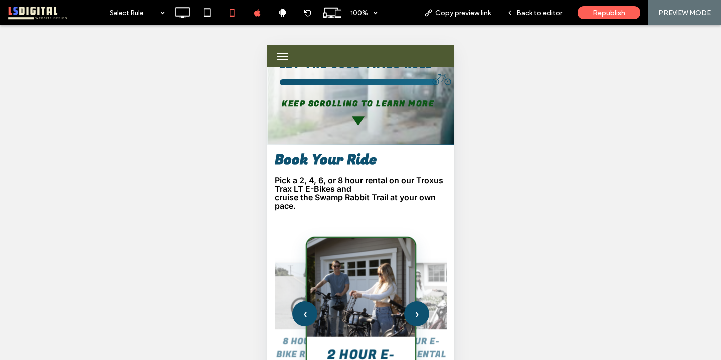
scroll to position [283, 0]
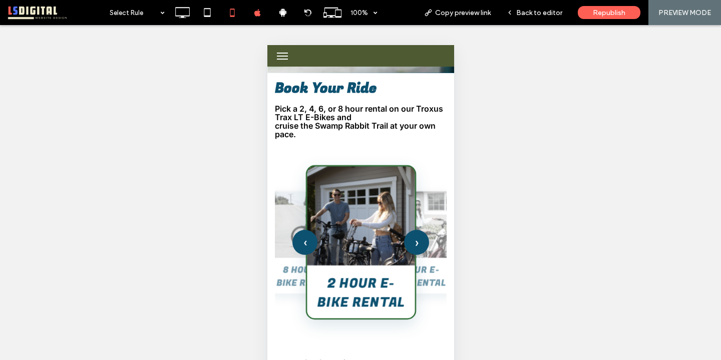
click at [414, 56] on div "Header" at bounding box center [360, 56] width 187 height 22
click at [534, 14] on span "Back to editor" at bounding box center [539, 13] width 46 height 9
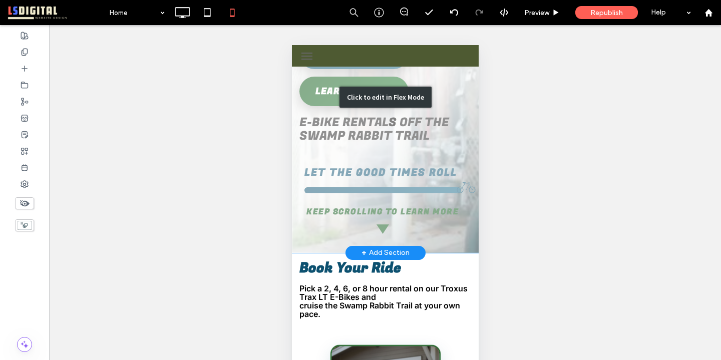
scroll to position [198, 0]
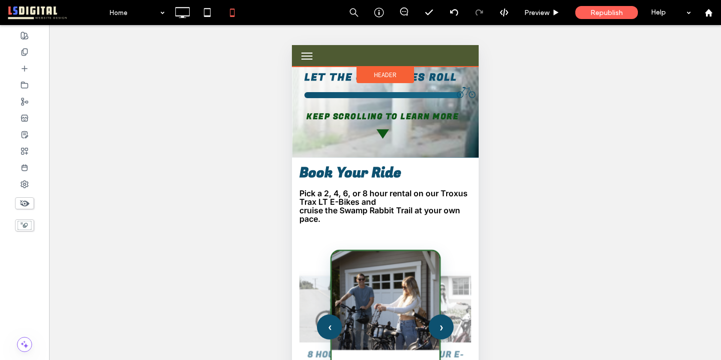
click at [415, 56] on div "Header" at bounding box center [384, 56] width 187 height 22
click at [396, 73] on div "Header" at bounding box center [385, 75] width 58 height 17
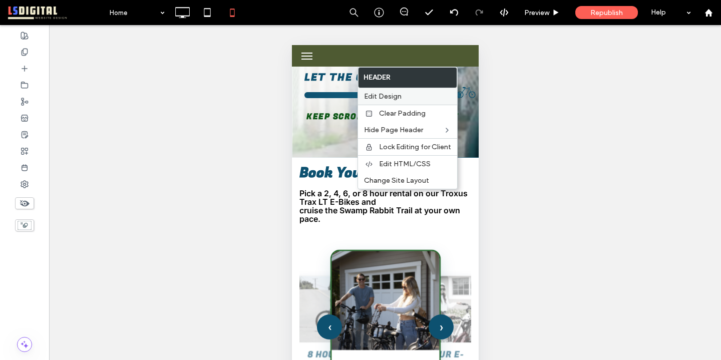
click at [388, 99] on span "Edit Design" at bounding box center [383, 96] width 38 height 9
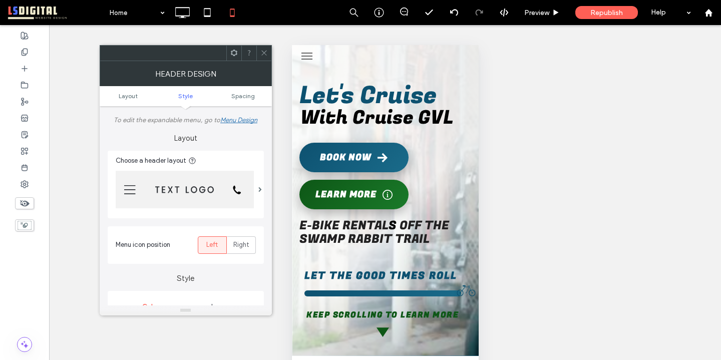
scroll to position [179, 0]
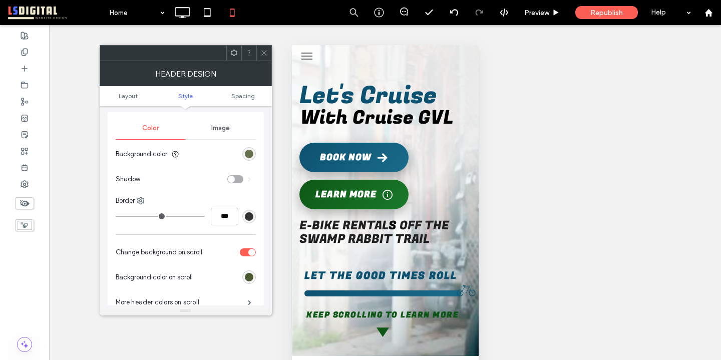
click at [250, 156] on div "rgb(78, 90, 50)" at bounding box center [249, 154] width 9 height 9
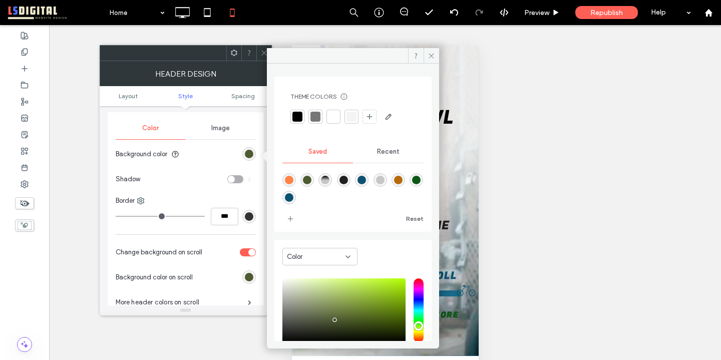
click at [366, 177] on div "rgba(13,81,112,1)" at bounding box center [361, 180] width 9 height 9
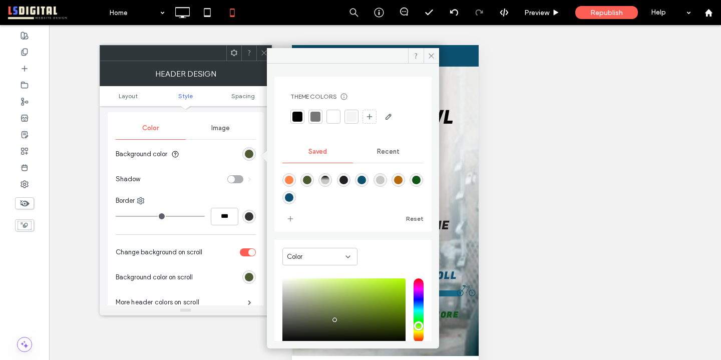
type input "*******"
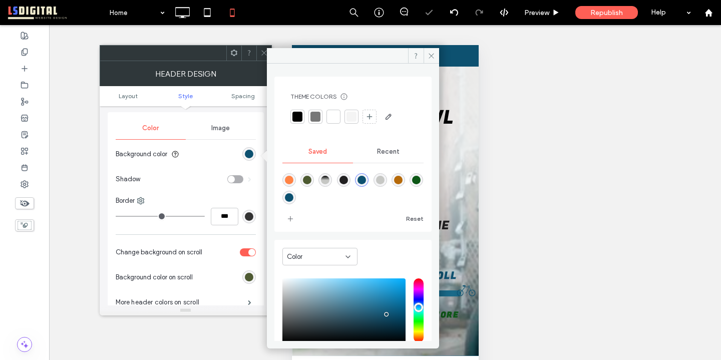
click at [260, 54] on icon at bounding box center [264, 53] width 8 height 8
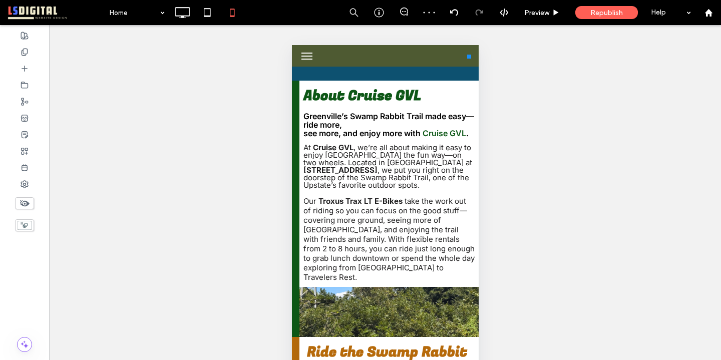
scroll to position [0, 0]
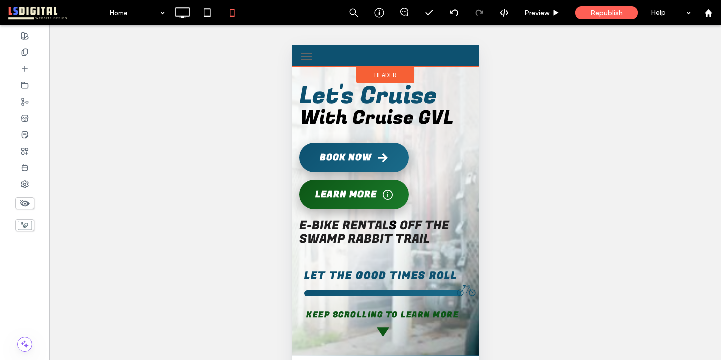
click at [419, 54] on div "Header" at bounding box center [384, 56] width 187 height 22
click at [399, 73] on div "Header" at bounding box center [385, 75] width 58 height 17
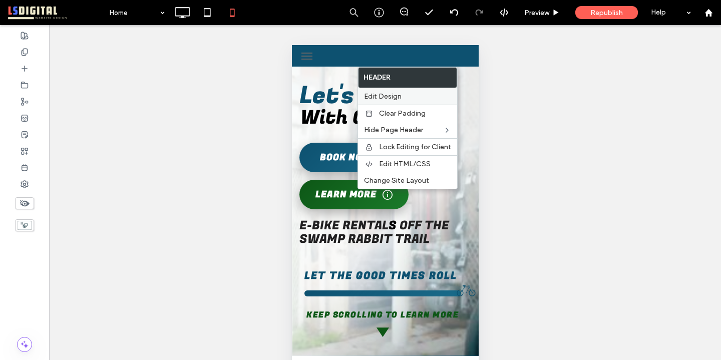
click at [387, 96] on span "Edit Design" at bounding box center [383, 96] width 38 height 9
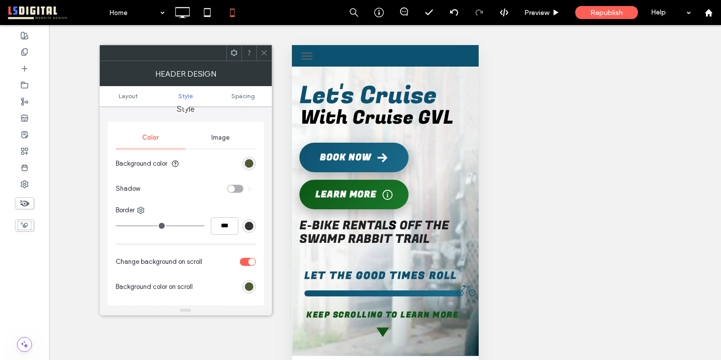
scroll to position [171, 0]
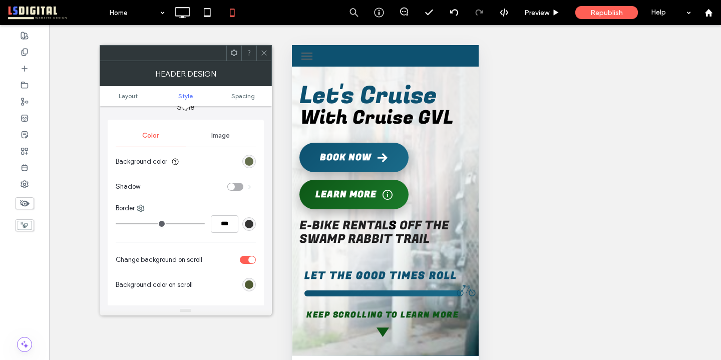
click at [247, 160] on div "rgb(78, 90, 50)" at bounding box center [249, 161] width 9 height 9
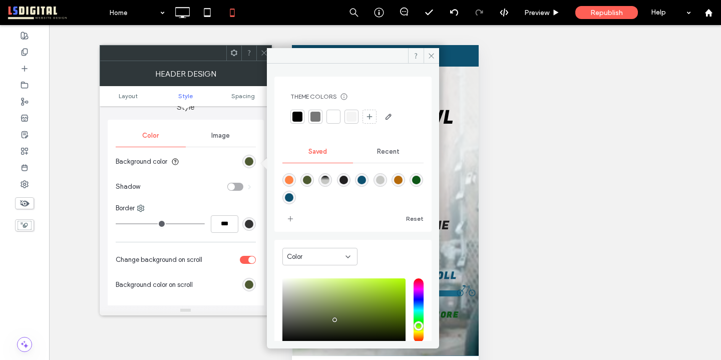
click at [387, 152] on span "Recent" at bounding box center [388, 152] width 23 height 8
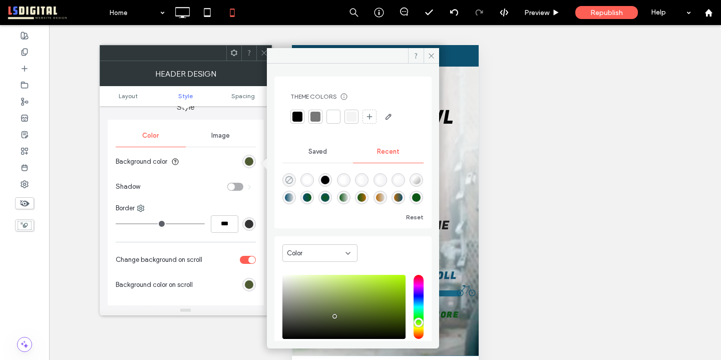
click at [289, 177] on icon "rgba(0, 0, 0, 0)" at bounding box center [289, 180] width 9 height 9
type input "*******"
type input "*"
type input "**"
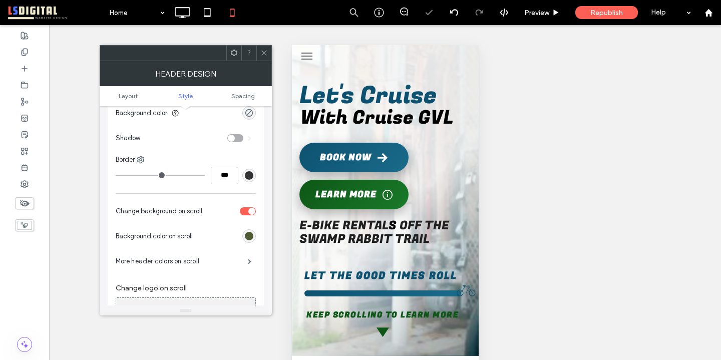
scroll to position [220, 0]
click at [250, 236] on div "rgb(78, 90, 50)" at bounding box center [249, 235] width 9 height 9
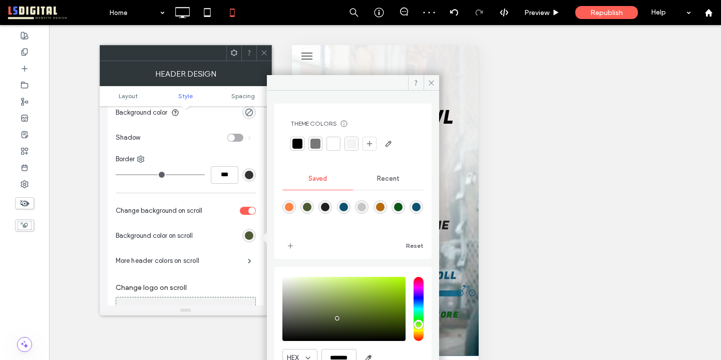
click at [346, 206] on div "rgba(13,81,112,1)" at bounding box center [343, 207] width 9 height 9
type input "*******"
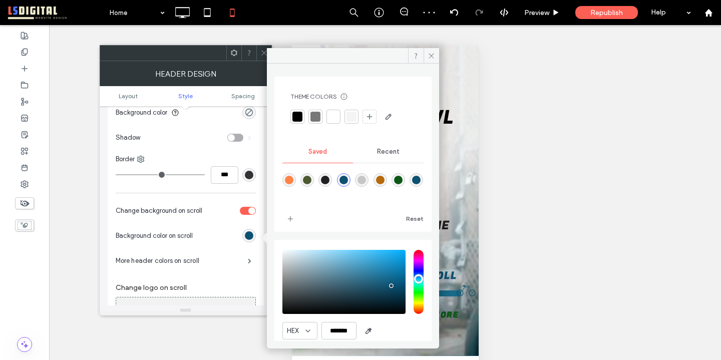
scroll to position [37, 0]
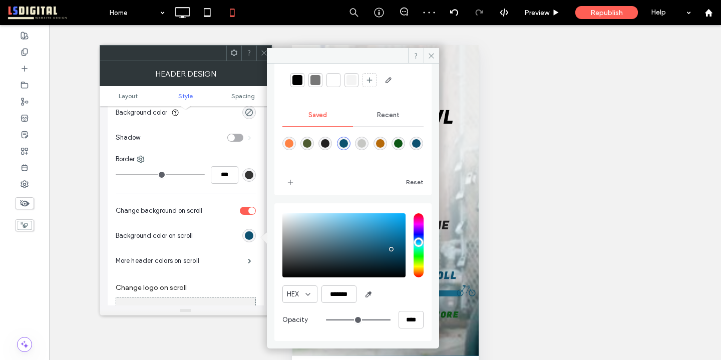
click at [263, 51] on icon at bounding box center [264, 53] width 8 height 8
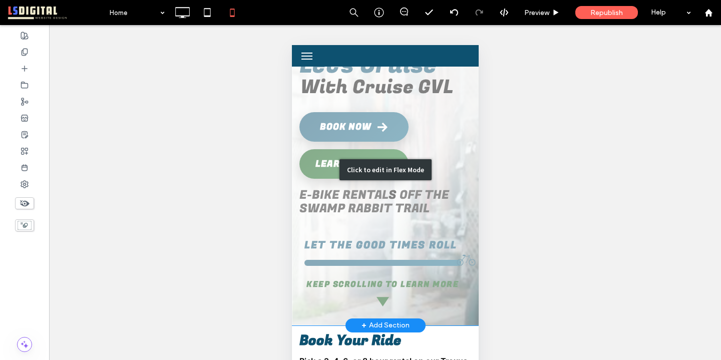
scroll to position [0, 0]
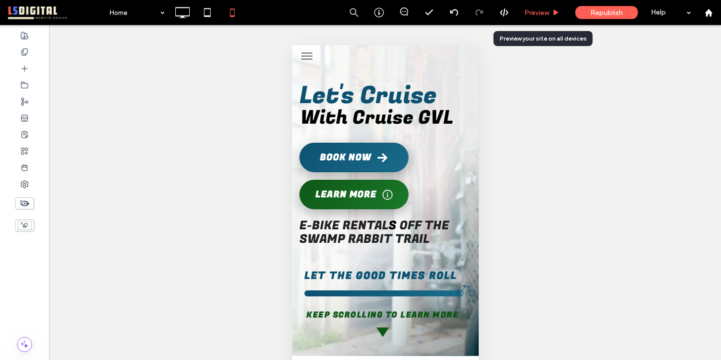
click at [540, 11] on span "Preview" at bounding box center [536, 13] width 25 height 9
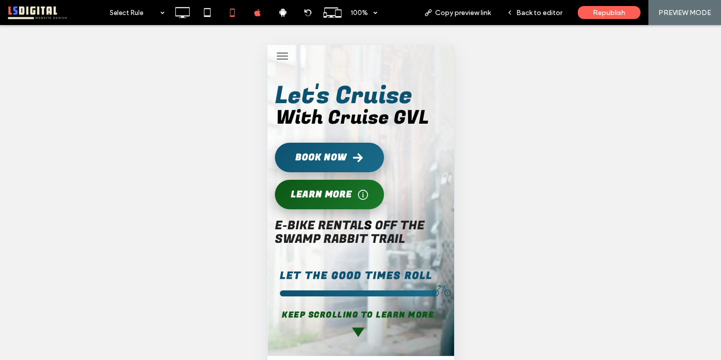
click at [277, 56] on span "menu" at bounding box center [281, 56] width 11 height 1
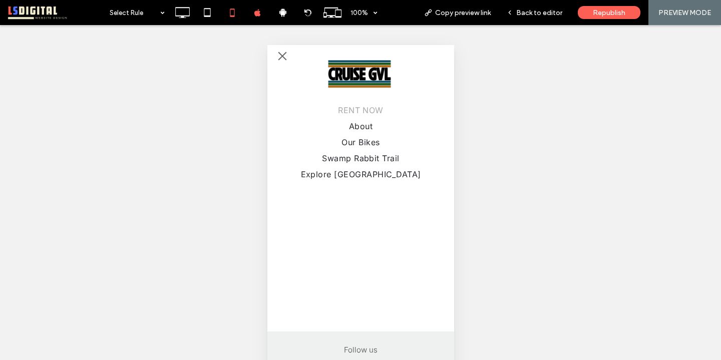
click at [357, 107] on span "RENT NOW" at bounding box center [360, 110] width 46 height 10
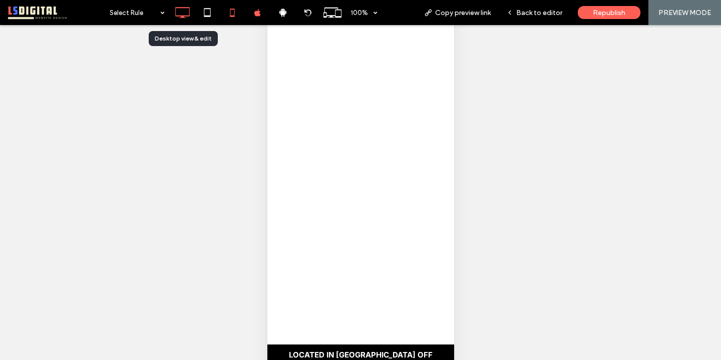
click at [175, 6] on icon at bounding box center [182, 13] width 20 height 20
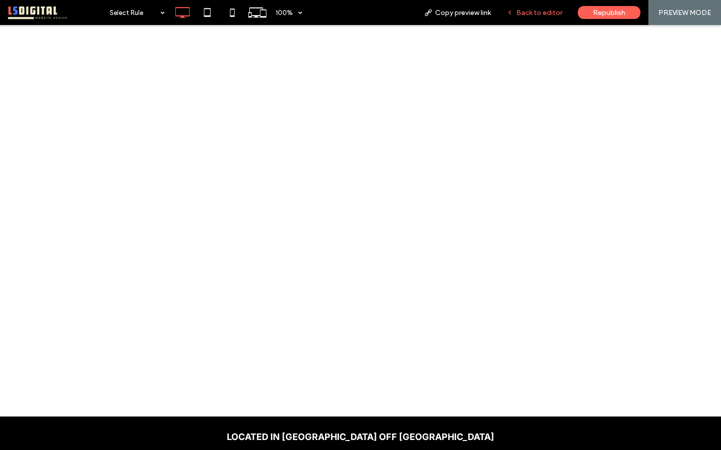
click at [538, 11] on span "Back to editor" at bounding box center [539, 13] width 46 height 9
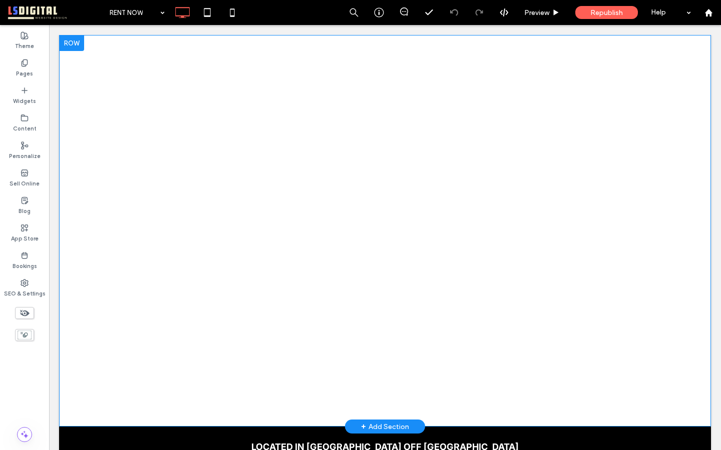
click at [78, 45] on div at bounding box center [71, 43] width 25 height 16
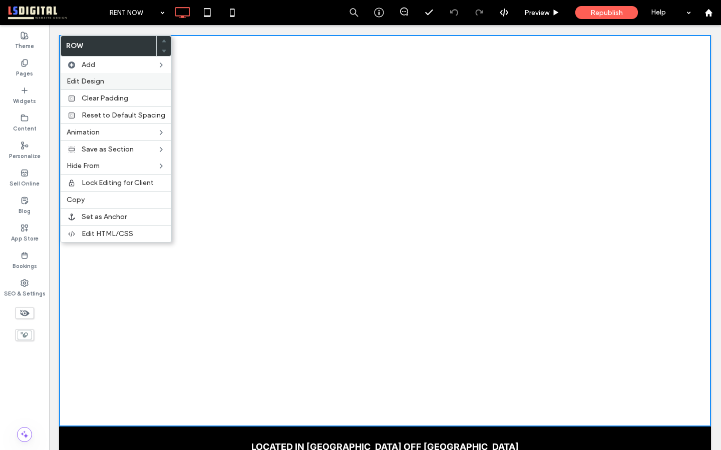
click at [101, 84] on span "Edit Design" at bounding box center [86, 81] width 38 height 9
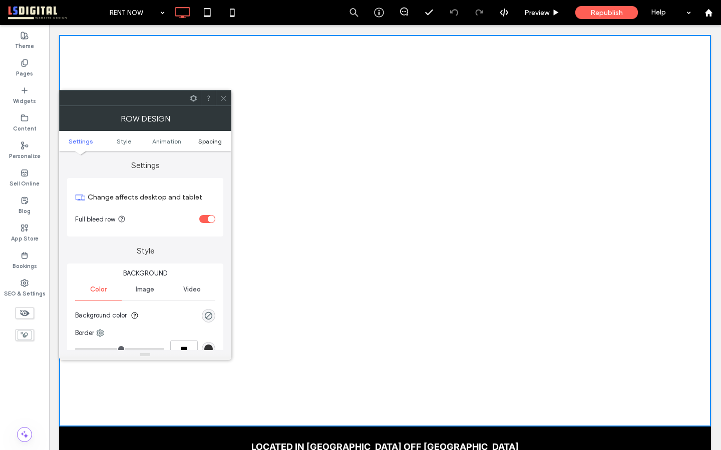
click at [212, 141] on span "Spacing" at bounding box center [210, 142] width 24 height 8
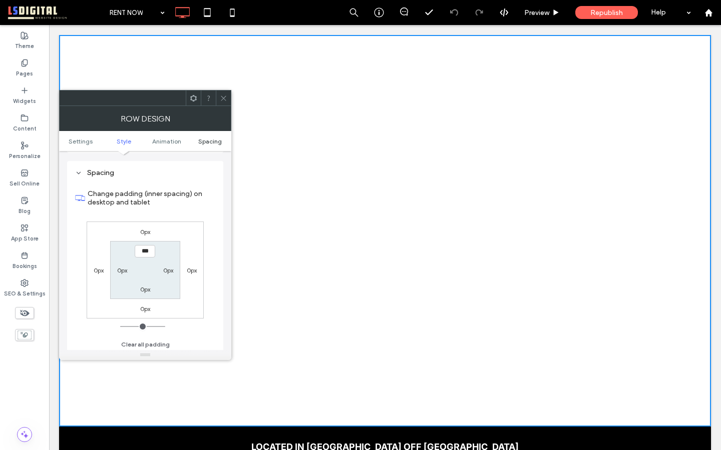
scroll to position [283, 0]
click at [225, 99] on icon at bounding box center [224, 99] width 8 height 8
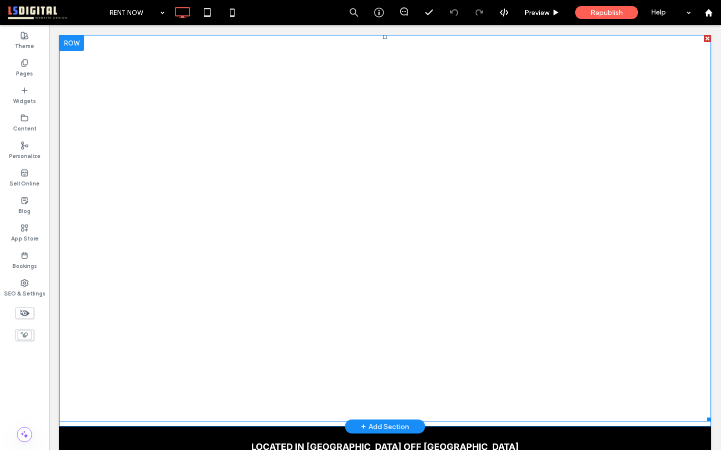
click at [385, 257] on span at bounding box center [385, 228] width 652 height 387
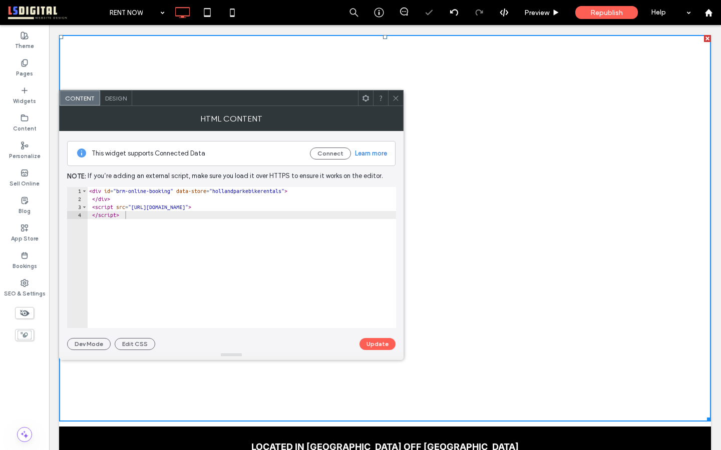
drag, startPoint x: 397, startPoint y: 95, endPoint x: 398, endPoint y: 110, distance: 15.5
click at [397, 95] on icon at bounding box center [396, 99] width 8 height 8
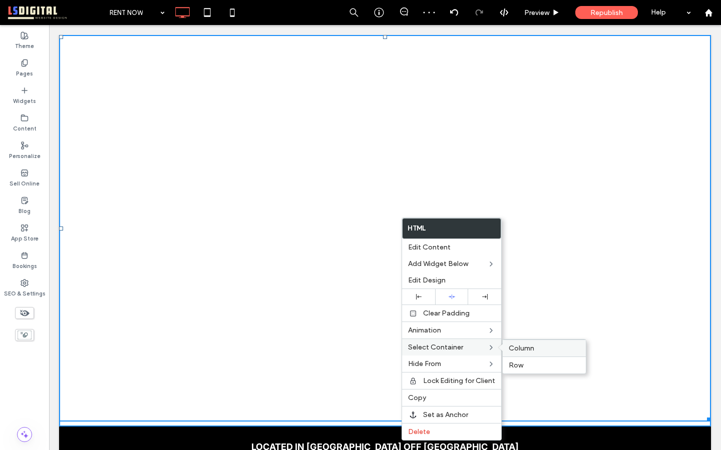
click at [527, 347] on span "Column" at bounding box center [522, 348] width 26 height 9
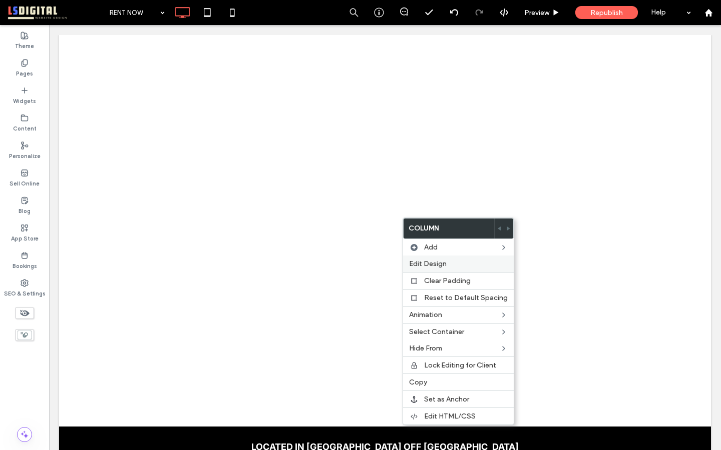
click at [461, 265] on label "Edit Design" at bounding box center [458, 264] width 99 height 9
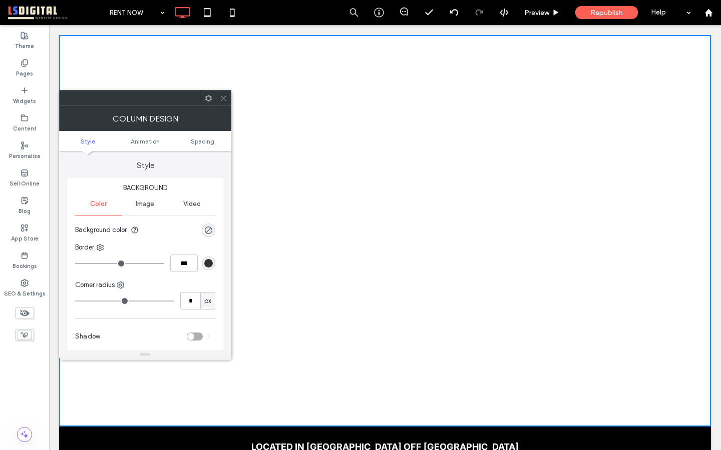
click at [203, 137] on ul "Style Animation Spacing" at bounding box center [145, 141] width 172 height 20
click at [205, 141] on span "Spacing" at bounding box center [203, 142] width 24 height 8
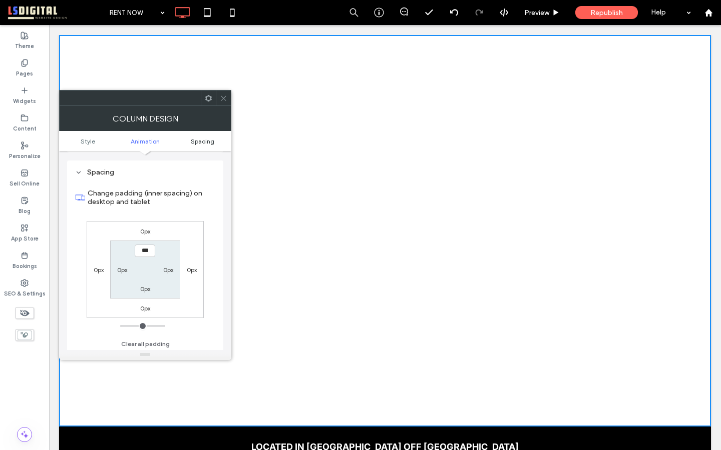
scroll to position [235, 0]
click at [222, 98] on icon at bounding box center [224, 99] width 8 height 8
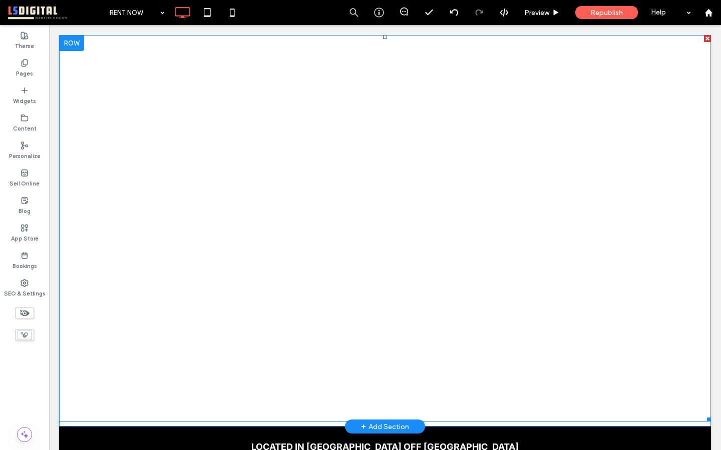
click at [402, 264] on span at bounding box center [385, 228] width 652 height 387
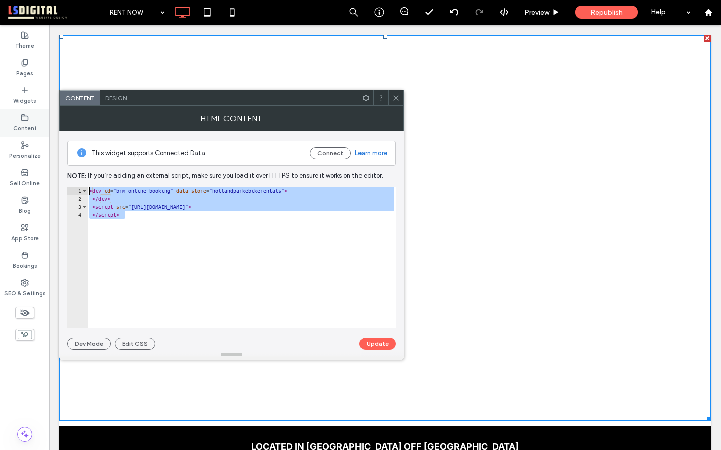
drag, startPoint x: 181, startPoint y: 228, endPoint x: 25, endPoint y: 132, distance: 183.8
click at [25, 132] on body ".wqwq-1{fill:#231f20;} .cls-1q, .cls-2q { fill-rule: evenodd; } .cls-2q { fill:…" at bounding box center [360, 225] width 721 height 450
click at [289, 243] on div "< div id = "brm-online-booking" data-store = "hollandparkebikerentals" > </ div…" at bounding box center [241, 265] width 309 height 157
drag, startPoint x: 289, startPoint y: 243, endPoint x: 151, endPoint y: 150, distance: 166.9
click at [151, 150] on div "This widget supports Connected Data Connect Learn more Note: If you’re adding a…" at bounding box center [231, 240] width 328 height 219
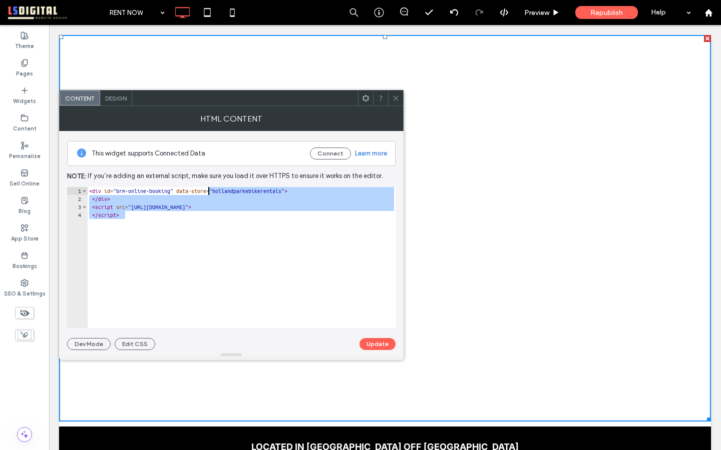
type textarea "**********"
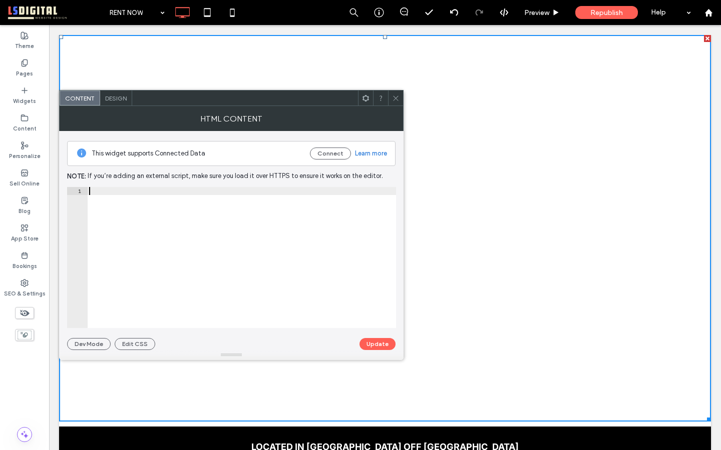
paste textarea "**********"
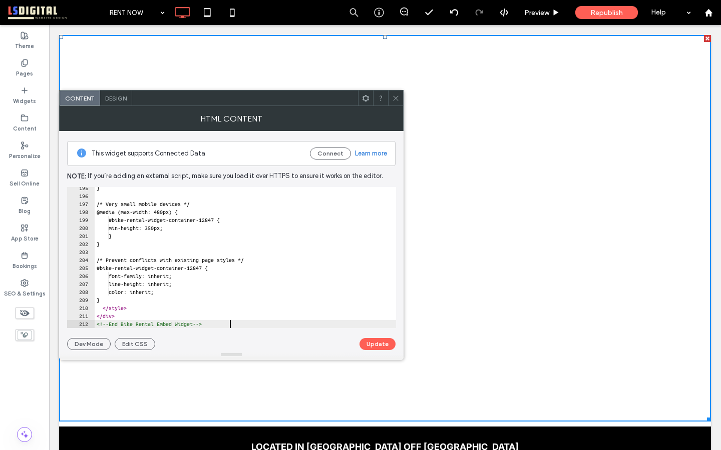
type textarea "**********"
click at [372, 343] on button "Update" at bounding box center [377, 344] width 36 height 12
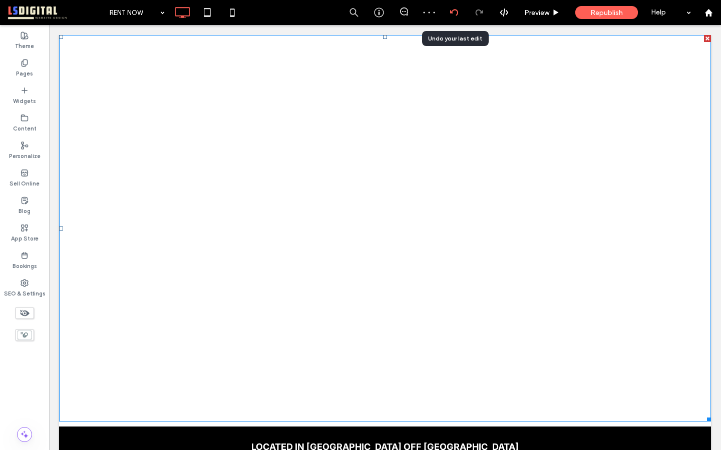
click at [453, 12] on icon at bounding box center [454, 13] width 8 height 8
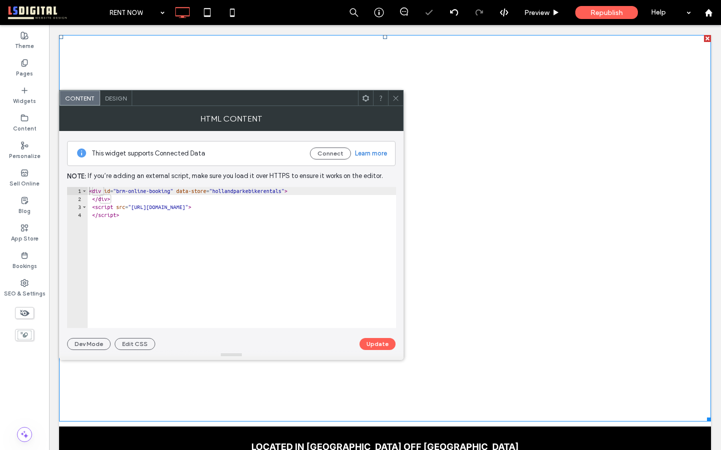
click at [252, 243] on div "< div id = "brm-online-booking" data-store = "hollandparkebikerentals" > </ div…" at bounding box center [241, 265] width 309 height 157
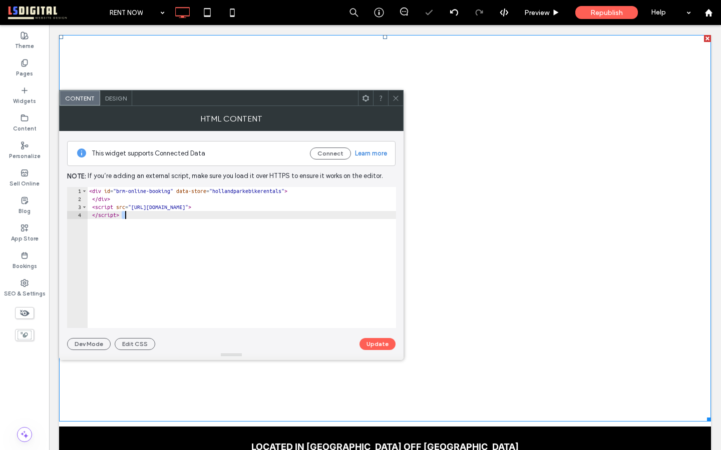
drag, startPoint x: 252, startPoint y: 243, endPoint x: 118, endPoint y: 100, distance: 196.5
click at [122, 106] on div "HTML Content This widget supports Connected Data Connect Learn more Note: If yo…" at bounding box center [231, 233] width 344 height 254
type textarea "**********"
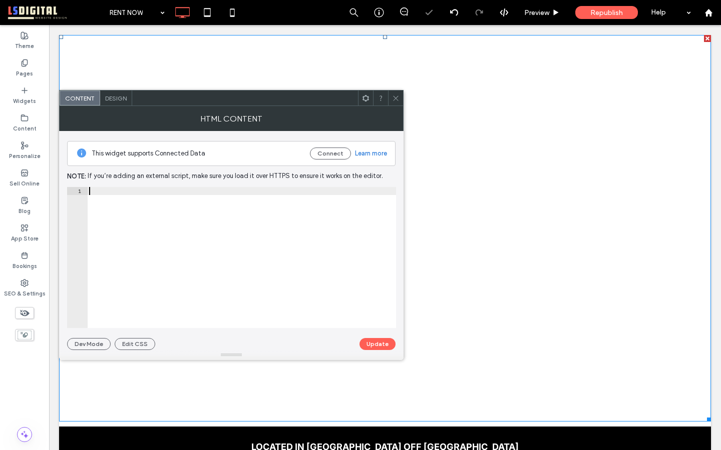
paste textarea "********"
type textarea "********"
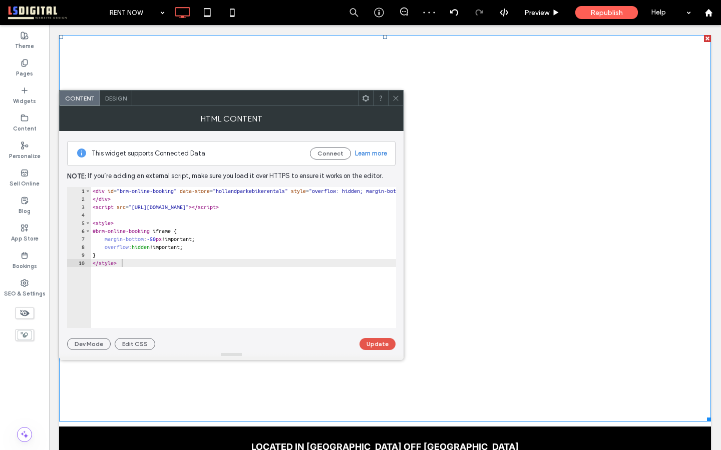
click at [382, 342] on button "Update" at bounding box center [377, 344] width 36 height 12
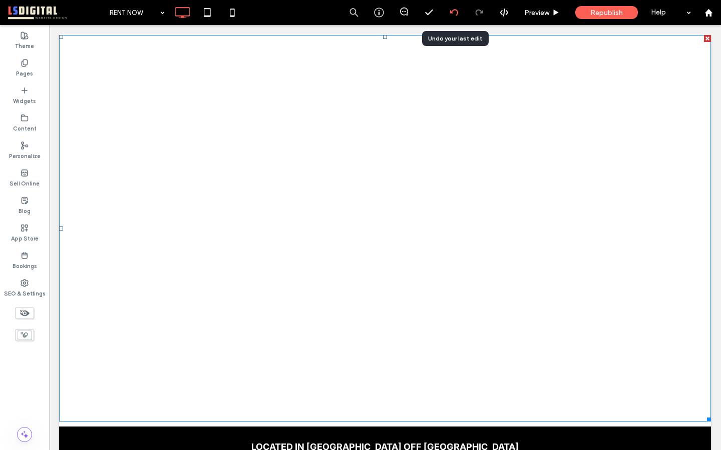
click at [454, 13] on icon at bounding box center [454, 13] width 8 height 8
click at [23, 69] on label "Pages" at bounding box center [24, 72] width 17 height 11
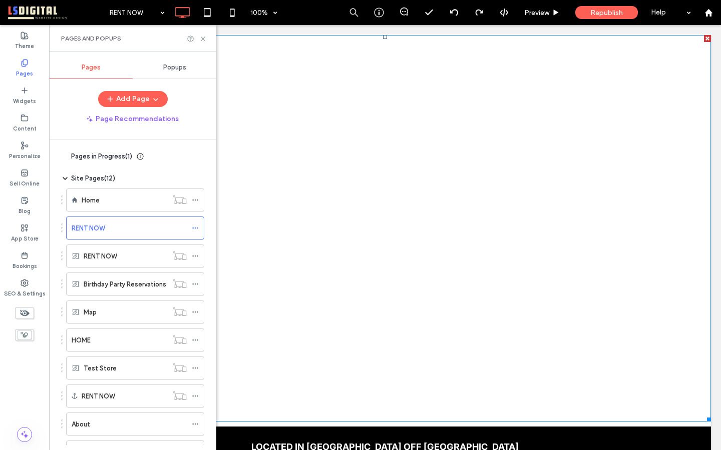
click at [23, 70] on label "Pages" at bounding box center [24, 72] width 17 height 11
click at [27, 313] on use at bounding box center [25, 313] width 10 height 7
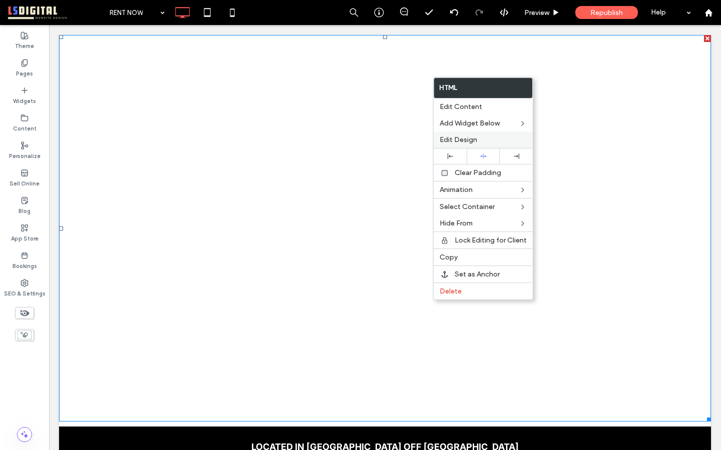
click at [484, 141] on label "Edit Design" at bounding box center [482, 140] width 87 height 9
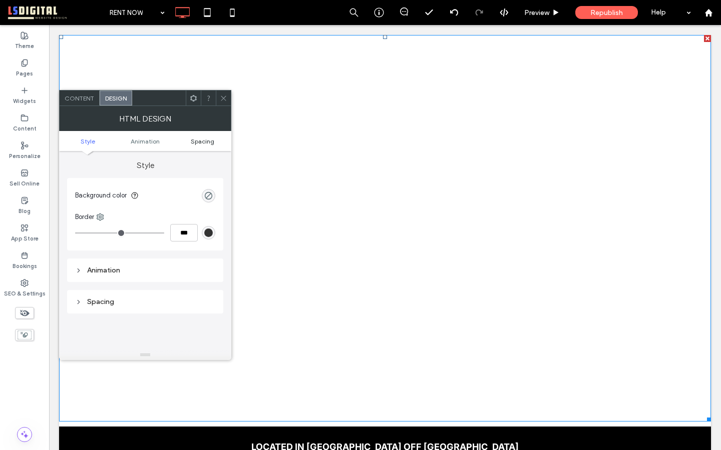
click at [198, 140] on span "Spacing" at bounding box center [203, 142] width 24 height 8
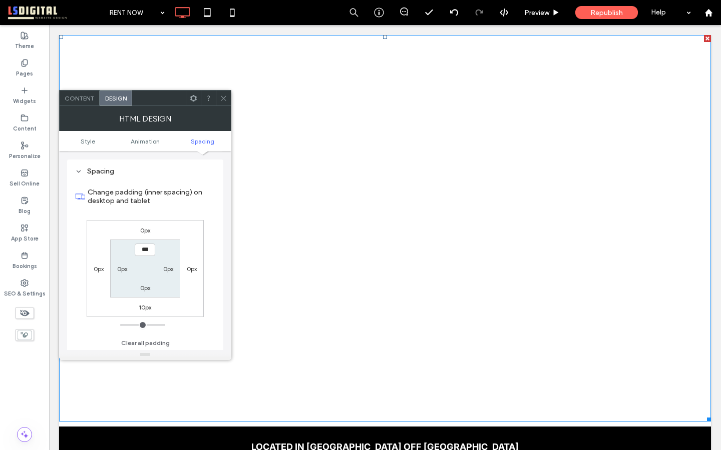
scroll to position [132, 0]
click at [143, 306] on label "10px" at bounding box center [145, 307] width 13 height 8
type input "**"
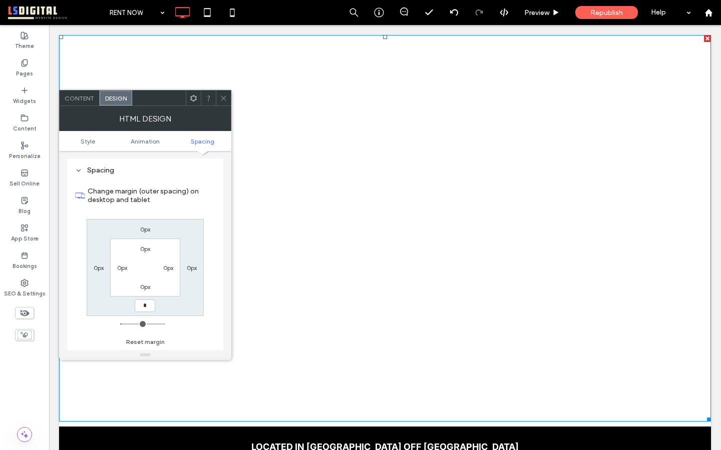
type input "*"
type input "***"
click at [226, 95] on icon at bounding box center [224, 99] width 8 height 8
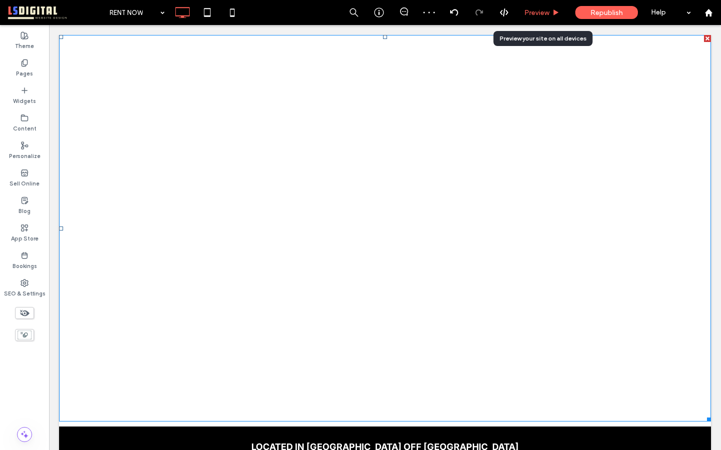
click at [532, 11] on span "Preview" at bounding box center [536, 13] width 25 height 9
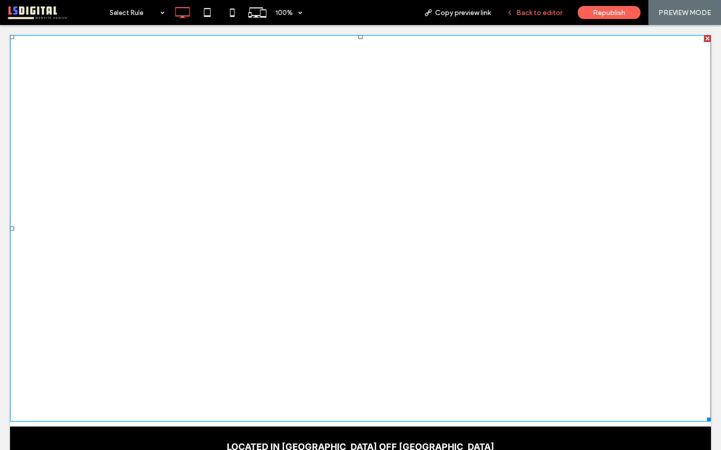
click at [529, 9] on span "Back to editor" at bounding box center [539, 13] width 46 height 9
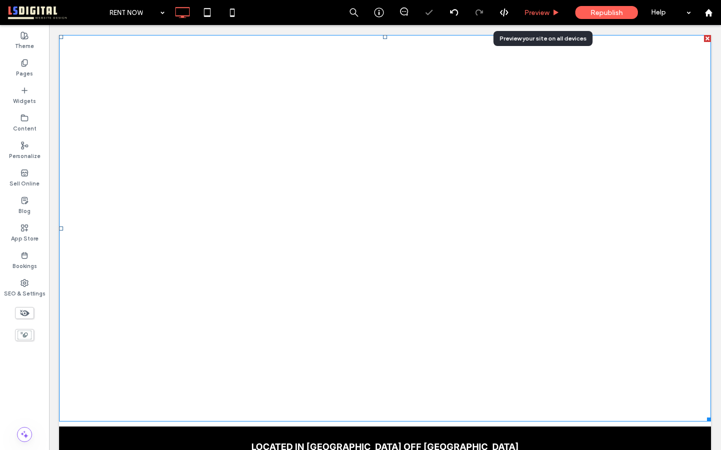
click at [534, 14] on span "Preview" at bounding box center [536, 13] width 25 height 9
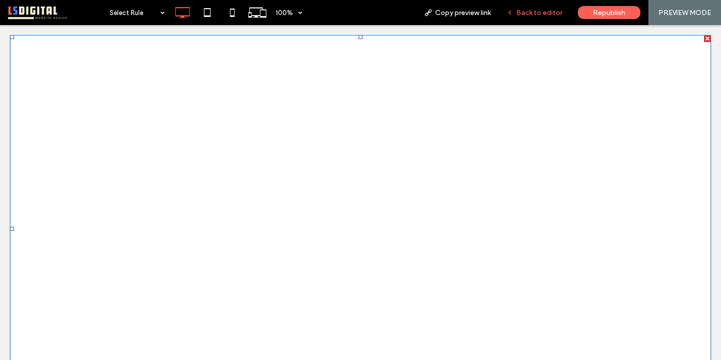
click at [546, 13] on span "Back to editor" at bounding box center [539, 13] width 46 height 9
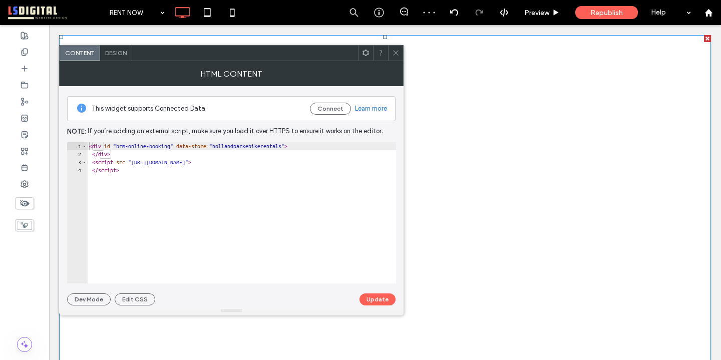
click at [388, 53] on div at bounding box center [395, 53] width 15 height 15
click at [394, 53] on icon at bounding box center [396, 53] width 8 height 8
click at [396, 52] on use at bounding box center [395, 53] width 5 height 5
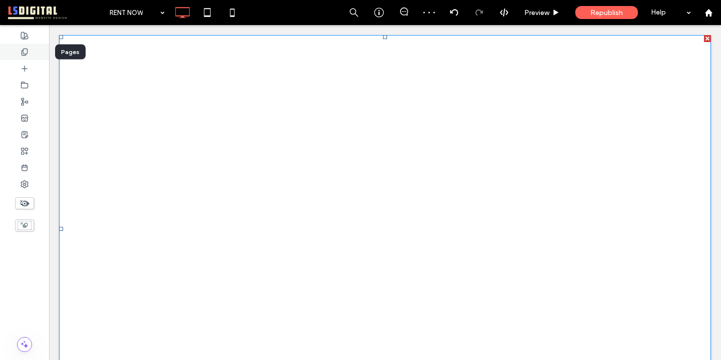
click at [31, 52] on div at bounding box center [24, 52] width 49 height 17
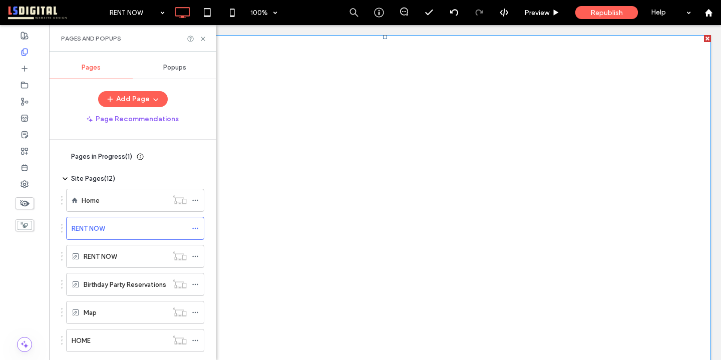
click at [128, 234] on div "RENT NOW" at bounding box center [129, 228] width 115 height 22
click at [203, 38] on icon at bounding box center [203, 39] width 8 height 8
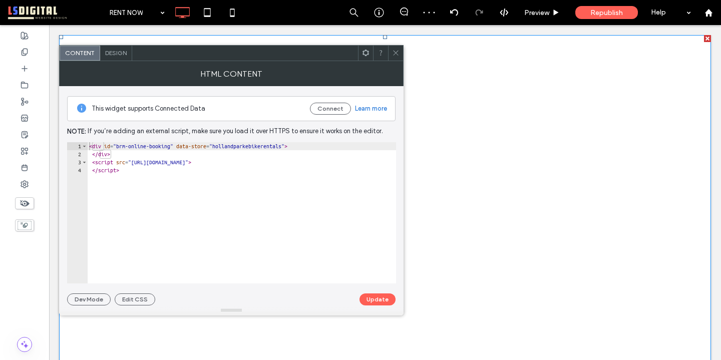
click at [396, 53] on use at bounding box center [395, 53] width 5 height 5
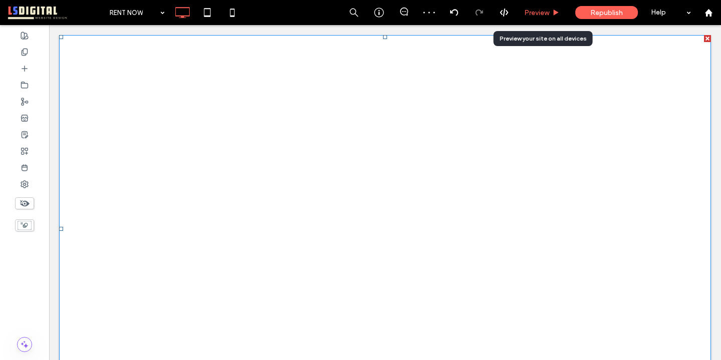
click at [526, 13] on span "Preview" at bounding box center [536, 13] width 25 height 9
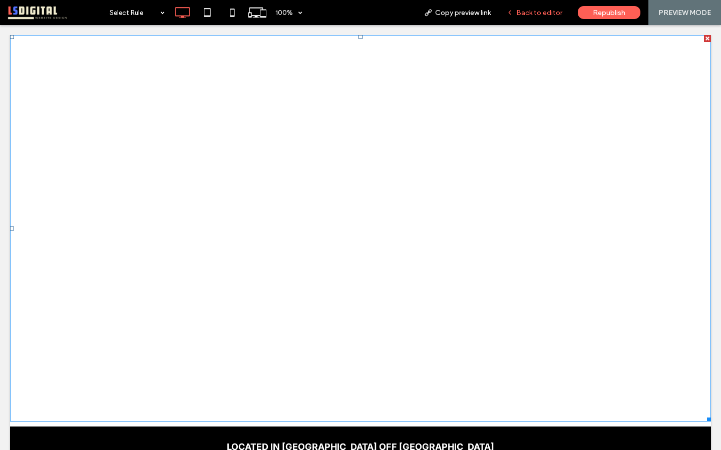
click at [536, 14] on span "Back to editor" at bounding box center [539, 13] width 46 height 9
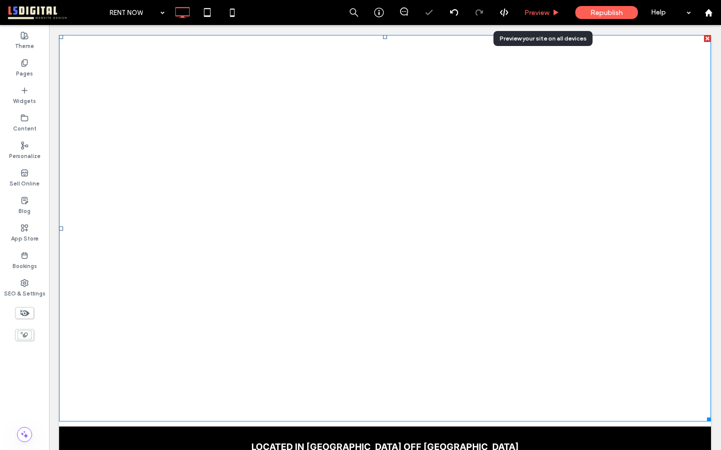
click at [529, 14] on span "Preview" at bounding box center [536, 13] width 25 height 9
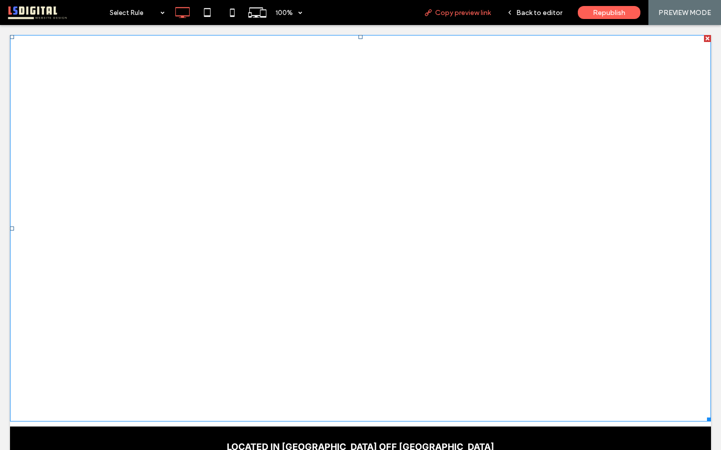
click at [460, 15] on span "Copy preview link" at bounding box center [463, 13] width 56 height 9
click at [528, 13] on span "Back to editor" at bounding box center [539, 13] width 46 height 9
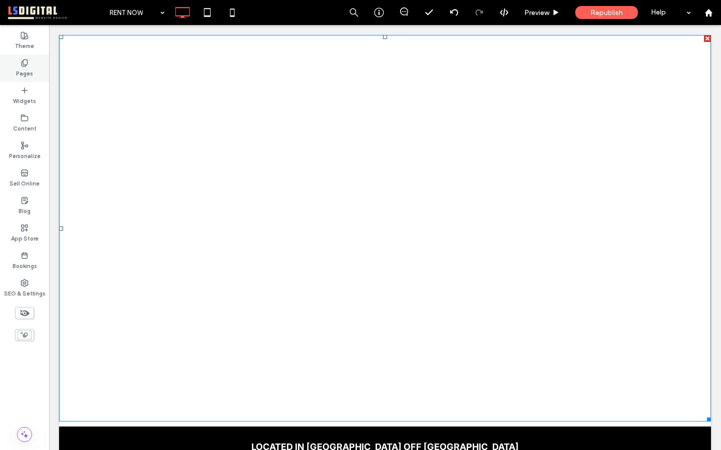
click at [23, 73] on label "Pages" at bounding box center [24, 72] width 17 height 11
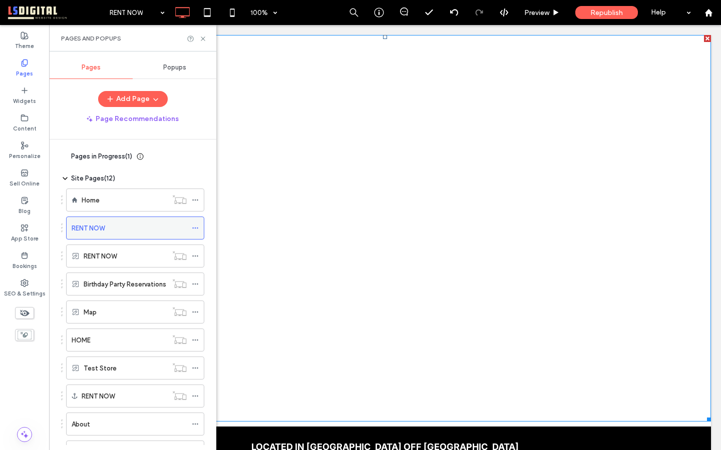
scroll to position [100, 0]
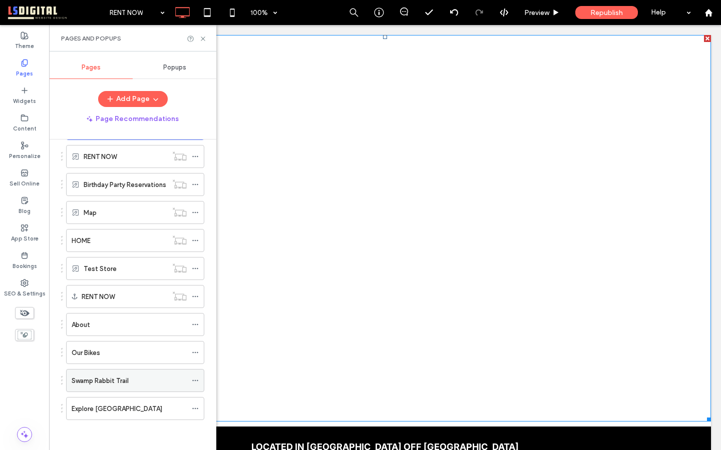
click at [129, 359] on label "Swamp Rabbit Trail" at bounding box center [100, 381] width 57 height 18
click at [133, 359] on div "Explore [GEOGRAPHIC_DATA]" at bounding box center [129, 409] width 115 height 11
click at [133, 359] on div "Swamp Rabbit Trail" at bounding box center [129, 381] width 115 height 22
click at [204, 38] on use at bounding box center [203, 39] width 4 height 4
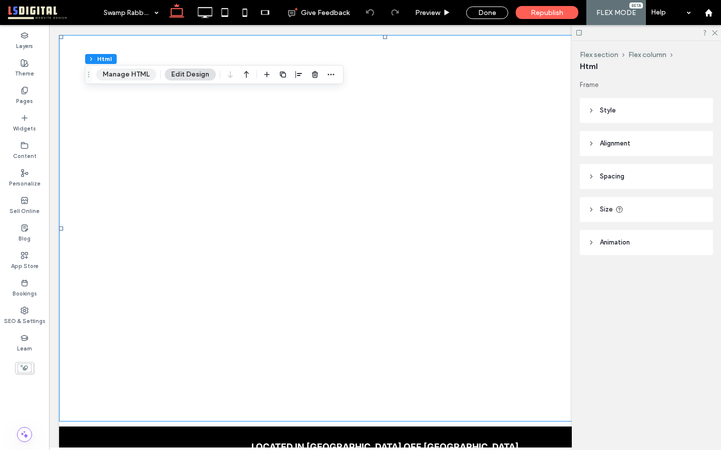
click at [136, 70] on button "Manage HTML" at bounding box center [126, 75] width 60 height 12
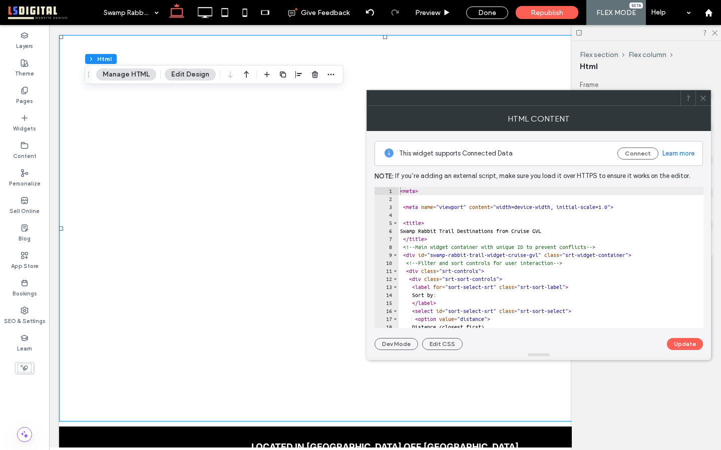
click at [490, 289] on div "< meta > < meta name = "viewport" content = "width=device-width, initial-scale=…" at bounding box center [612, 265] width 429 height 157
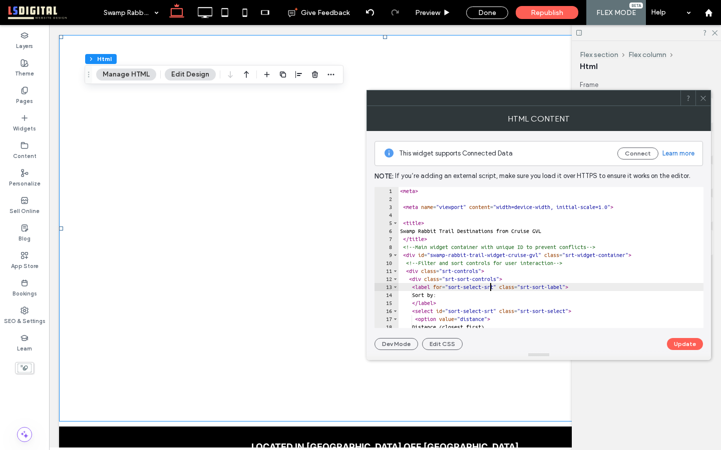
type textarea "**********"
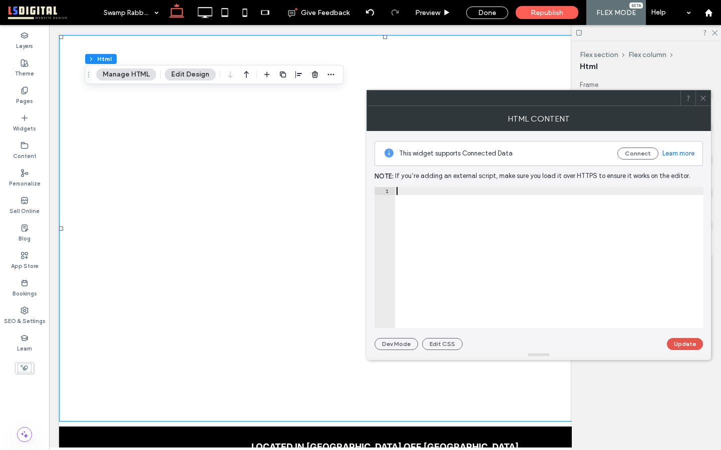
click at [686, 342] on button "Update" at bounding box center [685, 344] width 36 height 12
click at [705, 97] on icon at bounding box center [703, 99] width 8 height 8
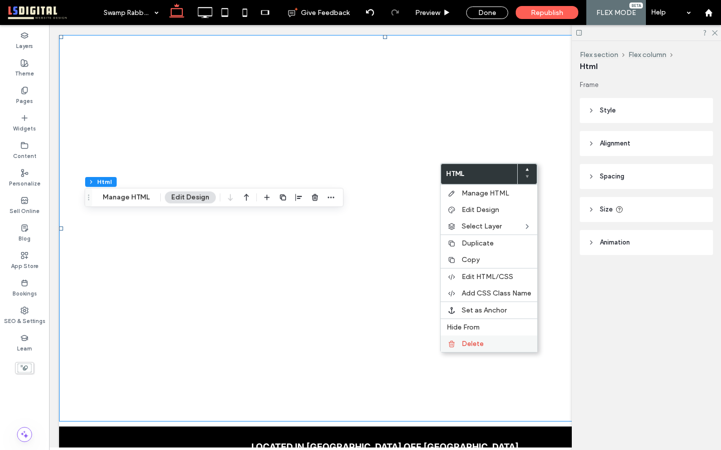
click at [461, 342] on span "Delete" at bounding box center [472, 344] width 22 height 9
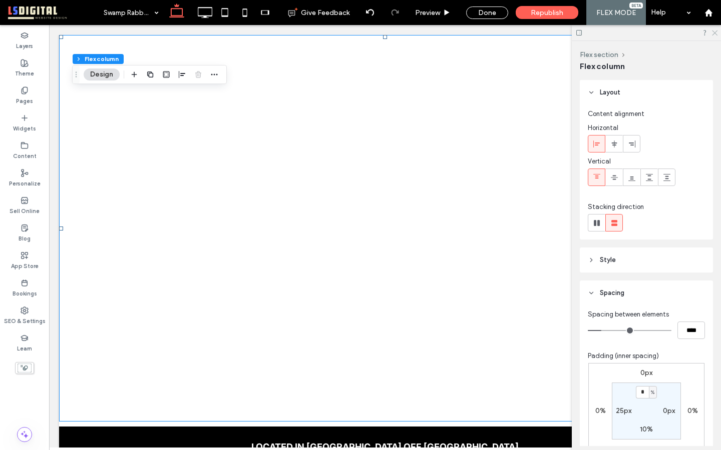
click at [712, 31] on icon at bounding box center [714, 32] width 7 height 7
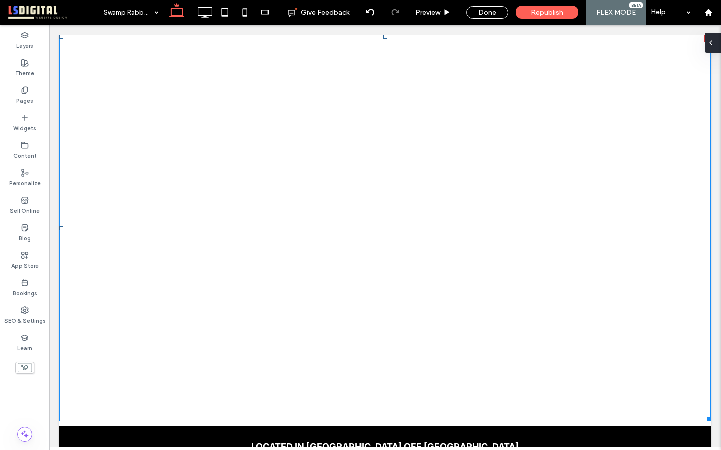
type input "****"
type input "***"
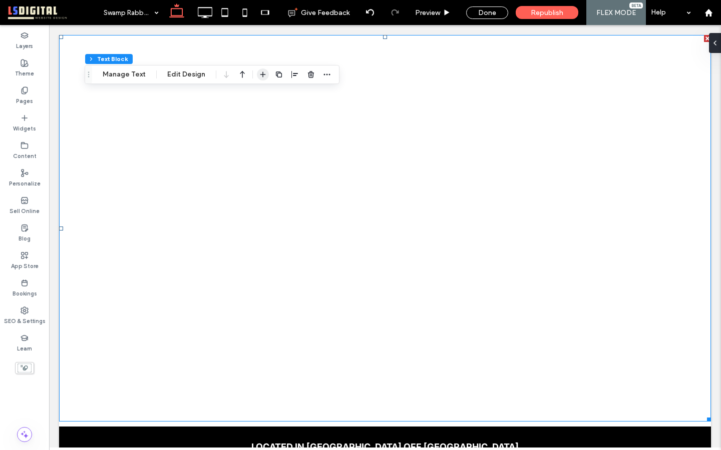
click at [262, 72] on icon "button" at bounding box center [263, 75] width 8 height 8
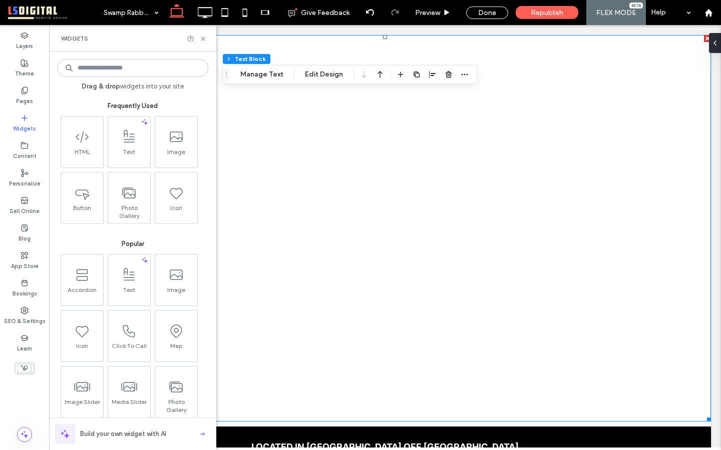
click at [142, 71] on input at bounding box center [132, 68] width 151 height 18
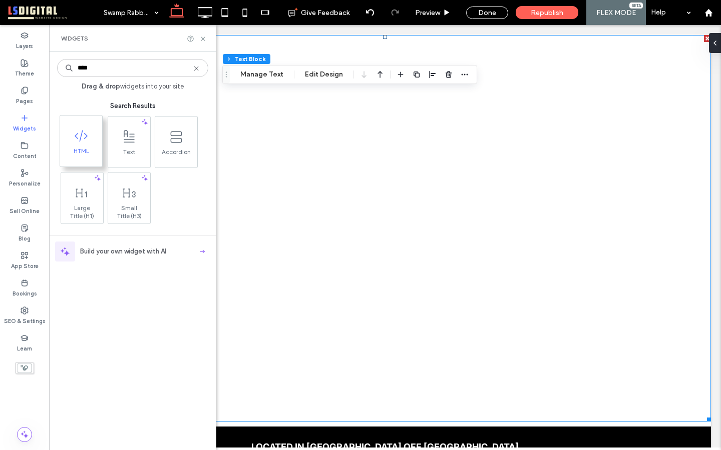
type input "****"
click at [82, 143] on icon at bounding box center [81, 136] width 16 height 16
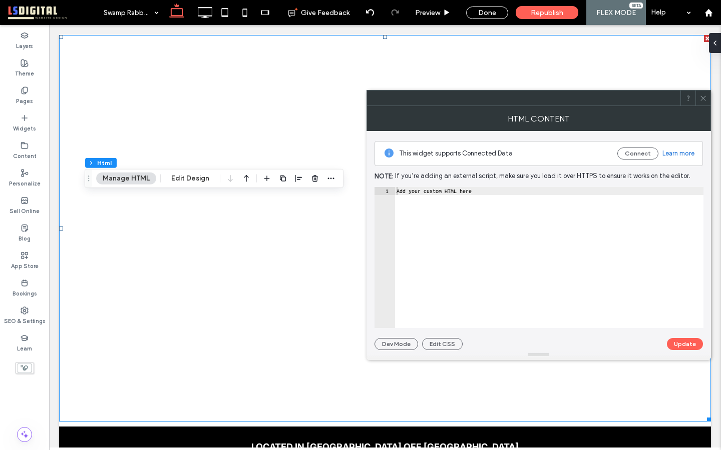
type textarea "**********"
drag, startPoint x: 556, startPoint y: 233, endPoint x: 406, endPoint y: 103, distance: 197.6
click at [407, 104] on div "**********" at bounding box center [538, 225] width 344 height 270
paste textarea "*********"
type textarea "*********"
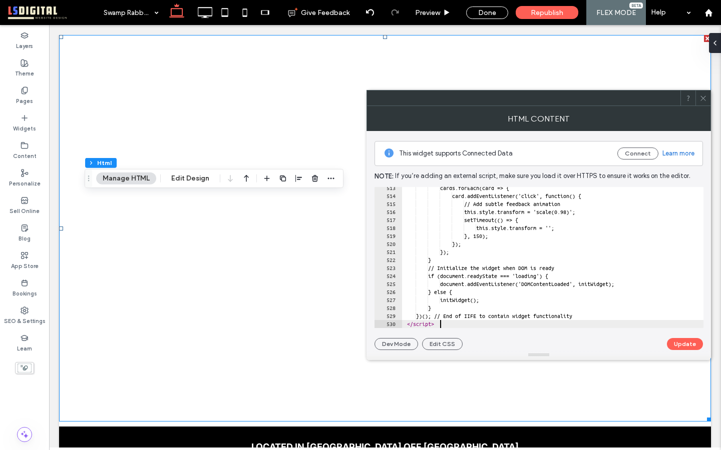
scroll to position [4103, 0]
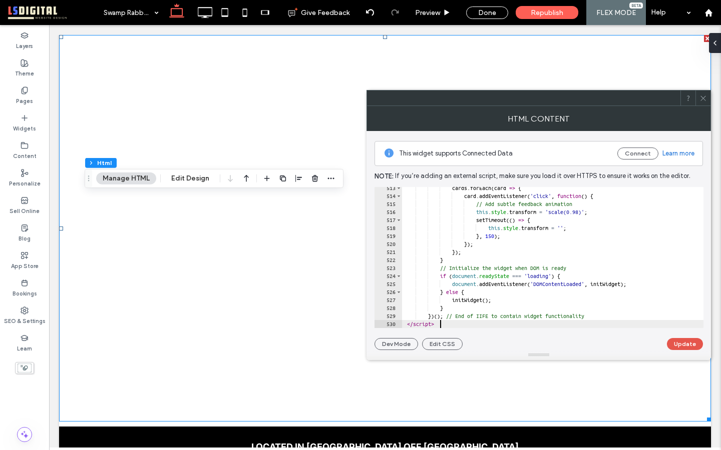
click at [682, 345] on button "Update" at bounding box center [685, 344] width 36 height 12
click at [704, 97] on use at bounding box center [702, 98] width 5 height 5
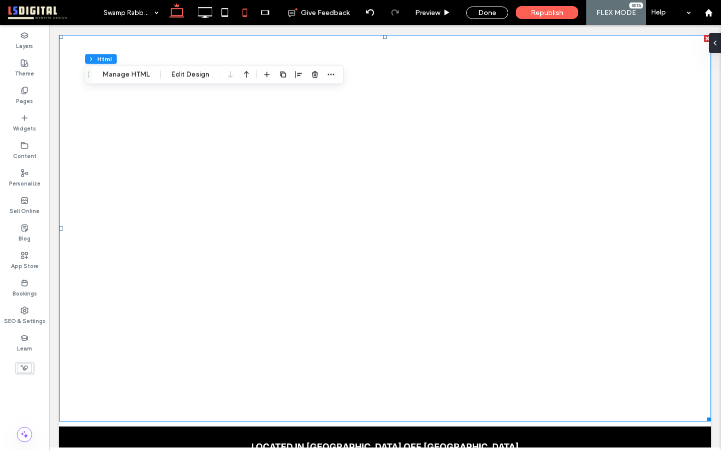
click at [244, 16] on use at bounding box center [244, 13] width 5 height 8
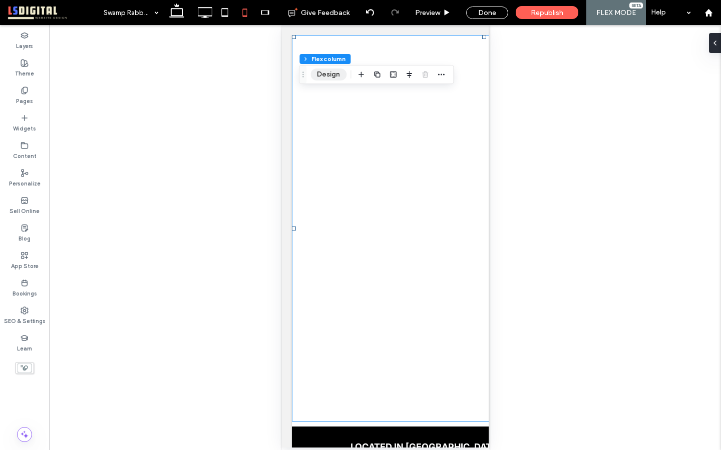
click at [329, 71] on button "Design" at bounding box center [328, 75] width 36 height 12
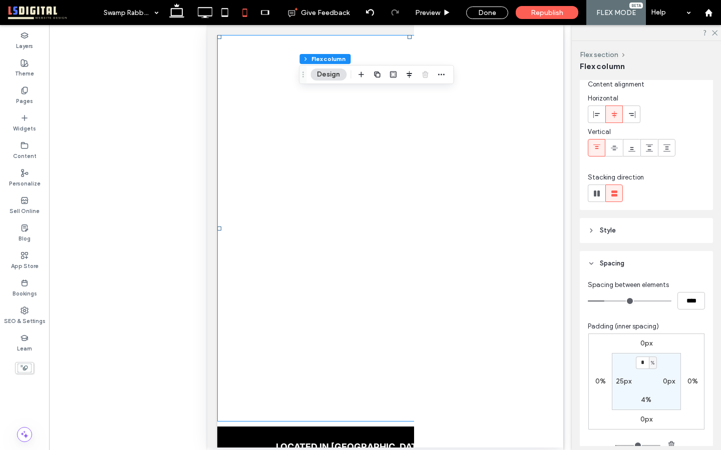
scroll to position [32, 0]
click at [622, 359] on label "25px" at bounding box center [624, 379] width 16 height 9
type input "**"
type input "*"
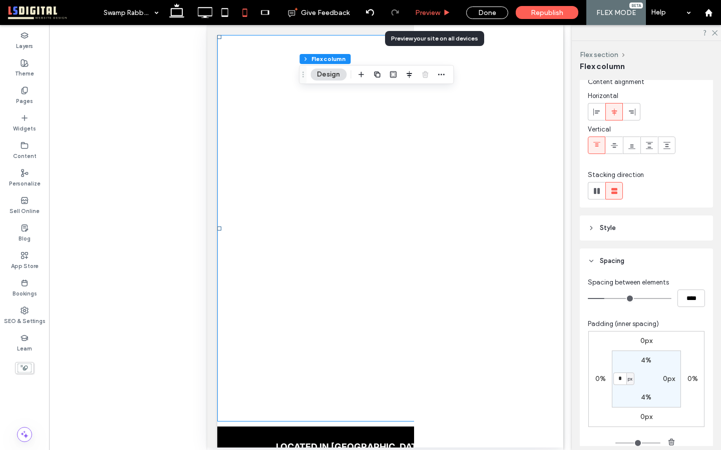
click at [426, 9] on span "Preview" at bounding box center [427, 13] width 25 height 9
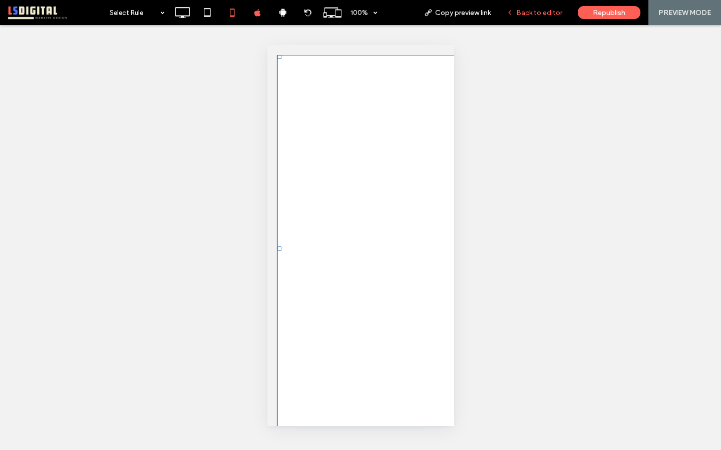
click at [547, 13] on span "Back to editor" at bounding box center [539, 13] width 46 height 9
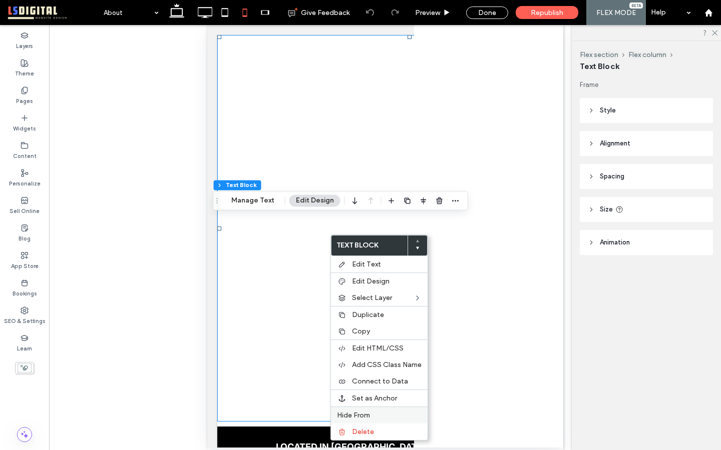
click at [378, 359] on label "Hide From" at bounding box center [379, 415] width 85 height 9
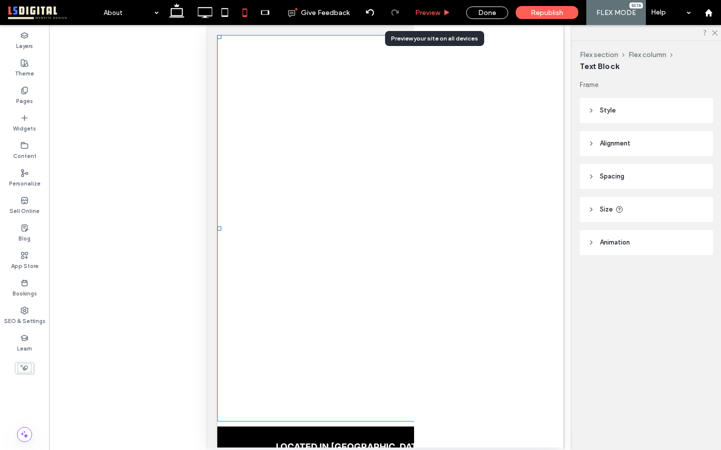
click at [431, 12] on span "Preview" at bounding box center [427, 13] width 25 height 9
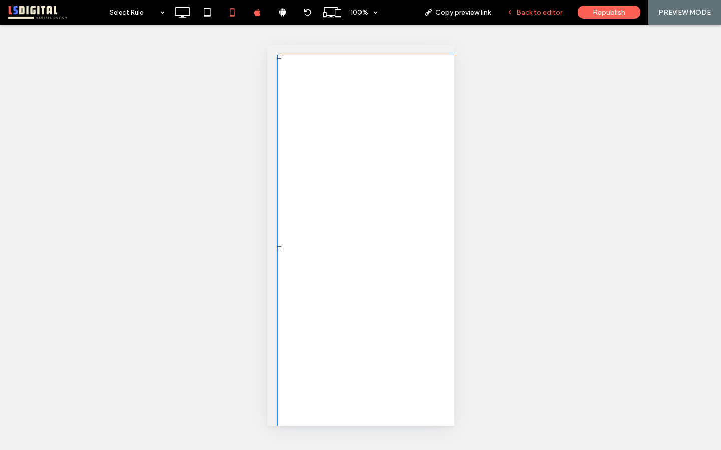
click at [532, 14] on span "Back to editor" at bounding box center [539, 13] width 46 height 9
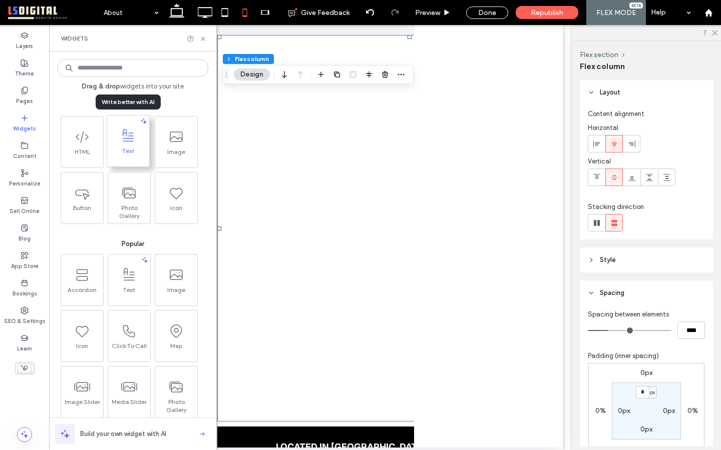
click at [126, 139] on icon at bounding box center [128, 136] width 16 height 16
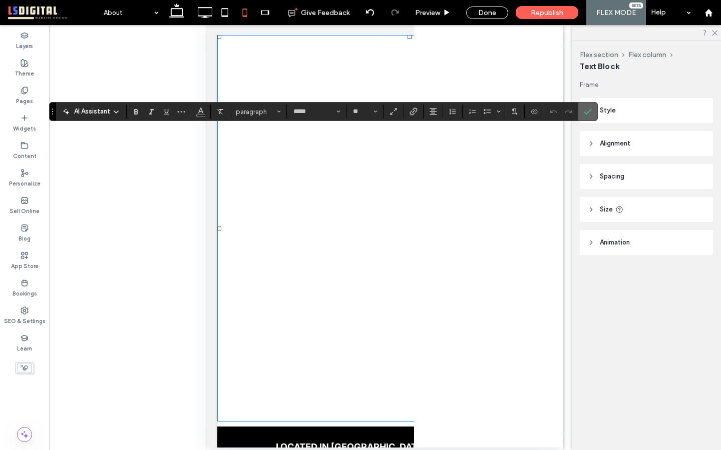
click at [592, 112] on label "Confirm" at bounding box center [587, 112] width 15 height 18
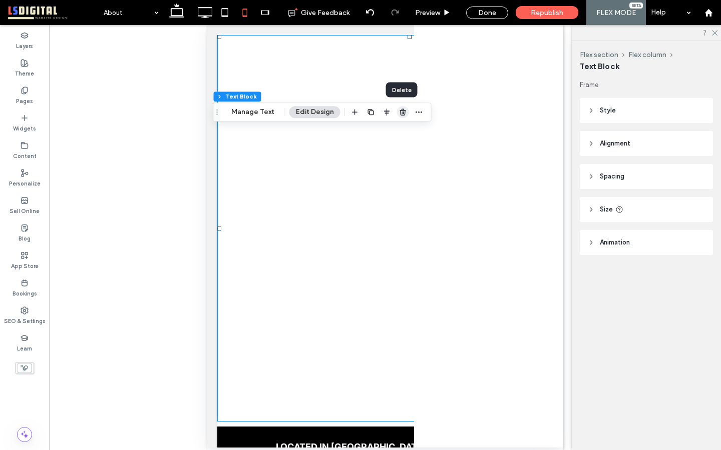
click at [400, 115] on use "button" at bounding box center [402, 112] width 6 height 7
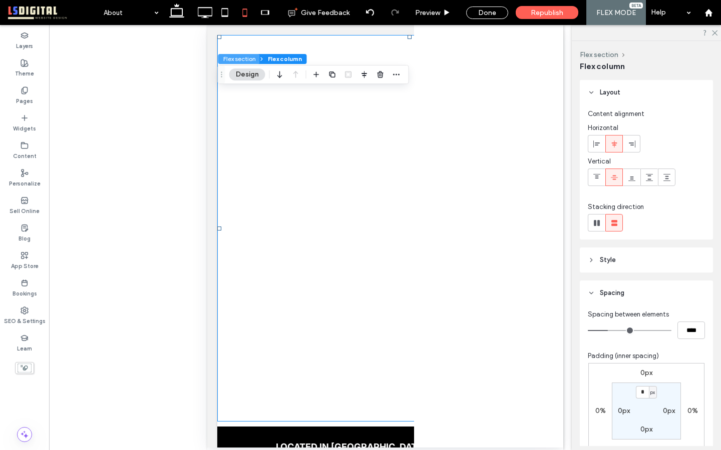
click at [237, 58] on button "Flex section" at bounding box center [239, 59] width 42 height 10
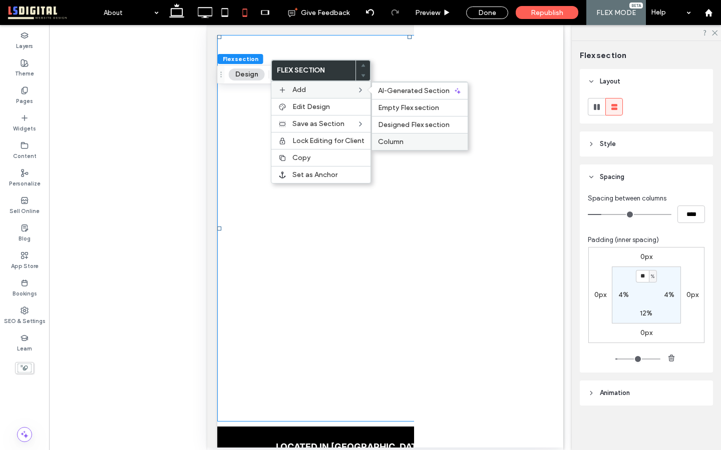
click at [408, 138] on label "Column" at bounding box center [420, 142] width 84 height 9
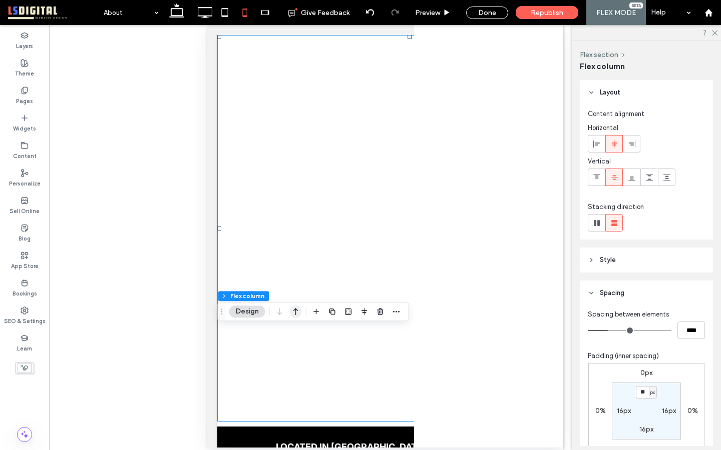
click at [297, 316] on icon "button" at bounding box center [296, 312] width 12 height 18
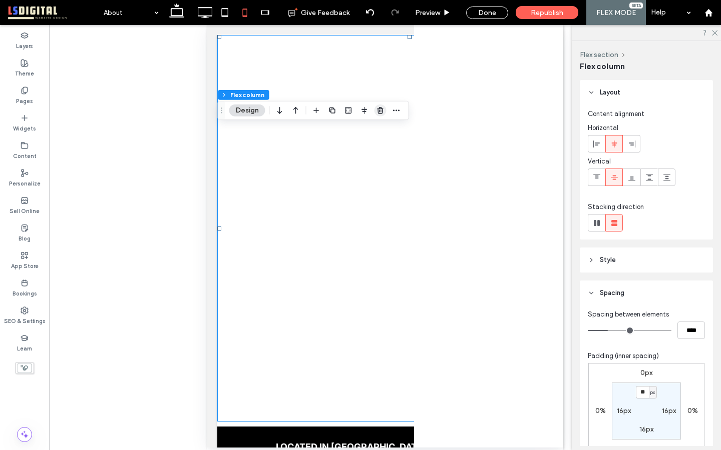
click at [380, 109] on icon "button" at bounding box center [380, 111] width 8 height 8
type input "***"
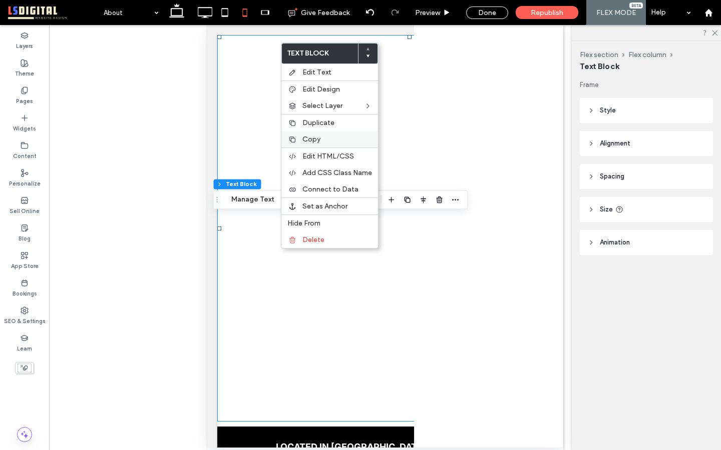
click at [318, 139] on span "Copy" at bounding box center [311, 139] width 18 height 9
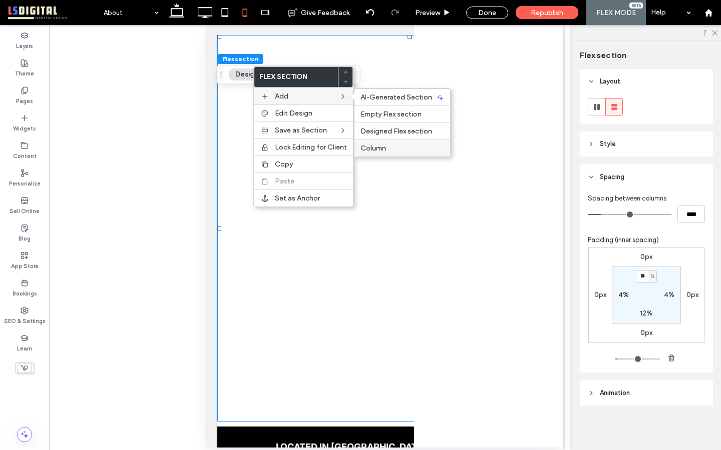
click at [386, 148] on label "Column" at bounding box center [402, 148] width 84 height 9
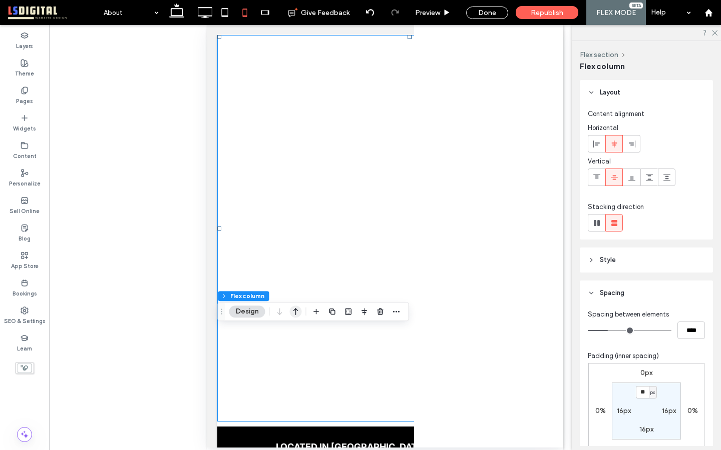
click at [298, 307] on icon "button" at bounding box center [296, 312] width 12 height 18
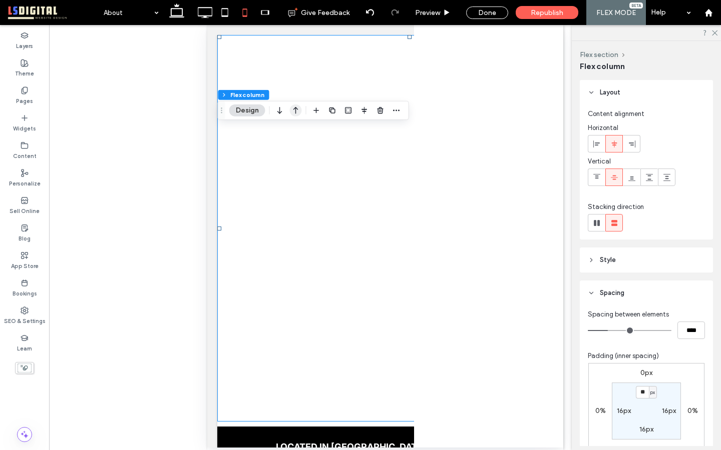
click at [295, 115] on icon "button" at bounding box center [296, 111] width 12 height 18
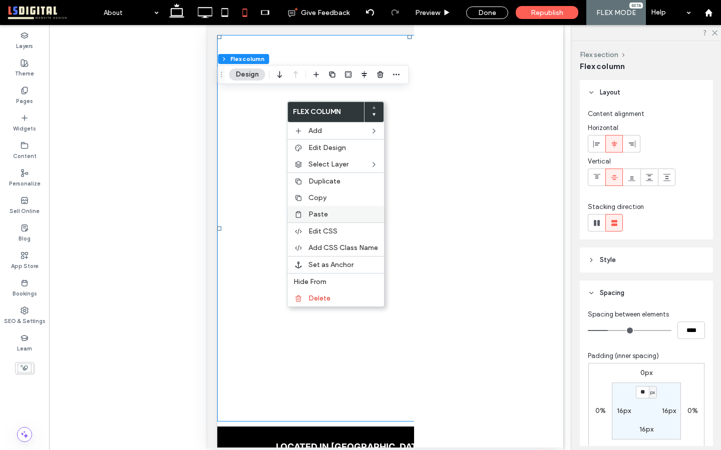
click at [316, 209] on div "Paste" at bounding box center [335, 214] width 97 height 17
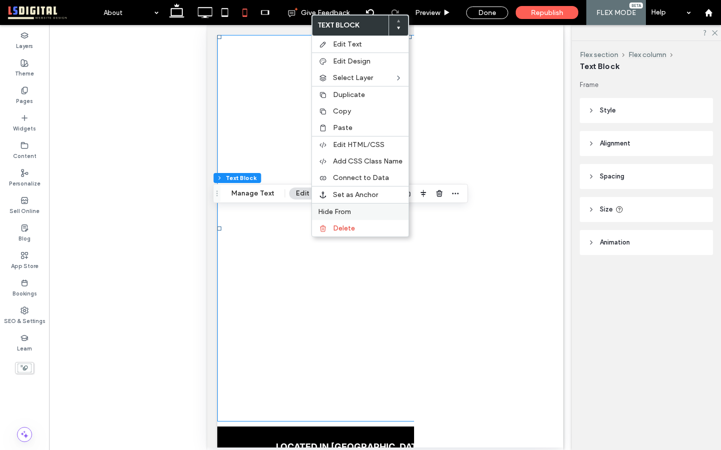
click at [375, 208] on label "Hide From" at bounding box center [360, 212] width 85 height 9
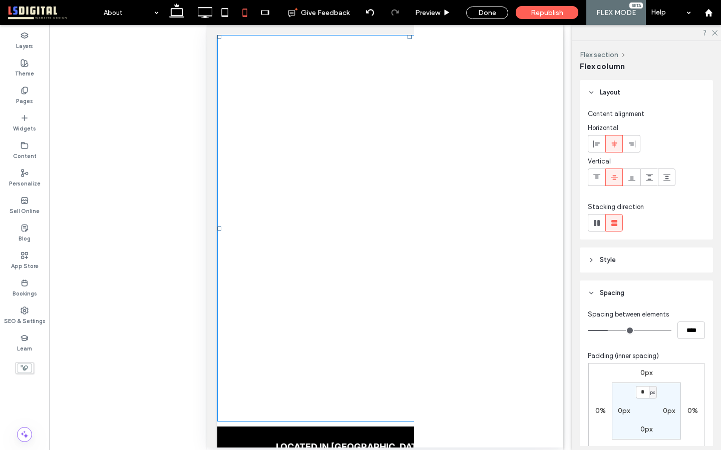
type input "***"
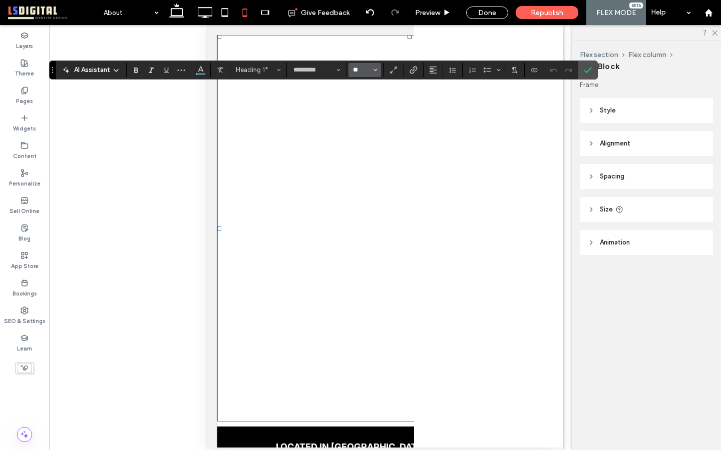
click at [367, 72] on input "**" at bounding box center [362, 70] width 20 height 8
click at [363, 158] on label "24" at bounding box center [364, 157] width 32 height 14
type input "**"
click at [583, 72] on label "Confirm" at bounding box center [587, 70] width 15 height 18
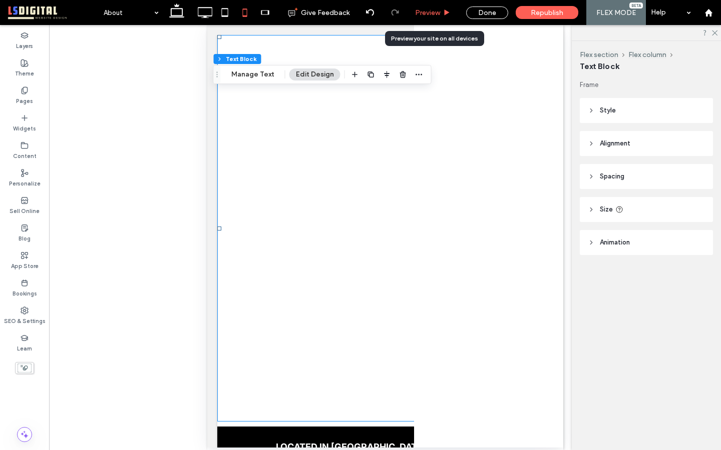
click at [430, 10] on span "Preview" at bounding box center [427, 13] width 25 height 9
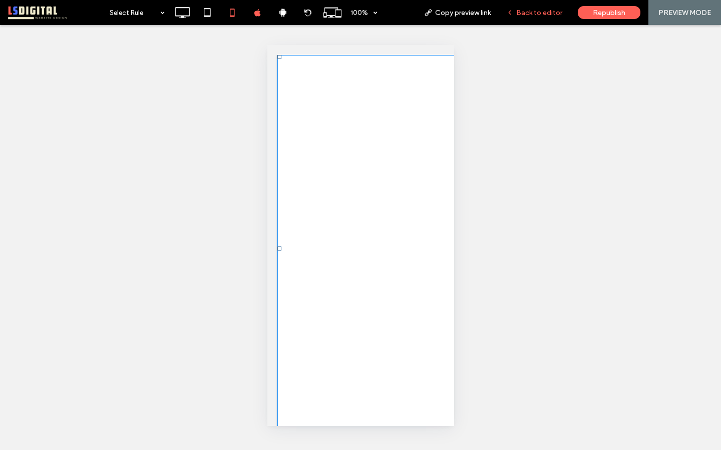
click at [528, 15] on span "Back to editor" at bounding box center [539, 13] width 46 height 9
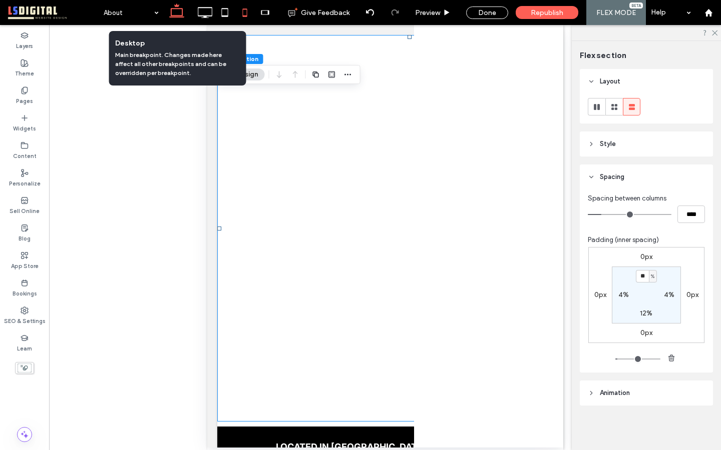
click at [182, 11] on icon at bounding box center [177, 13] width 20 height 20
type input "*"
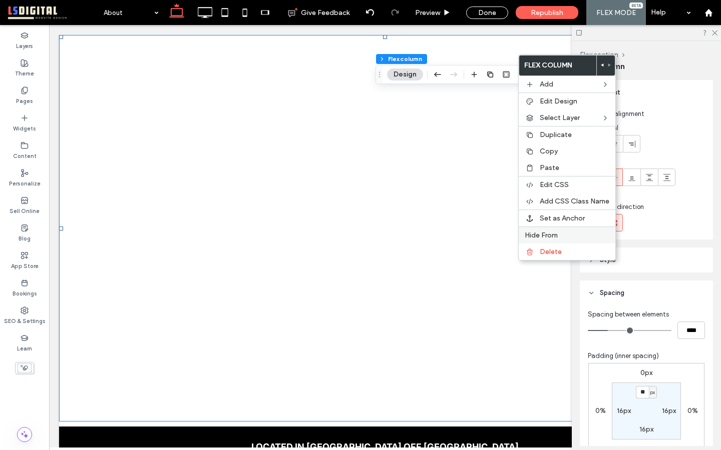
click at [569, 230] on div "Hide From" at bounding box center [567, 235] width 97 height 17
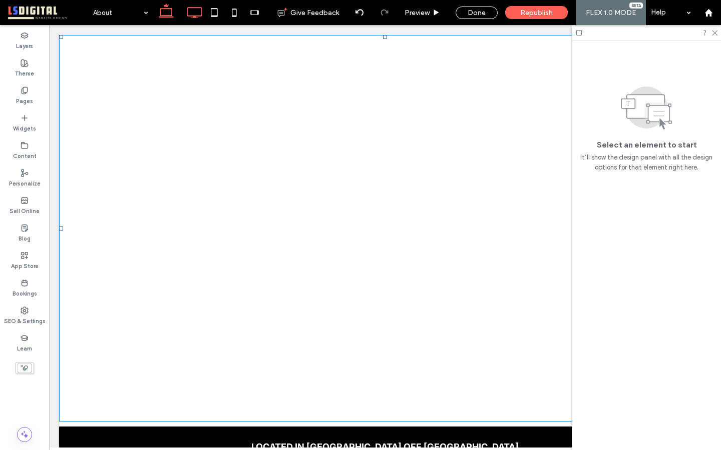
click at [196, 11] on icon at bounding box center [194, 13] width 20 height 20
click at [714, 32] on use at bounding box center [715, 34] width 6 height 6
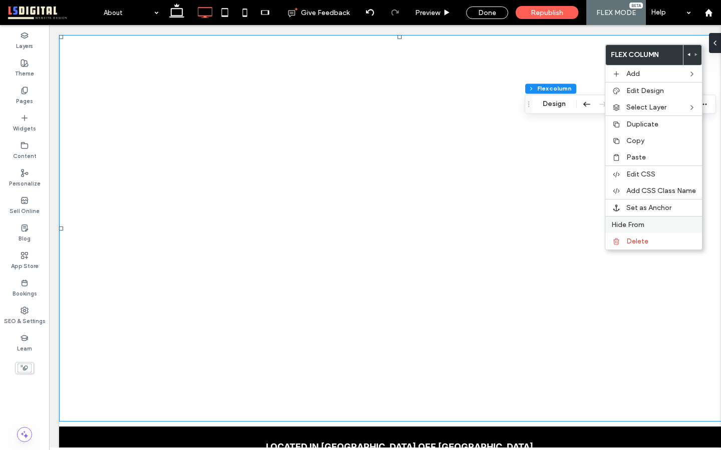
click at [643, 224] on span "Hide From" at bounding box center [627, 225] width 33 height 9
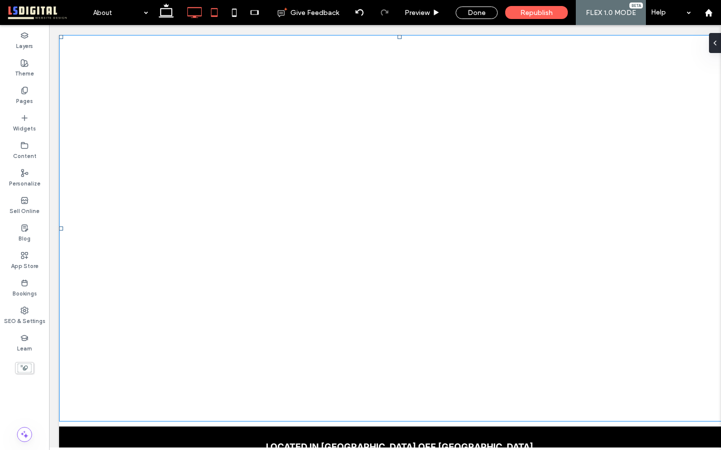
click at [215, 16] on use at bounding box center [214, 12] width 7 height 9
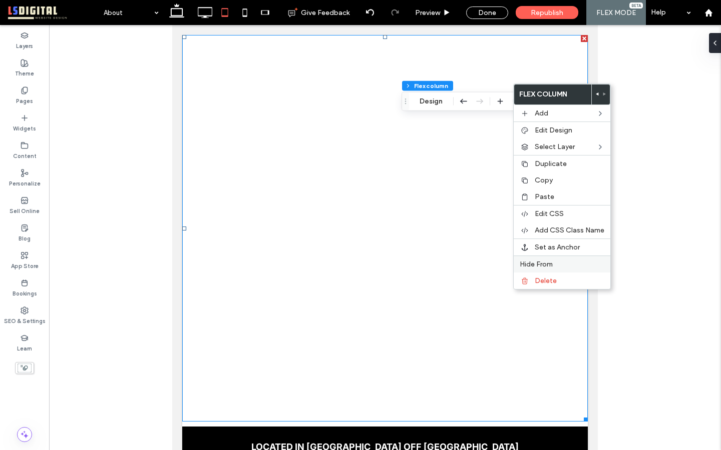
click at [569, 262] on label "Hide From" at bounding box center [562, 264] width 85 height 9
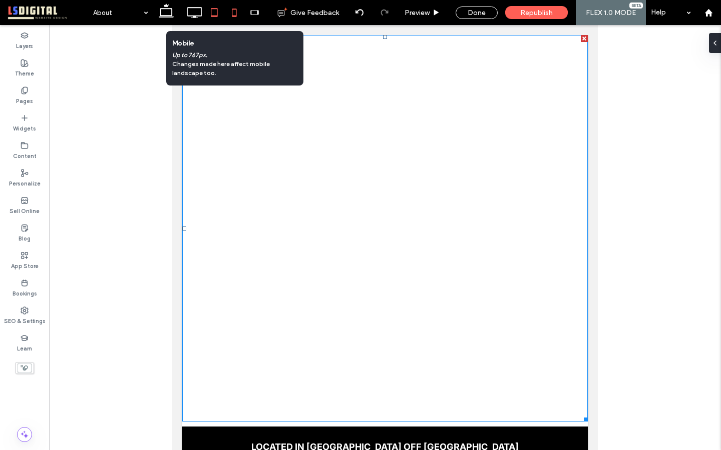
click at [236, 13] on icon at bounding box center [234, 13] width 20 height 20
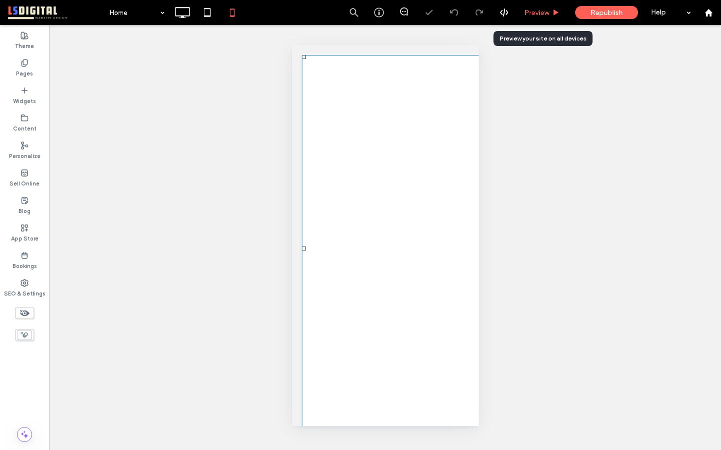
click at [537, 13] on span "Preview" at bounding box center [536, 13] width 25 height 9
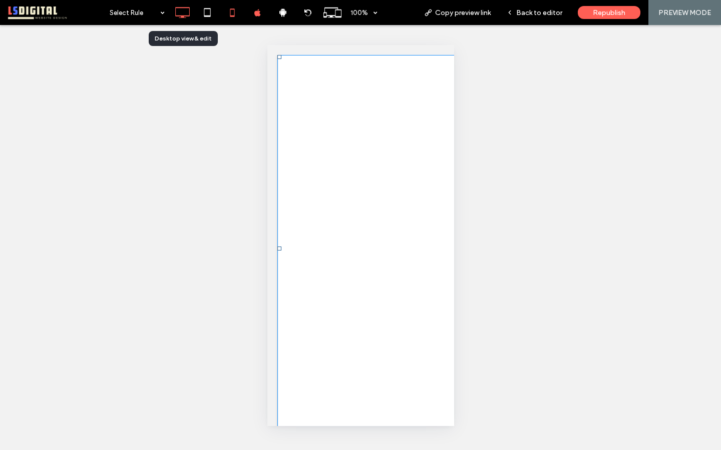
click at [182, 14] on icon at bounding box center [182, 13] width 20 height 20
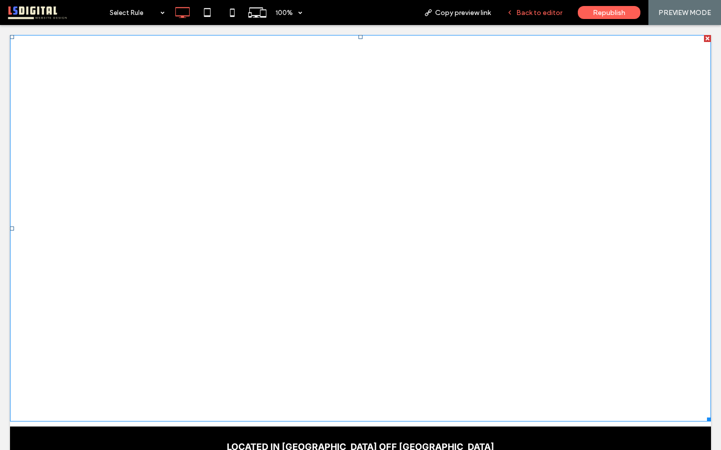
click at [548, 11] on span "Back to editor" at bounding box center [539, 13] width 46 height 9
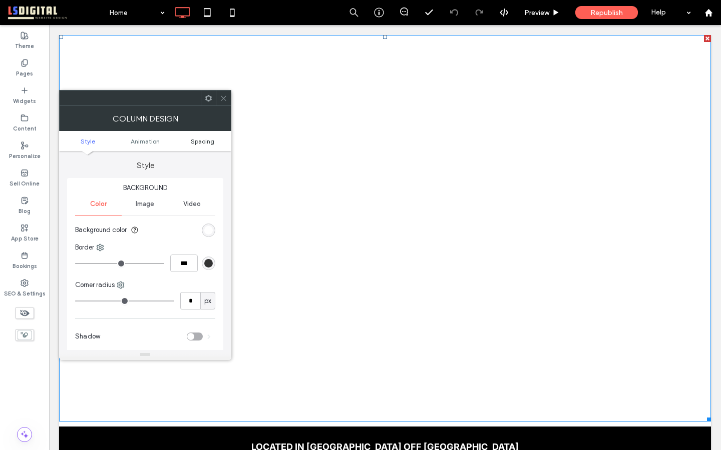
click at [211, 141] on span "Spacing" at bounding box center [203, 142] width 24 height 8
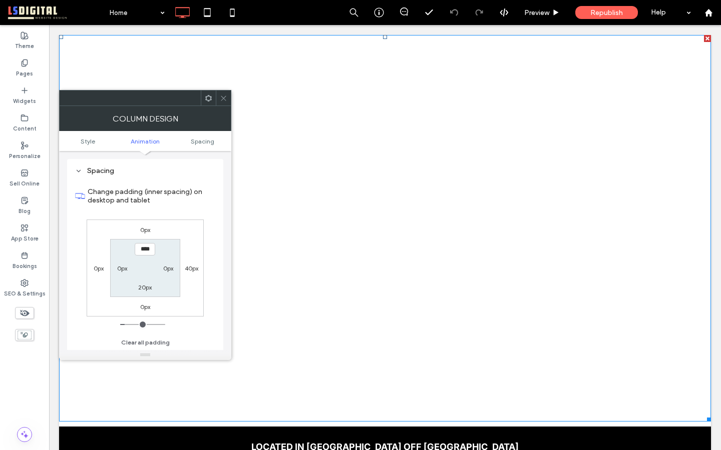
scroll to position [235, 0]
click at [187, 271] on label "40px" at bounding box center [192, 268] width 14 height 8
type input "**"
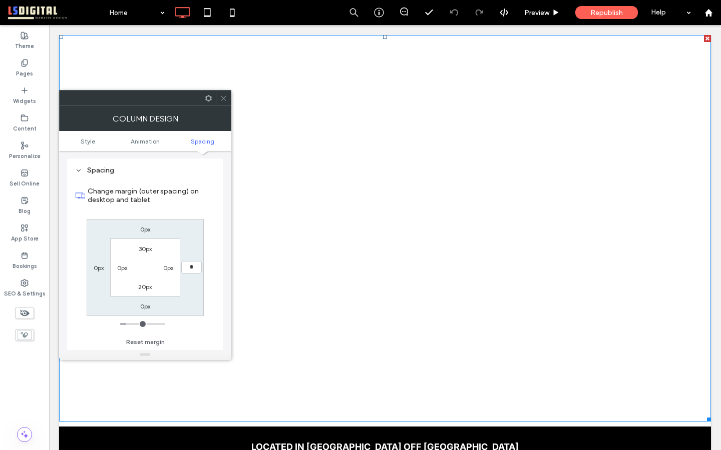
type input "*"
type input "***"
click at [222, 96] on icon at bounding box center [224, 99] width 8 height 8
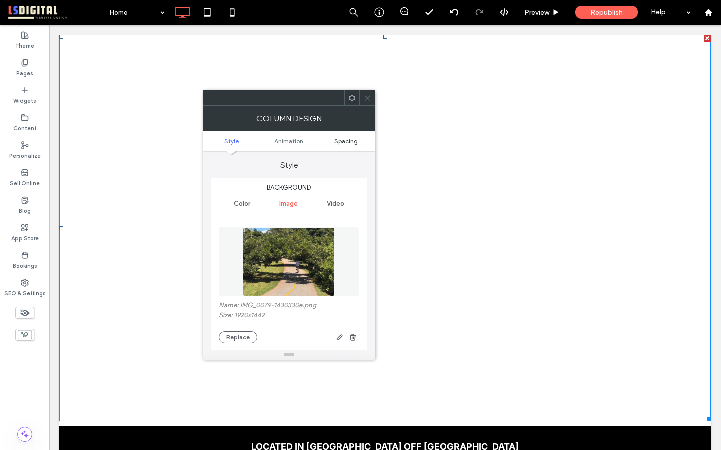
click at [355, 142] on span "Spacing" at bounding box center [346, 142] width 24 height 8
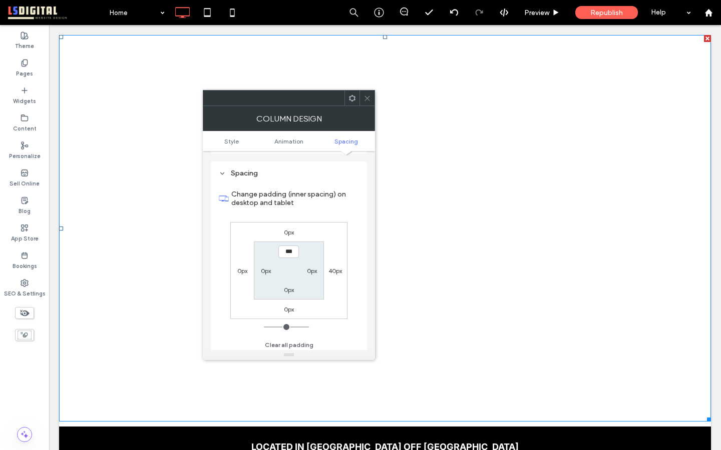
scroll to position [530, 0]
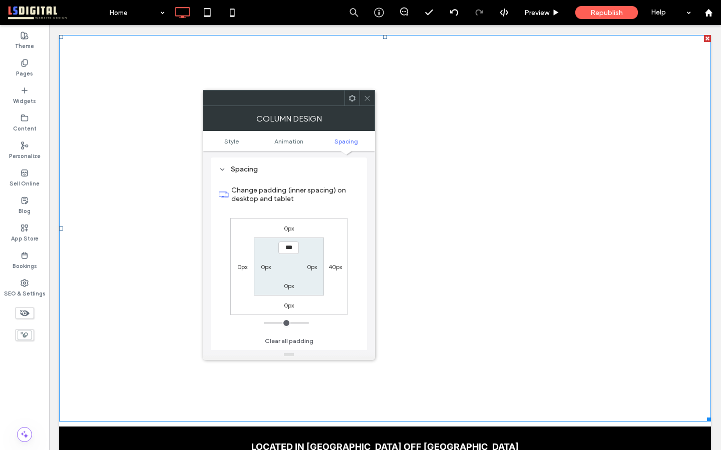
click at [332, 271] on label "40px" at bounding box center [335, 267] width 14 height 8
type input "**"
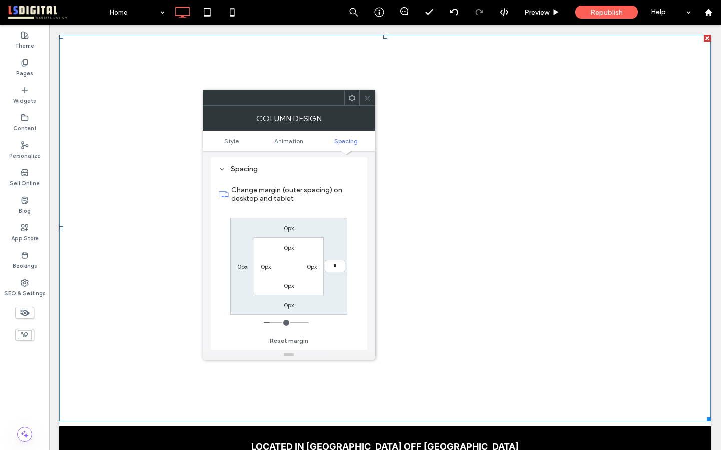
type input "*"
type input "***"
click at [368, 94] on span at bounding box center [367, 98] width 8 height 15
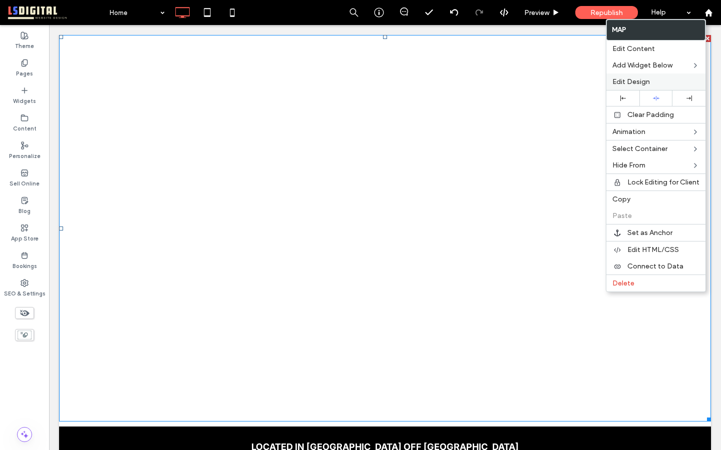
click at [652, 80] on label "Edit Design" at bounding box center [655, 82] width 87 height 9
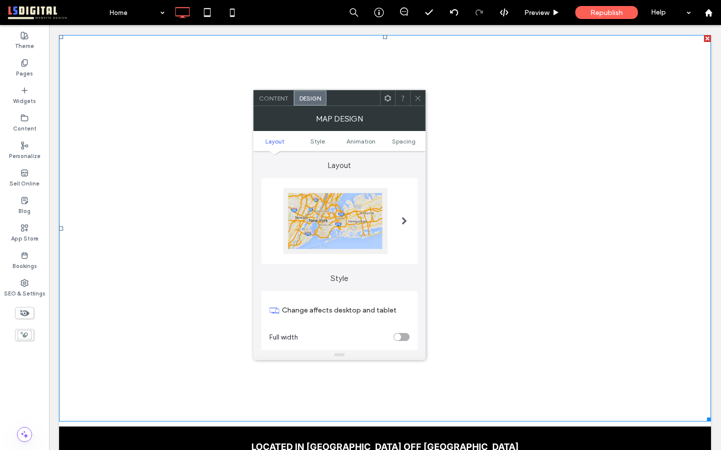
click at [419, 93] on span at bounding box center [418, 98] width 8 height 15
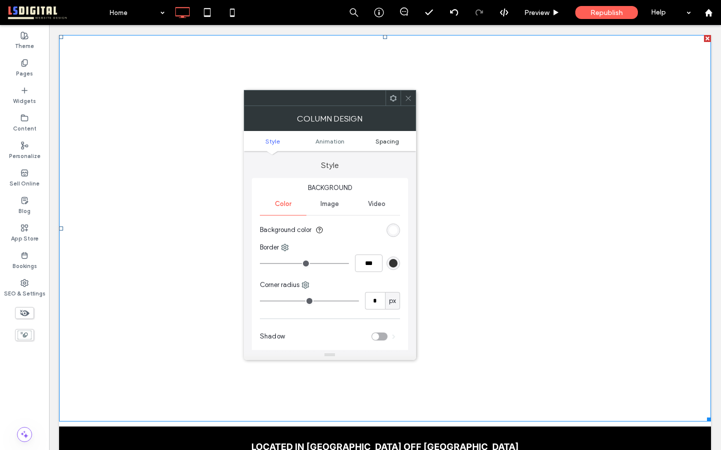
click at [390, 140] on span "Spacing" at bounding box center [387, 142] width 24 height 8
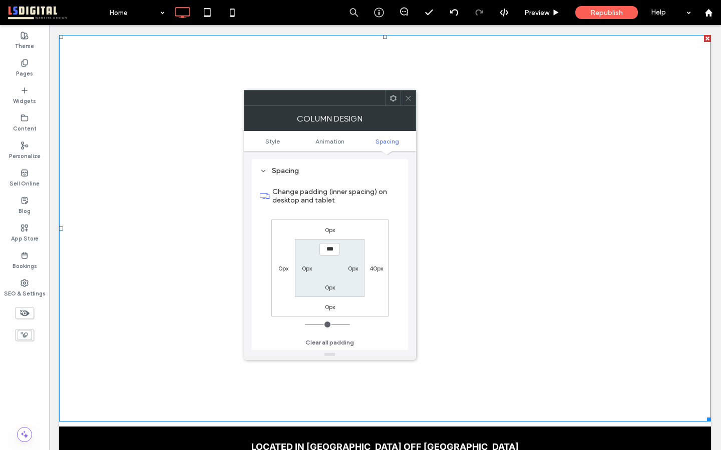
scroll to position [235, 0]
click at [374, 267] on label "40px" at bounding box center [376, 268] width 14 height 8
type input "**"
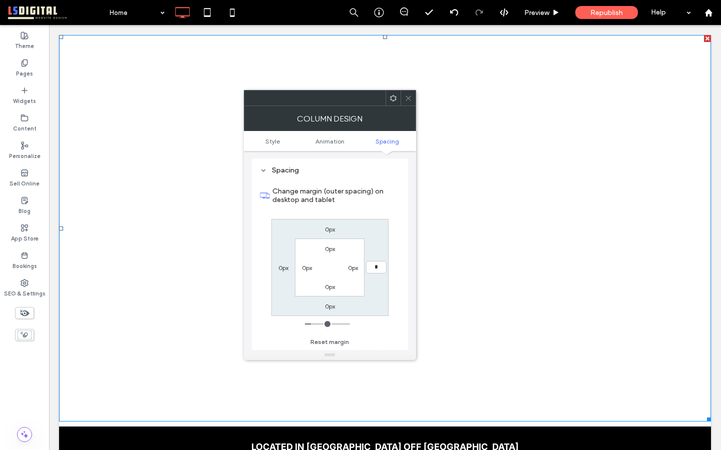
type input "*"
type input "***"
click at [410, 95] on icon at bounding box center [408, 99] width 8 height 8
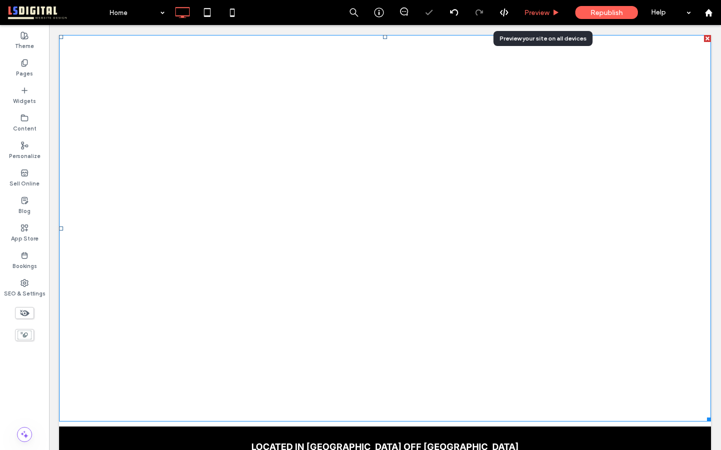
click at [546, 11] on span "Preview" at bounding box center [536, 13] width 25 height 9
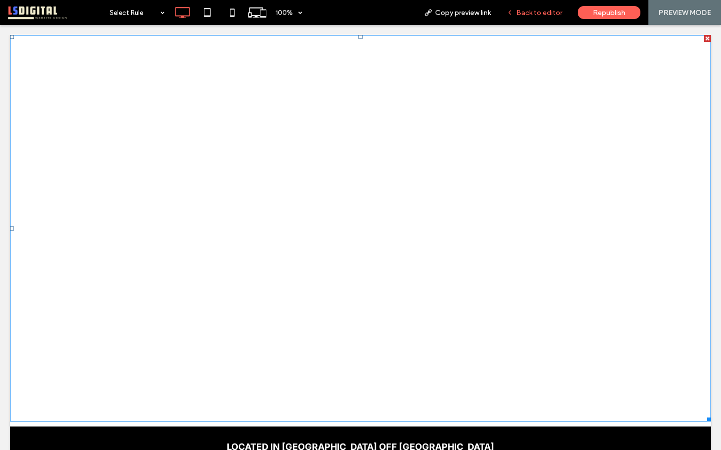
click at [552, 13] on span "Back to editor" at bounding box center [539, 13] width 46 height 9
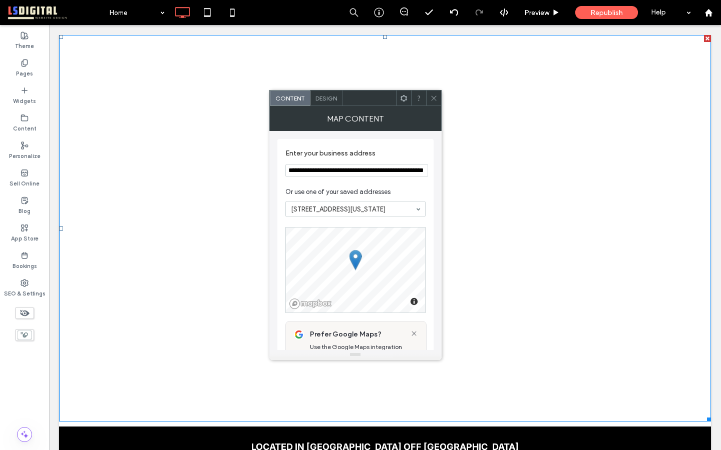
click at [433, 98] on use at bounding box center [433, 98] width 5 height 5
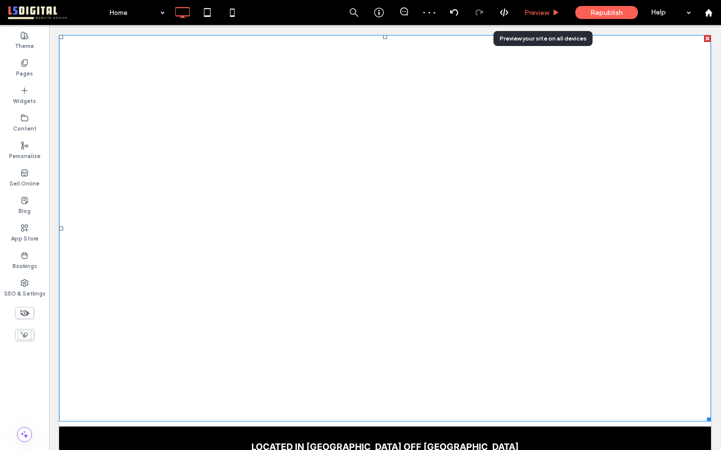
click at [539, 11] on span "Preview" at bounding box center [536, 13] width 25 height 9
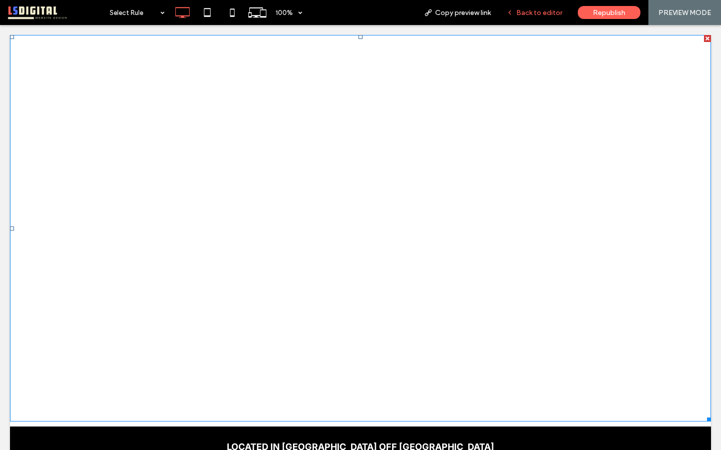
click at [543, 9] on span "Back to editor" at bounding box center [539, 13] width 46 height 9
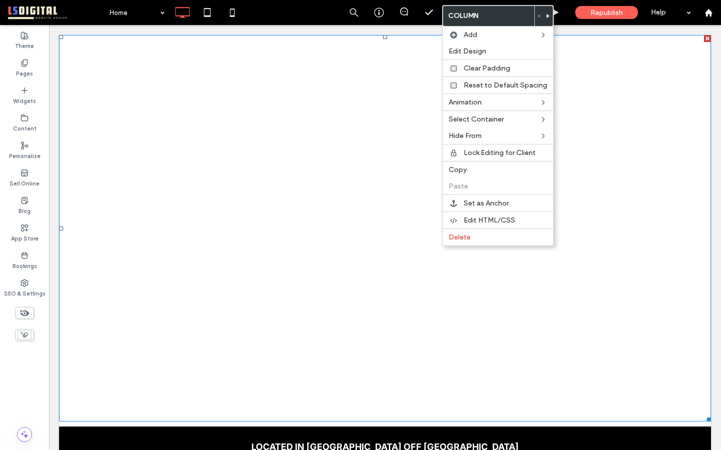
click at [547, 15] on use at bounding box center [548, 16] width 3 height 4
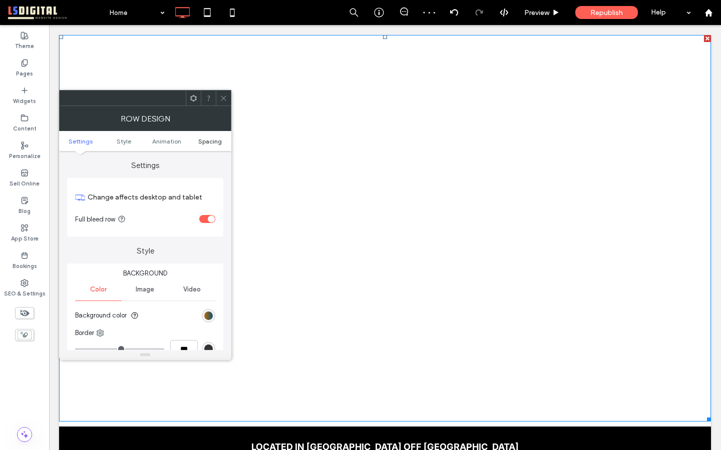
click at [211, 139] on span "Spacing" at bounding box center [210, 142] width 24 height 8
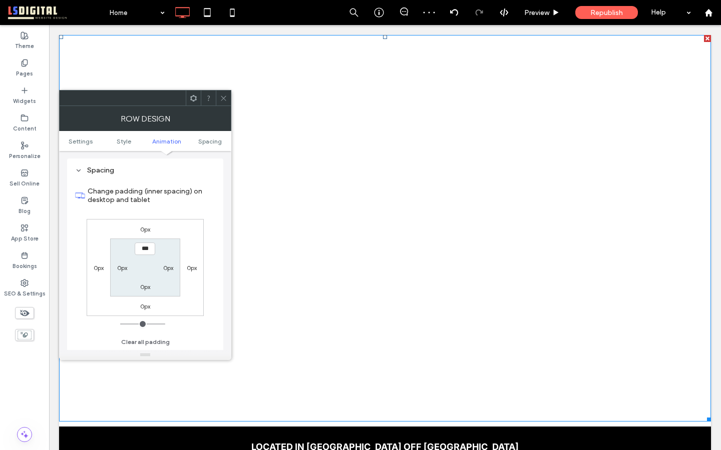
scroll to position [283, 0]
click at [226, 99] on icon at bounding box center [224, 99] width 8 height 8
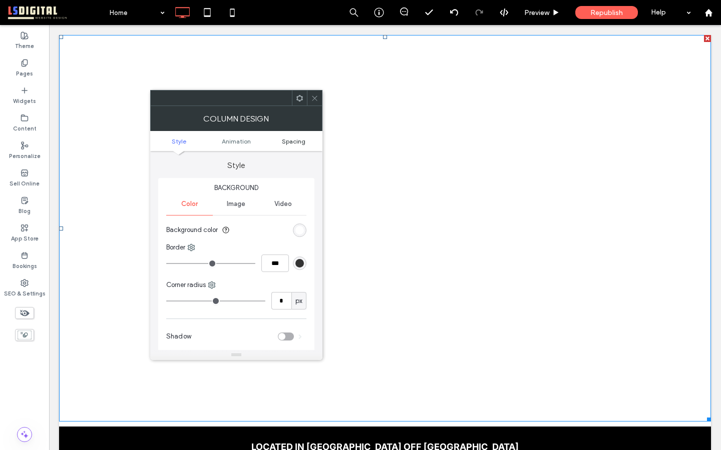
click at [298, 142] on span "Spacing" at bounding box center [294, 142] width 24 height 8
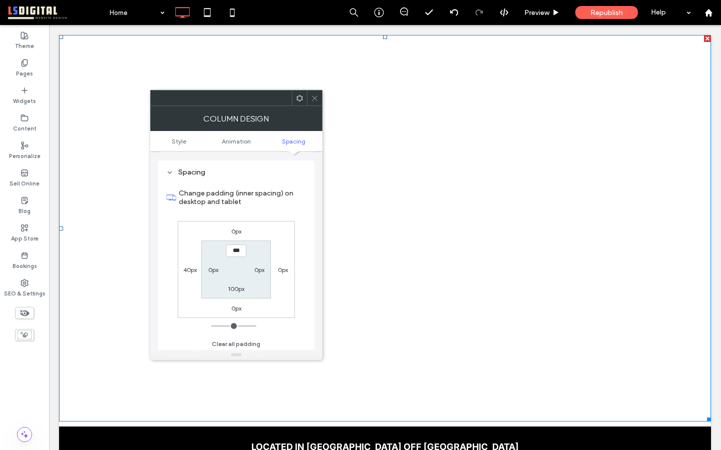
scroll to position [235, 0]
click at [189, 268] on label "40px" at bounding box center [190, 268] width 14 height 8
type input "**"
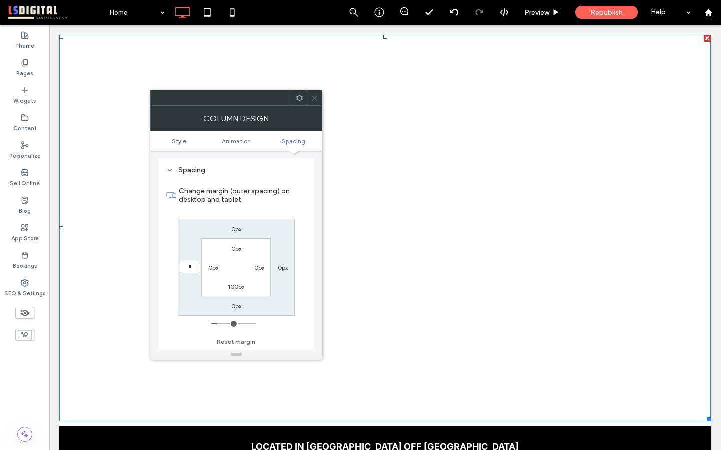
type input "*"
type input "***"
click at [314, 101] on icon at bounding box center [315, 99] width 8 height 8
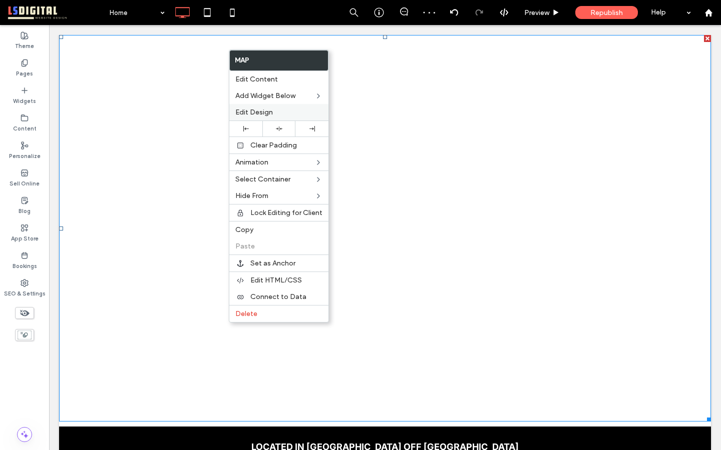
click at [283, 112] on label "Edit Design" at bounding box center [278, 112] width 87 height 9
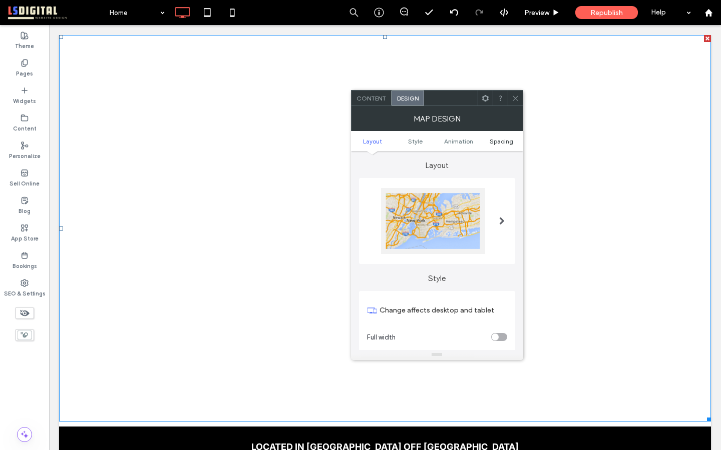
click at [496, 142] on span "Spacing" at bounding box center [501, 142] width 24 height 8
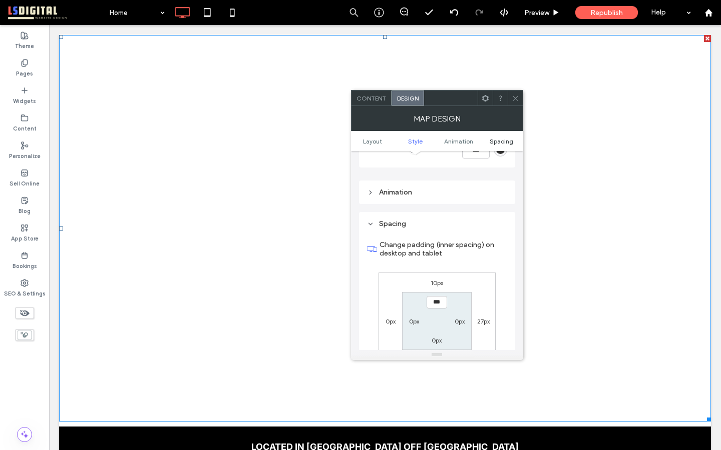
scroll to position [378, 0]
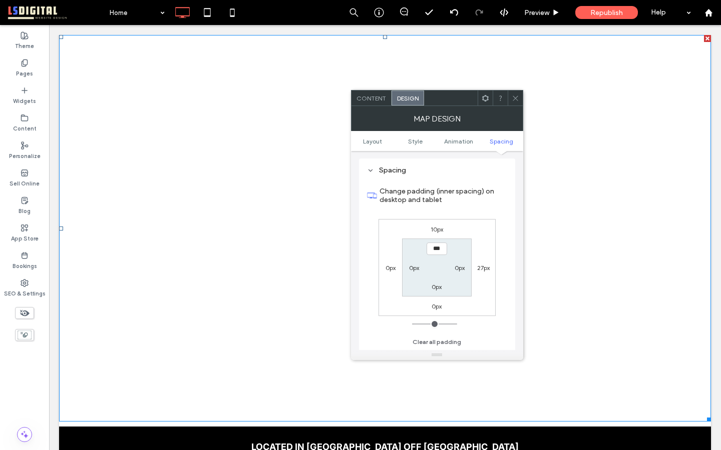
click at [388, 268] on label "0px" at bounding box center [390, 268] width 10 height 8
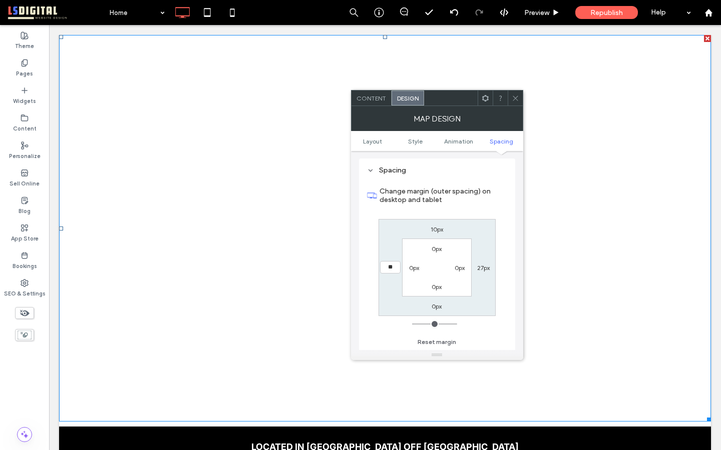
type input "**"
type input "*"
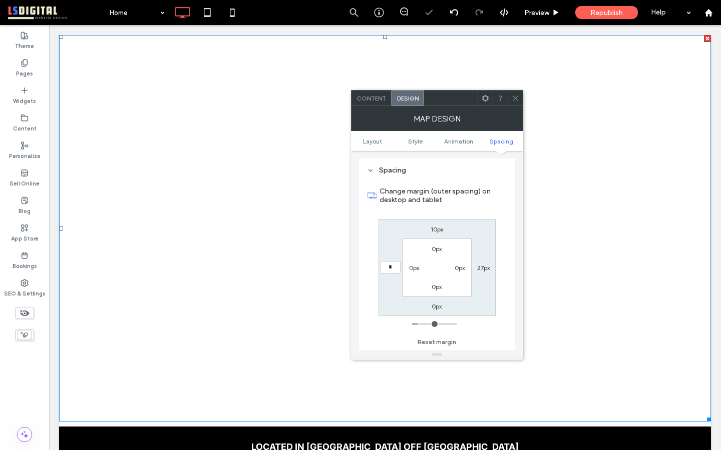
type input "***"
click at [410, 269] on label "0px" at bounding box center [414, 268] width 10 height 8
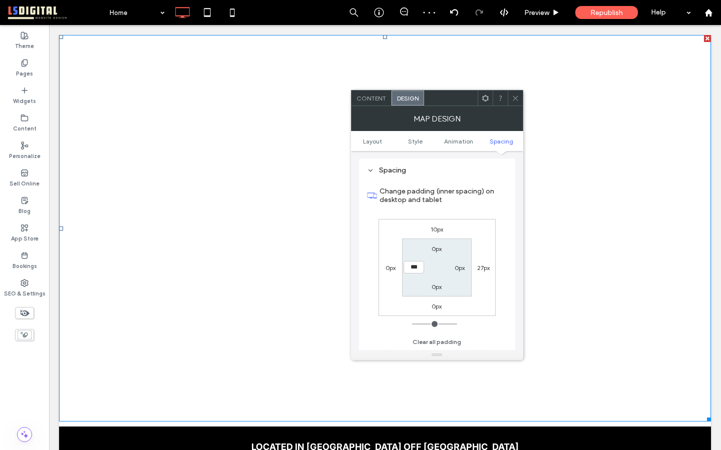
click at [513, 98] on icon at bounding box center [516, 99] width 8 height 8
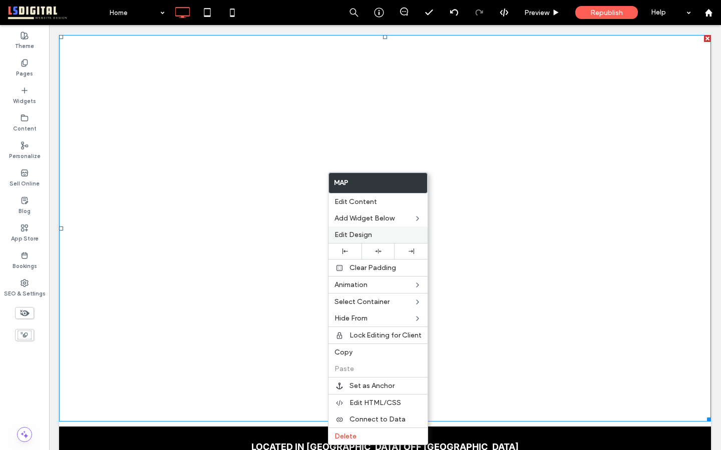
click at [377, 234] on label "Edit Design" at bounding box center [377, 235] width 87 height 9
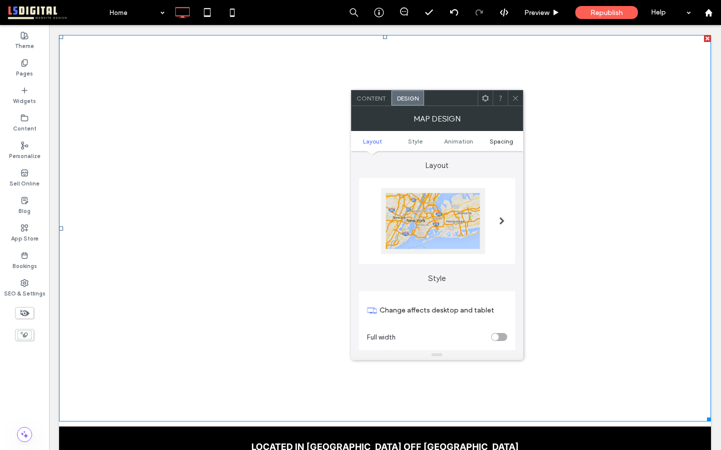
click at [508, 141] on span "Spacing" at bounding box center [501, 142] width 24 height 8
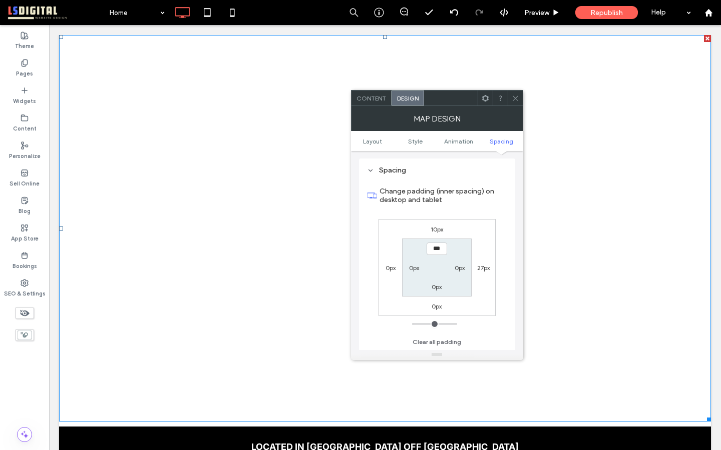
click at [517, 101] on icon at bounding box center [516, 99] width 8 height 8
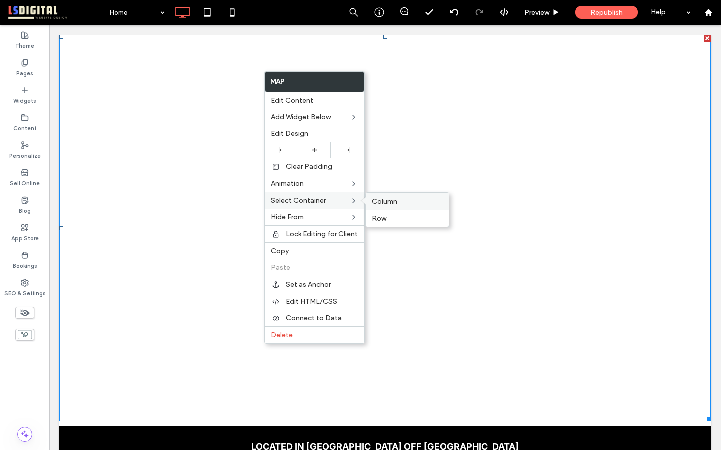
click at [410, 205] on label "Column" at bounding box center [406, 202] width 71 height 9
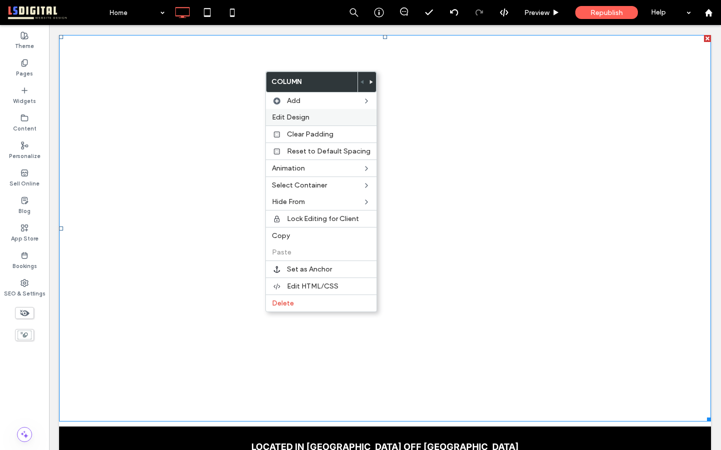
click at [341, 115] on label "Edit Design" at bounding box center [321, 117] width 99 height 9
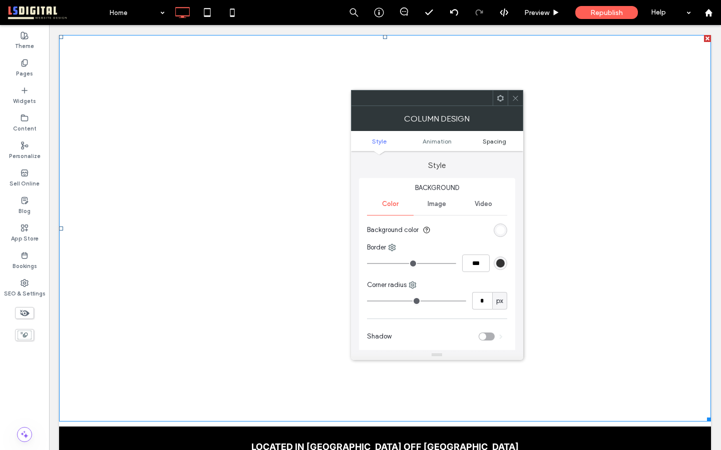
click at [491, 142] on span "Spacing" at bounding box center [494, 142] width 24 height 8
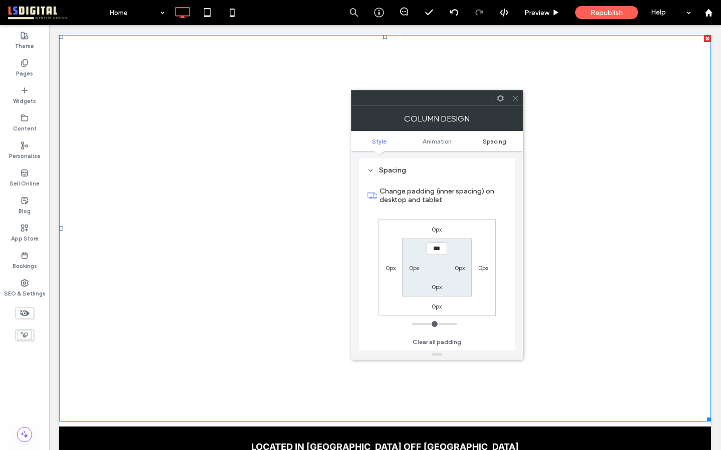
scroll to position [235, 0]
click at [388, 269] on label "0px" at bounding box center [390, 268] width 10 height 8
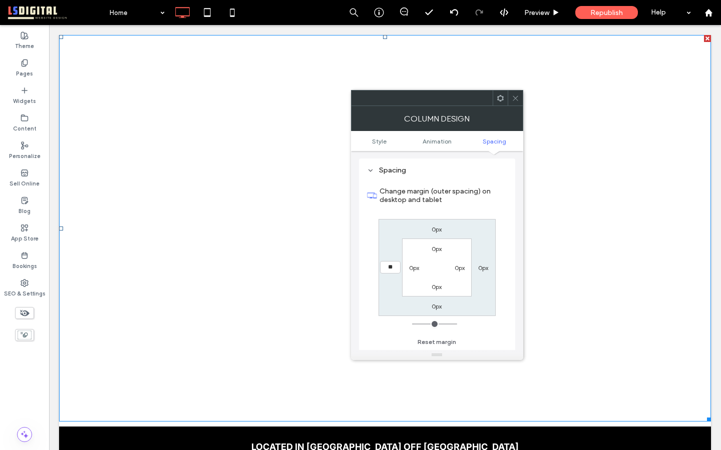
type input "**"
type input "****"
click at [514, 96] on use at bounding box center [515, 98] width 5 height 5
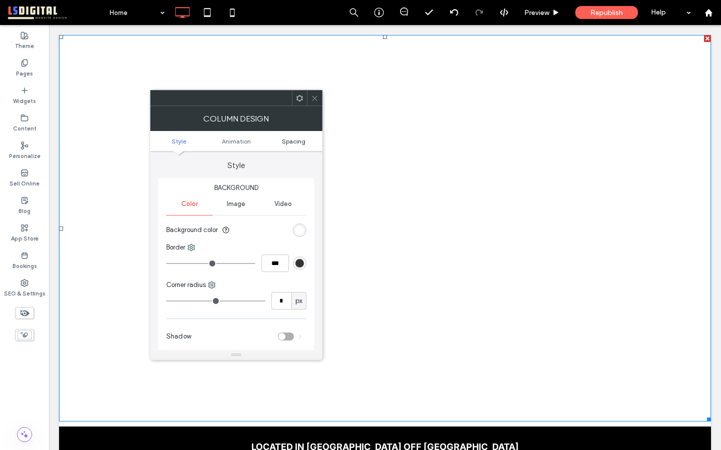
click at [295, 139] on span "Spacing" at bounding box center [294, 142] width 24 height 8
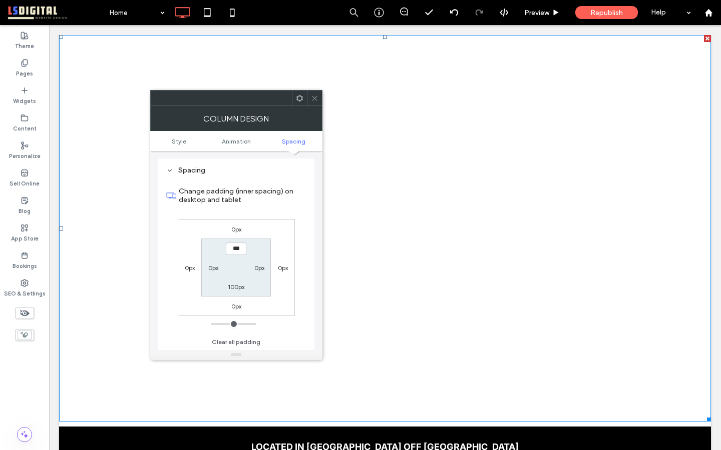
click at [317, 97] on icon at bounding box center [315, 99] width 8 height 8
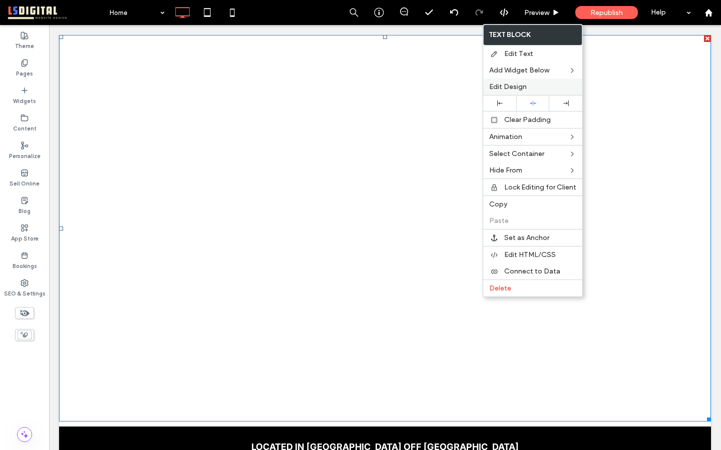
click at [525, 91] on span "Edit Design" at bounding box center [508, 87] width 38 height 9
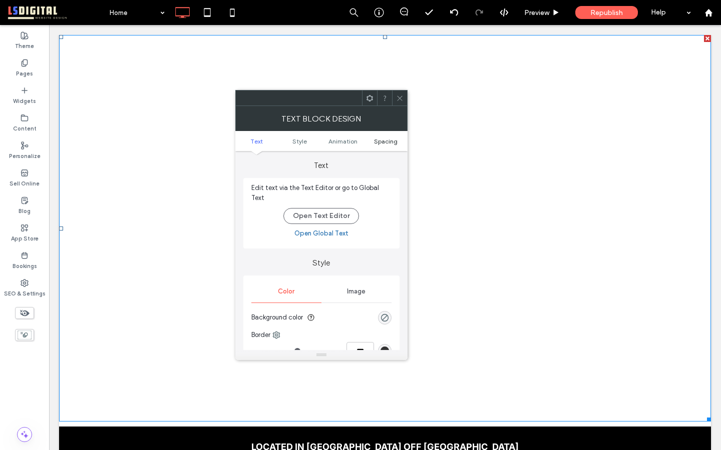
click at [392, 143] on span "Spacing" at bounding box center [386, 142] width 24 height 8
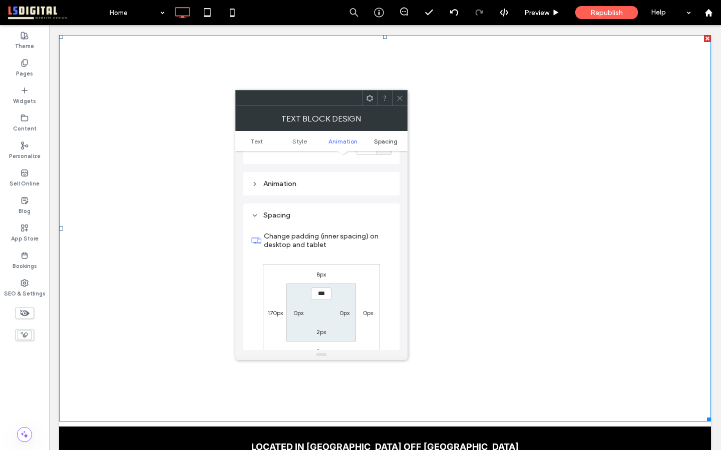
scroll to position [282, 0]
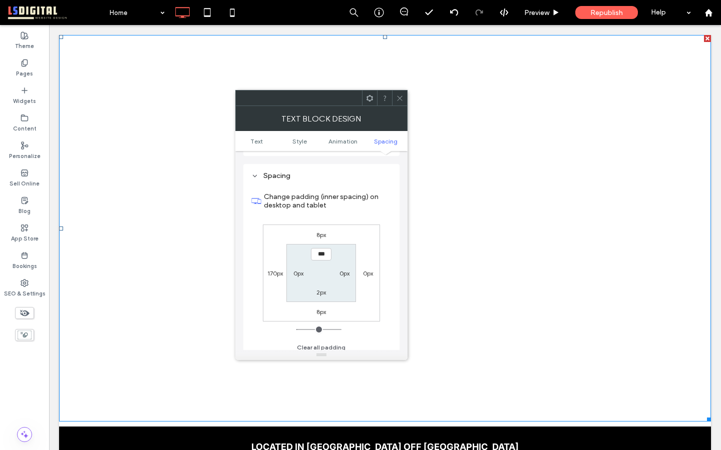
click at [274, 270] on label "170px" at bounding box center [275, 274] width 16 height 8
type input "***"
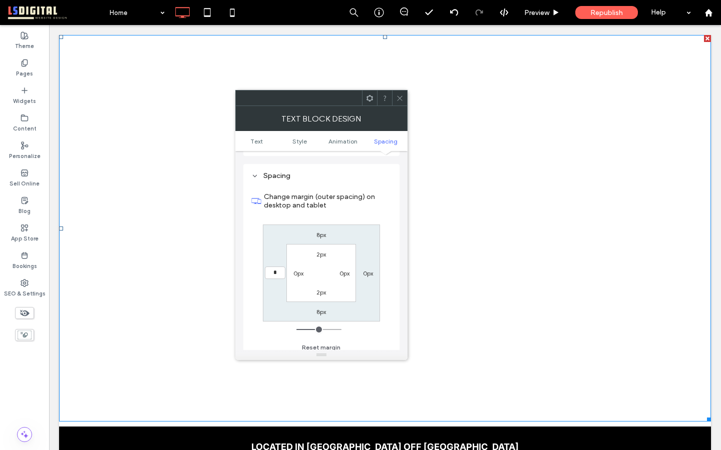
type input "*"
click at [274, 269] on input "***" at bounding box center [275, 273] width 21 height 13
type input "****"
type input "**"
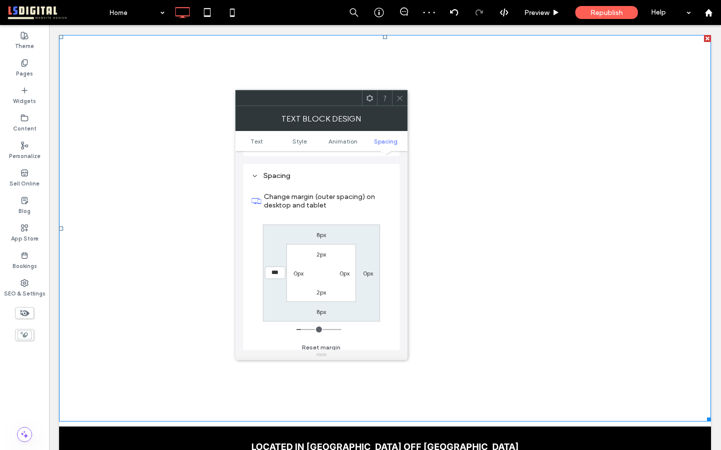
type input "***"
type input "*"
click at [396, 95] on icon at bounding box center [400, 99] width 8 height 8
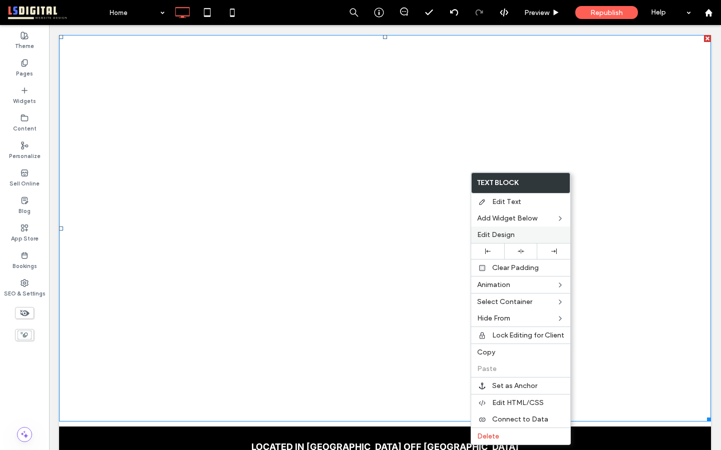
click at [503, 236] on span "Edit Design" at bounding box center [496, 235] width 38 height 9
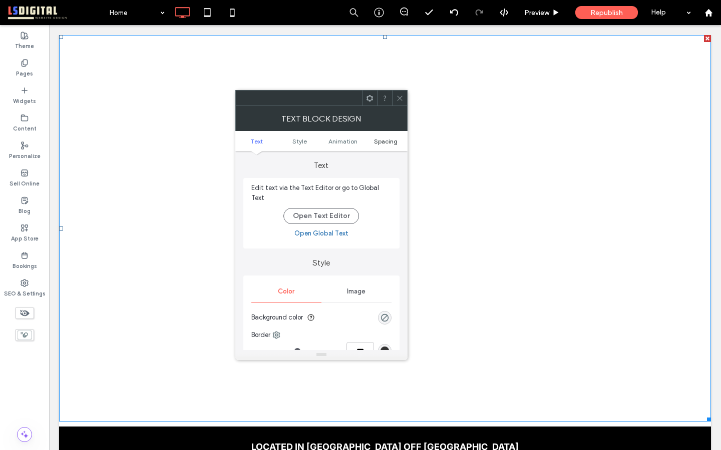
click at [378, 142] on span "Spacing" at bounding box center [386, 142] width 24 height 8
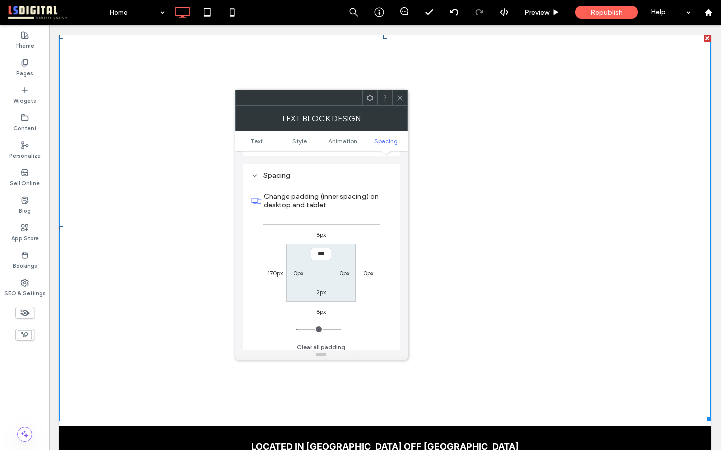
click at [273, 270] on label "170px" at bounding box center [275, 274] width 16 height 8
type input "***"
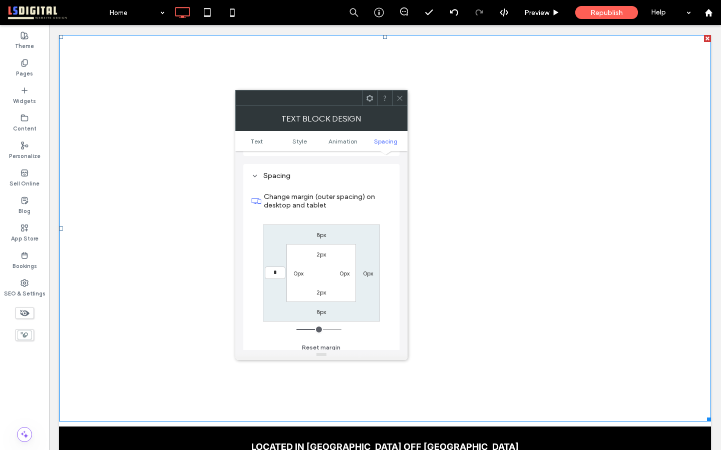
type input "*"
type input "***"
click at [399, 98] on use at bounding box center [399, 98] width 5 height 5
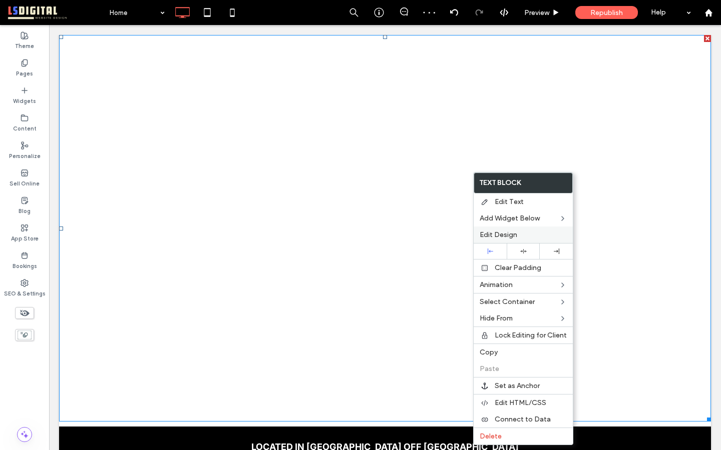
click at [522, 235] on label "Edit Design" at bounding box center [522, 235] width 87 height 9
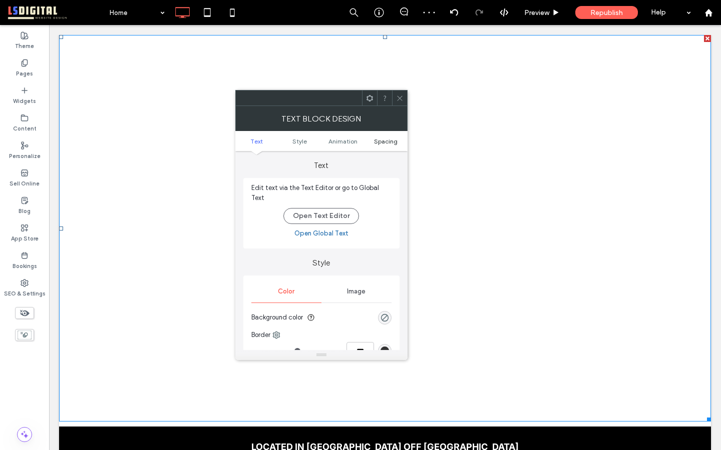
click at [385, 140] on span "Spacing" at bounding box center [386, 142] width 24 height 8
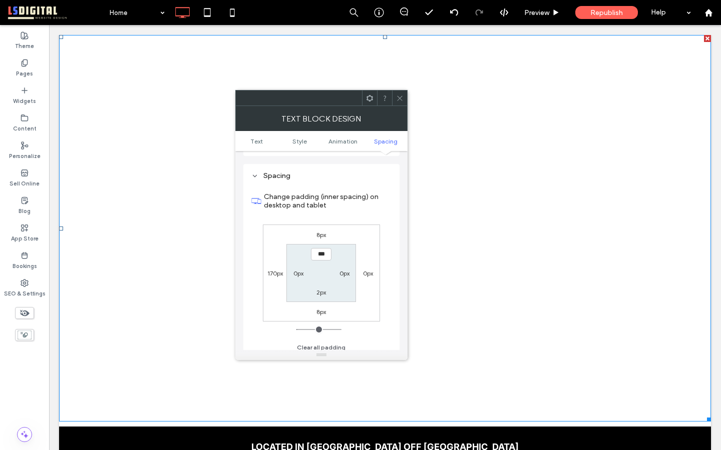
click at [272, 270] on label "170px" at bounding box center [275, 274] width 16 height 8
type input "***"
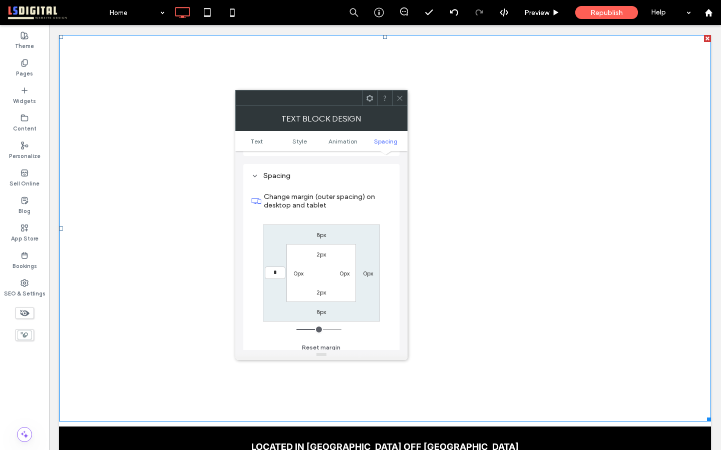
type input "*"
type input "***"
click at [398, 95] on icon at bounding box center [400, 99] width 8 height 8
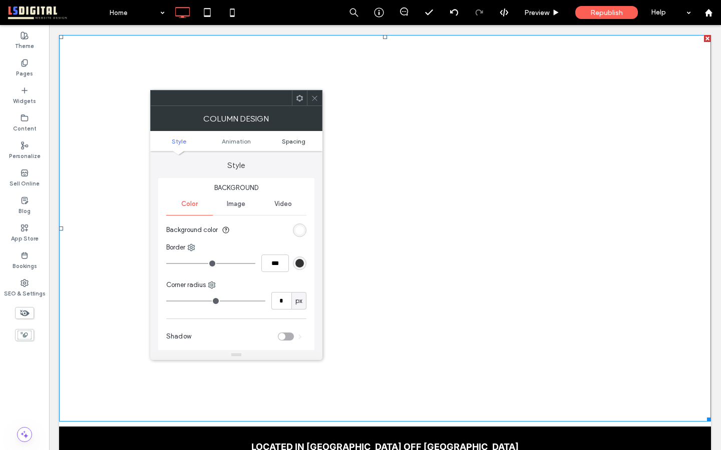
click at [290, 139] on span "Spacing" at bounding box center [294, 142] width 24 height 8
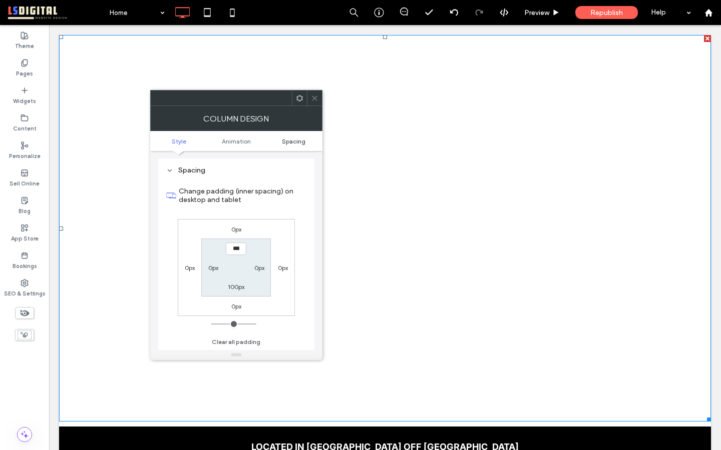
scroll to position [235, 0]
click at [211, 269] on label "0px" at bounding box center [213, 268] width 10 height 8
type input "**"
type input "*"
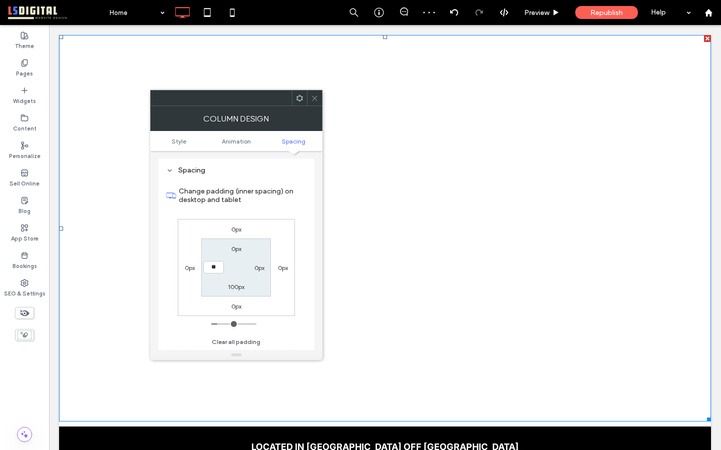
type input "**"
type input "*"
type input "**"
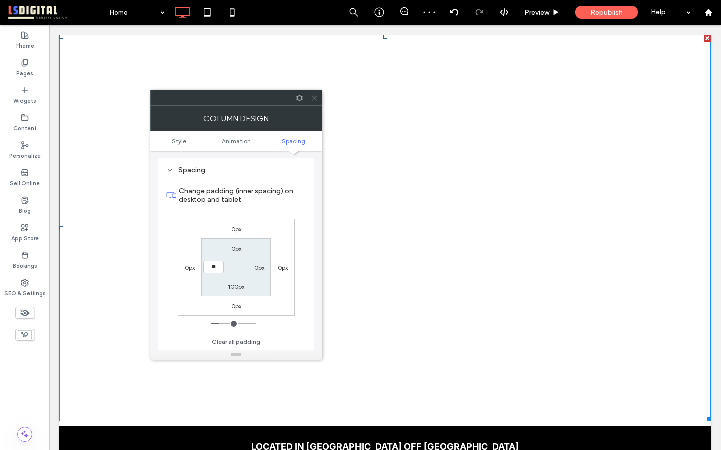
type input "****"
click at [314, 99] on icon at bounding box center [315, 99] width 8 height 8
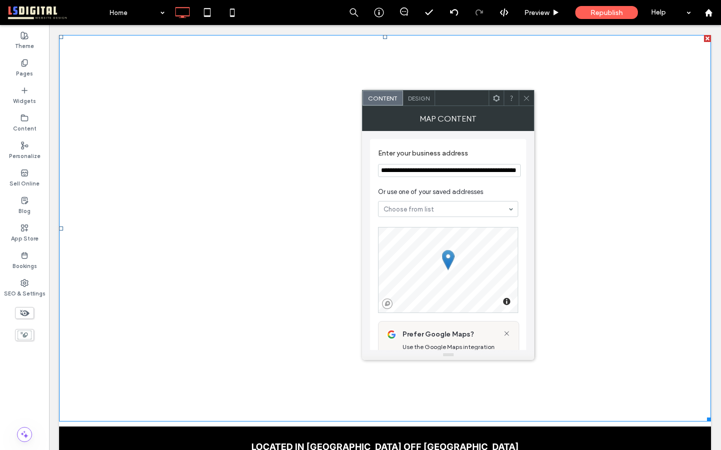
click at [527, 94] on span at bounding box center [527, 98] width 8 height 15
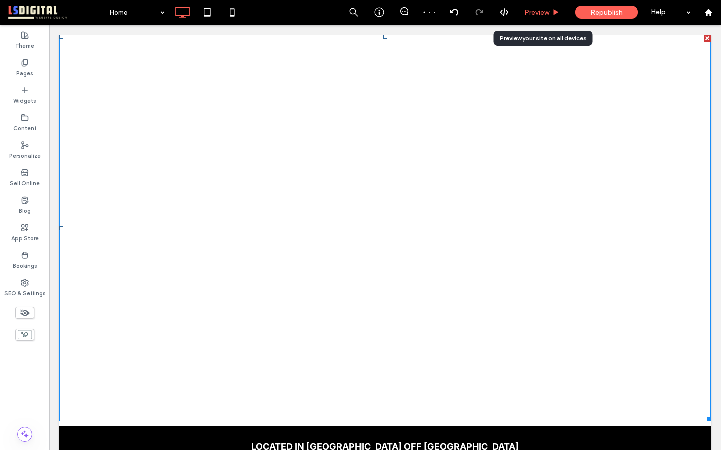
click at [537, 11] on span "Preview" at bounding box center [536, 13] width 25 height 9
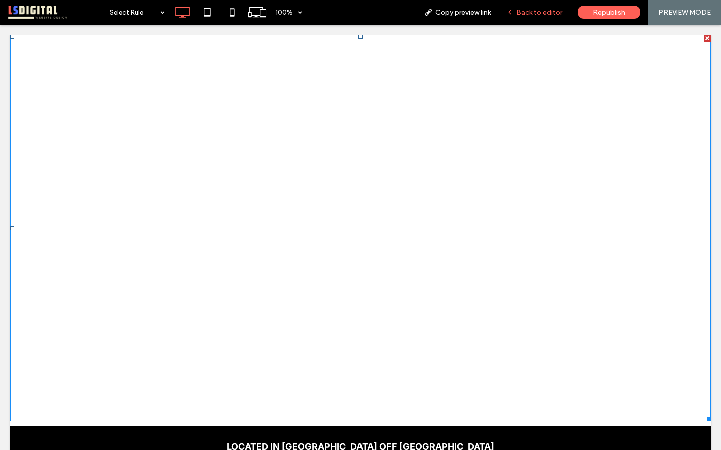
click at [552, 14] on span "Back to editor" at bounding box center [539, 13] width 46 height 9
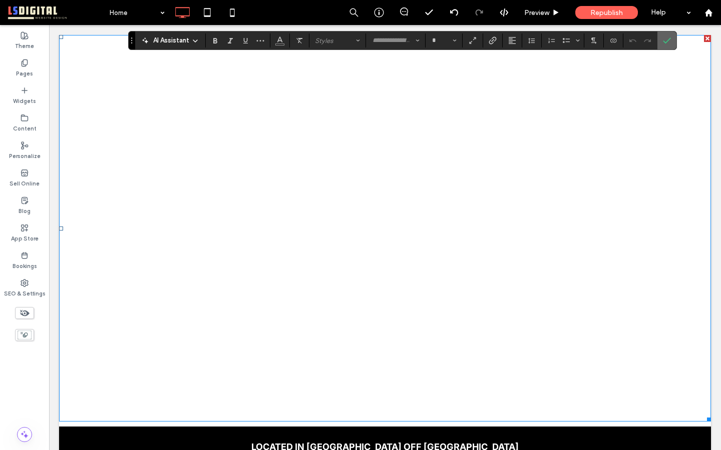
click at [669, 38] on icon "Confirm" at bounding box center [667, 41] width 8 height 8
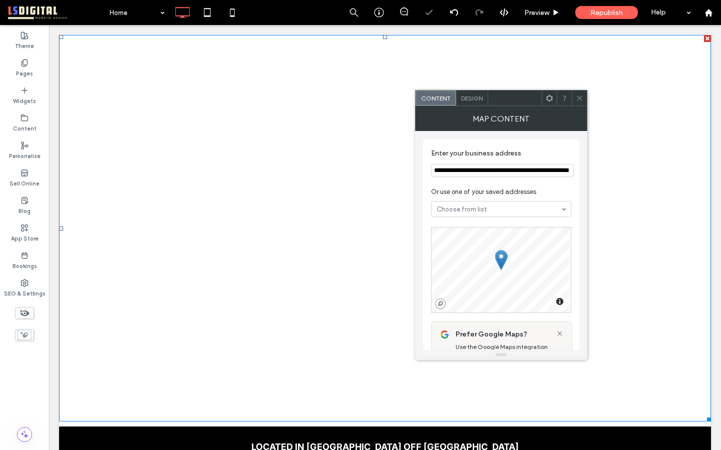
click at [580, 98] on icon at bounding box center [580, 99] width 8 height 8
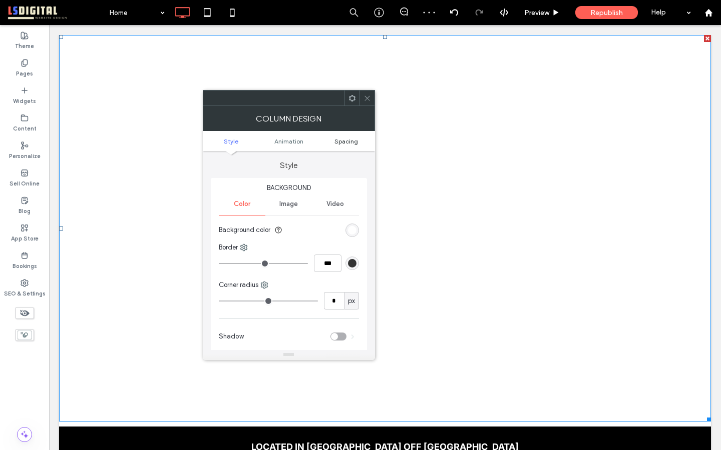
click at [354, 139] on span "Spacing" at bounding box center [346, 142] width 24 height 8
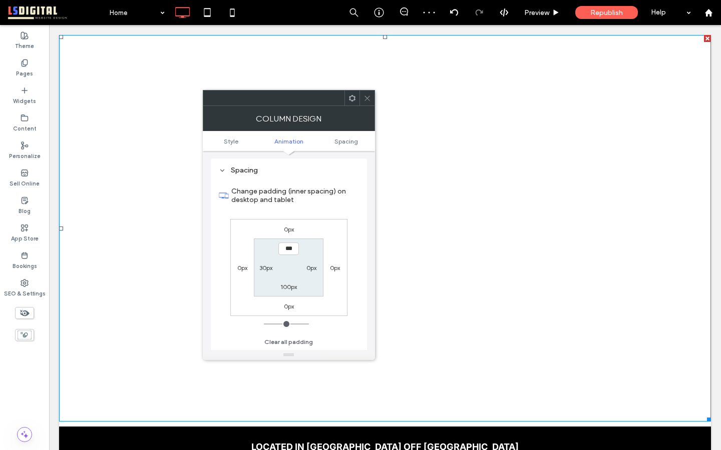
scroll to position [235, 0]
click at [285, 286] on label "100px" at bounding box center [288, 287] width 17 height 8
type input "***"
type input "*"
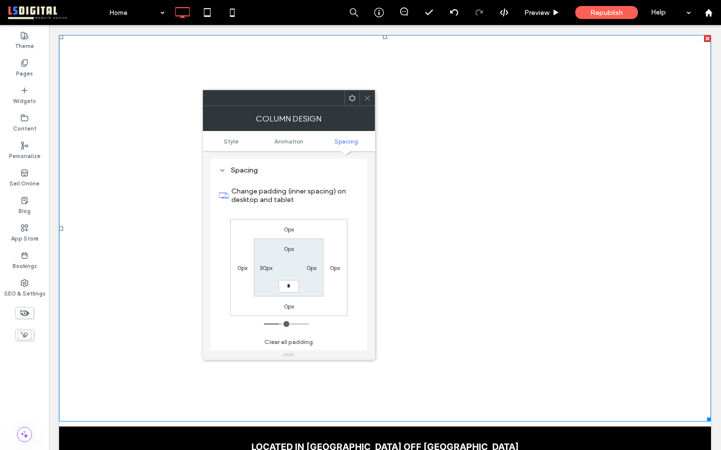
type input "***"
click at [365, 97] on icon at bounding box center [367, 99] width 8 height 8
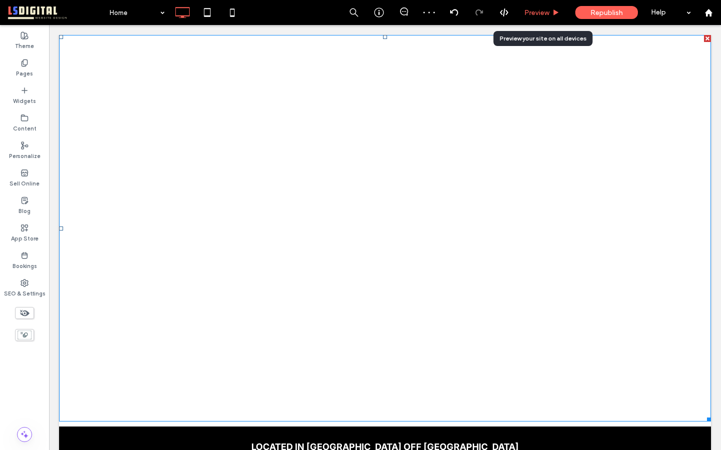
click at [536, 18] on div "Preview" at bounding box center [542, 12] width 51 height 25
click at [536, 12] on span "Preview" at bounding box center [536, 13] width 25 height 9
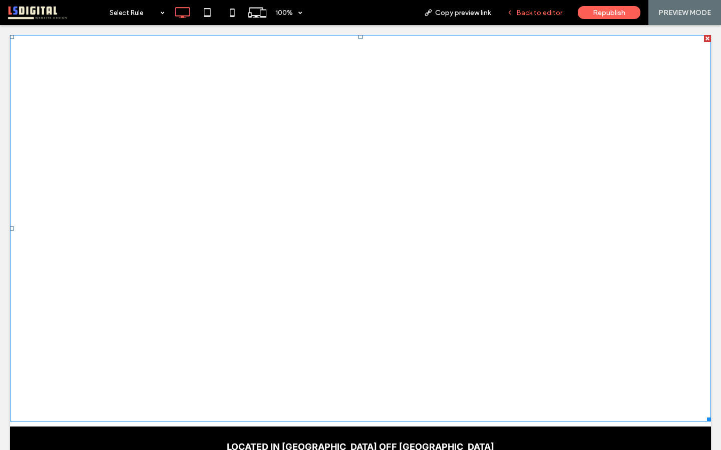
click at [540, 11] on span "Back to editor" at bounding box center [539, 13] width 46 height 9
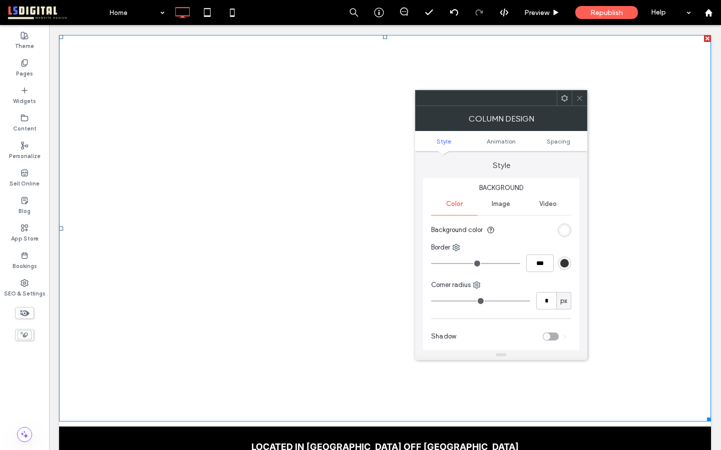
click at [576, 96] on icon at bounding box center [580, 99] width 8 height 8
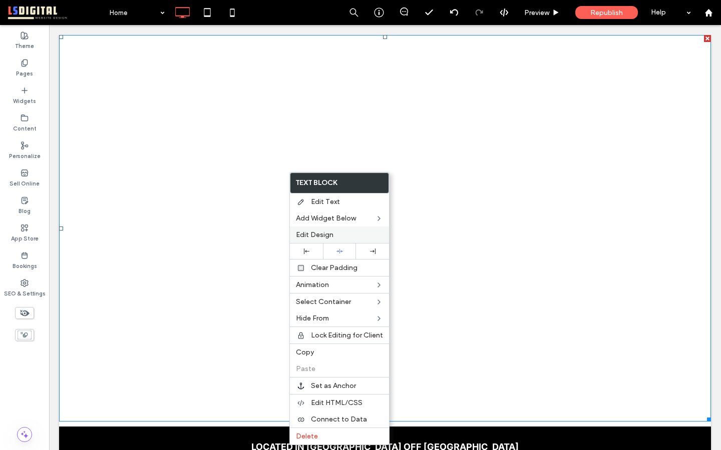
click at [318, 234] on span "Edit Design" at bounding box center [315, 235] width 38 height 9
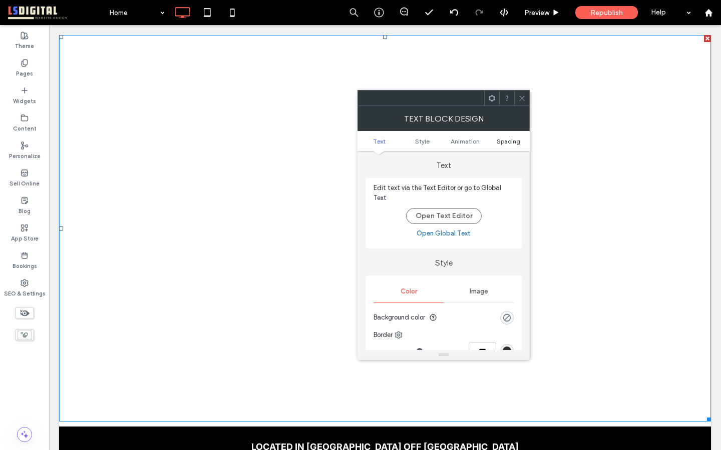
click at [513, 138] on span "Spacing" at bounding box center [509, 142] width 24 height 8
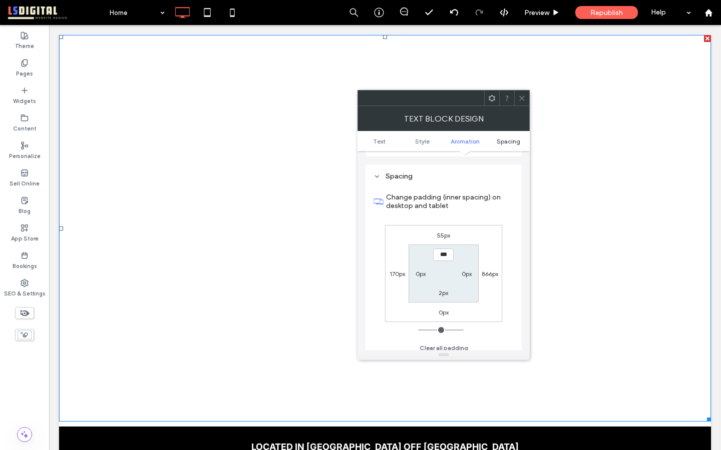
scroll to position [282, 0]
click at [396, 270] on label "170px" at bounding box center [397, 274] width 16 height 8
type input "***"
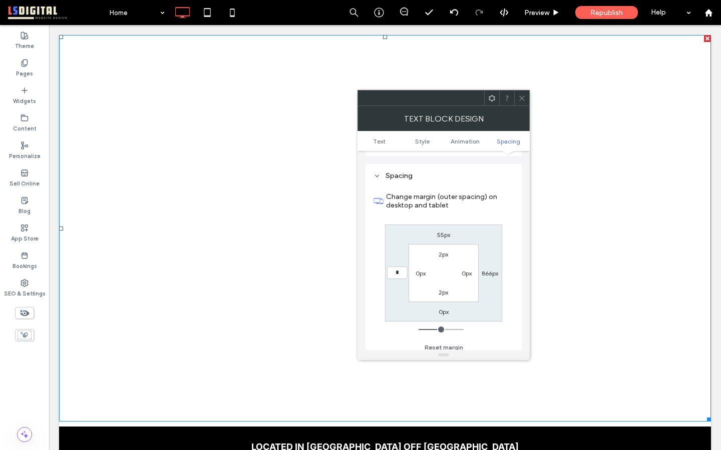
type input "*"
type input "***"
click at [523, 96] on icon at bounding box center [522, 99] width 8 height 8
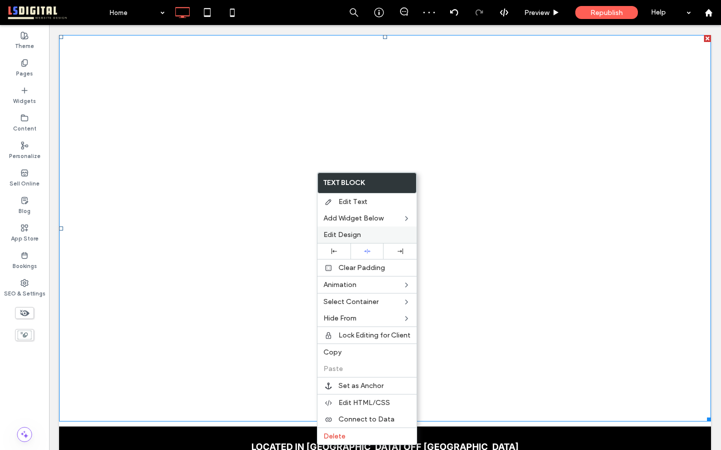
click at [352, 234] on span "Edit Design" at bounding box center [342, 235] width 38 height 9
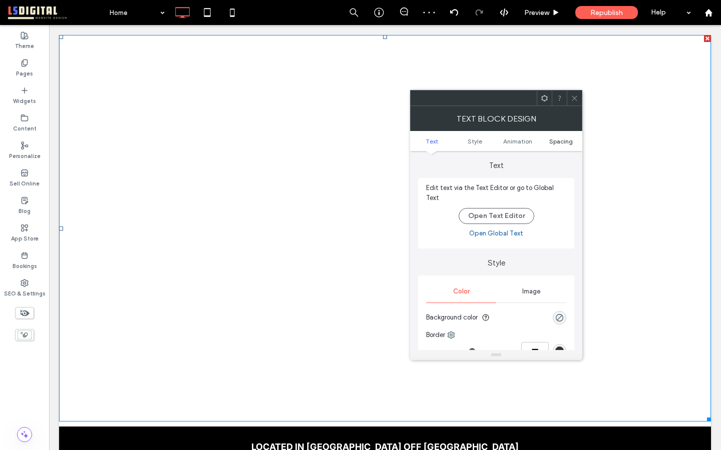
click at [562, 143] on span "Spacing" at bounding box center [561, 142] width 24 height 8
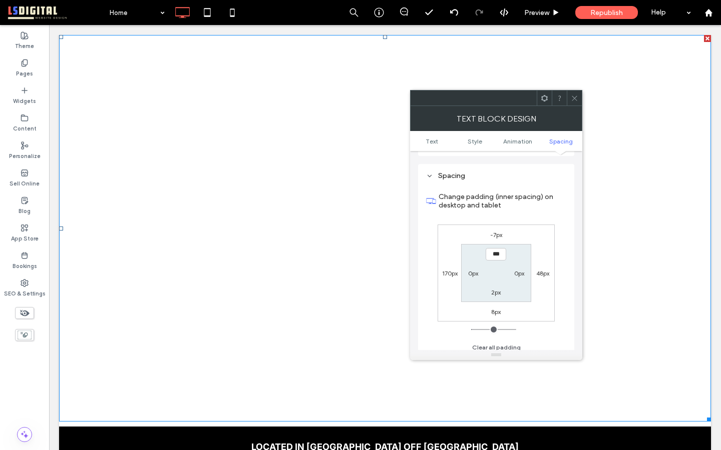
click at [450, 270] on label "170px" at bounding box center [450, 274] width 16 height 8
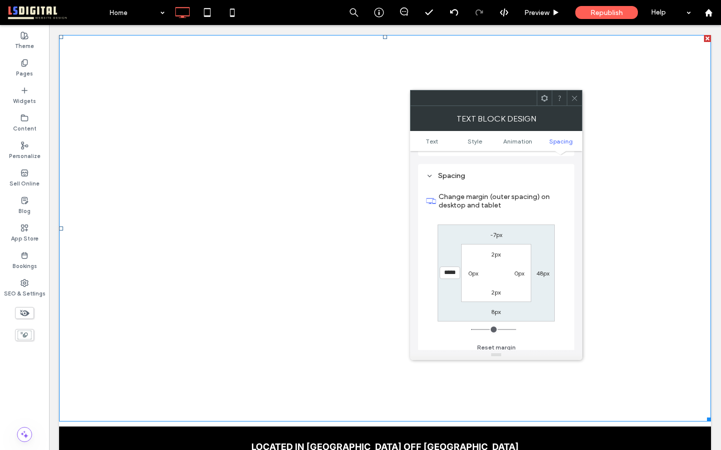
type input "***"
type input "*"
type input "***"
click at [572, 93] on span at bounding box center [575, 98] width 8 height 15
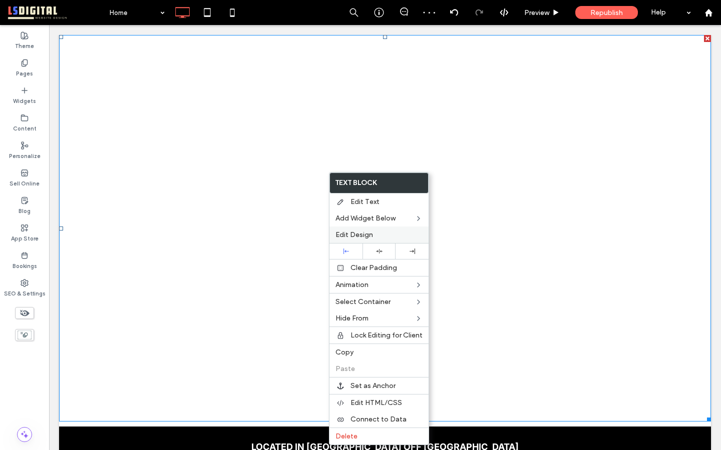
click at [371, 234] on span "Edit Design" at bounding box center [354, 235] width 38 height 9
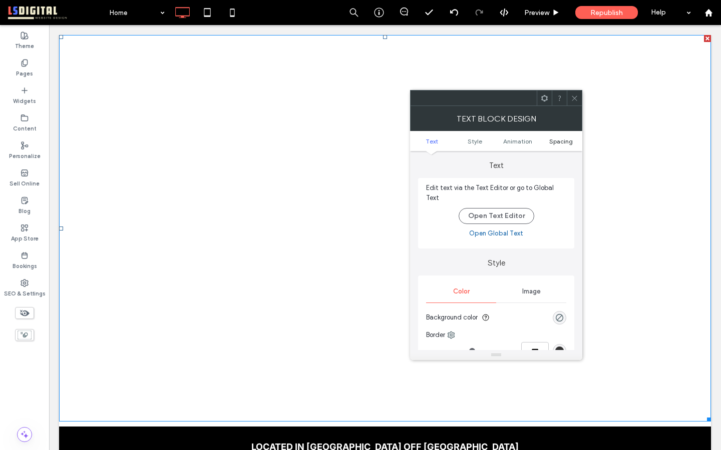
click at [562, 142] on span "Spacing" at bounding box center [561, 142] width 24 height 8
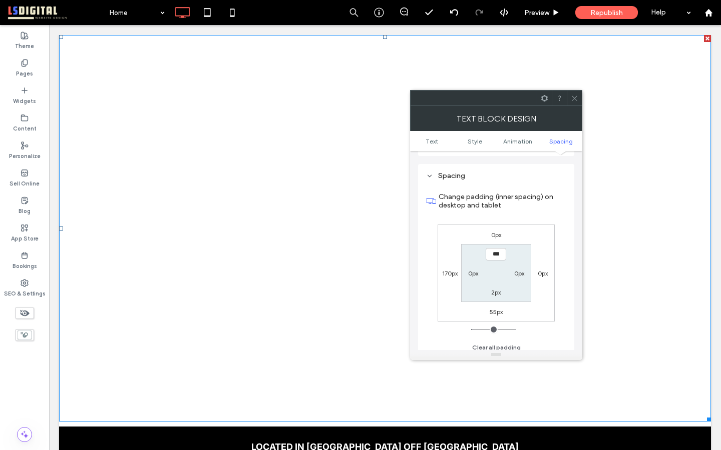
click at [445, 270] on label "170px" at bounding box center [450, 274] width 16 height 8
type input "***"
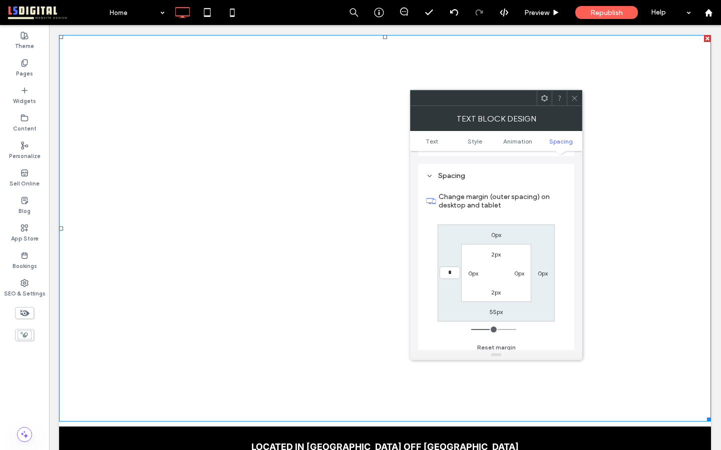
type input "*"
type input "***"
click at [575, 100] on icon at bounding box center [575, 99] width 8 height 8
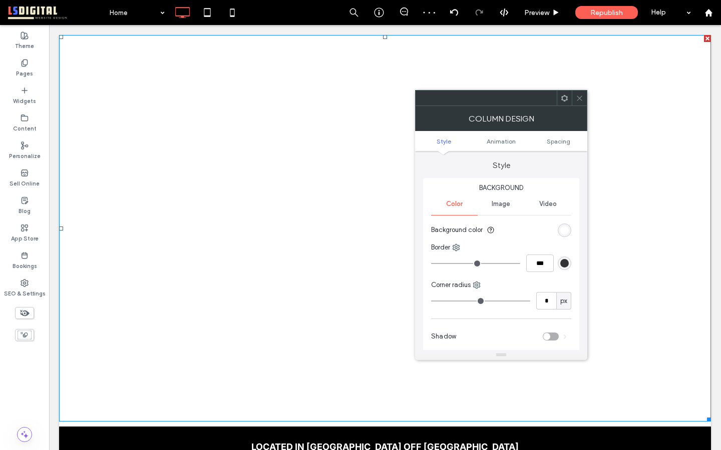
click at [564, 145] on ul "Style Animation Spacing" at bounding box center [501, 141] width 172 height 20
click at [565, 141] on span "Spacing" at bounding box center [559, 142] width 24 height 8
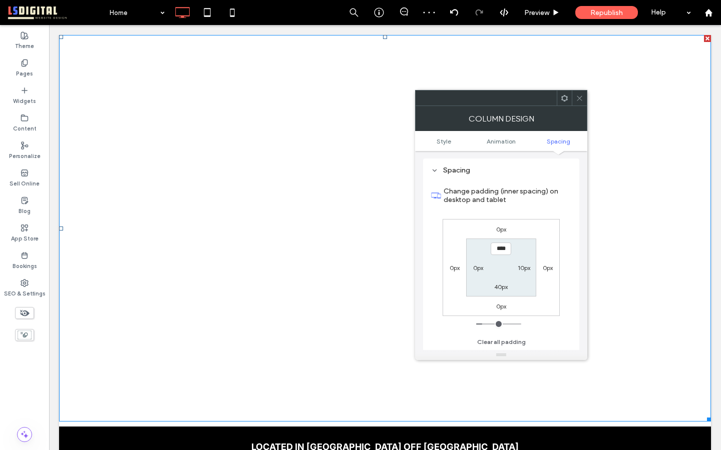
scroll to position [235, 0]
click at [476, 267] on label "0px" at bounding box center [478, 268] width 10 height 8
type input "*"
type input "**"
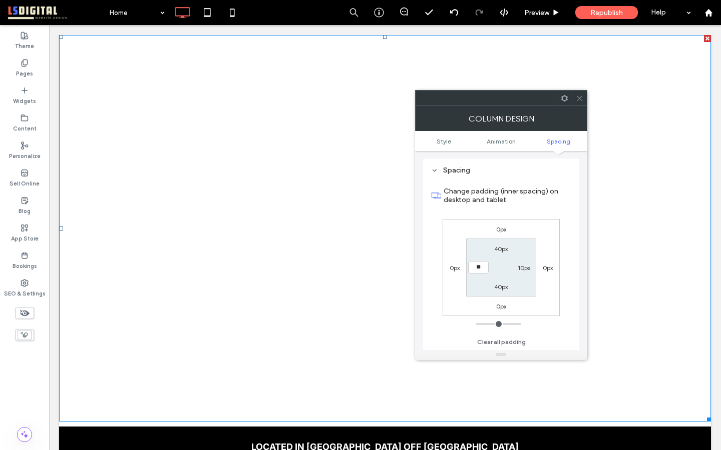
type input "****"
click at [583, 98] on icon at bounding box center [580, 99] width 8 height 8
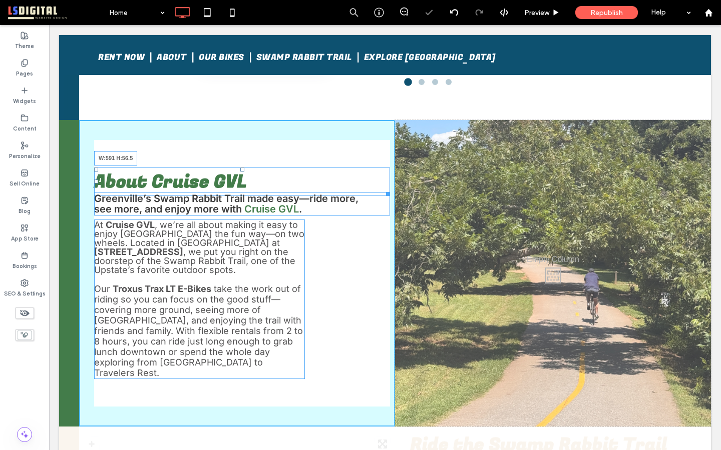
scroll to position [761, 0]
click at [406, 205] on div "About Cruise GVL W:591 H:56.5 Greenville’s Swamp Rabbit Trail made easy—ride mo…" at bounding box center [395, 273] width 632 height 307
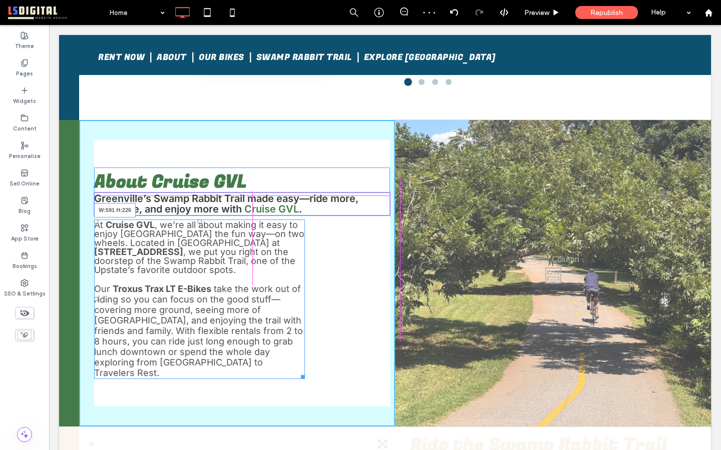
drag, startPoint x: 302, startPoint y: 369, endPoint x: 397, endPoint y: 364, distance: 95.3
click at [397, 364] on div "About Cruise GVL Greenville’s Swamp Rabbit Trail made easy—ride more, see more,…" at bounding box center [395, 273] width 632 height 307
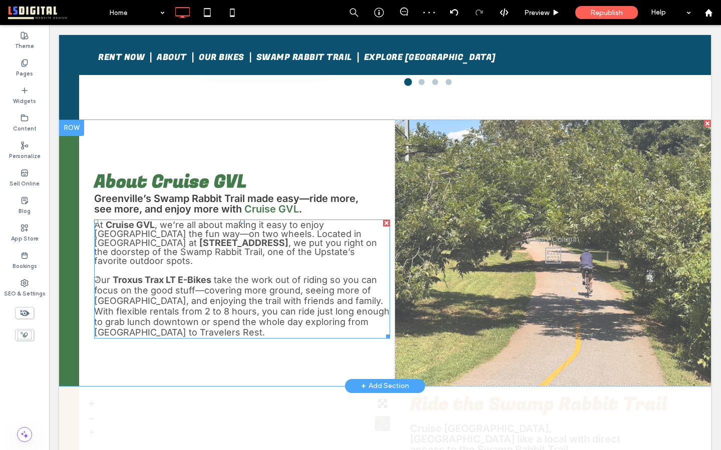
click at [331, 366] on div "About Cruise GVL Greenville’s Swamp Rabbit Trail made easy—ride more, see more,…" at bounding box center [237, 253] width 316 height 266
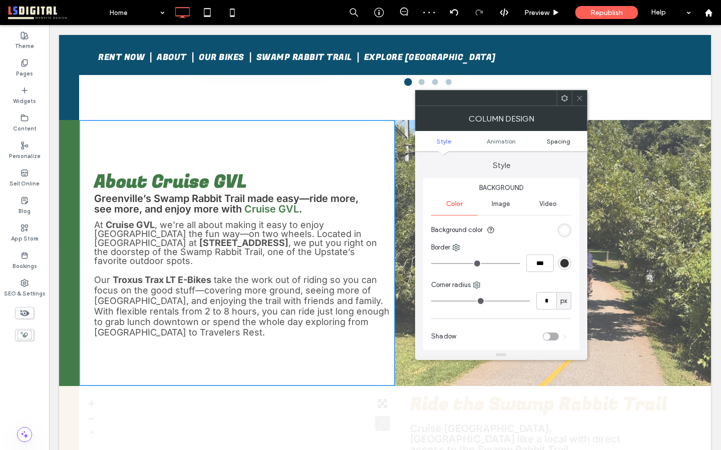
click at [560, 139] on span "Spacing" at bounding box center [559, 142] width 24 height 8
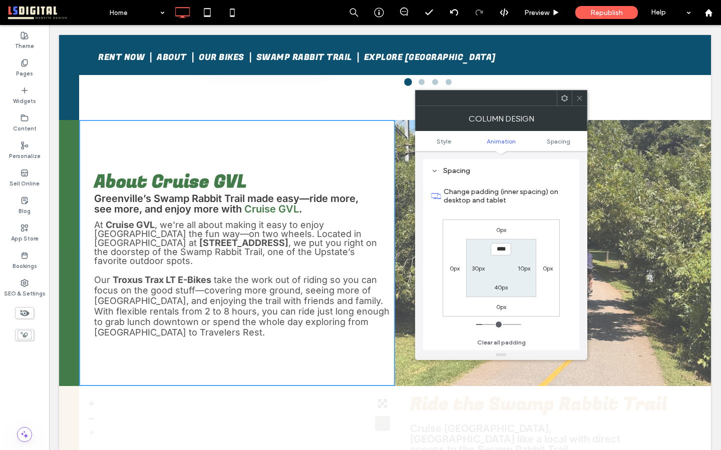
scroll to position [235, 0]
click at [498, 285] on label "40px" at bounding box center [501, 287] width 14 height 8
type input "*"
type input "***"
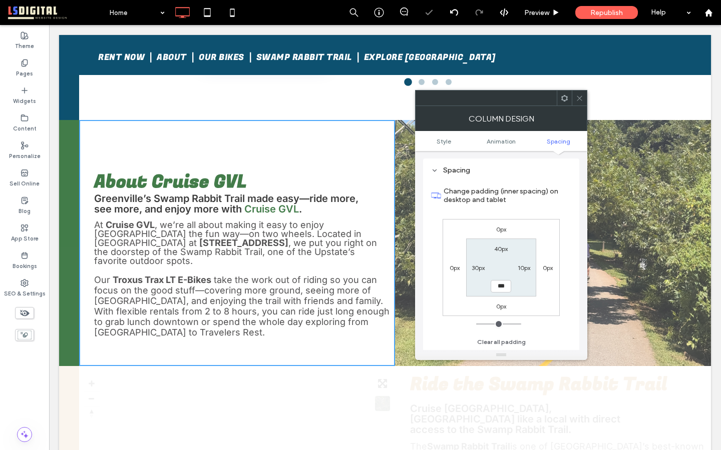
click at [576, 94] on span at bounding box center [580, 98] width 8 height 15
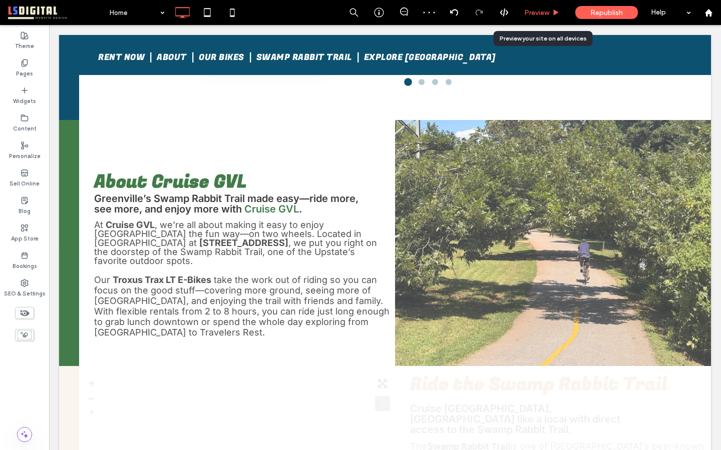
click at [535, 9] on span "Preview" at bounding box center [536, 13] width 25 height 9
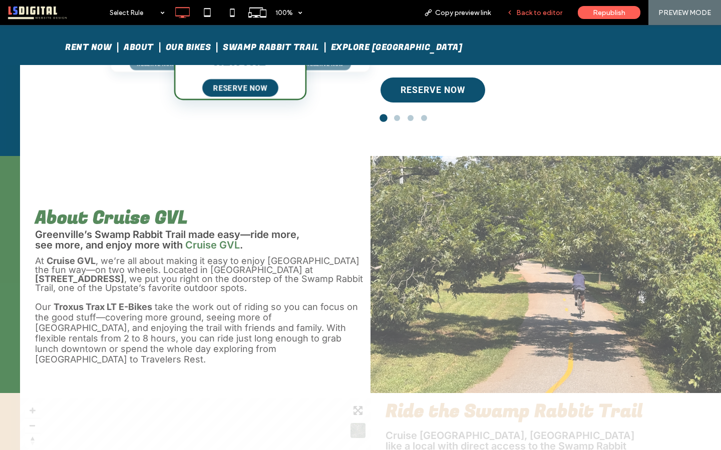
click at [557, 12] on span "Back to editor" at bounding box center [539, 13] width 46 height 9
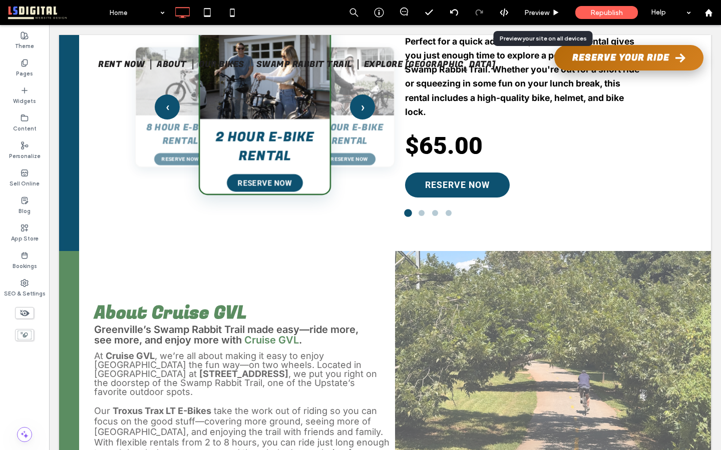
scroll to position [717, 0]
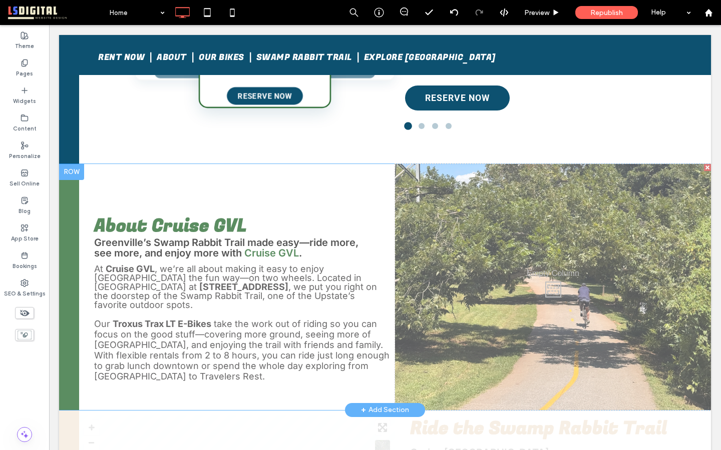
click at [304, 185] on div "About Cruise GVL Greenville’s Swamp Rabbit Trail made easy—ride more, see more,…" at bounding box center [237, 287] width 316 height 246
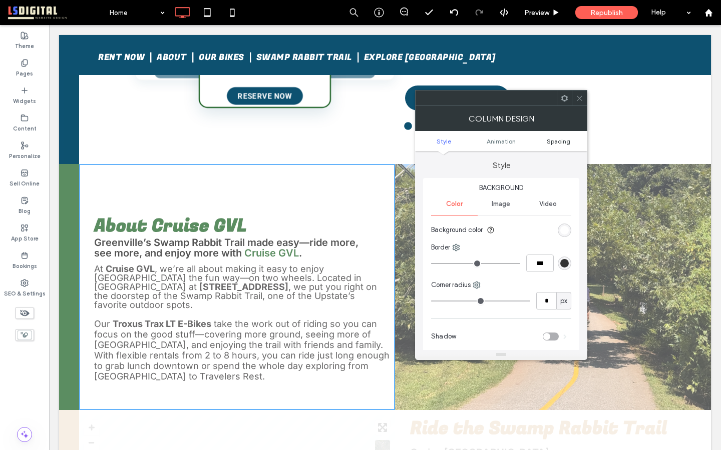
click at [558, 139] on span "Spacing" at bounding box center [559, 142] width 24 height 8
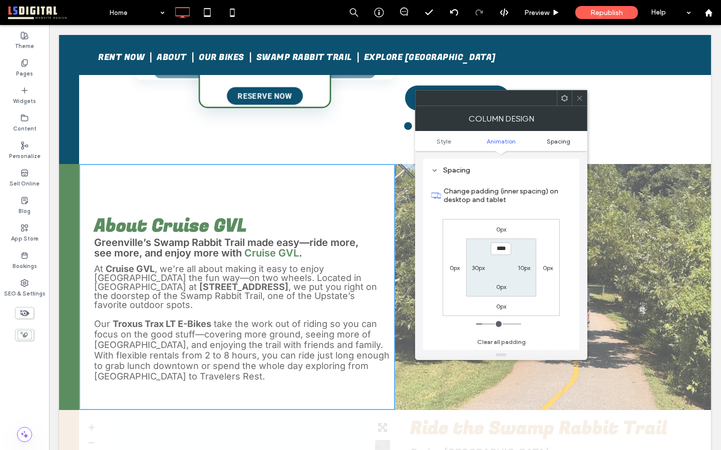
scroll to position [235, 0]
type input "***"
type input "*"
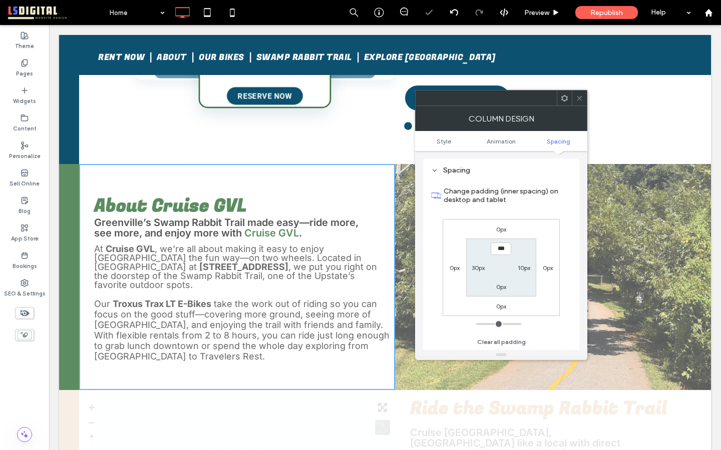
click at [578, 96] on icon at bounding box center [580, 99] width 8 height 8
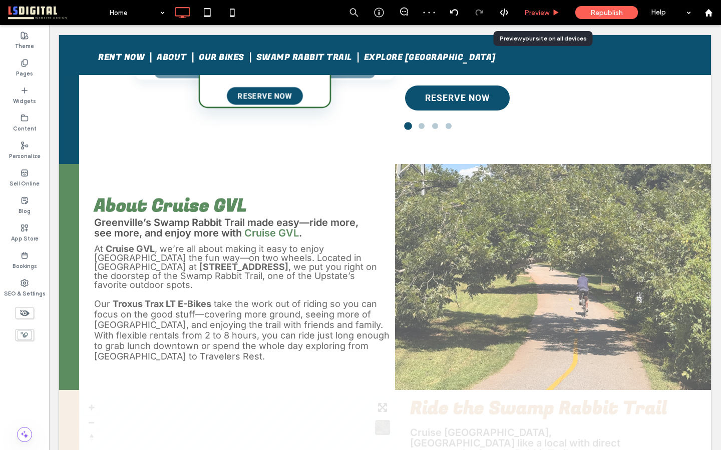
click at [545, 11] on span "Preview" at bounding box center [536, 13] width 25 height 9
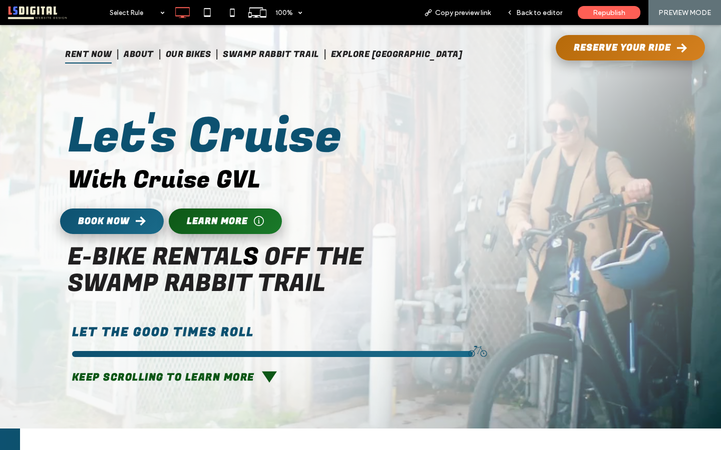
click at [112, 52] on span "RENT NOW" at bounding box center [88, 55] width 47 height 18
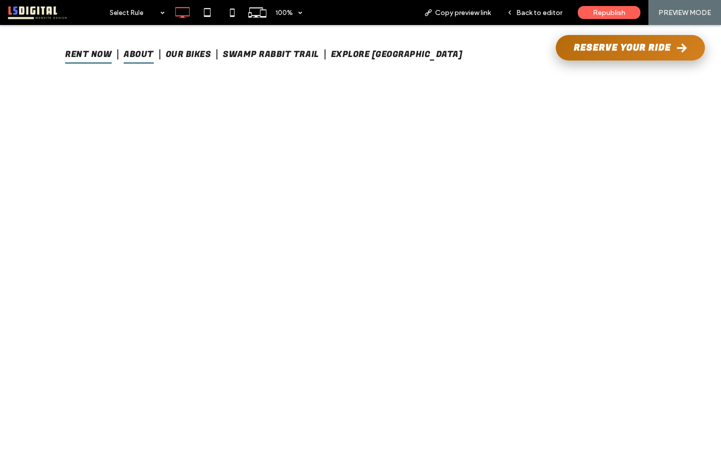
click at [154, 52] on span "About" at bounding box center [139, 55] width 30 height 18
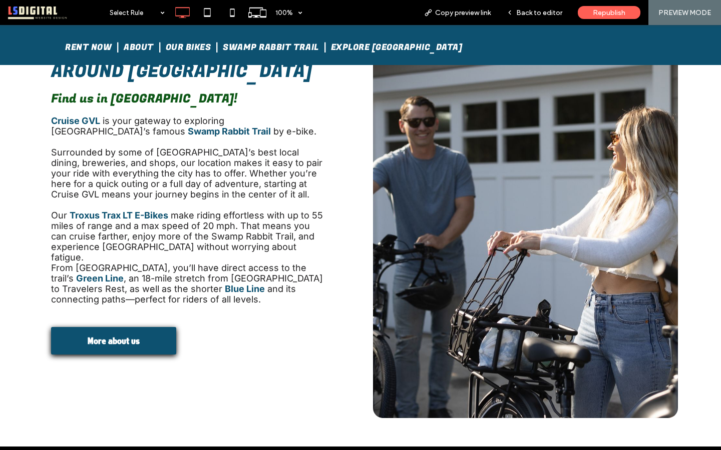
scroll to position [109, 0]
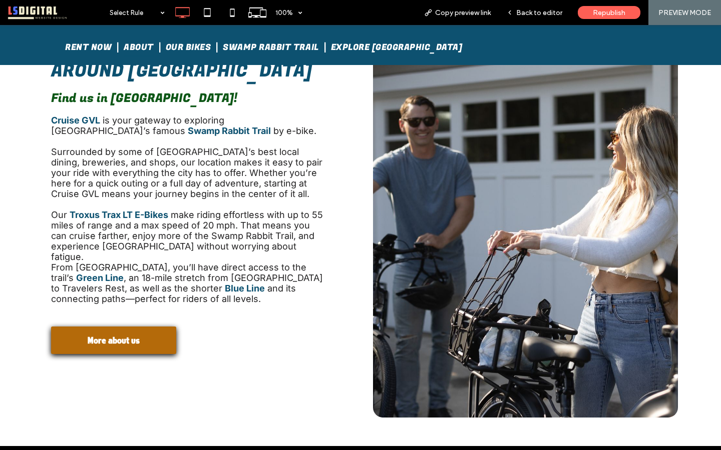
click at [149, 341] on link "More about us" at bounding box center [113, 341] width 125 height 28
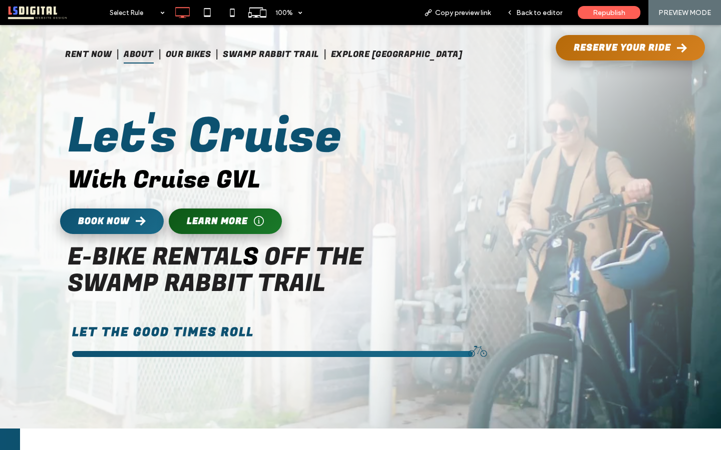
drag, startPoint x: 161, startPoint y: 50, endPoint x: 161, endPoint y: 76, distance: 25.5
click at [154, 50] on span "About" at bounding box center [139, 55] width 30 height 18
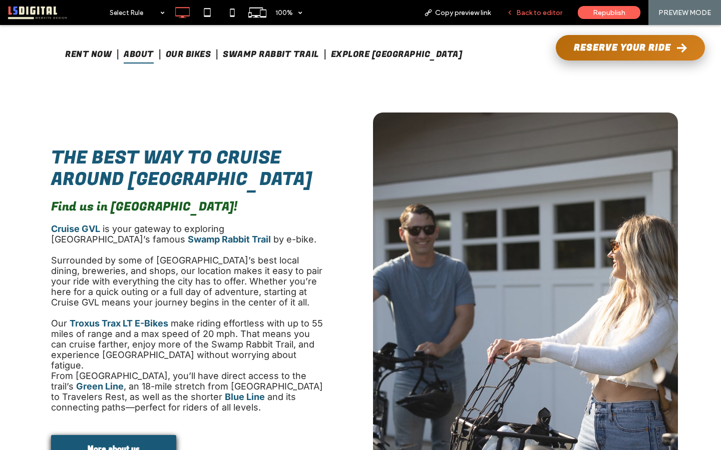
click at [551, 12] on span "Back to editor" at bounding box center [539, 13] width 46 height 9
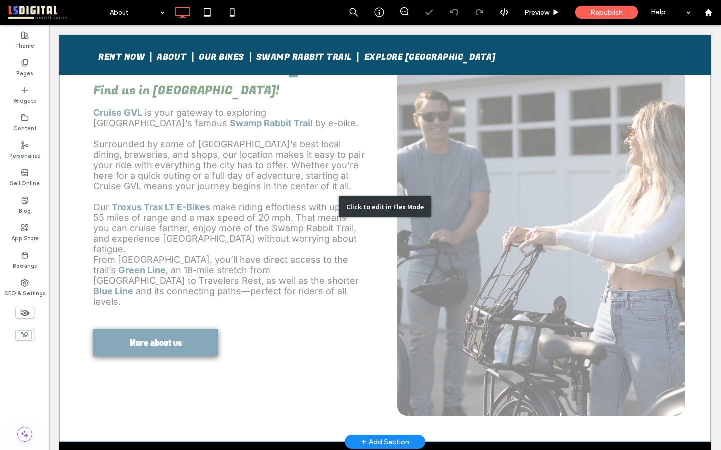
scroll to position [141, 0]
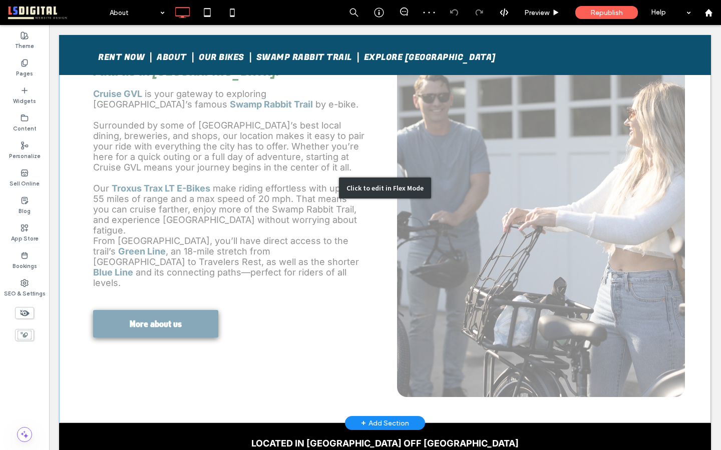
click at [174, 317] on div "Click to edit in Flex Mode" at bounding box center [385, 187] width 652 height 471
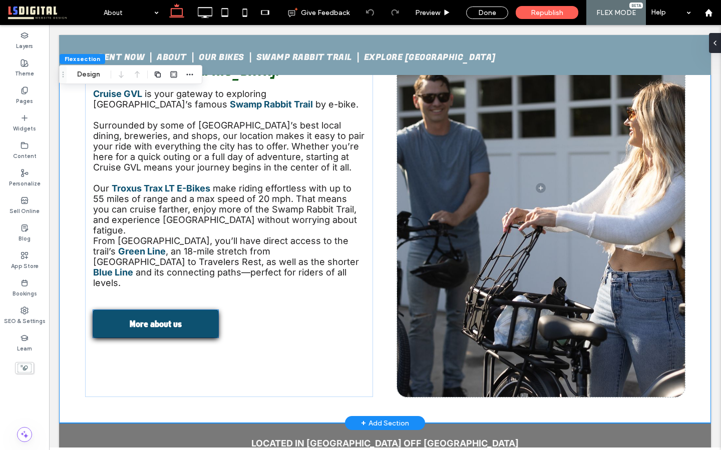
click at [174, 317] on span "More about us" at bounding box center [156, 324] width 52 height 22
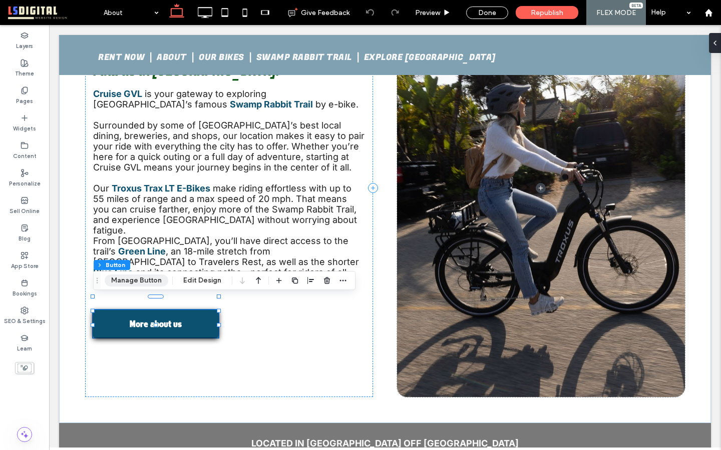
click at [151, 278] on button "Manage Button" at bounding box center [137, 281] width 64 height 12
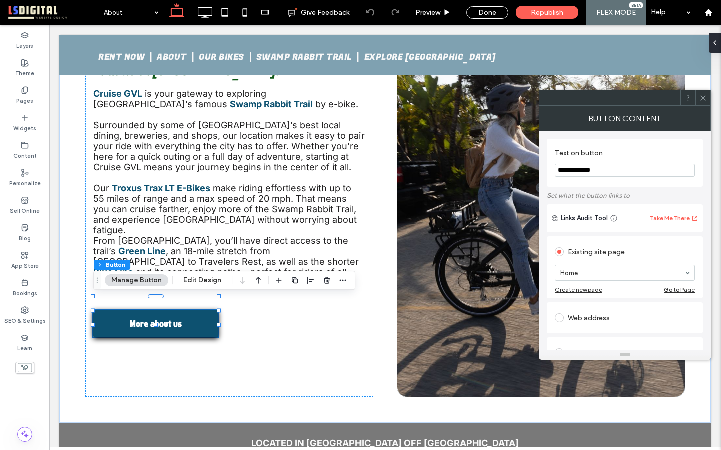
drag, startPoint x: 616, startPoint y: 169, endPoint x: 550, endPoint y: 124, distance: 79.7
click at [559, 132] on div "**********" at bounding box center [625, 320] width 156 height 378
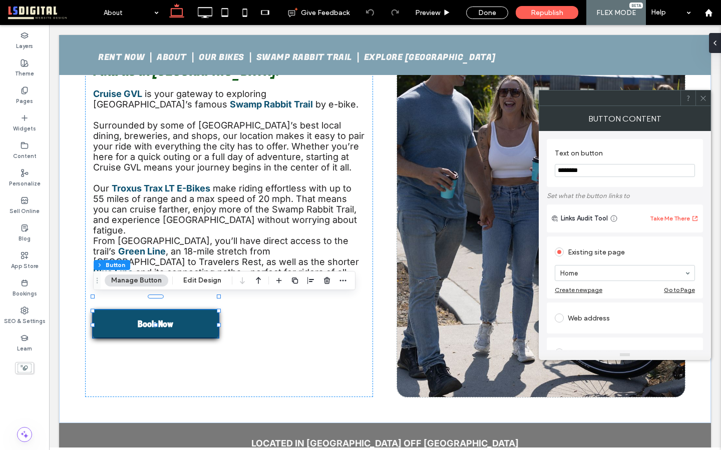
type input "********"
type input "**"
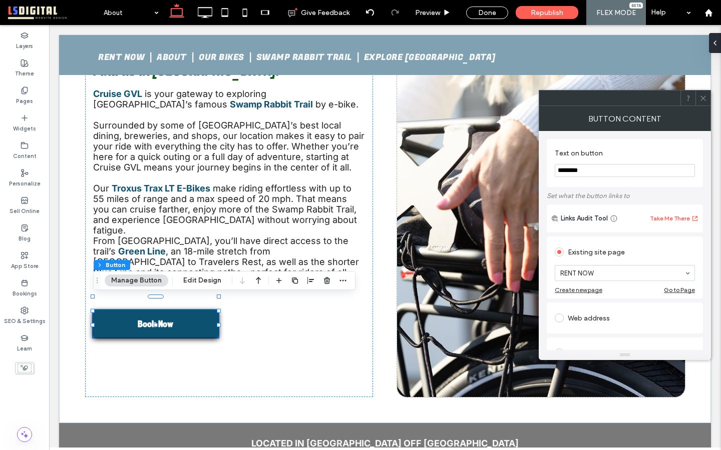
click at [703, 96] on icon at bounding box center [703, 99] width 8 height 8
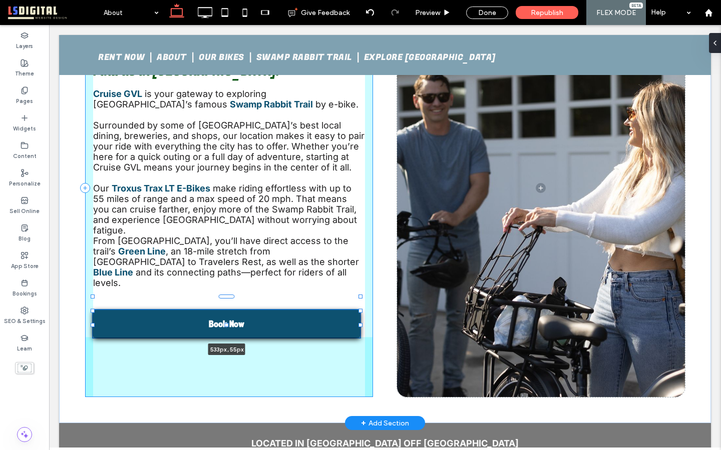
drag, startPoint x: 219, startPoint y: 310, endPoint x: 360, endPoint y: 304, distance: 141.8
click at [360, 304] on div "About us title The best way to cruise around [GEOGRAPHIC_DATA] Find us in [GEOG…" at bounding box center [385, 187] width 652 height 471
type input "***"
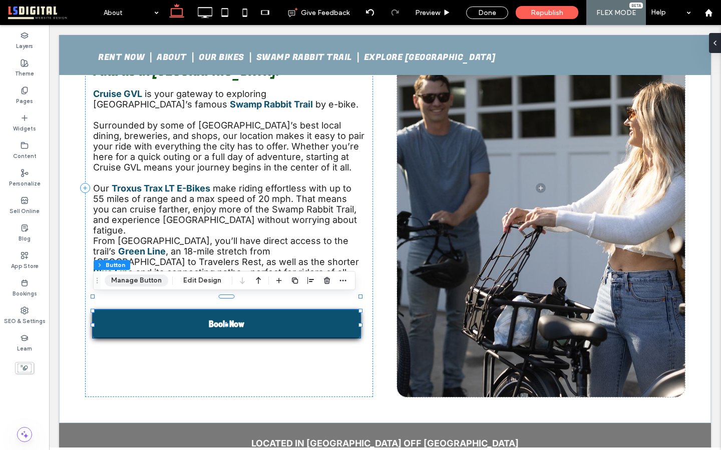
click at [142, 279] on button "Manage Button" at bounding box center [137, 281] width 64 height 12
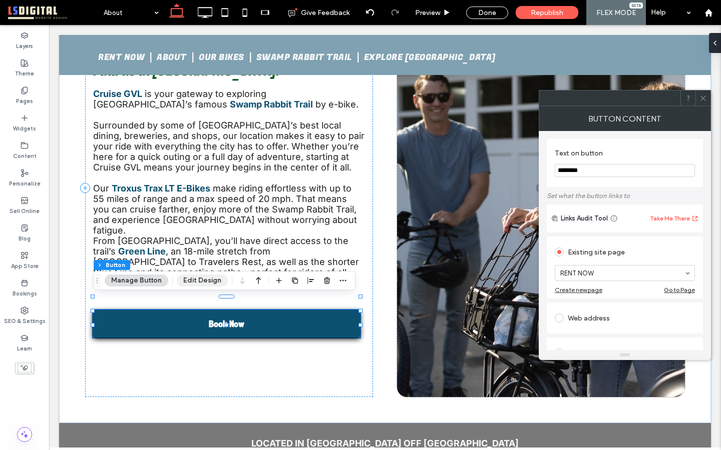
click at [209, 279] on button "Edit Design" at bounding box center [202, 281] width 51 height 12
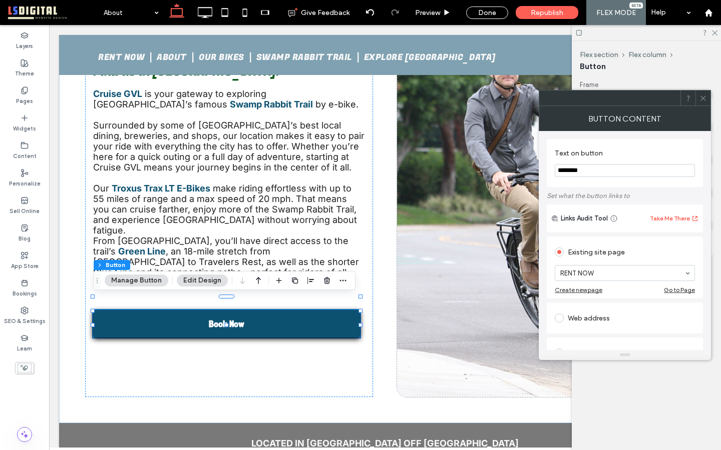
drag, startPoint x: 612, startPoint y: 173, endPoint x: 543, endPoint y: 139, distance: 76.3
click at [554, 145] on div "Text on button ********" at bounding box center [625, 163] width 156 height 48
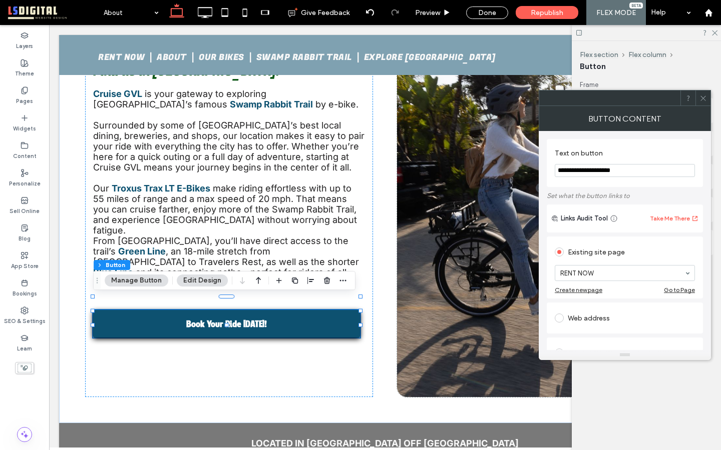
type input "**********"
click at [703, 100] on icon at bounding box center [703, 99] width 8 height 8
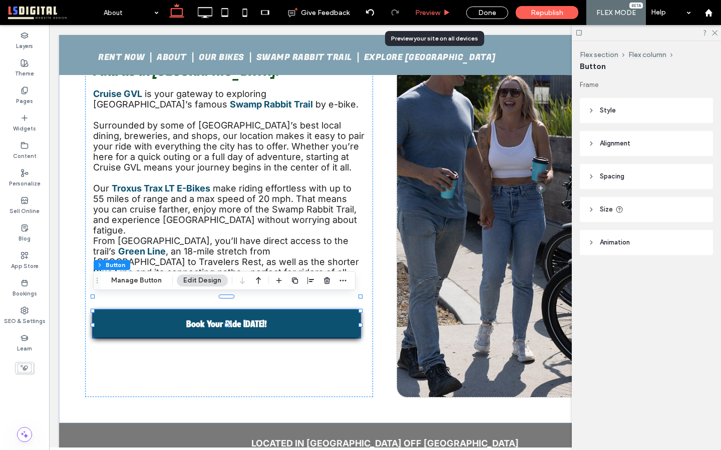
click at [441, 12] on div "Preview" at bounding box center [432, 13] width 51 height 9
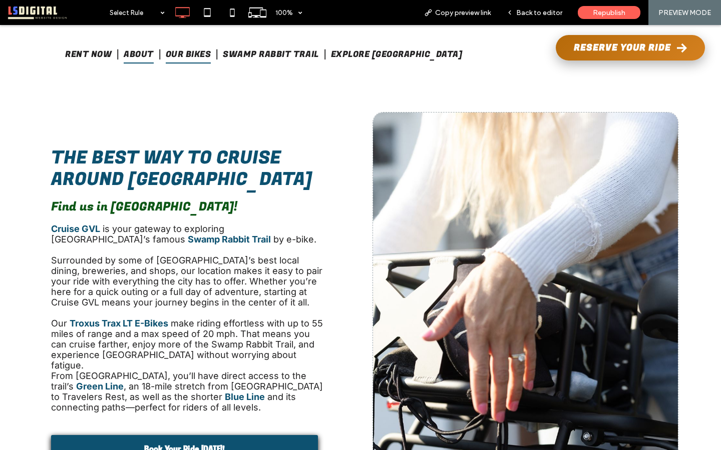
click at [211, 55] on span "Our Bikes" at bounding box center [189, 55] width 46 height 18
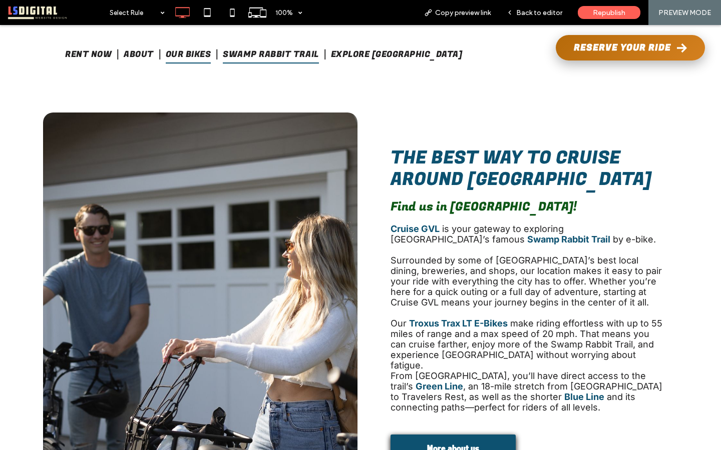
click at [308, 54] on span "Swamp Rabbit Trail" at bounding box center [271, 55] width 96 height 18
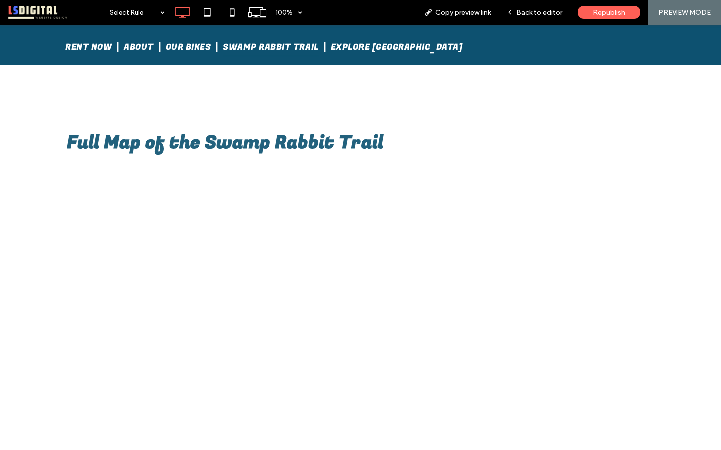
scroll to position [899, 0]
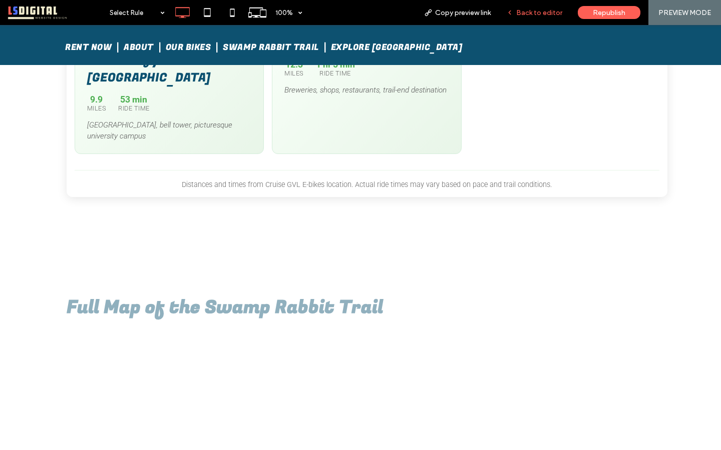
click at [523, 15] on span "Back to editor" at bounding box center [539, 13] width 46 height 9
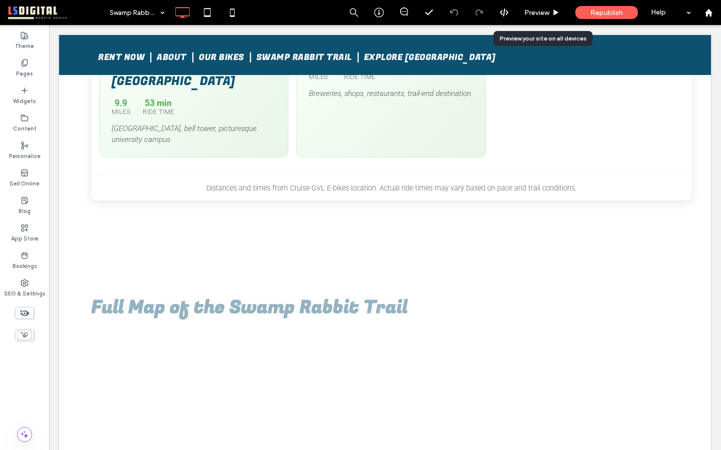
scroll to position [694, 0]
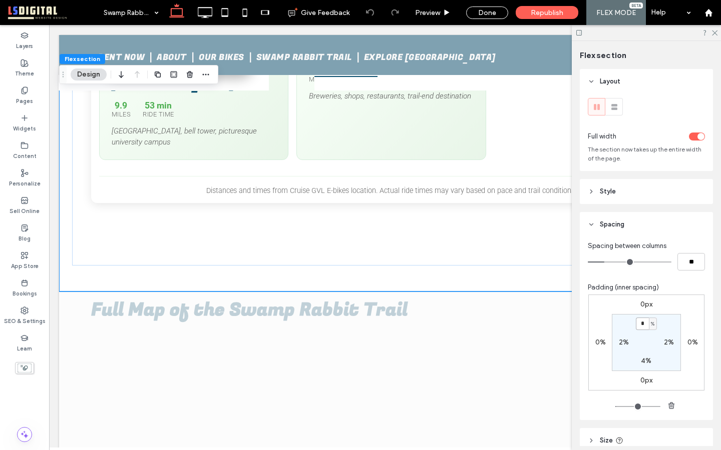
click at [646, 322] on input "*" at bounding box center [642, 324] width 13 height 13
type input "*"
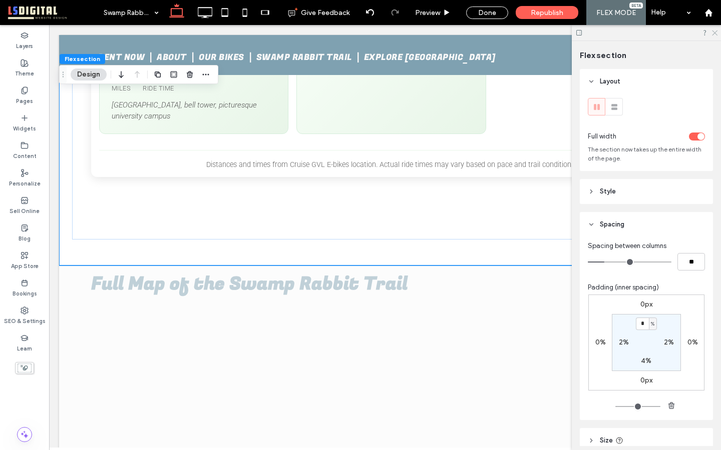
click at [714, 31] on icon at bounding box center [714, 32] width 7 height 7
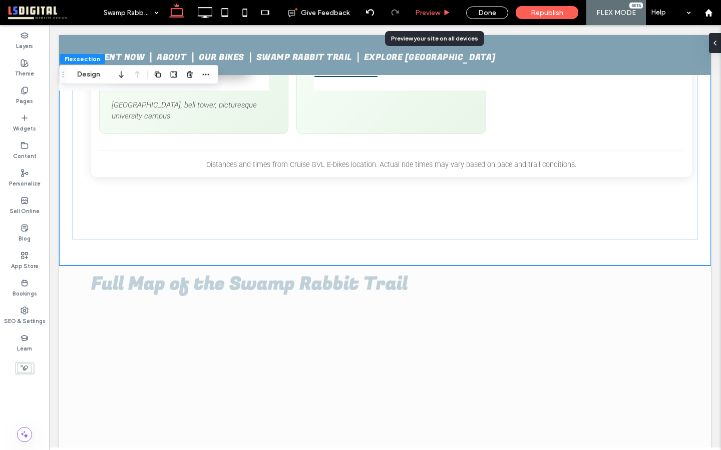
click at [440, 14] on span "Preview" at bounding box center [427, 13] width 25 height 9
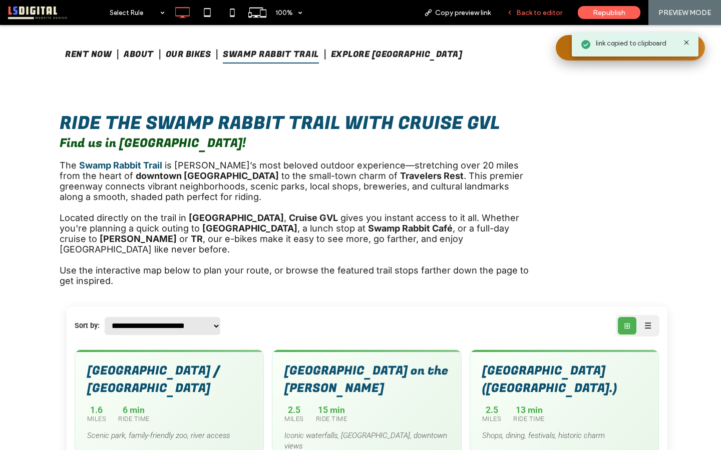
click at [532, 9] on span "Back to editor" at bounding box center [539, 13] width 46 height 9
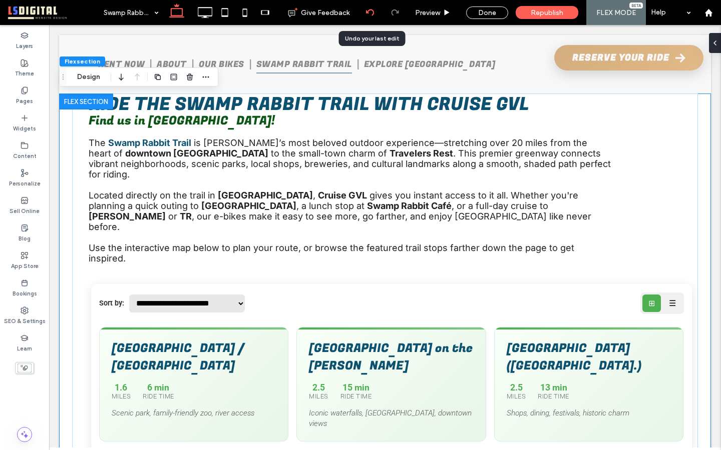
click at [372, 12] on icon at bounding box center [370, 13] width 8 height 8
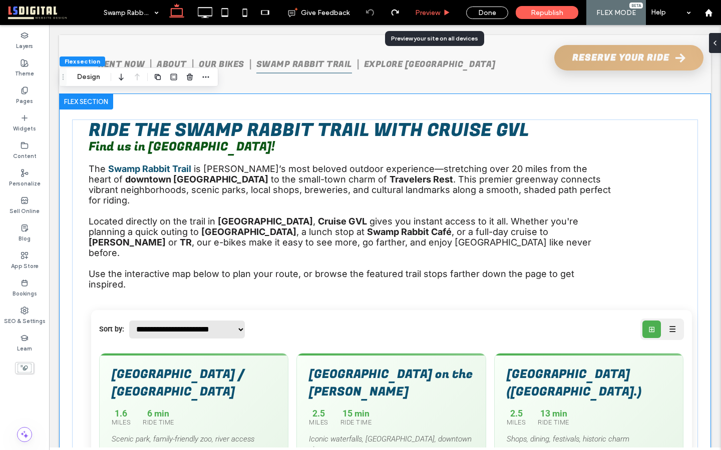
click at [441, 10] on div "Preview" at bounding box center [432, 13] width 51 height 9
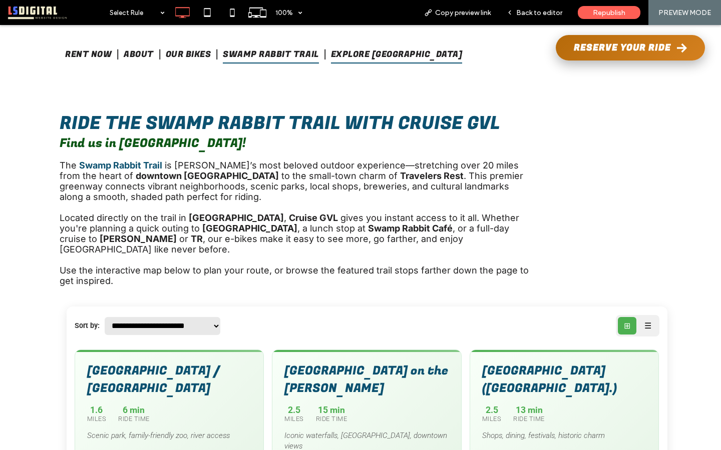
drag, startPoint x: 409, startPoint y: 51, endPoint x: 409, endPoint y: 77, distance: 25.5
click at [409, 51] on span "Explore [GEOGRAPHIC_DATA]" at bounding box center [397, 55] width 132 height 18
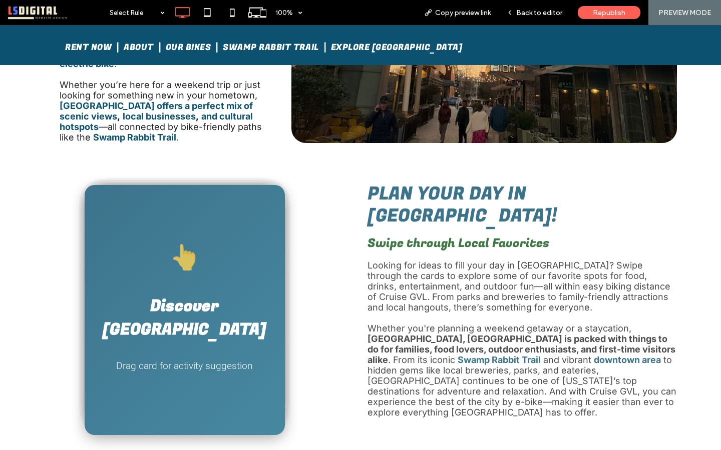
scroll to position [291, 0]
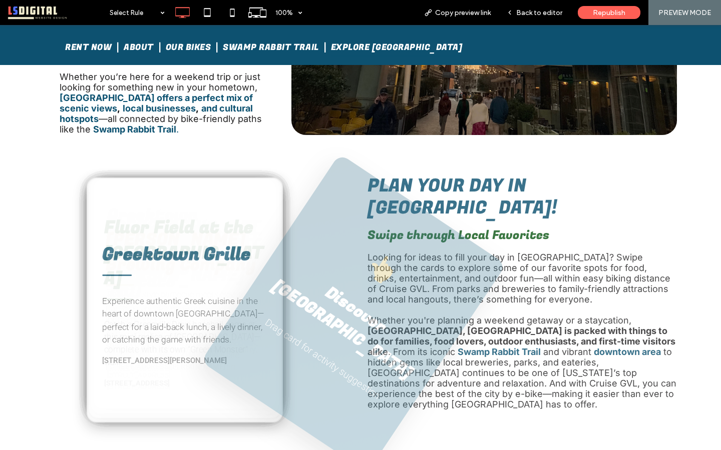
drag, startPoint x: 198, startPoint y: 203, endPoint x: 366, endPoint y: 214, distance: 169.0
click at [366, 214] on div "👆 Discover Greenville Drag card for activity suggestion" at bounding box center [352, 313] width 305 height 319
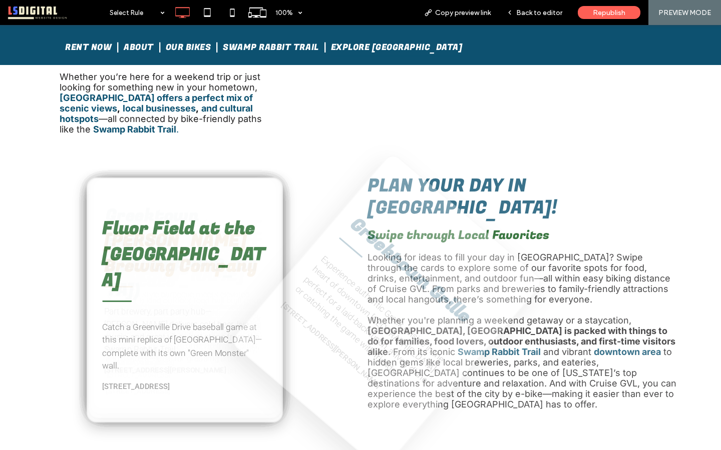
drag, startPoint x: 254, startPoint y: 221, endPoint x: 615, endPoint y: 231, distance: 361.0
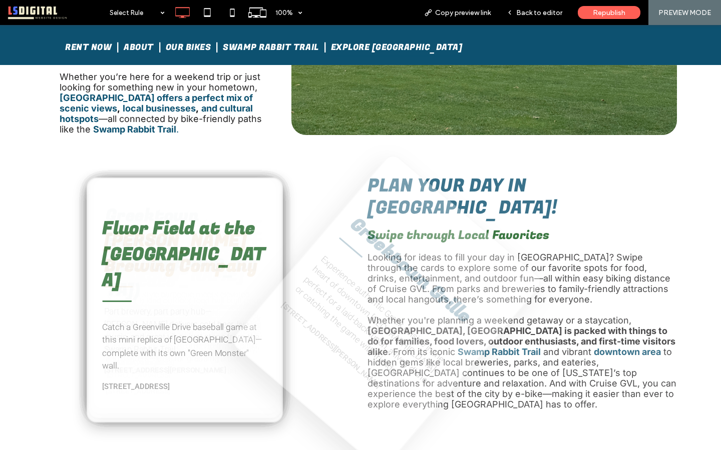
click at [544, 230] on div "Greektown Grille Experience authentic Greek cuisine in the heart of downtown [G…" at bounding box center [386, 312] width 315 height 320
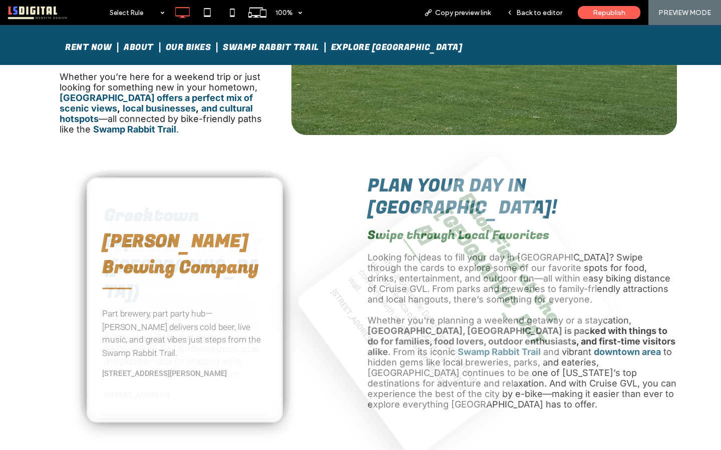
drag, startPoint x: 204, startPoint y: 228, endPoint x: 587, endPoint y: 219, distance: 383.5
click at [587, 219] on div "Fluor Field at the [GEOGRAPHIC_DATA] Catch a Greenville Drive baseball game at …" at bounding box center [454, 306] width 320 height 309
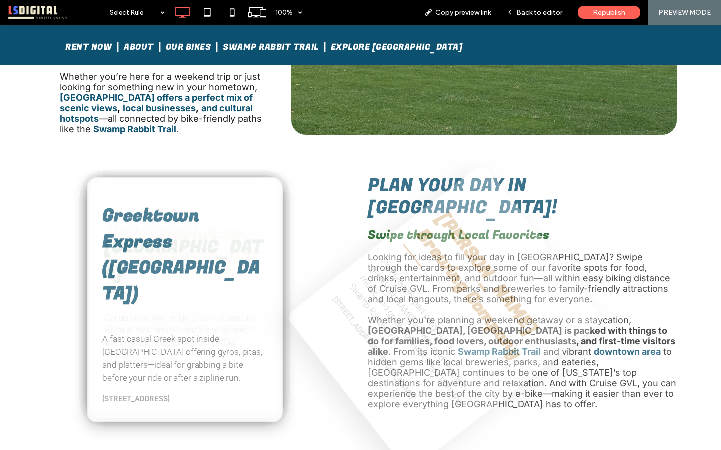
drag, startPoint x: 246, startPoint y: 212, endPoint x: 640, endPoint y: 217, distance: 393.9
click at [605, 218] on div "[PERSON_NAME] Brewing Company Part brewery, part party hub—[PERSON_NAME] delive…" at bounding box center [445, 319] width 320 height 312
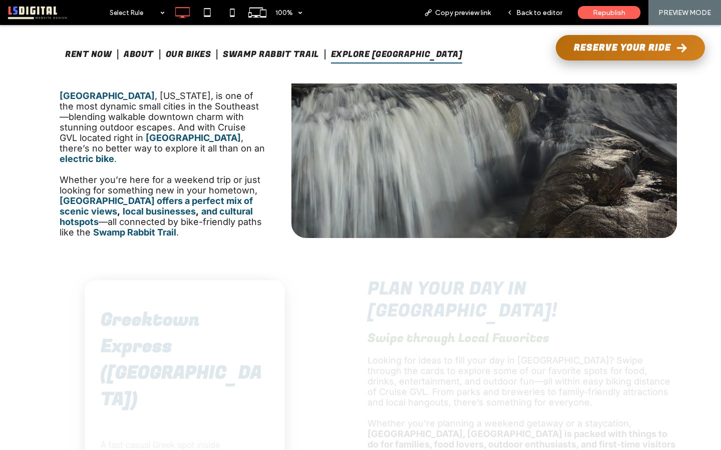
scroll to position [0, 0]
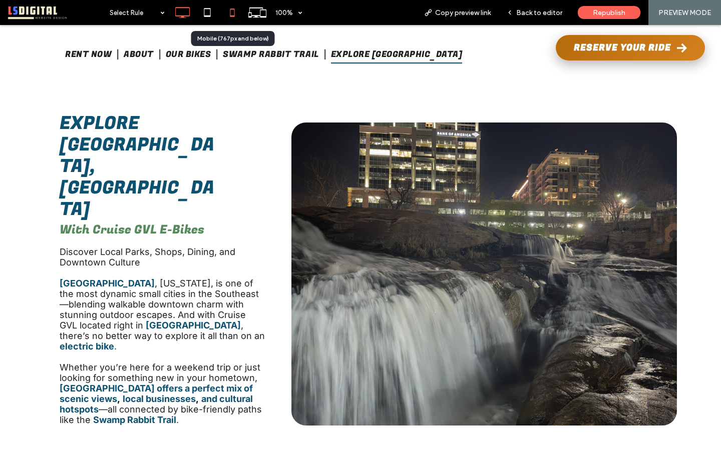
click at [233, 16] on use at bounding box center [232, 13] width 5 height 8
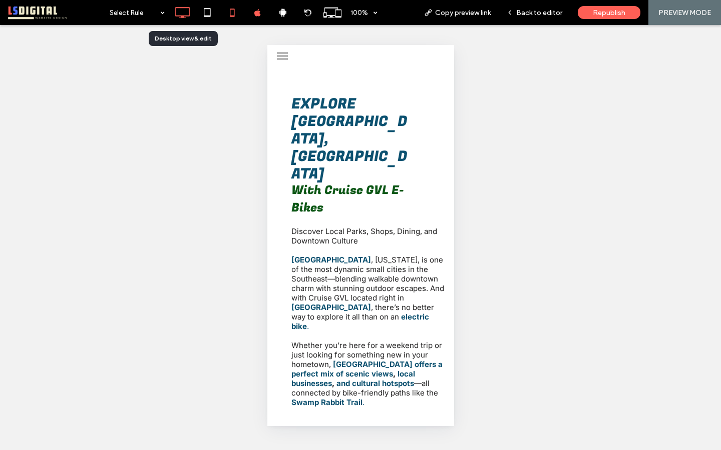
click at [183, 13] on icon at bounding box center [182, 13] width 20 height 20
